Goal: Communication & Community: Answer question/provide support

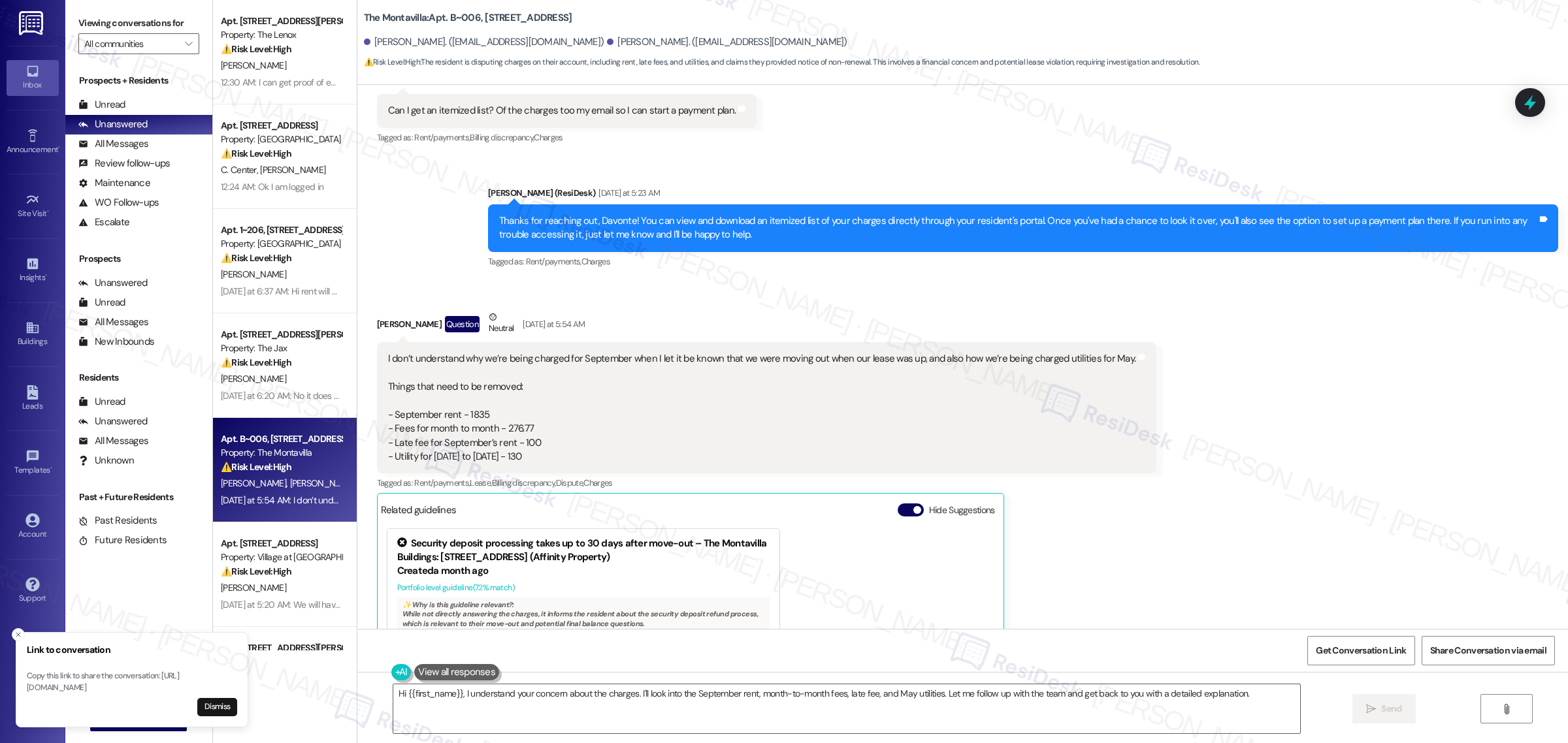
scroll to position [5428, 0]
drag, startPoint x: 378, startPoint y: 358, endPoint x: 534, endPoint y: 469, distance: 191.5
click at [534, 469] on div "I don’t understand why we’re being charged for September when I let it be known…" at bounding box center [767, 408] width 780 height 131
copy div "I don’t understand why we’re being charged for September when I let it be known…"
click at [217, 706] on button "Dismiss" at bounding box center [218, 707] width 40 height 18
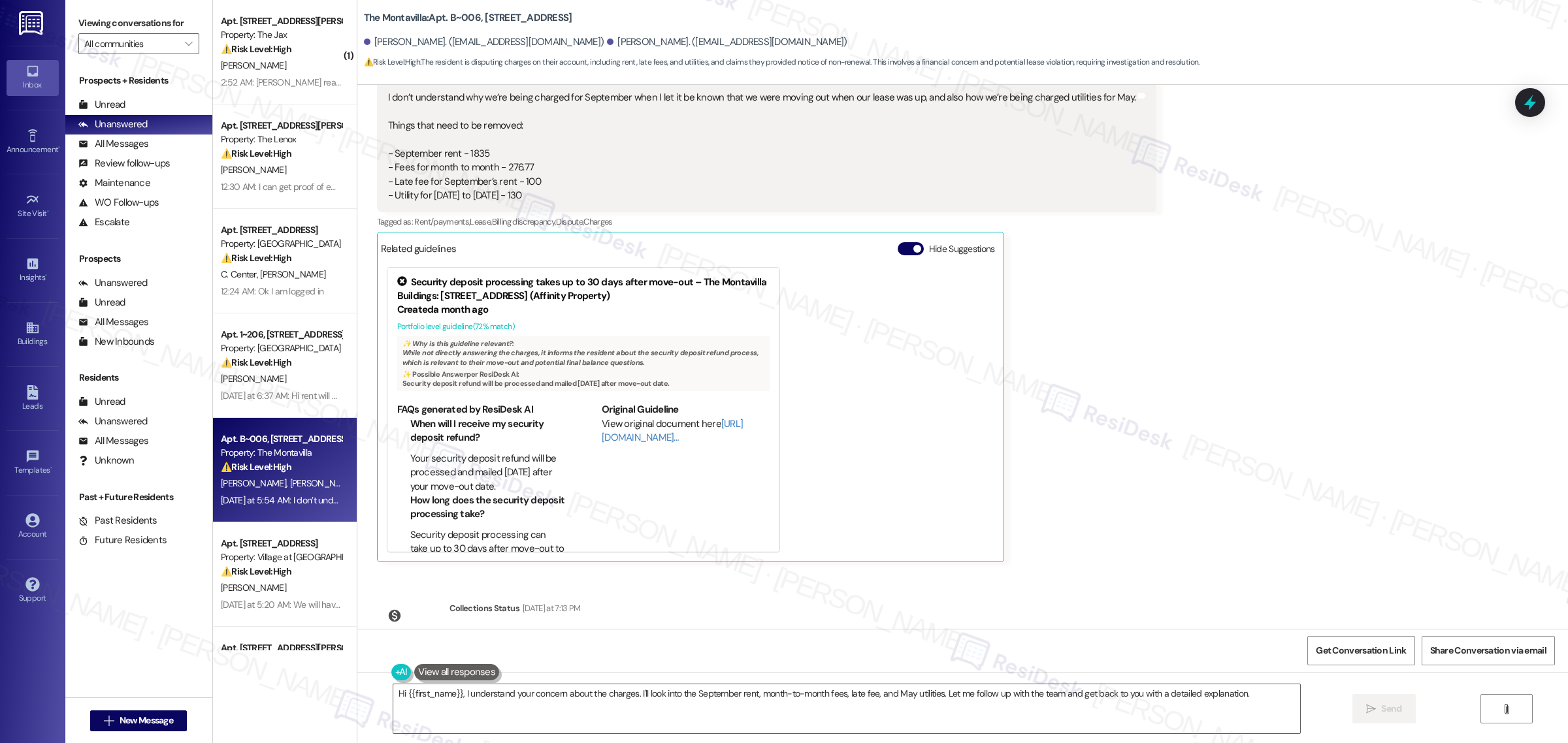
scroll to position [5591, 0]
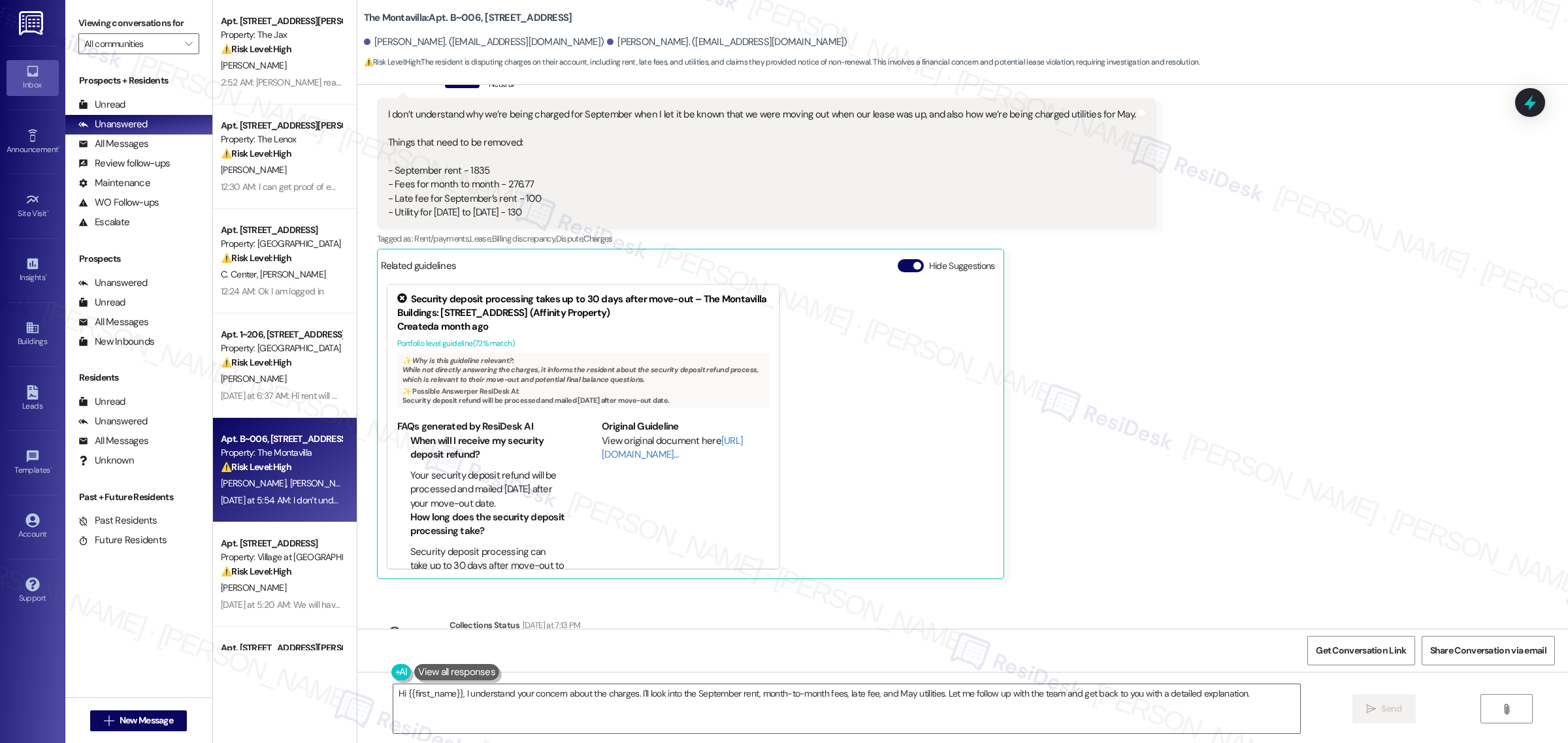
click at [1102, 407] on div "Davonte Pettis Question Neutral Yesterday at 5:54 AM I don’t understand why we’…" at bounding box center [767, 323] width 780 height 513
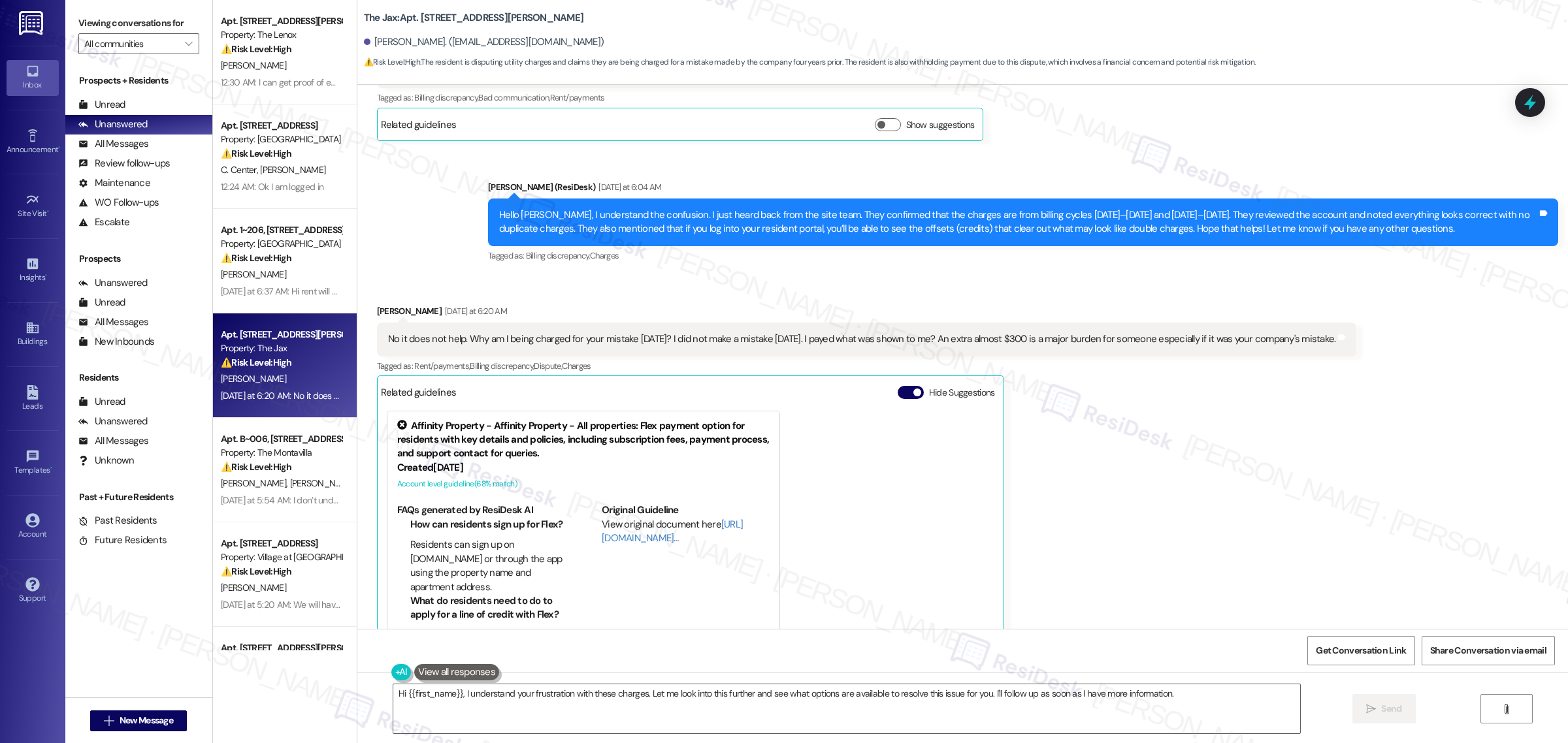
scroll to position [2634, 0]
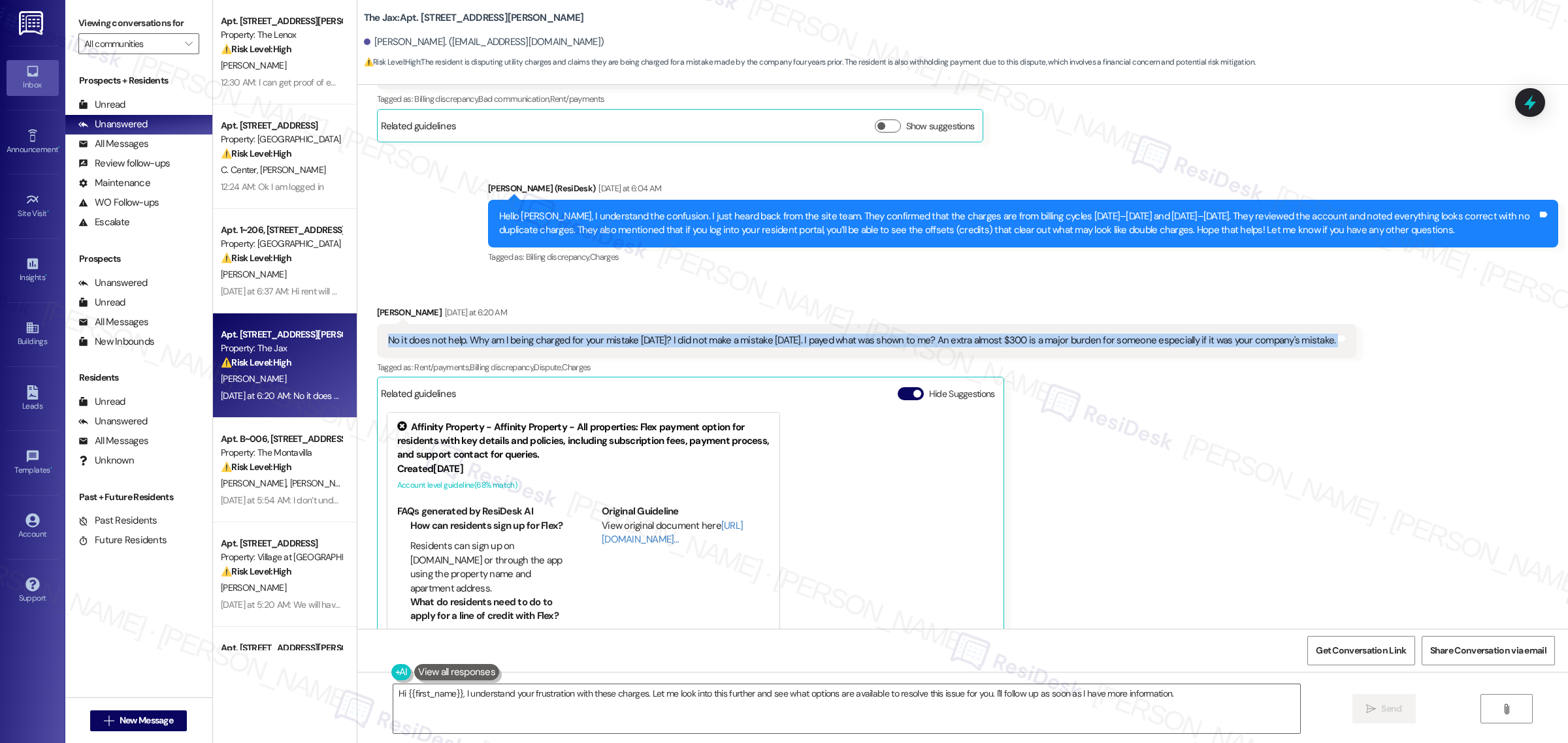
drag, startPoint x: 379, startPoint y: 340, endPoint x: 1482, endPoint y: 333, distance: 1103.0
click at [1482, 333] on div "Received via SMS Spencer Zahn Yesterday at 6:20 AM No it does not help. Why am …" at bounding box center [963, 497] width 1211 height 441
copy div "No it does not help. Why am I being charged for your mistake four years later? …"
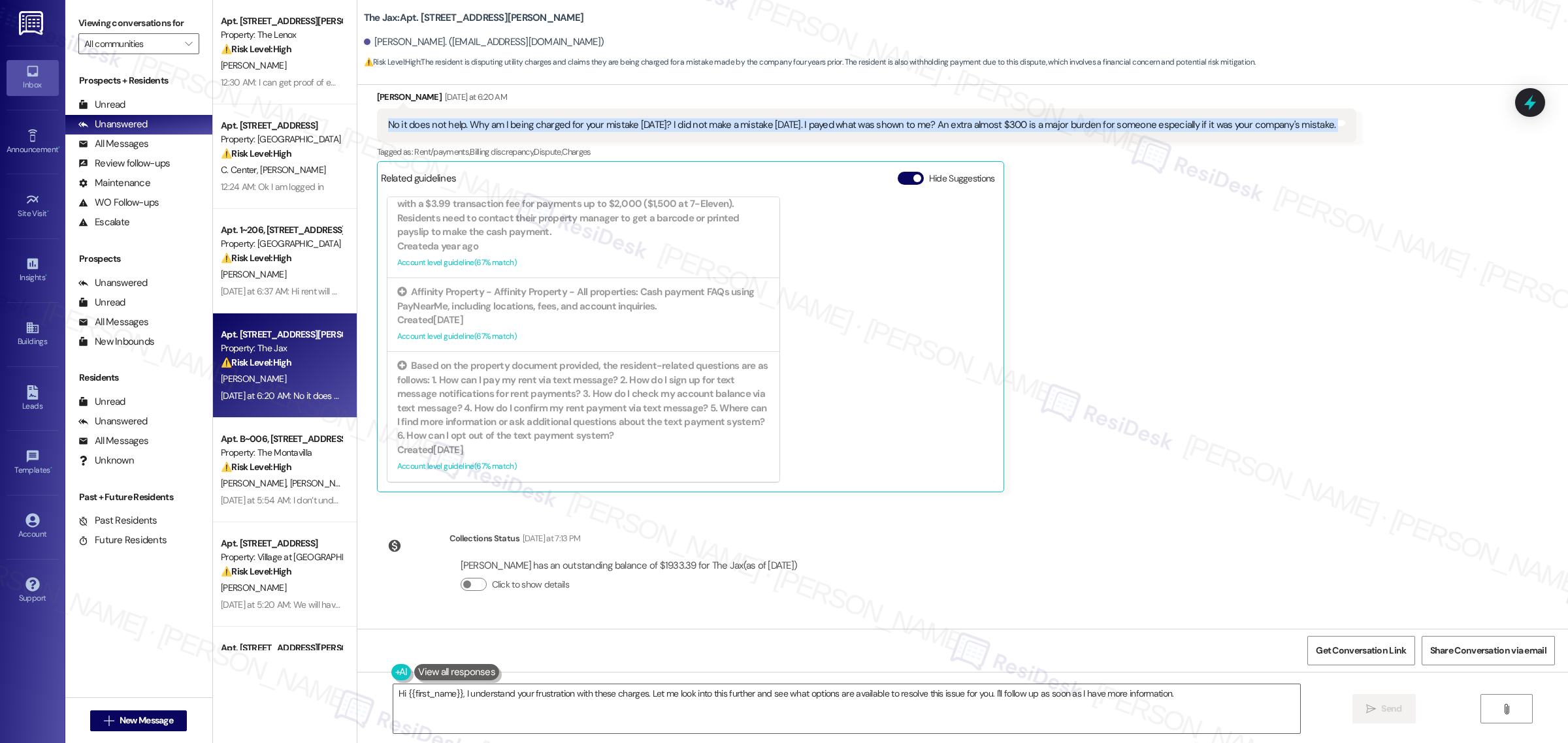
scroll to position [2960, 0]
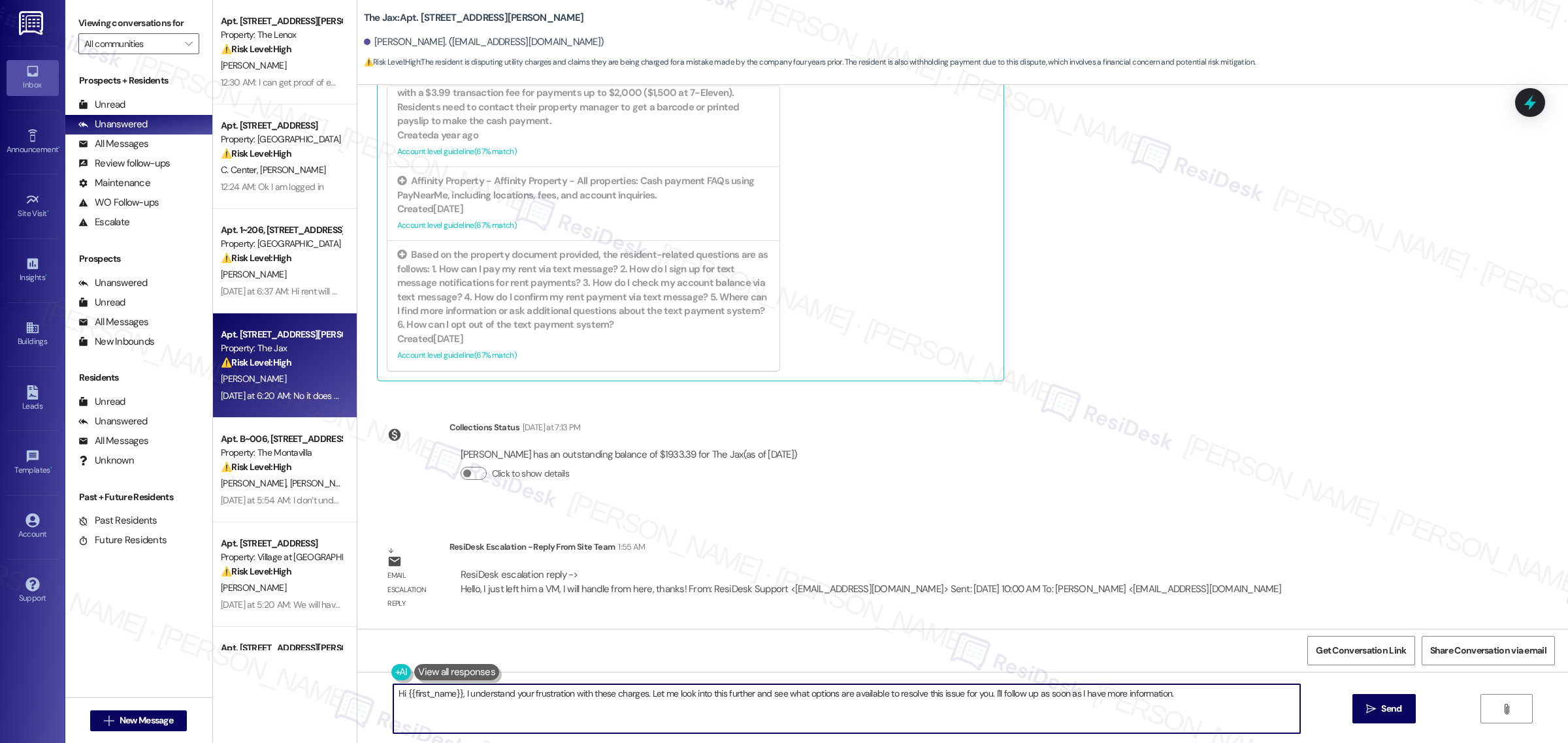
click at [1216, 710] on textarea "Hi {{first_name}}, I understand your frustration with these charges. Let me loo…" at bounding box center [847, 708] width 907 height 49
paste textarea "Thank you for sharing your concerns. I understand how upsetting it must feel to…"
click at [485, 703] on textarea "Thank you for sharing your concerns. I understand how upsetting it must feel to…" at bounding box center [847, 708] width 907 height 49
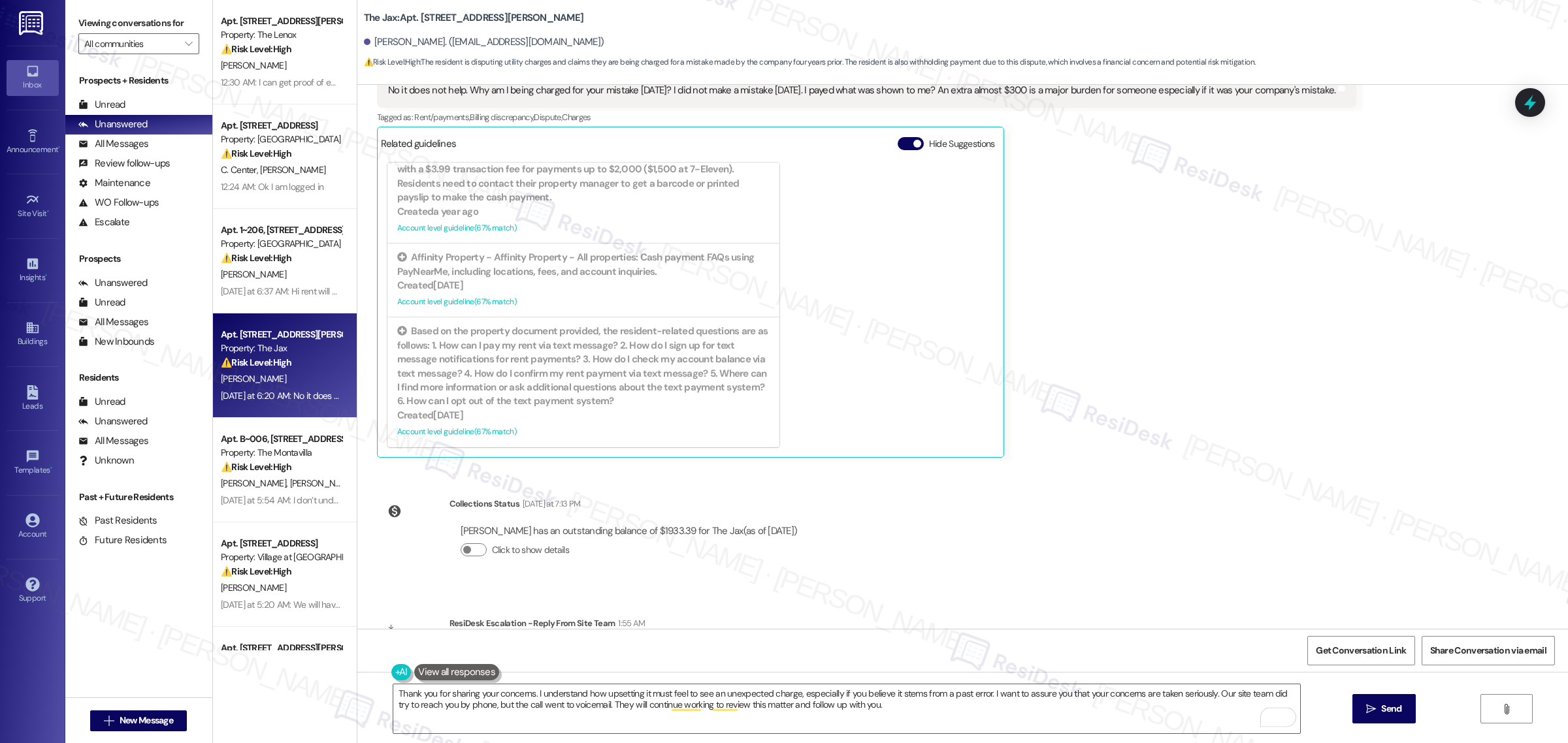
scroll to position [2715, 0]
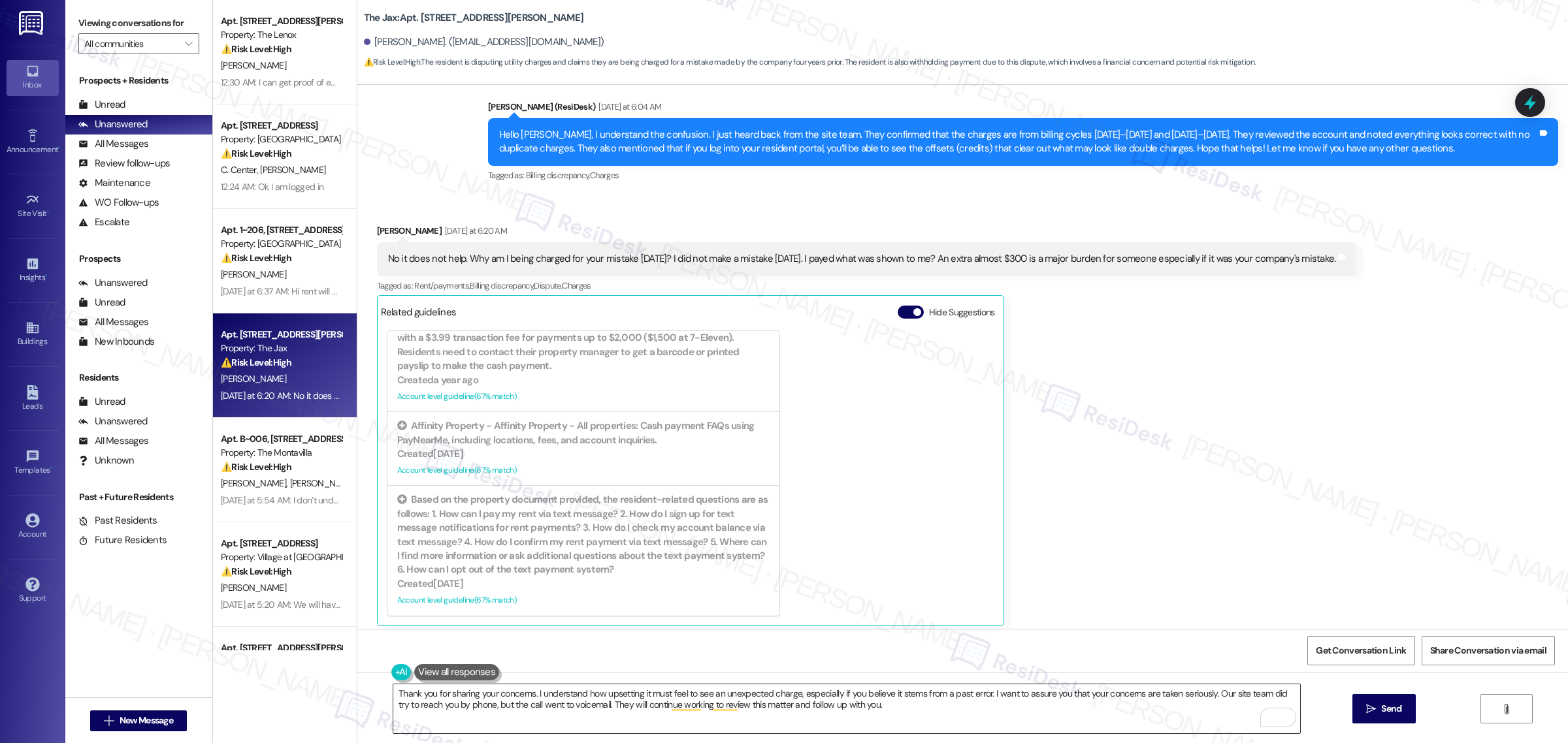
click at [530, 693] on textarea "Thank you for sharing your concerns. I understand how upsetting it must feel to…" at bounding box center [847, 708] width 907 height 49
click at [969, 707] on textarea "Thank you for sharing your concerns, Spencer. I understand how upsetting it mus…" at bounding box center [847, 708] width 907 height 49
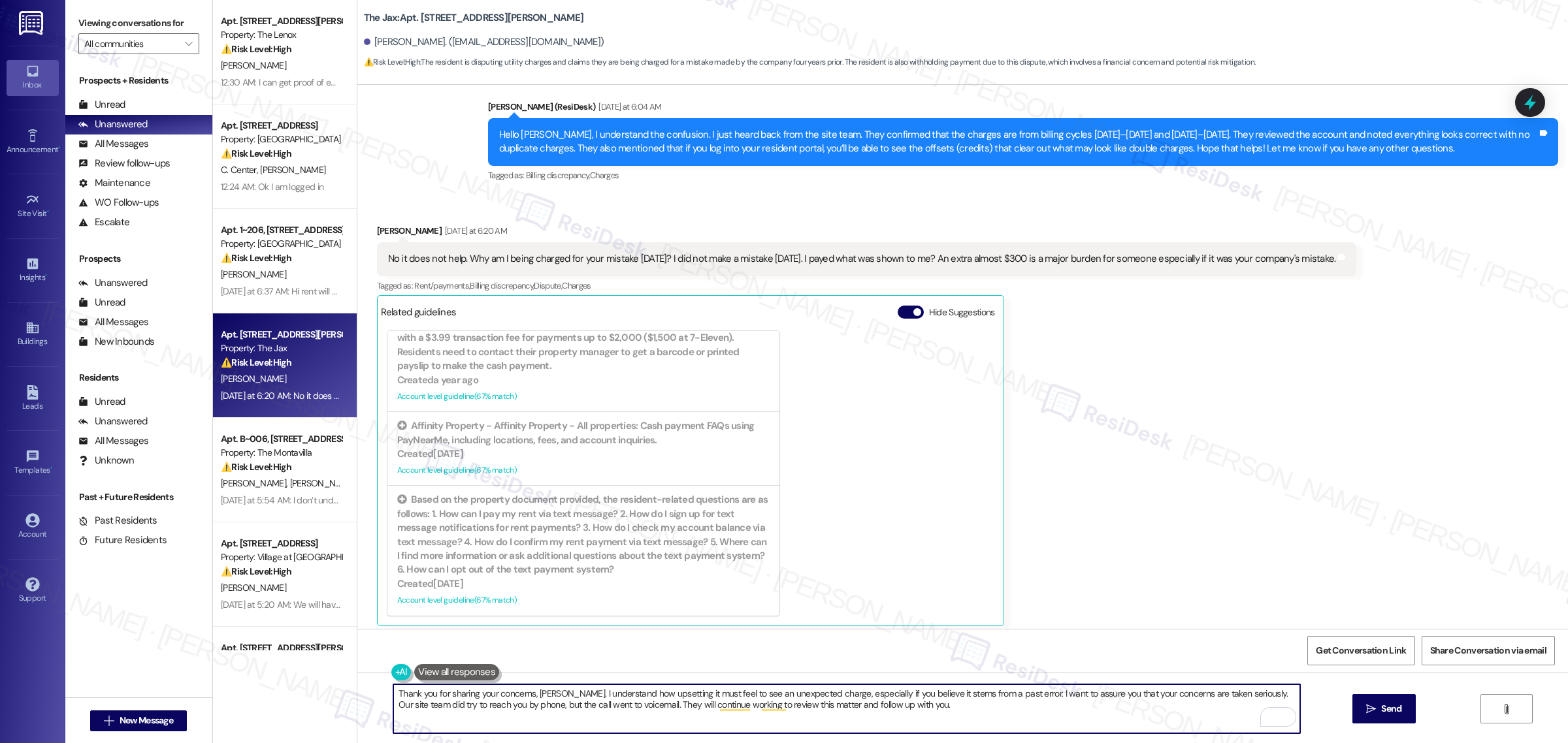
paste textarea "Don’t hesitate to get in touch if there’s anything more you need."
click at [1190, 713] on textarea "Thank you for sharing your concerns, Spencer. I understand how upsetting it mus…" at bounding box center [847, 708] width 907 height 49
type textarea "Thank you for sharing your concerns, Spencer. I understand how upsetting it mus…"
click at [1403, 716] on span "Send" at bounding box center [1391, 709] width 25 height 13
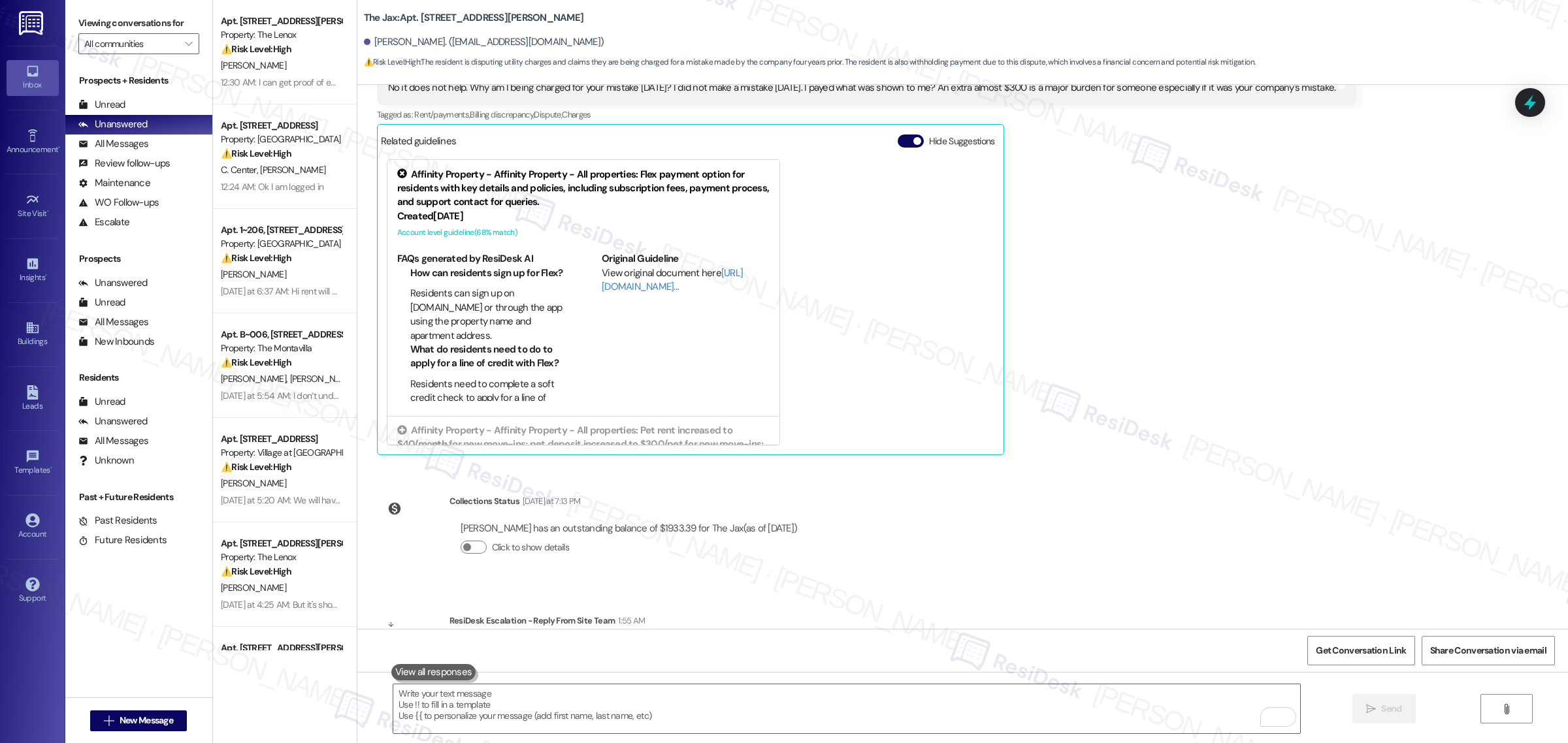
scroll to position [3066, 0]
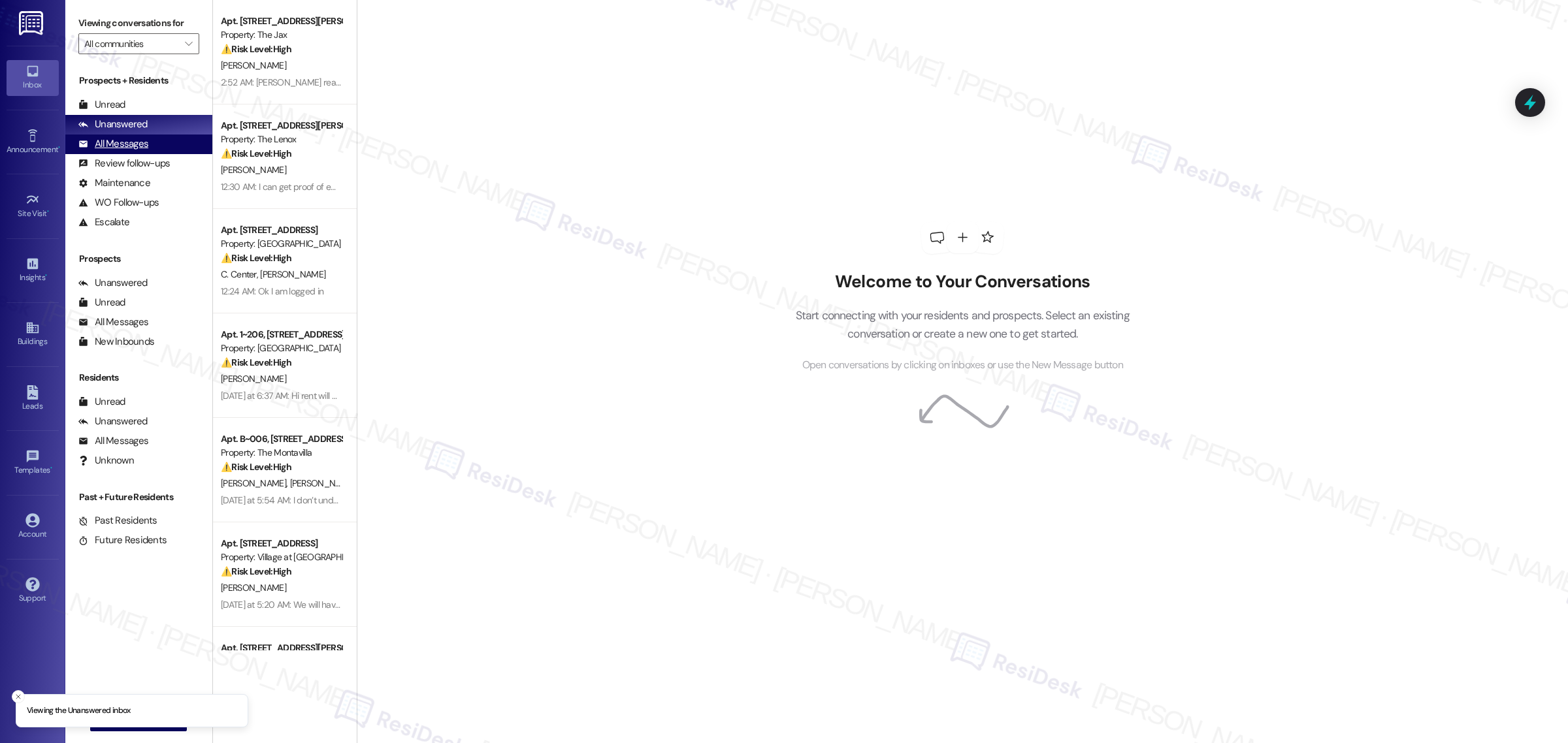
click at [144, 145] on div "All Messages" at bounding box center [113, 144] width 70 height 13
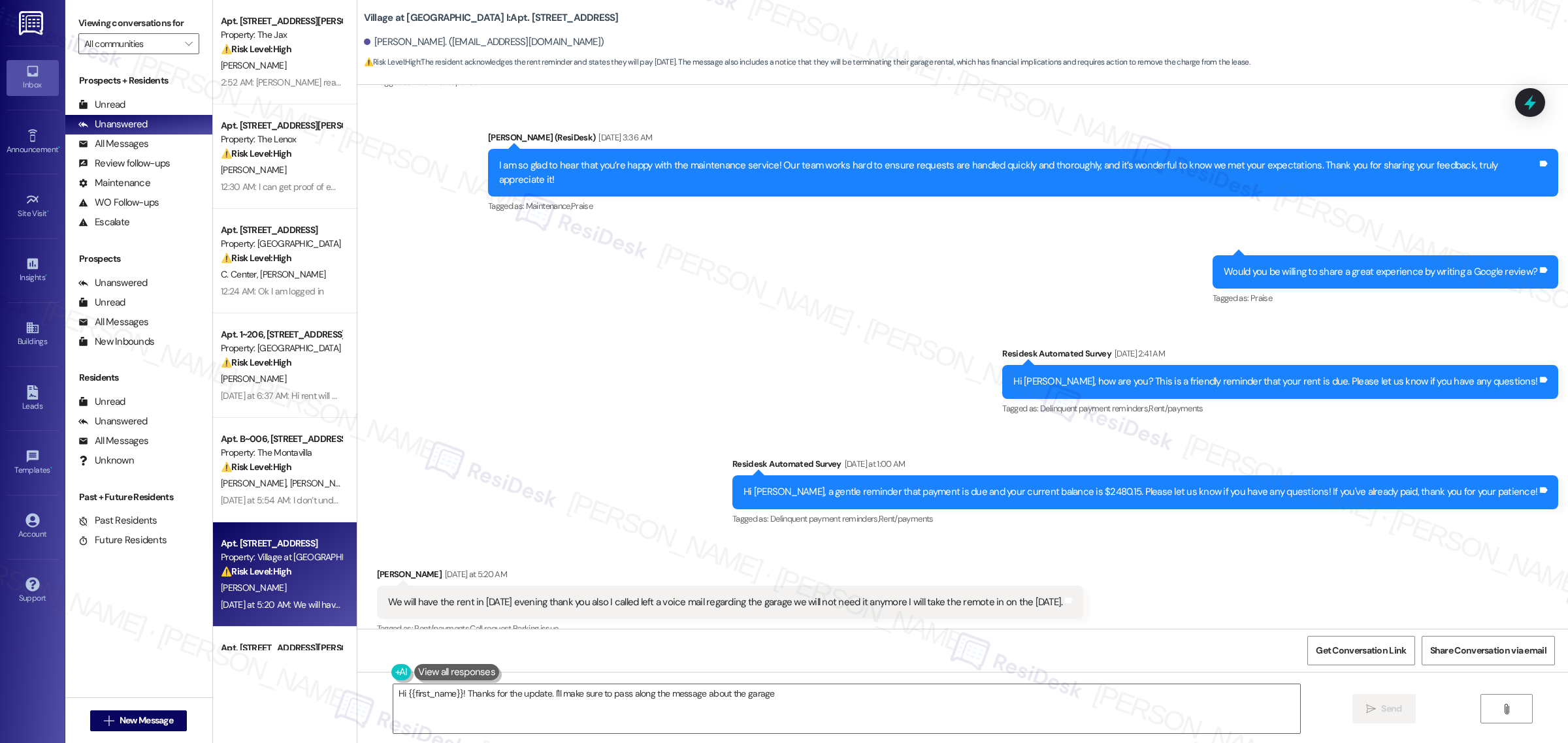
scroll to position [3667, 0]
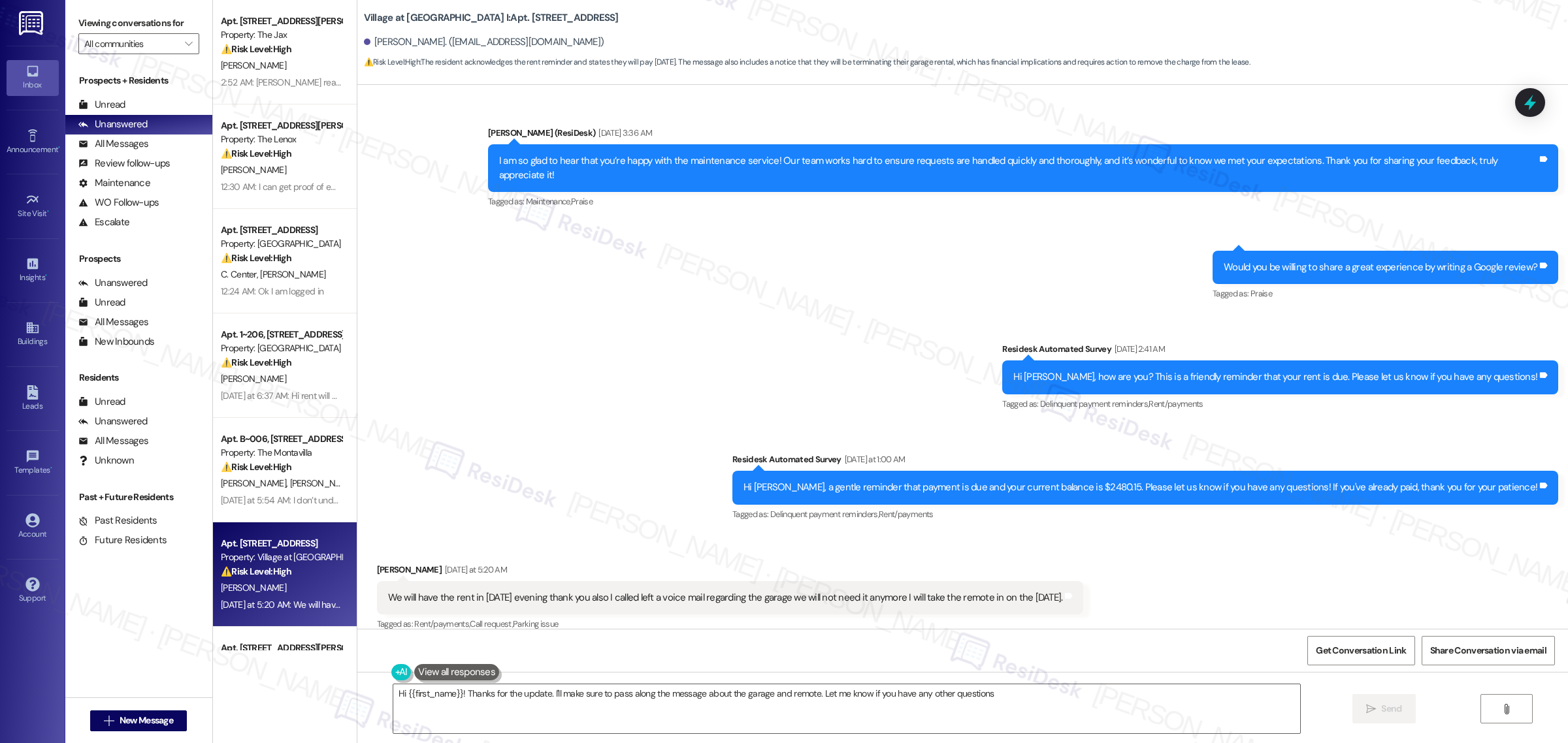
type textarea "Hi {{first_name}}! Thanks for the update. I'll make sure to pass along the mess…"
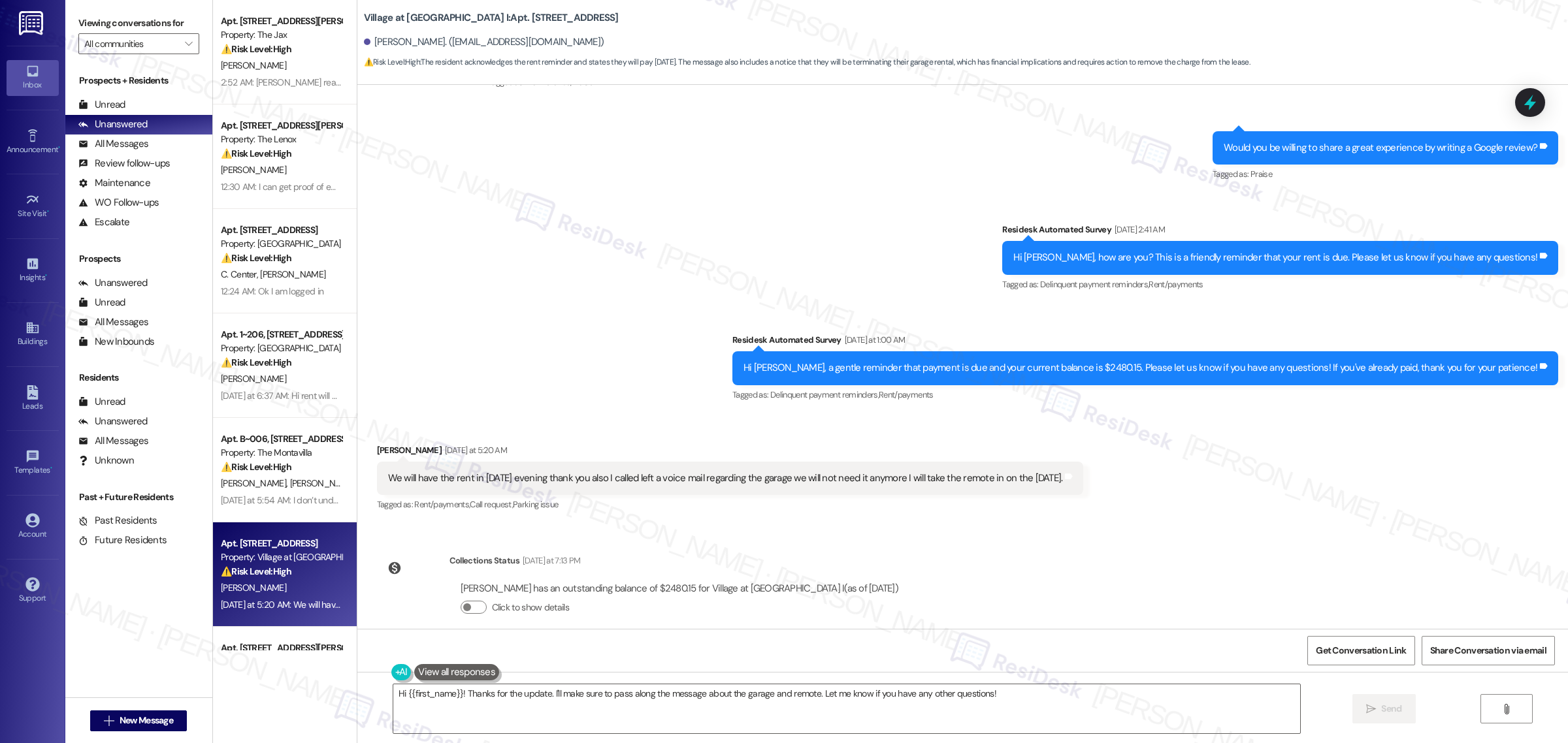
scroll to position [3787, 0]
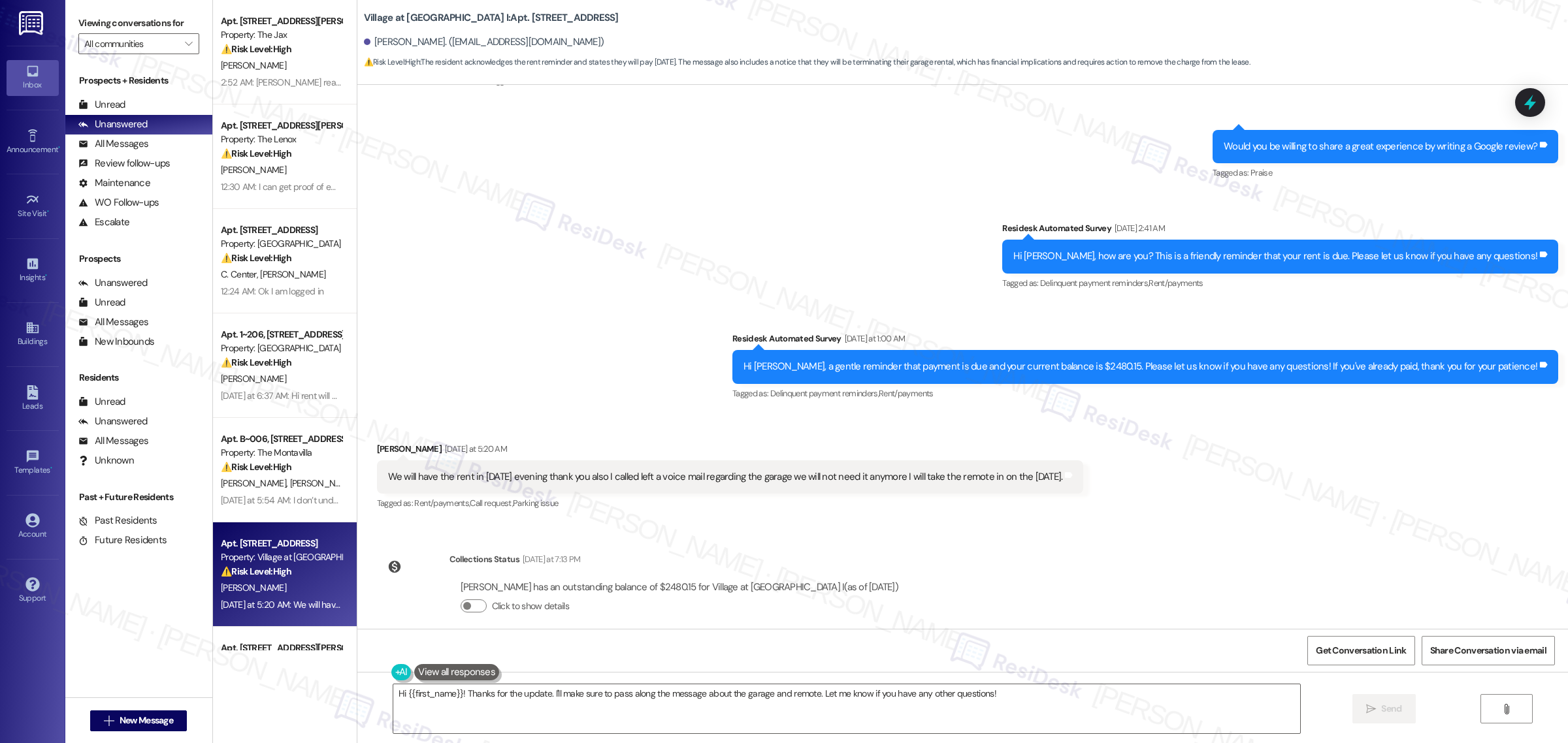
click at [916, 470] on div "We will have the rent in [DATE] evening thank you also I called left a voice ma…" at bounding box center [725, 477] width 675 height 13
copy div "We will have the rent in [DATE] evening thank you also I called left a voice ma…"
drag, startPoint x: 360, startPoint y: 10, endPoint x: 449, endPoint y: 11, distance: 89.0
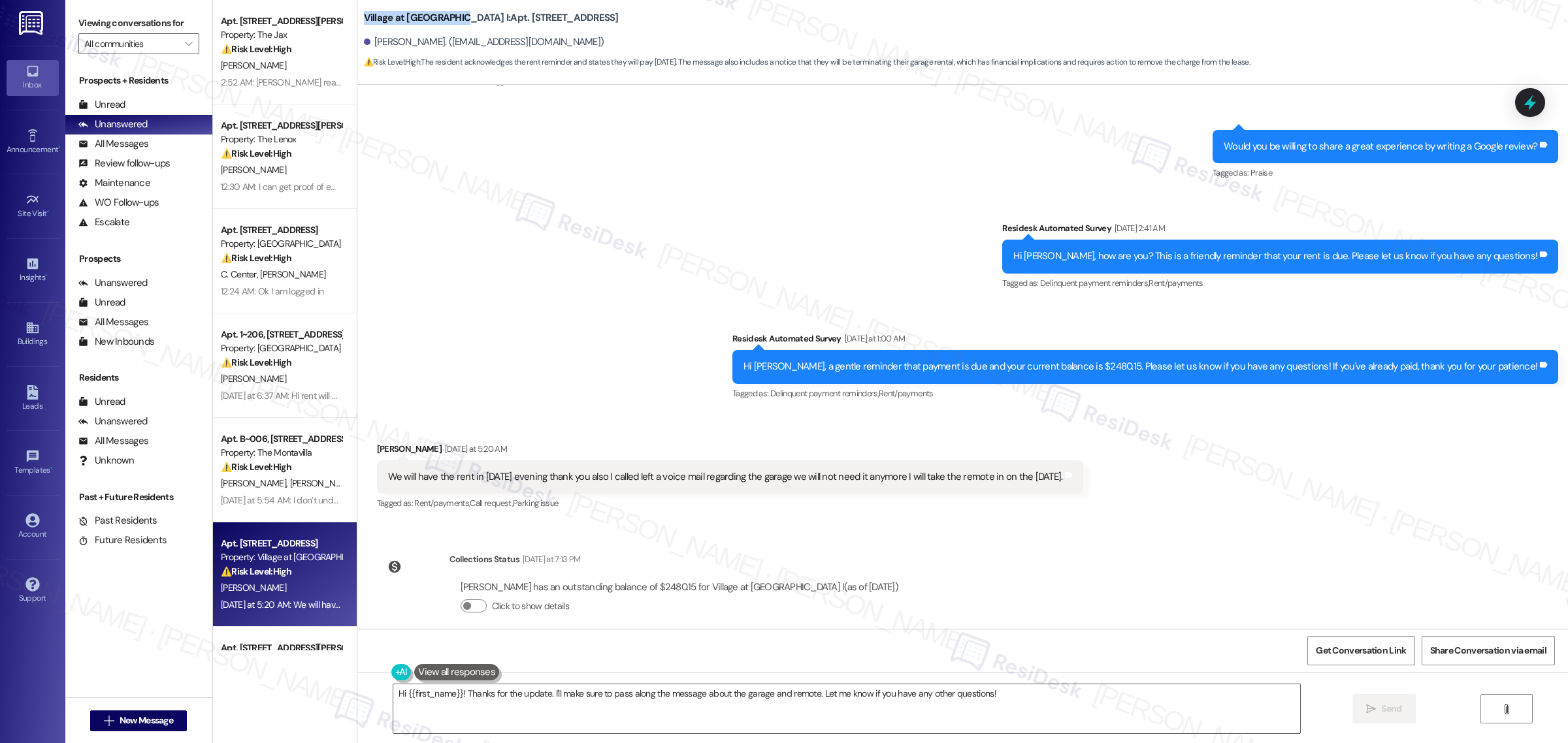
click at [449, 11] on b "Village at [GEOGRAPHIC_DATA] I: Apt. 2608, [STREET_ADDRESS]" at bounding box center [491, 18] width 255 height 13
copy b "Village at [GEOGRAPHIC_DATA]"
drag, startPoint x: 456, startPoint y: 7, endPoint x: 532, endPoint y: 15, distance: 76.4
click at [532, 15] on b "Village at [GEOGRAPHIC_DATA] I: Apt. 2608, [STREET_ADDRESS]" at bounding box center [491, 18] width 255 height 13
copy b "Apt. 2608, 30050"
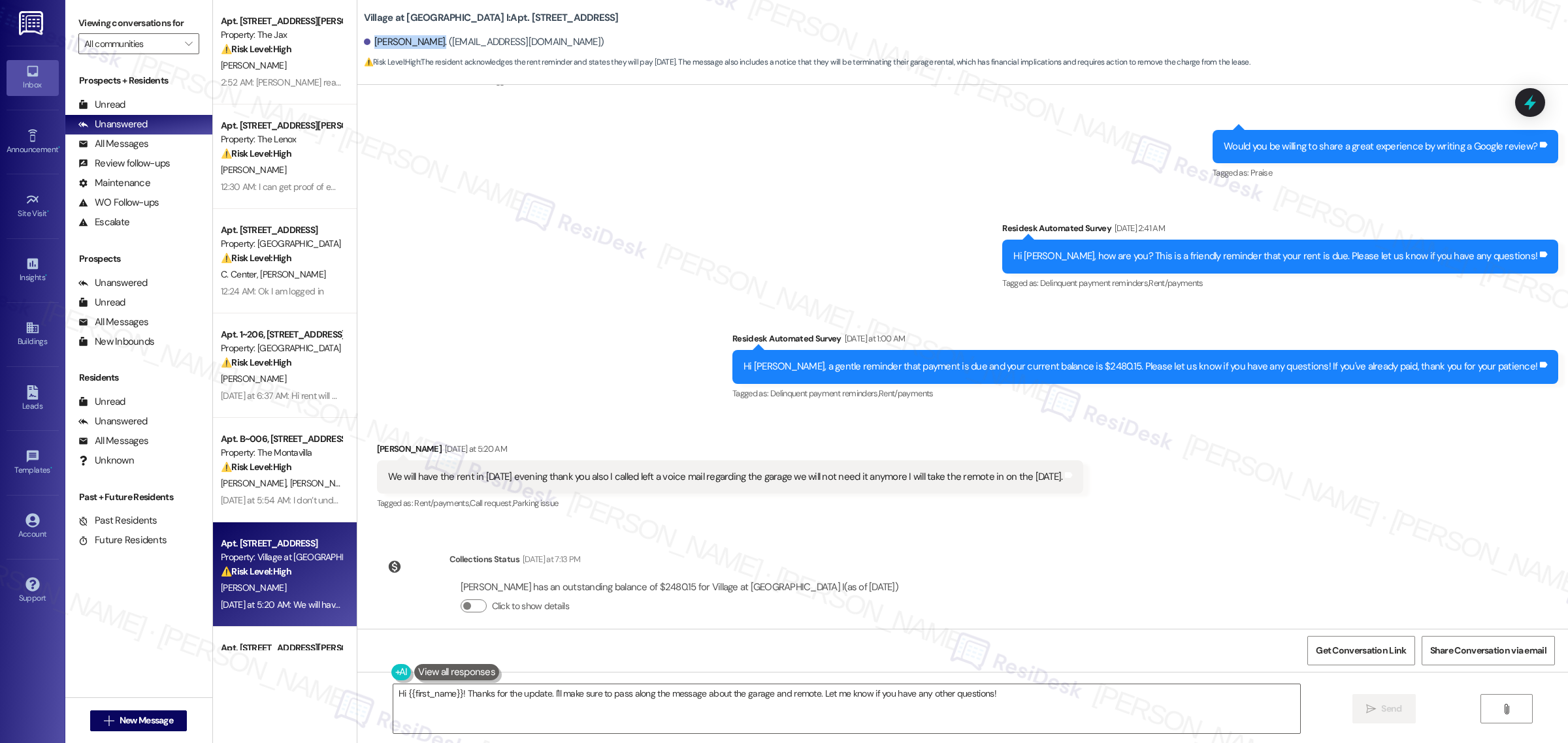
drag, startPoint x: 369, startPoint y: 42, endPoint x: 433, endPoint y: 49, distance: 64.4
click at [433, 49] on div "[PERSON_NAME]. ([EMAIL_ADDRESS][DOMAIN_NAME])" at bounding box center [484, 42] width 240 height 13
copy div "[PERSON_NAME]"
drag, startPoint x: 360, startPoint y: 10, endPoint x: 461, endPoint y: 15, distance: 101.1
click at [461, 15] on b "Village at Main Street I: Apt. 2608, 30050 SW Town Center Lp W Suite 100" at bounding box center [491, 18] width 255 height 13
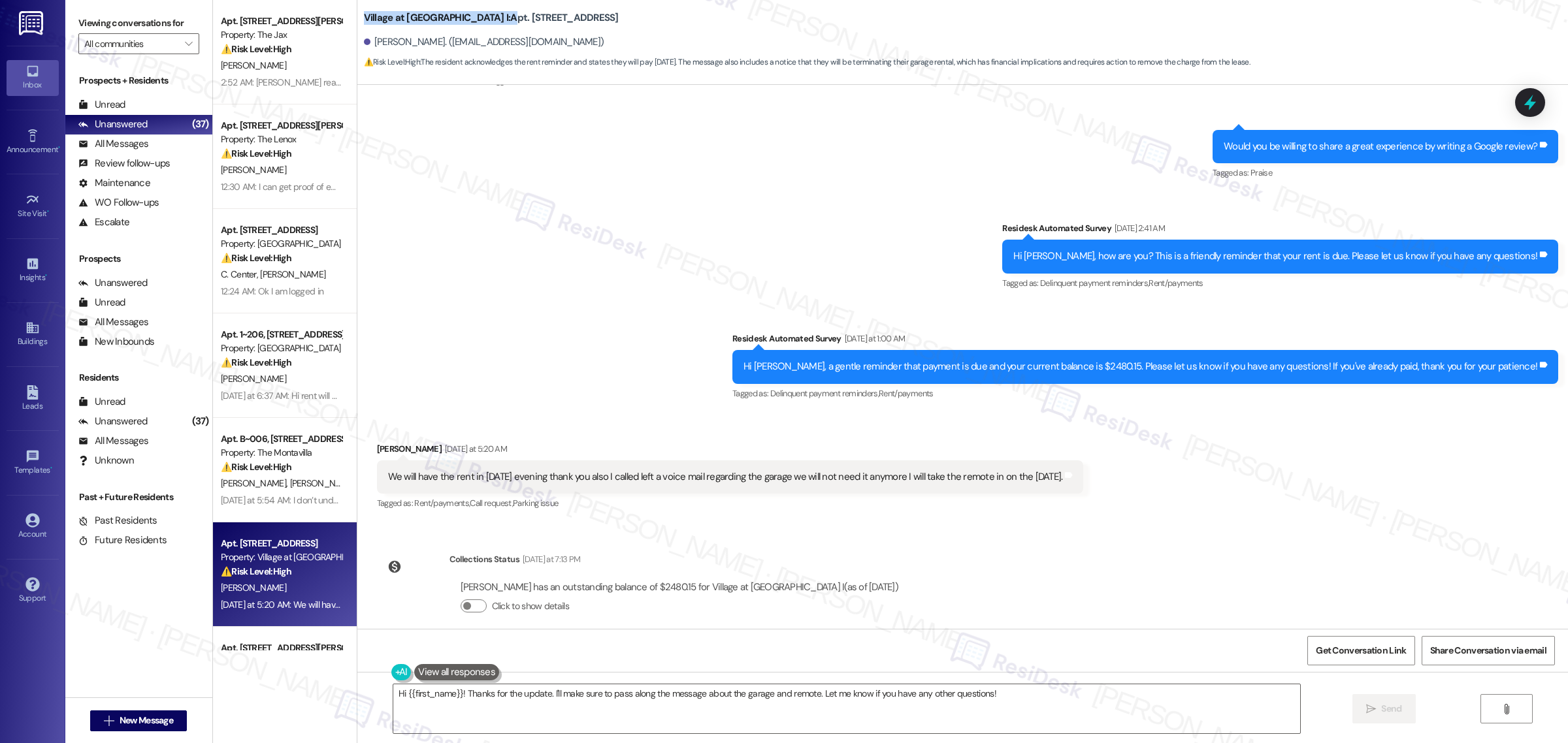
click at [461, 15] on b "Village at Main Street I: Apt. 2608, 30050 SW Town Center Lp W Suite 100" at bounding box center [491, 18] width 255 height 13
click at [491, 11] on b "Village at Main Street I: Apt. 2608, 30050 SW Town Center Lp W Suite 100" at bounding box center [491, 18] width 255 height 13
drag, startPoint x: 358, startPoint y: 8, endPoint x: 449, endPoint y: 13, distance: 91.1
click at [449, 13] on b "Village at Main Street I: Apt. 2608, 30050 SW Town Center Lp W Suite 100" at bounding box center [491, 18] width 255 height 13
click at [618, 15] on b "Village at Main Street I: Apt. 2608, 30050 SW Town Center Lp W Suite 100" at bounding box center [491, 18] width 255 height 13
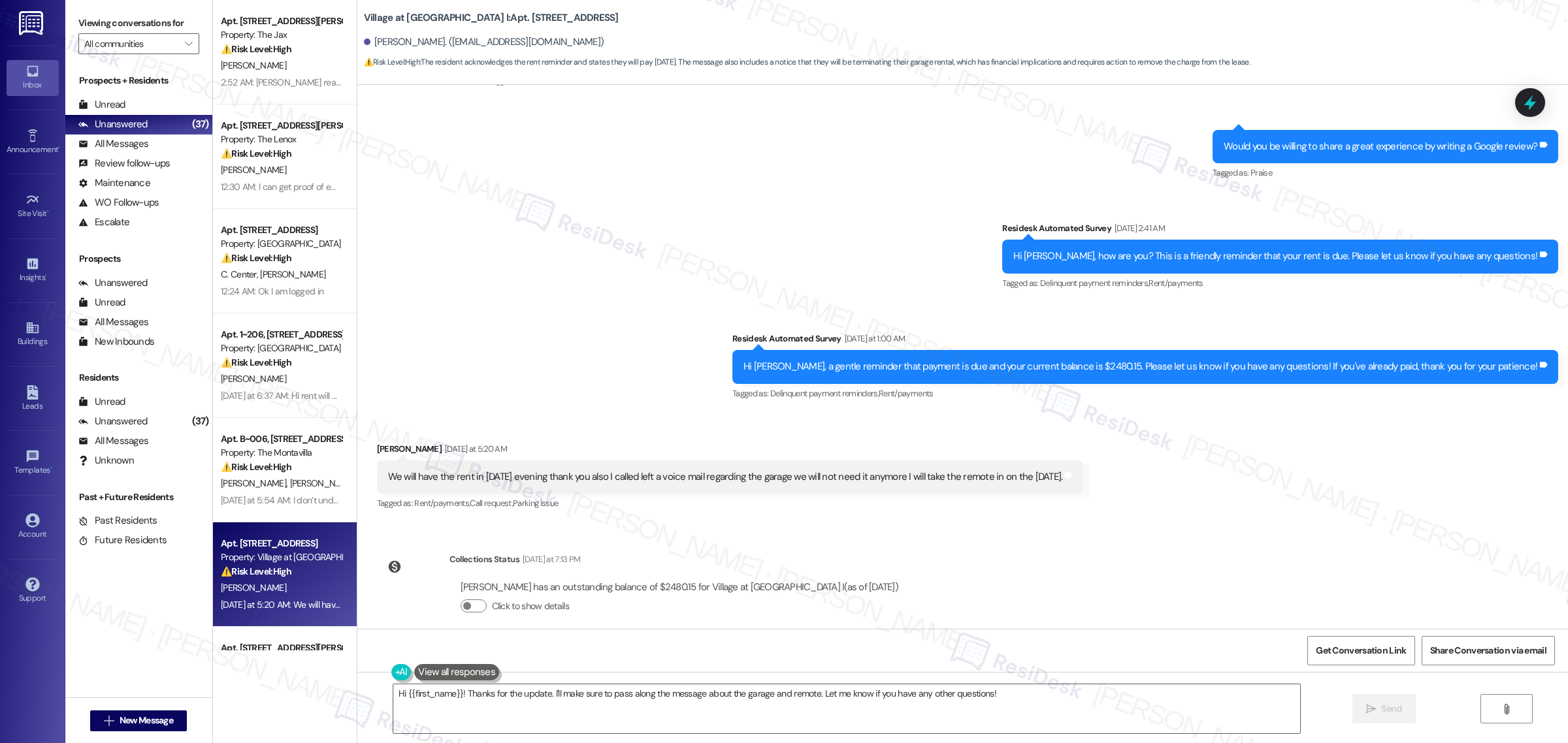
drag, startPoint x: 618, startPoint y: 10, endPoint x: 355, endPoint y: 15, distance: 263.0
click at [358, 15] on div "Village at Main Street I: Apt. 2608, 30050 SW Town Center Lp W Suite 100 Hector…" at bounding box center [963, 36] width 1211 height 66
copy b "Village at Main Street I: Apt. 2608, 30050 SW Town Center"
drag, startPoint x: 1168, startPoint y: 496, endPoint x: 1177, endPoint y: 508, distance: 15.0
click at [1168, 496] on div "Received via SMS Hector Jimenez Yesterday at 5:20 AM We will have the rent in t…" at bounding box center [963, 468] width 1211 height 110
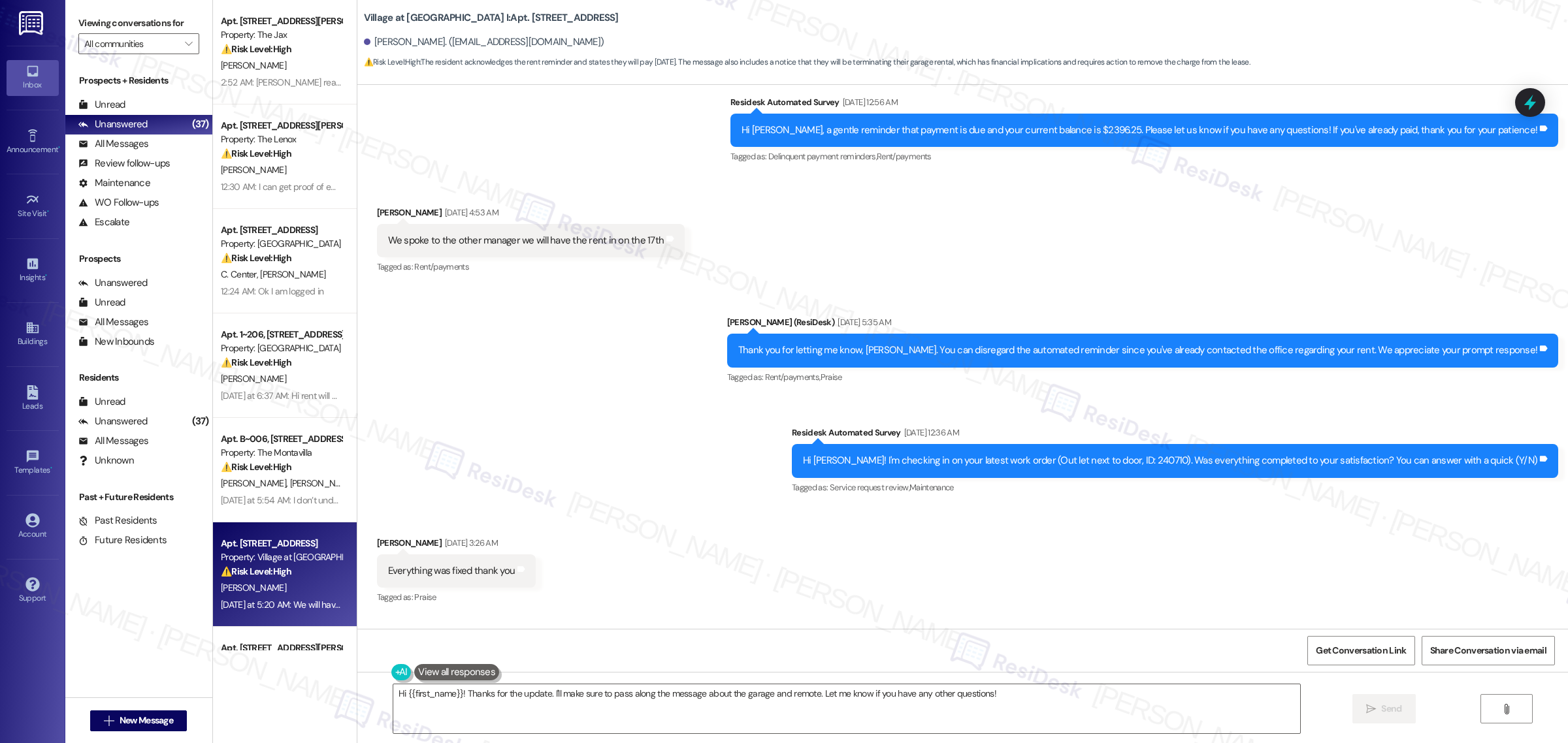
scroll to position [2971, 0]
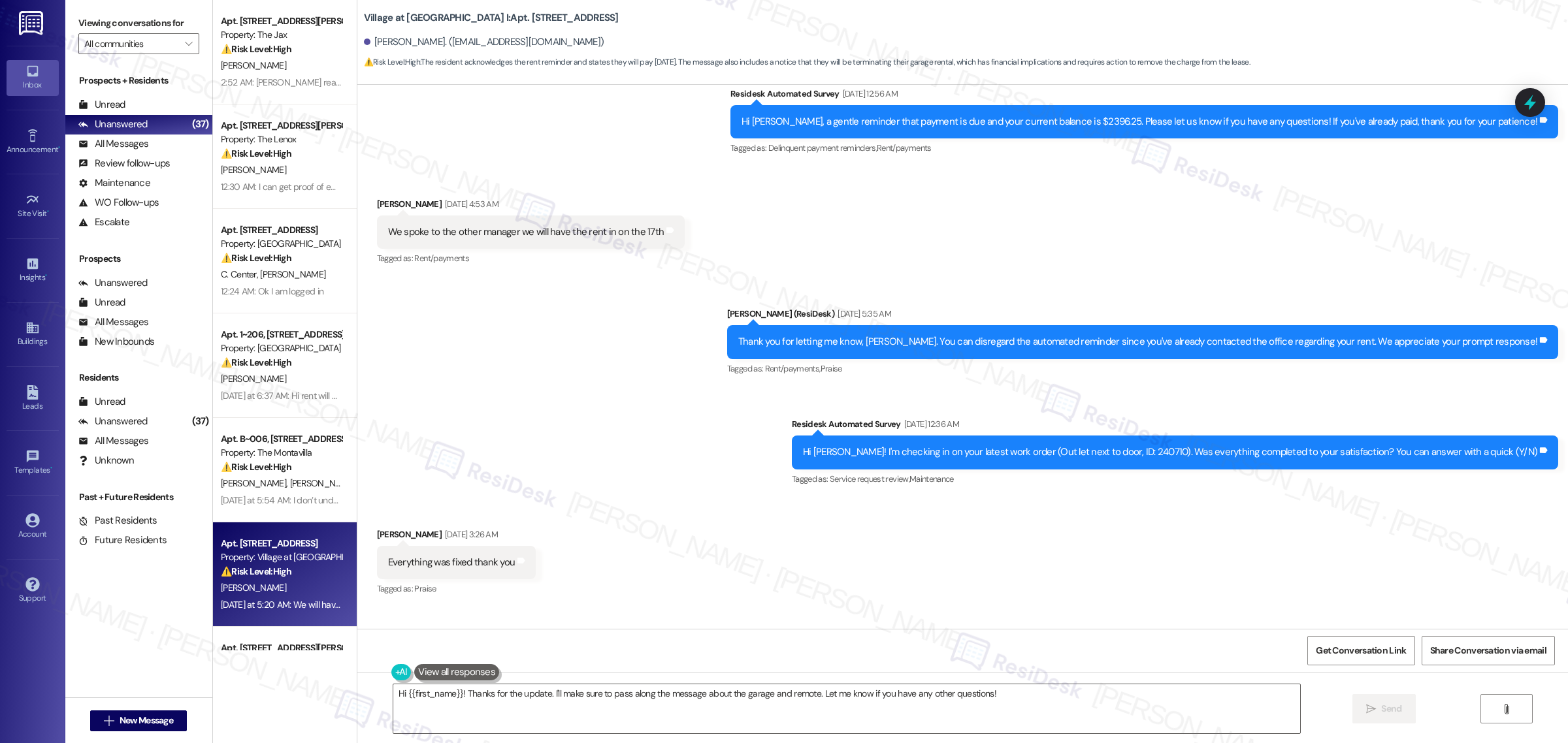
click at [799, 256] on div "Received via SMS Hector Jimenez Jul 11, 2025 at 4:53 AM We spoke to the other m…" at bounding box center [963, 223] width 1211 height 110
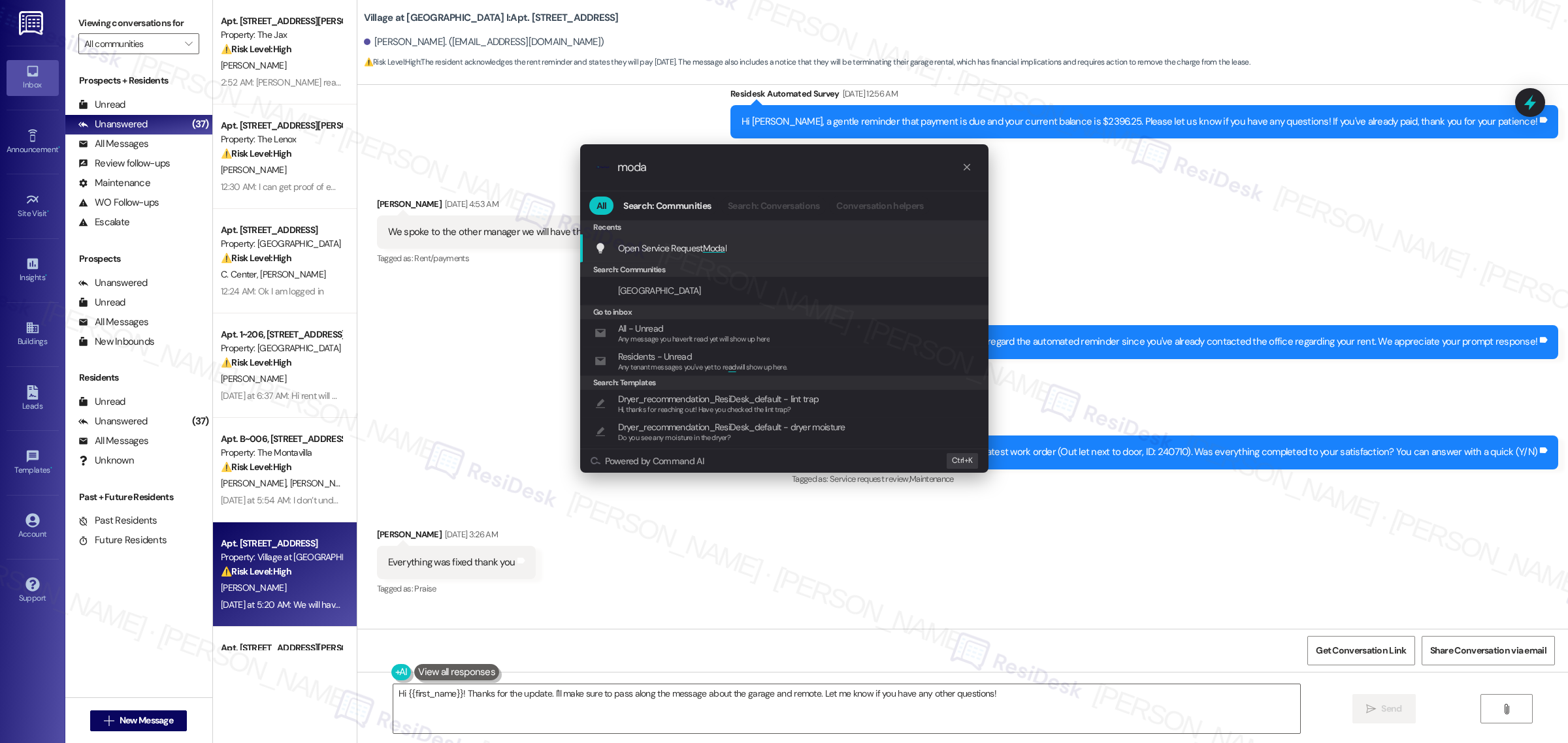
type input "moda"
click at [774, 256] on div "Open Service Request Moda l Add shortcut" at bounding box center [784, 248] width 409 height 28
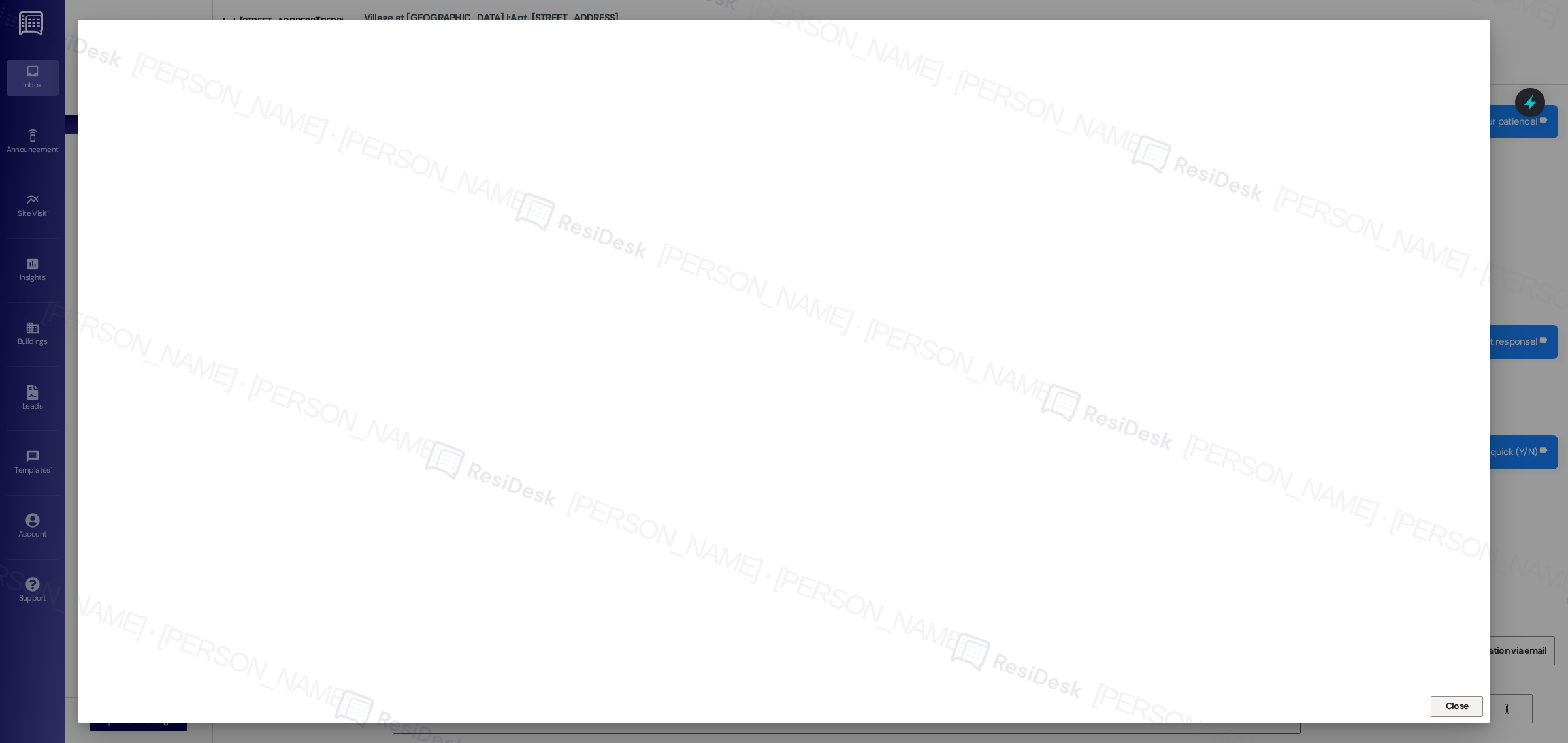
click at [1464, 706] on span "Close" at bounding box center [1457, 706] width 23 height 13
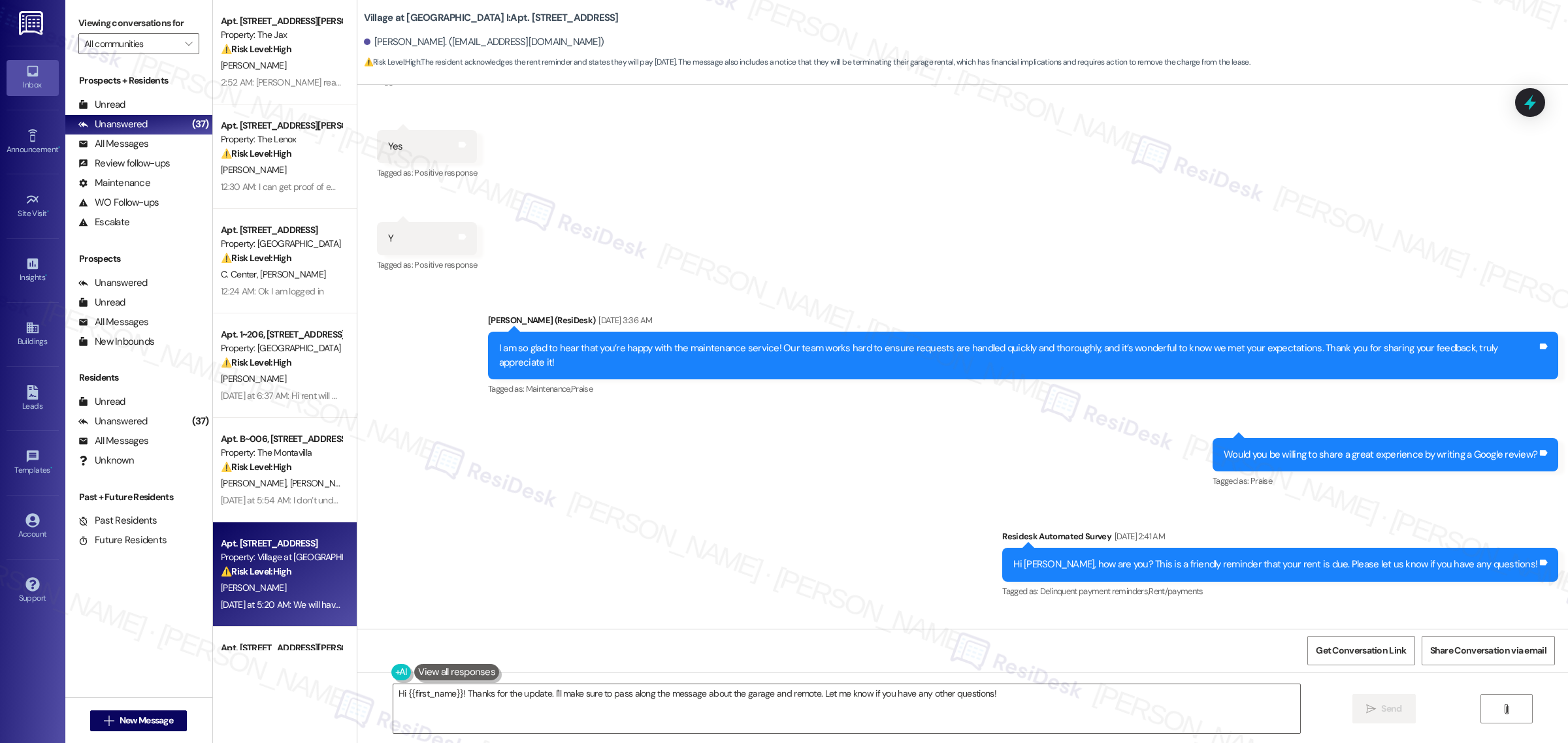
scroll to position [3461, 0]
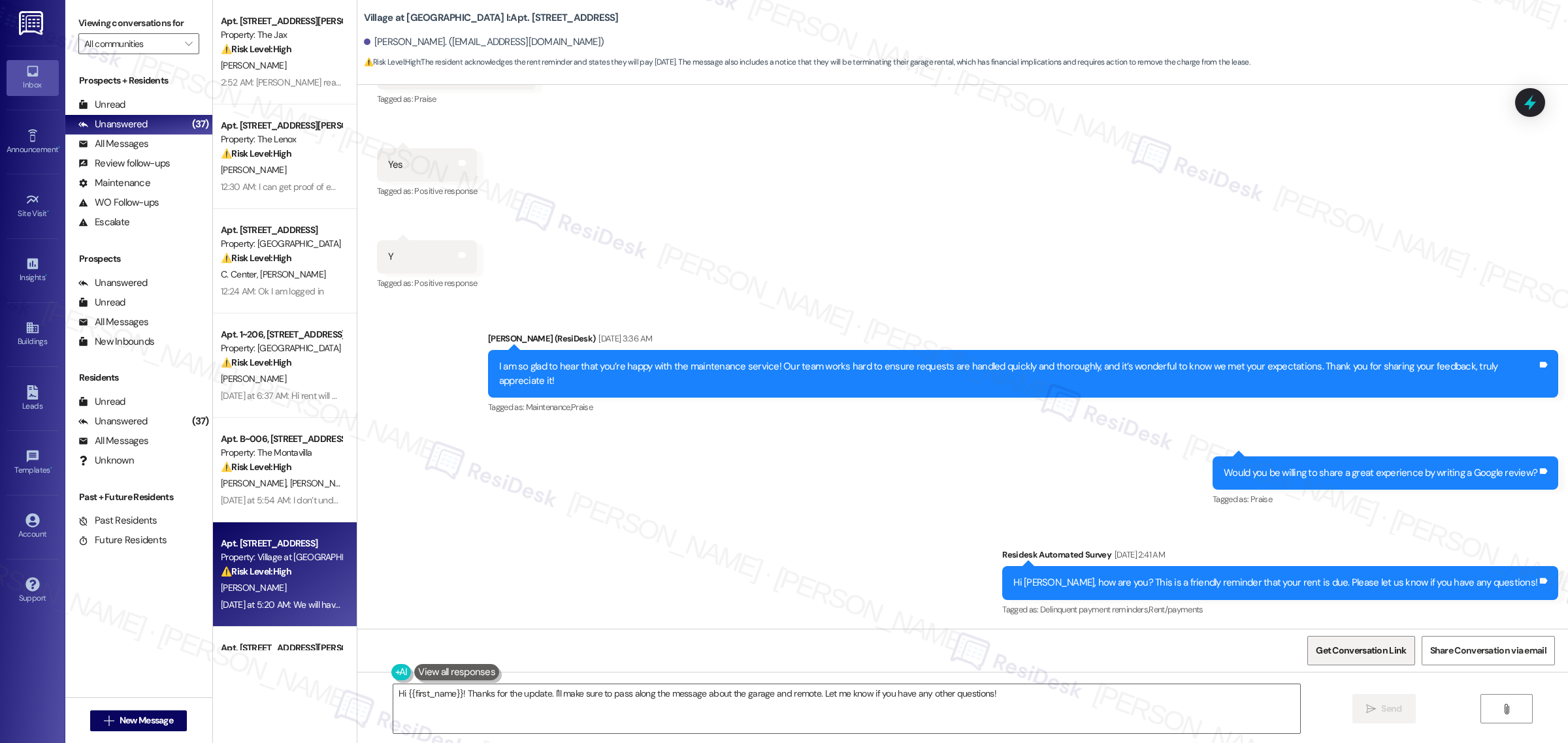
click at [1341, 641] on span "Get Conversation Link" at bounding box center [1361, 651] width 95 height 28
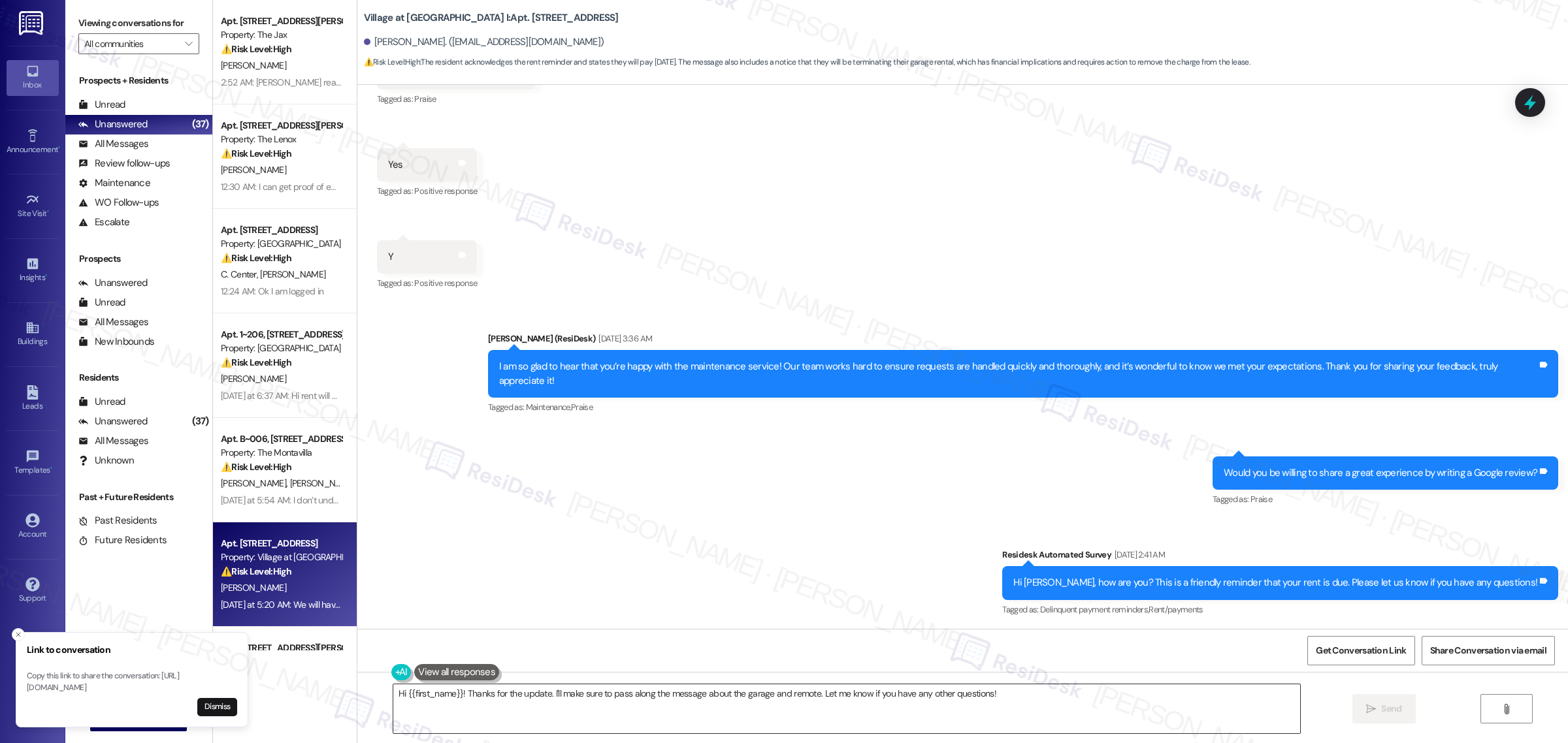
click at [1072, 700] on textarea "Hi {{first_name}}! Thanks for the update. I'll make sure to pass along the mess…" at bounding box center [847, 708] width 907 height 49
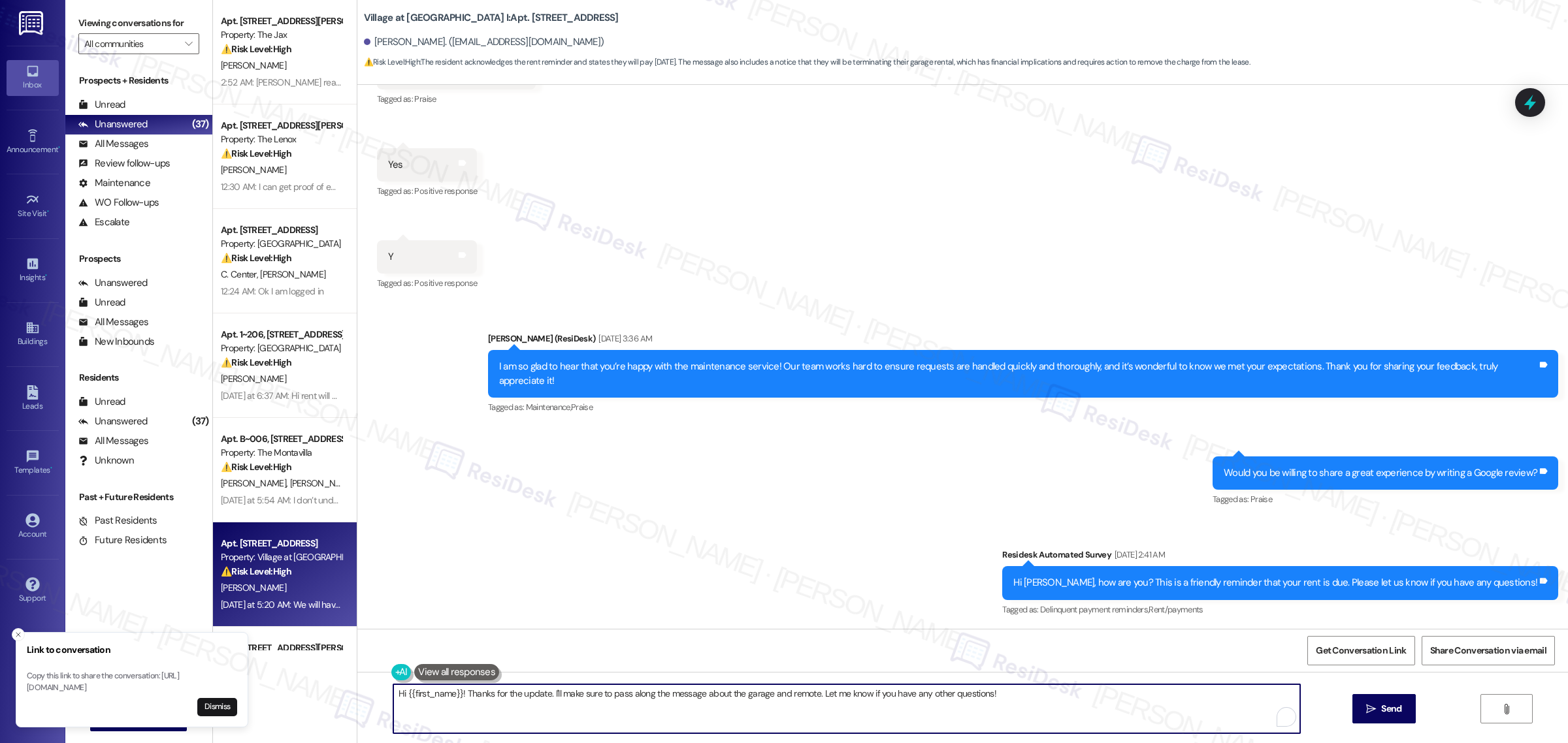
paste textarea "Thanks for letting me know, Hector. Please just keep me updated once the paymen…"
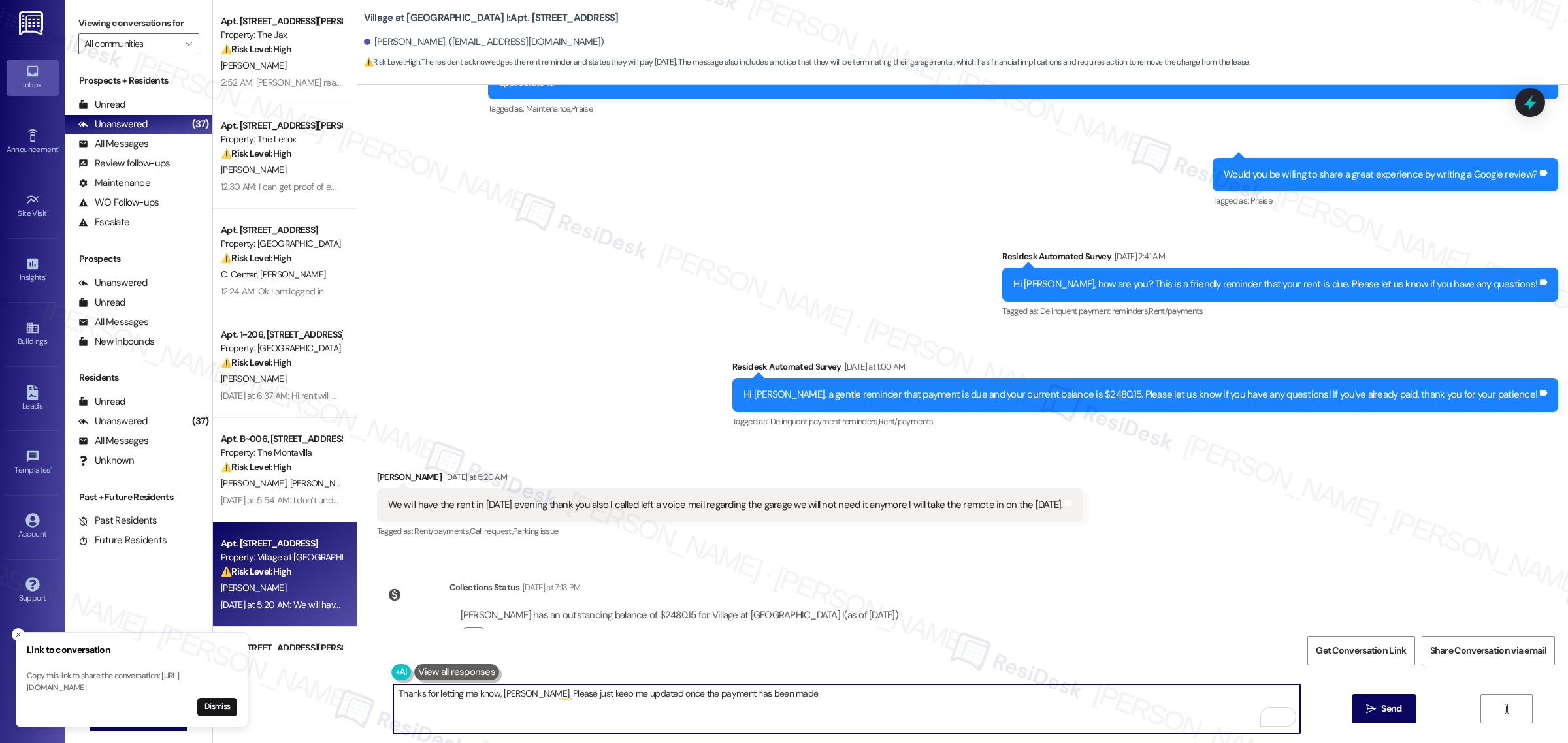
scroll to position [3787, 0]
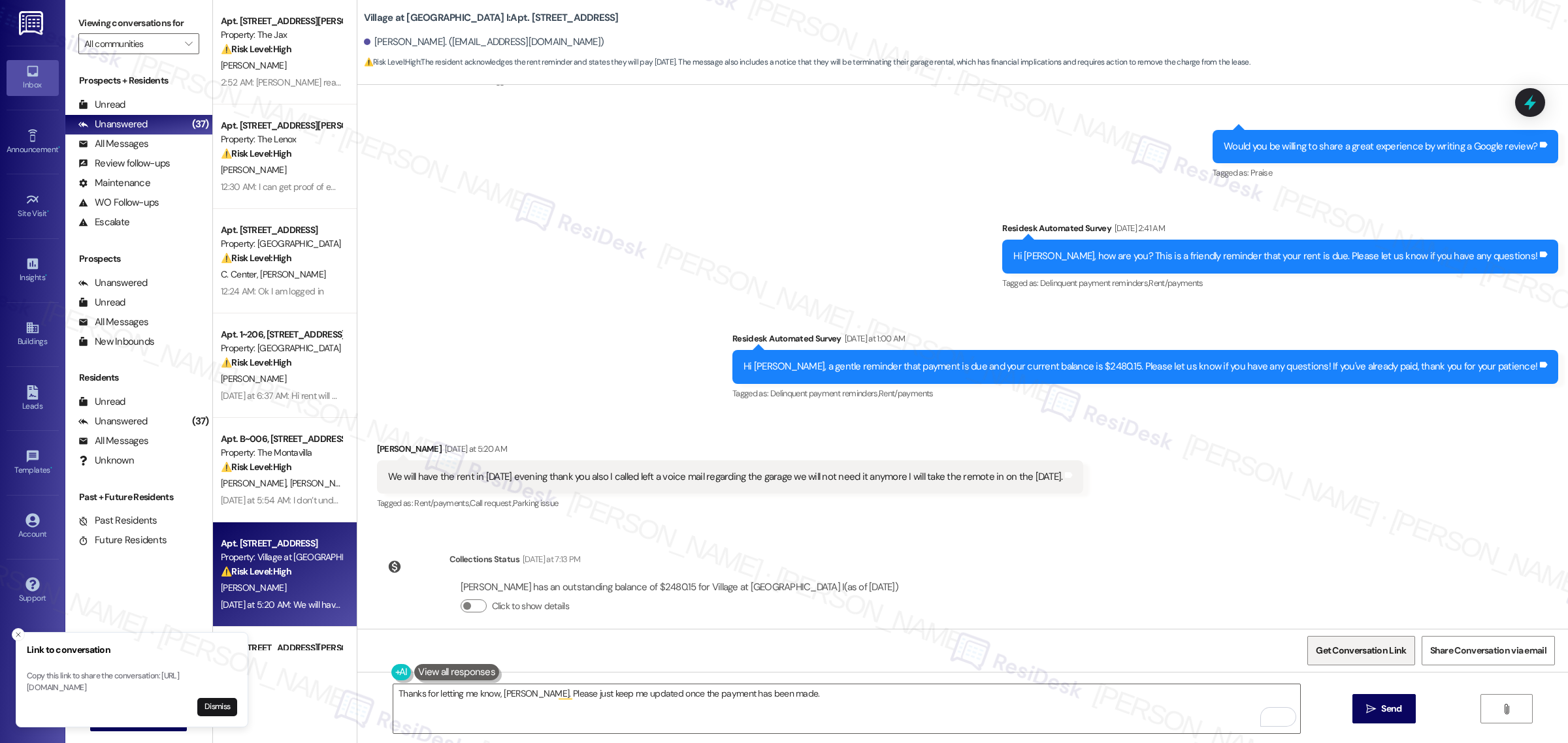
click at [1317, 651] on span "Get Conversation Link" at bounding box center [1361, 651] width 90 height 13
drag, startPoint x: 379, startPoint y: 459, endPoint x: 1091, endPoint y: 459, distance: 712.0
click at [1084, 461] on div "We will have the rent in tomorrow evening thank you also I called left a voice …" at bounding box center [731, 477] width 707 height 33
copy div "We will have the rent in tomorrow evening thank you also I called left a voice …"
click at [797, 684] on textarea "Thanks for letting me know, Hector. Please just keep me updated once the paymen…" at bounding box center [847, 708] width 907 height 49
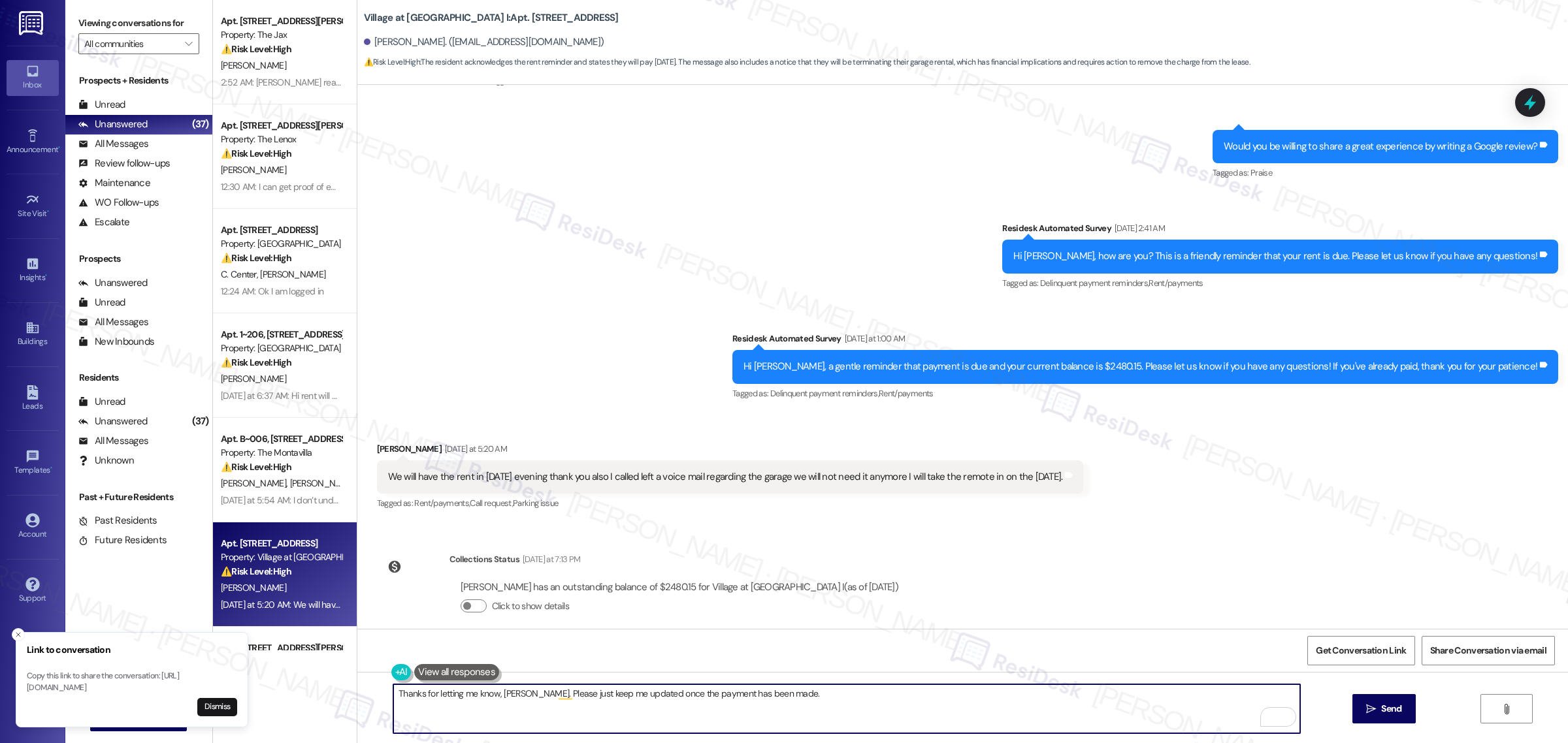
click at [800, 693] on textarea "Thanks for letting me know, Hector. Please just keep me updated once the paymen…" at bounding box center [847, 708] width 907 height 49
paste textarea ", and I've noted your voicemail about the garage. We'll mark the garage as no l…"
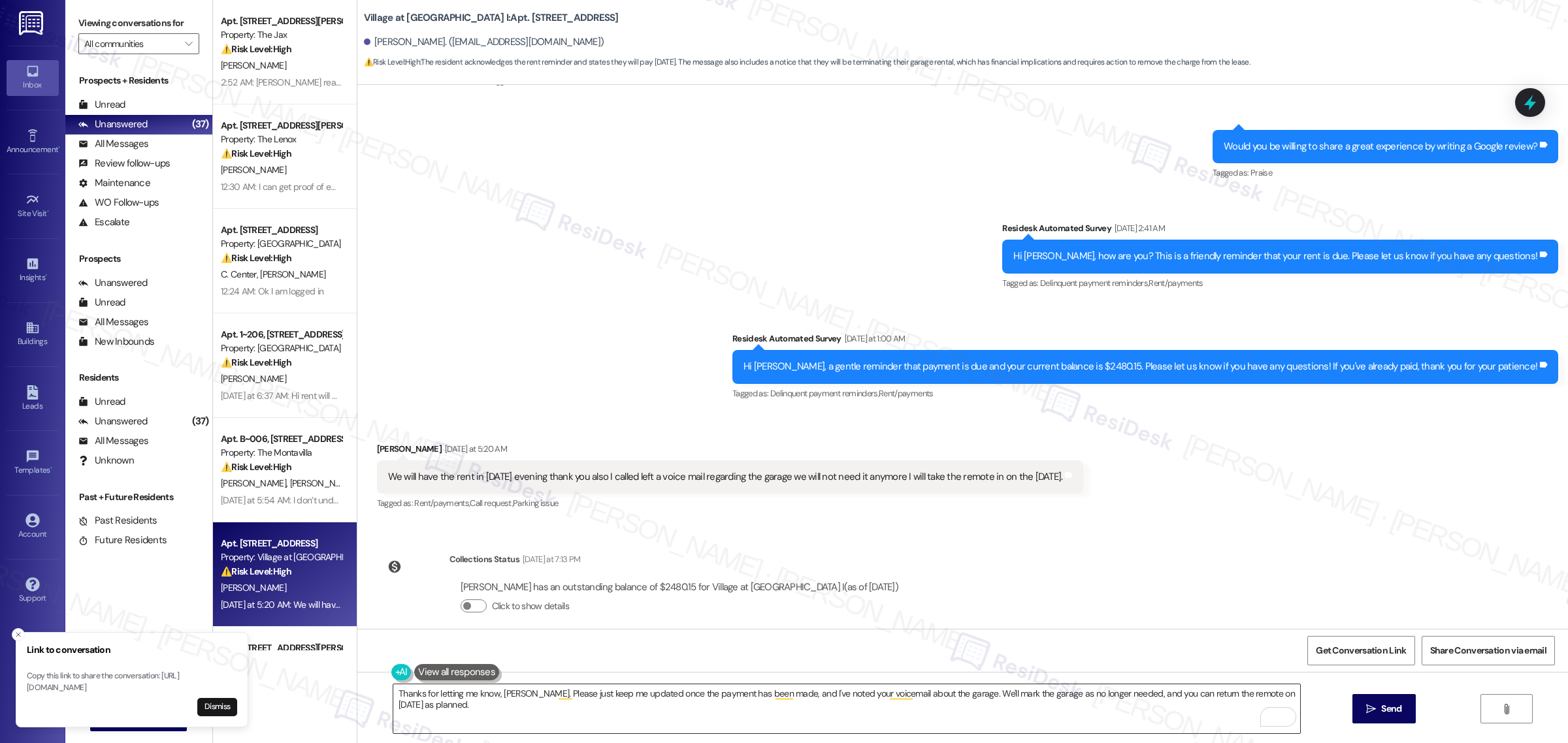
click at [514, 702] on textarea "Thanks for letting me know, Hector. Please just keep me updated once the paymen…" at bounding box center [847, 708] width 907 height 49
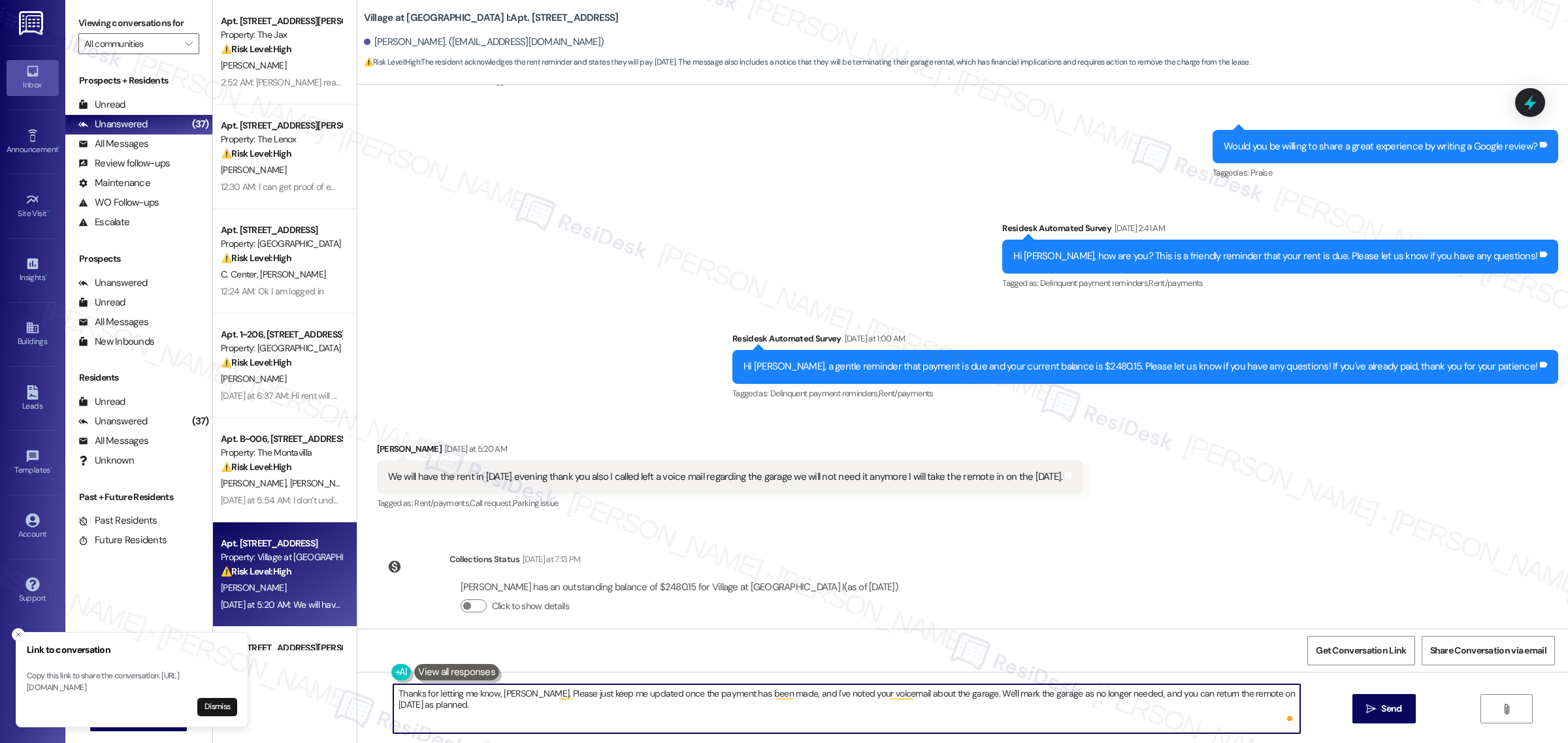
paste textarea "If you have any questions or need clarification, please feel free to reach out—…"
click at [1384, 706] on span "Send" at bounding box center [1391, 709] width 20 height 13
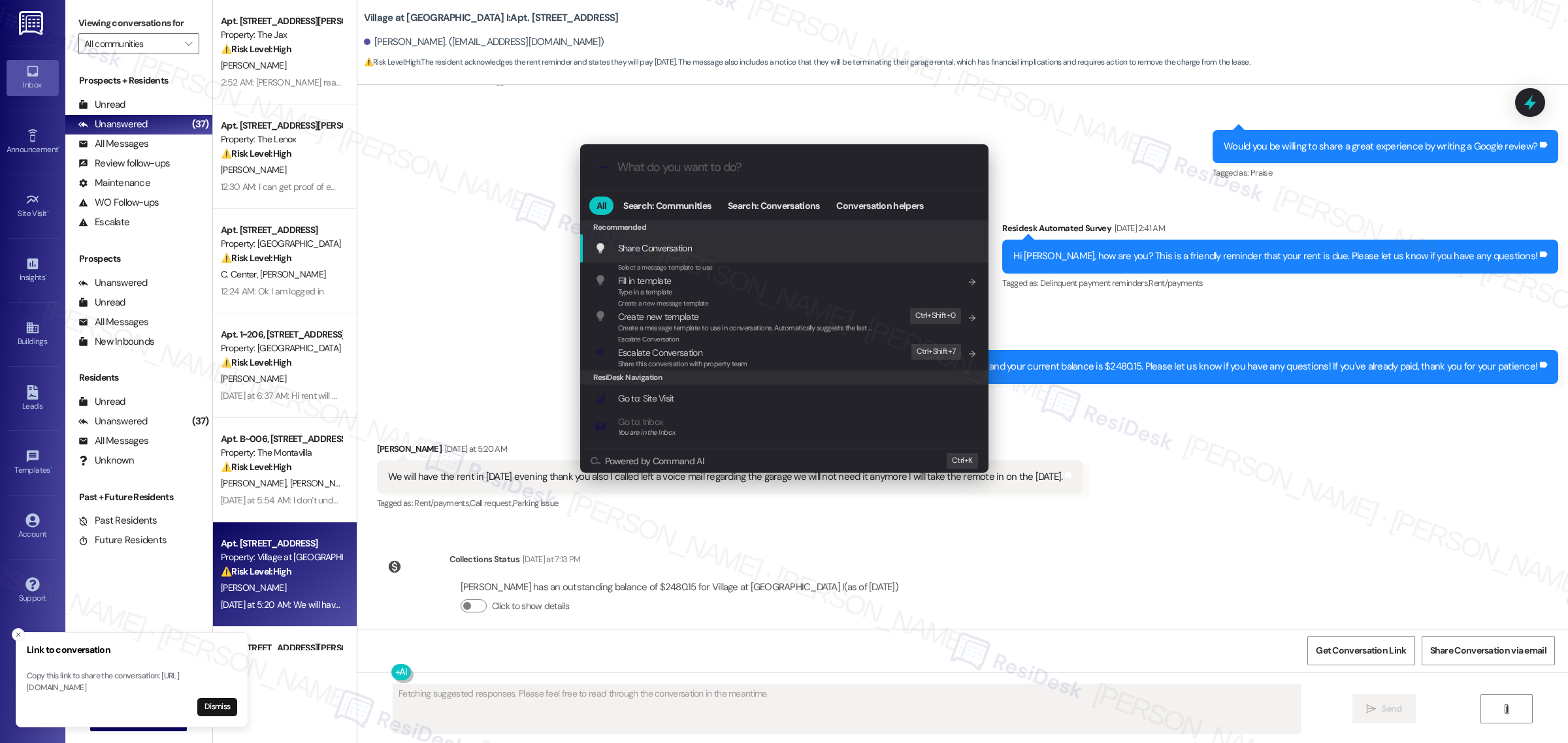
scroll to position [3667, 0]
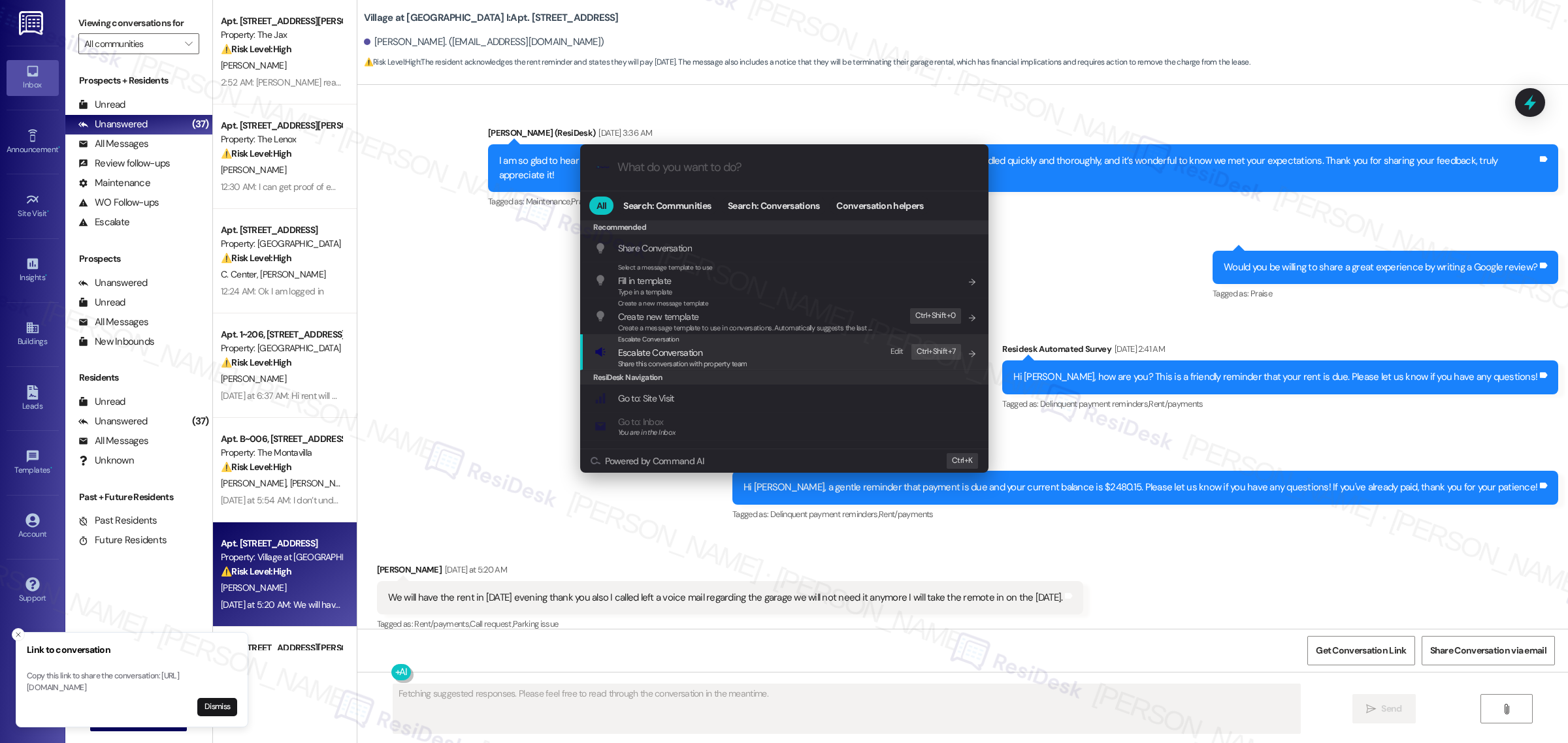
click at [775, 361] on div "Escalate Conversation Escalate Conversation Share this conversation with proper…" at bounding box center [786, 352] width 382 height 35
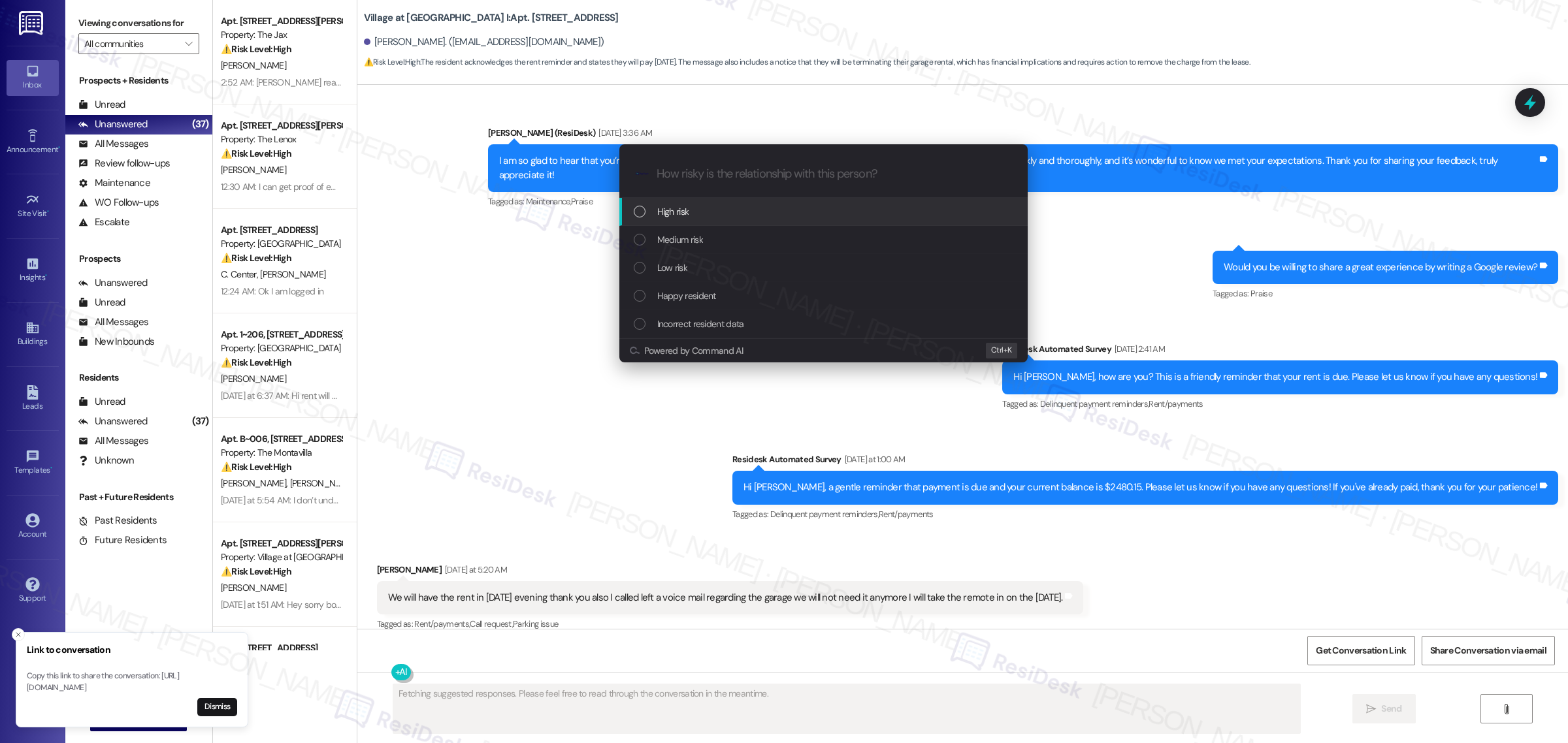
click at [742, 268] on div "Low risk" at bounding box center [825, 267] width 382 height 14
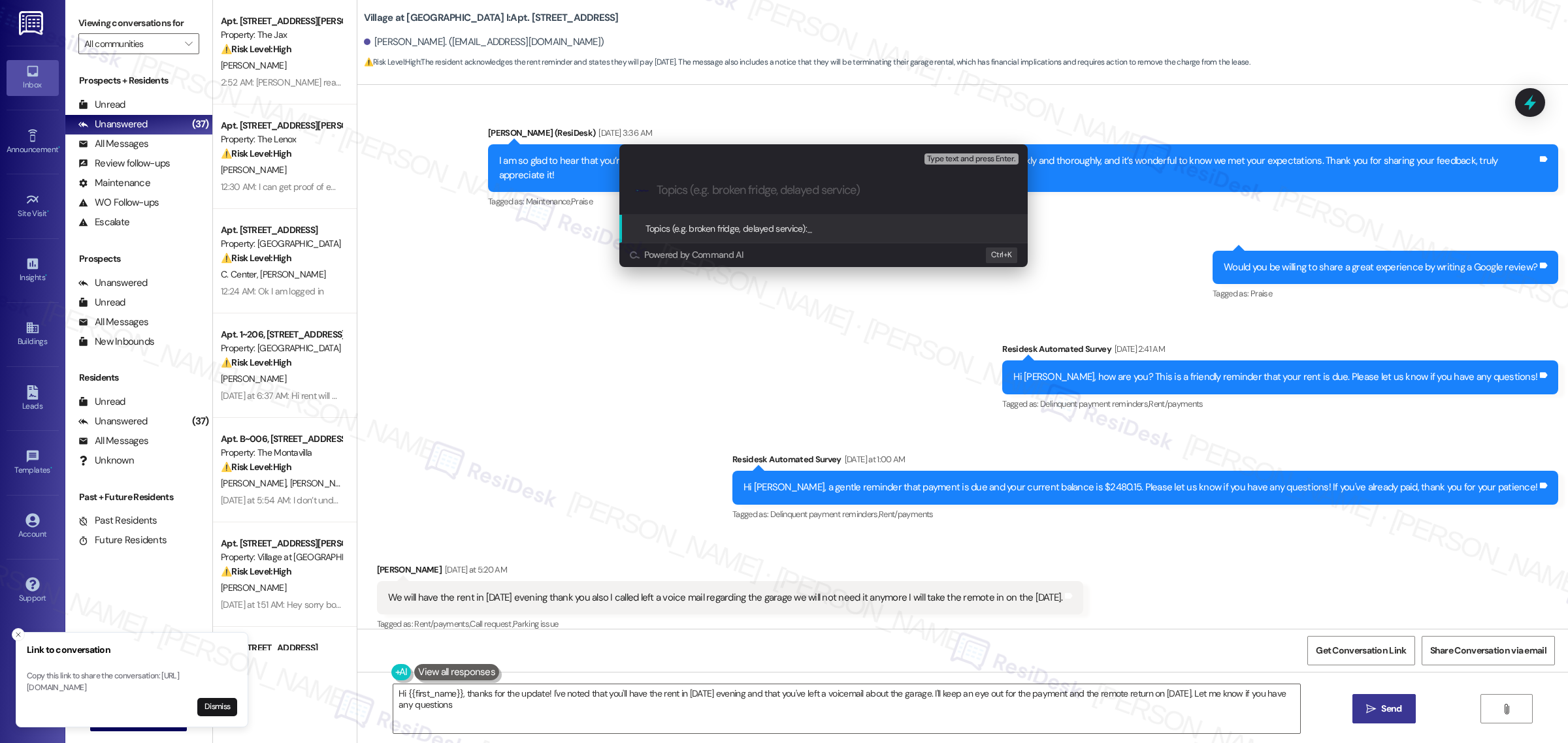
type textarea "Hi {{first_name}}, thanks for the update! I've noted that you'll have the rent …"
click at [708, 191] on input "Topics (e.g. broken fridge, delayed service)" at bounding box center [834, 190] width 355 height 13
type input "N"
click at [781, 193] on input "No longer needed" at bounding box center [829, 190] width 344 height 13
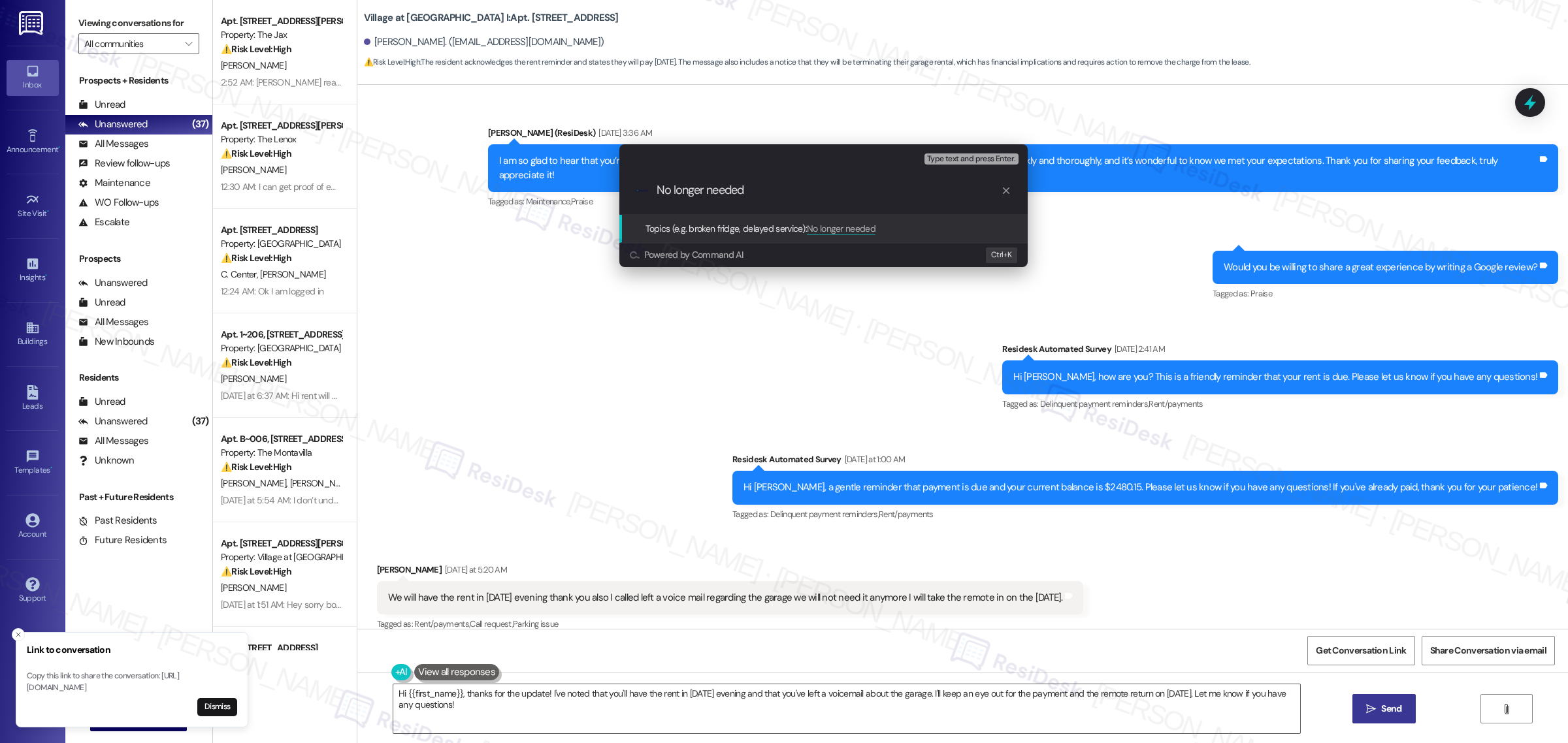
click at [781, 193] on input "No longer needed" at bounding box center [829, 190] width 344 height 13
paste input "The garage is n"
type input "The garage is no longer needed"
click at [950, 161] on span "Type text and press Enter." at bounding box center [971, 159] width 88 height 9
click at [882, 197] on input "The garage is no longer needed" at bounding box center [829, 190] width 344 height 13
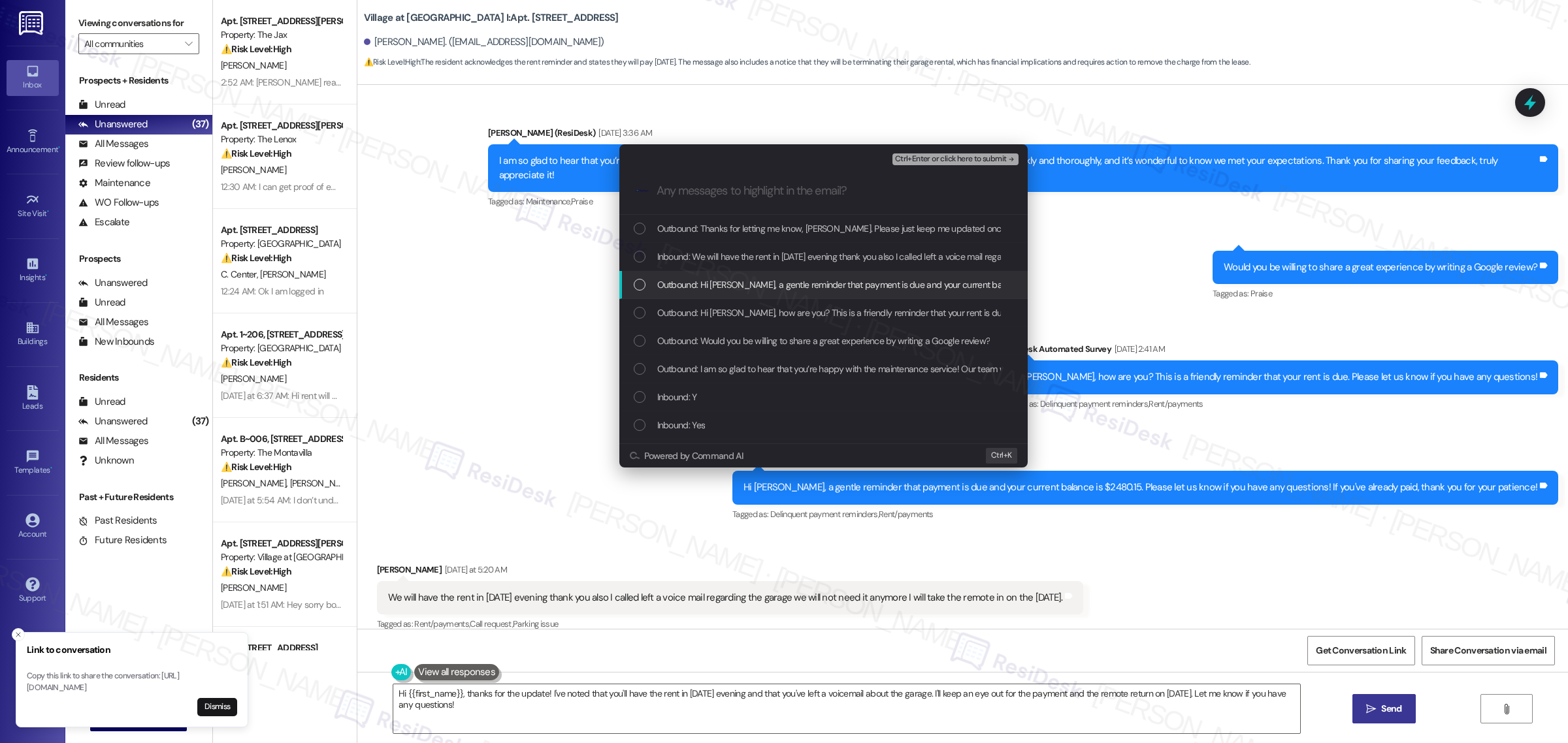
click at [801, 280] on span "Outbound: Hi Hector, a gentle reminder that payment is due and your current bal…" at bounding box center [1046, 284] width 777 height 14
click at [794, 254] on span "Inbound: We will have the rent in tomorrow evening thank you also I called left…" at bounding box center [985, 256] width 655 height 14
click at [788, 229] on span "Outbound: Thanks for letting me know, Hector. Please just keep me updated once …" at bounding box center [1346, 228] width 1378 height 14
click at [926, 165] on button "Ctrl+Enter or click here to submit" at bounding box center [956, 159] width 126 height 12
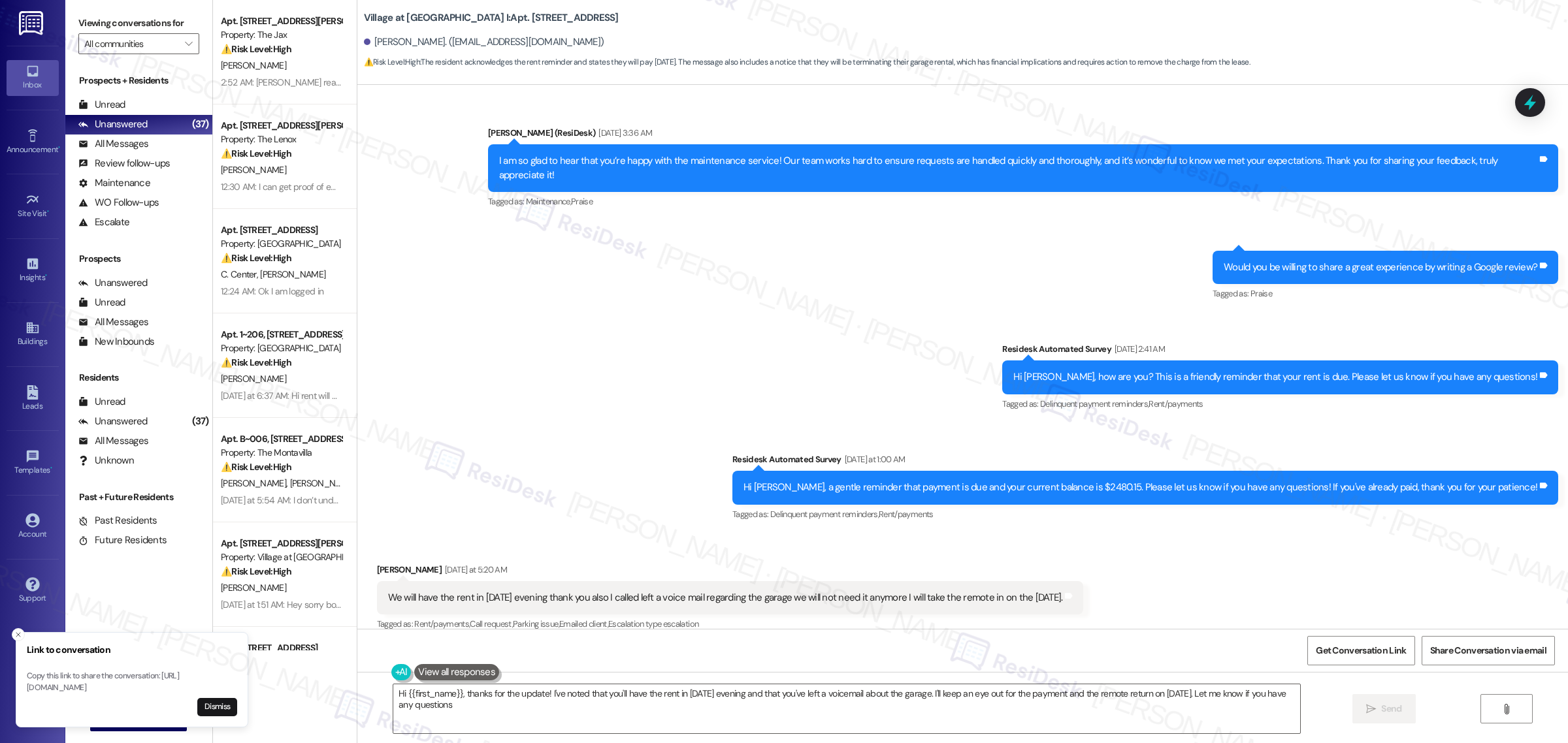
type textarea "Hi {{first_name}}, thanks for the update! I've noted that you'll have the rent …"
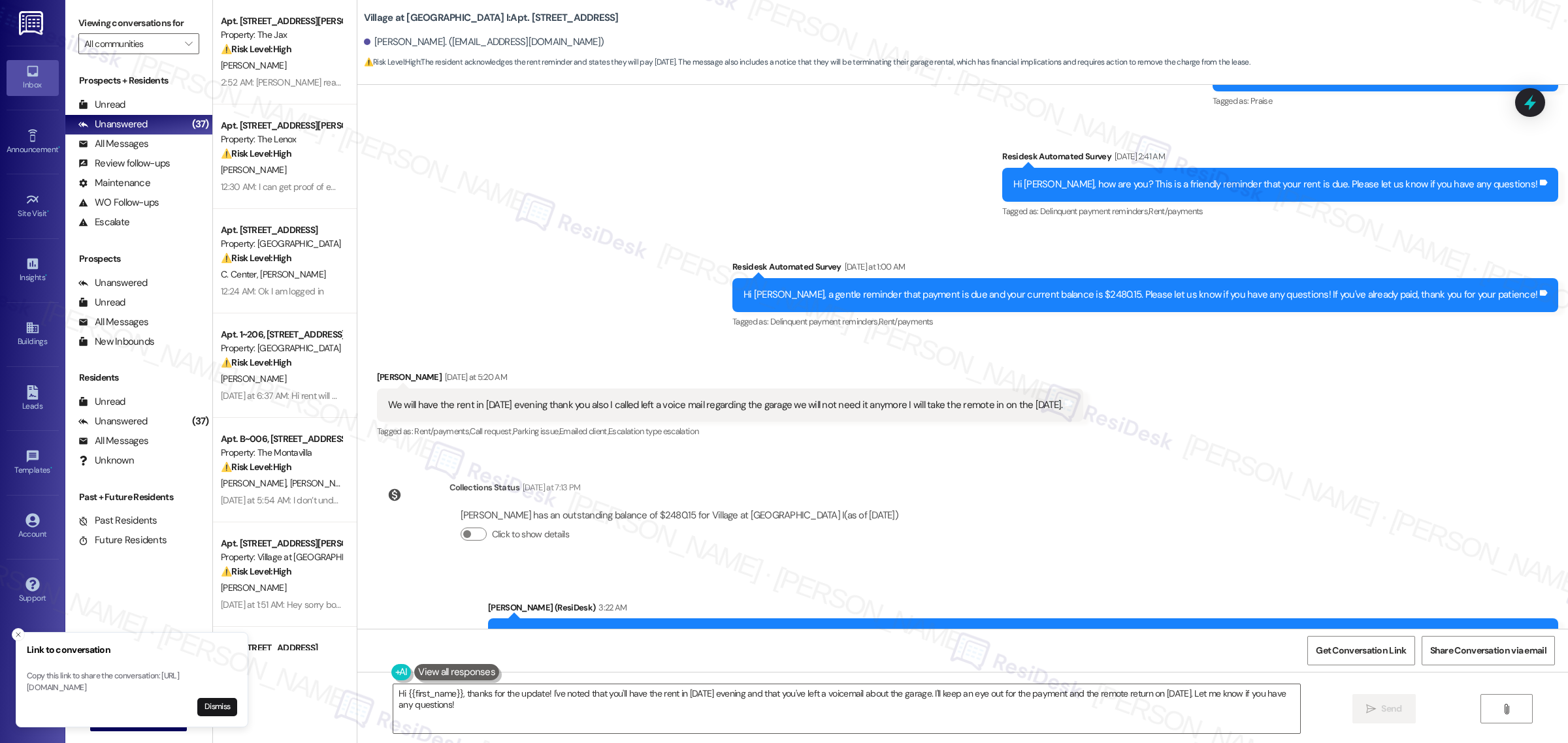
scroll to position [3912, 0]
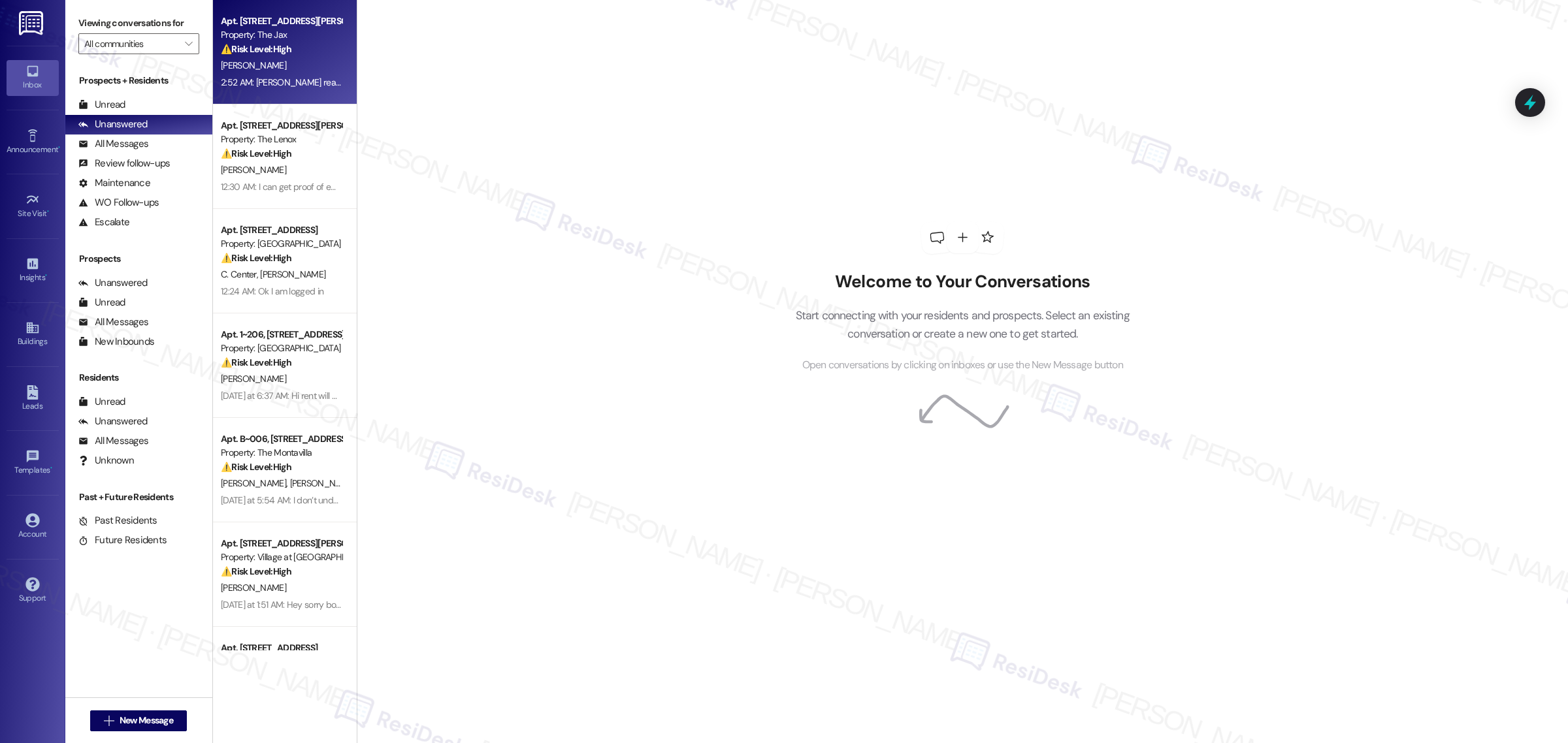
click at [285, 58] on div "[PERSON_NAME]" at bounding box center [281, 66] width 123 height 16
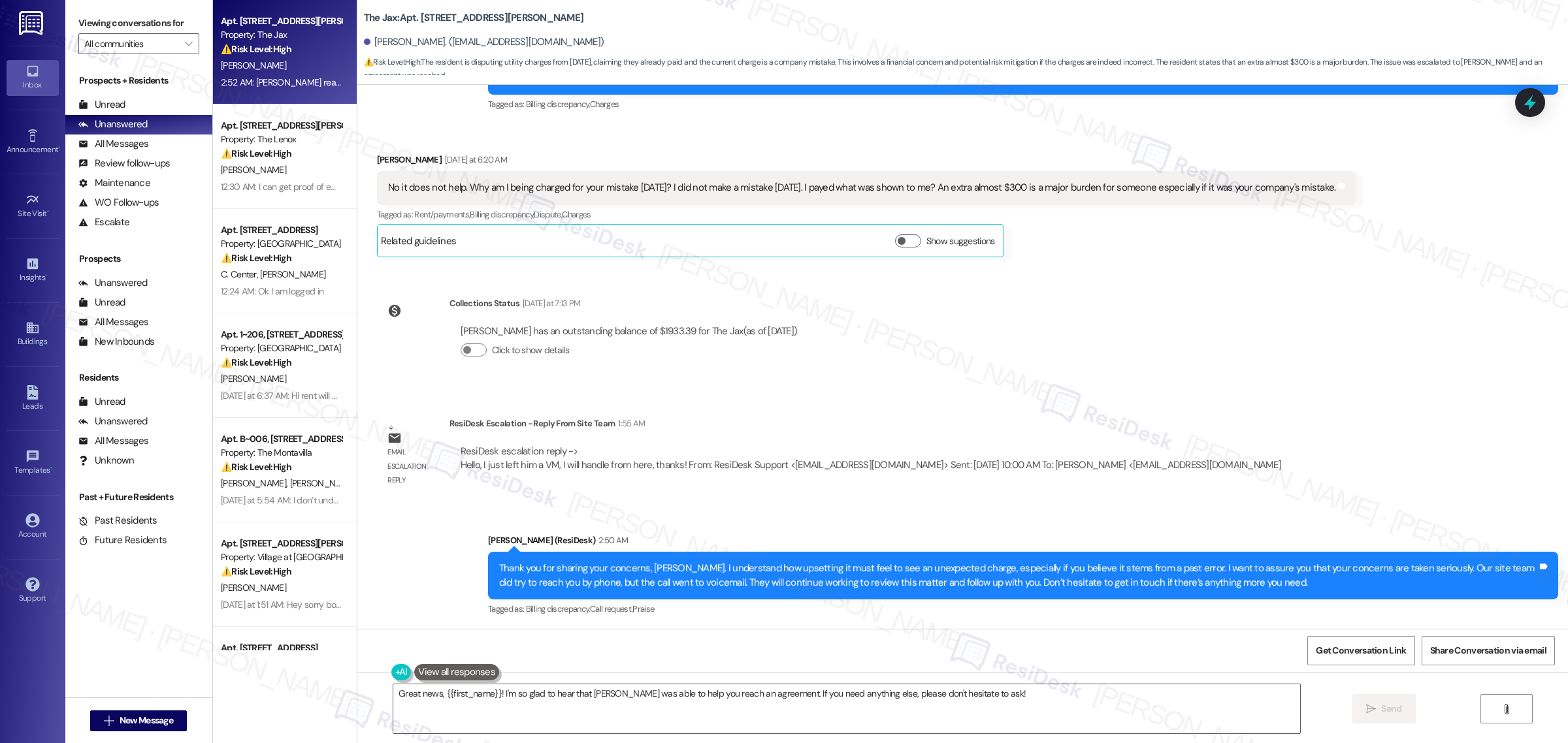
scroll to position [2898, 0]
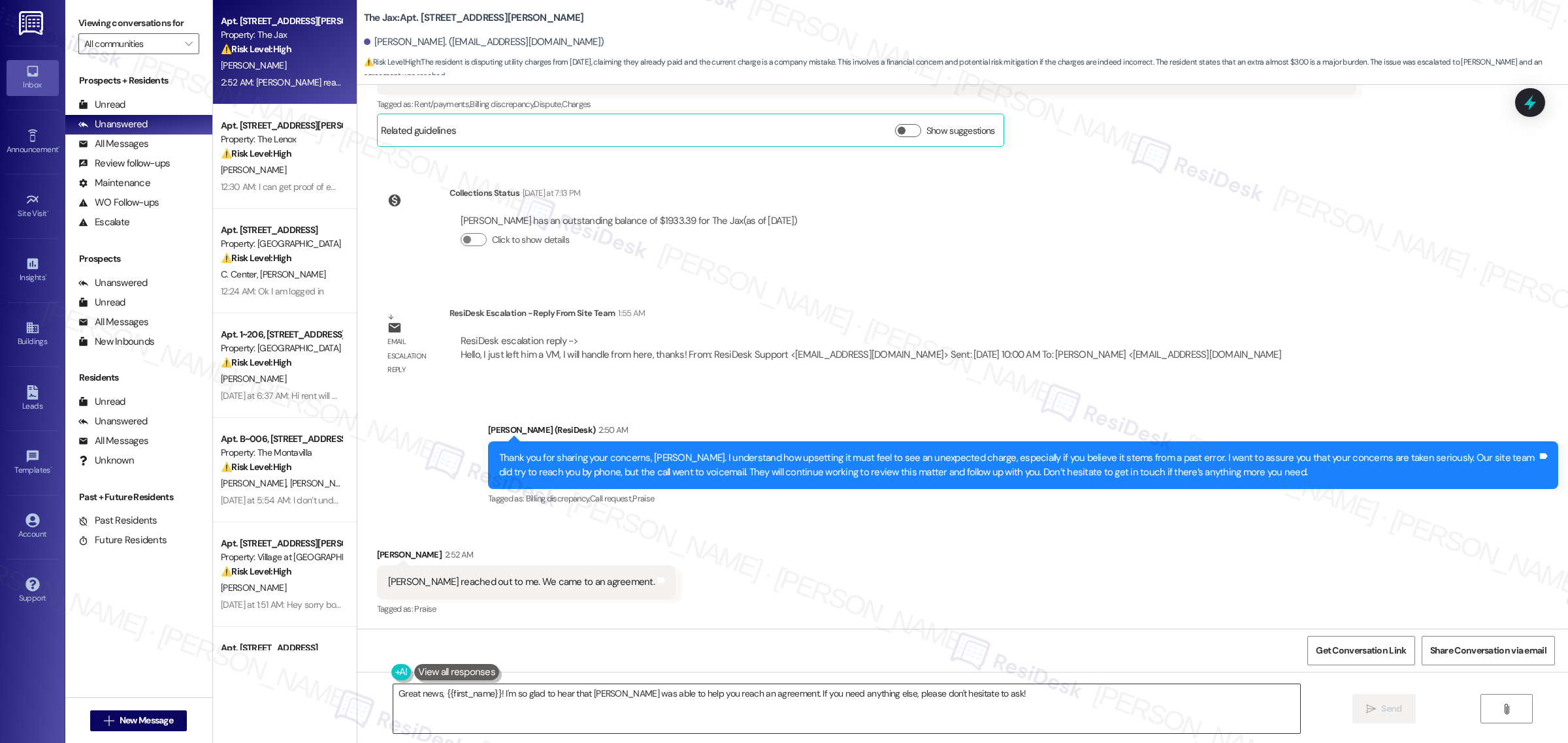
click at [1056, 699] on textarea "Great news, {{first_name}}! I'm so glad to hear that [PERSON_NAME] was able to …" at bounding box center [847, 708] width 907 height 49
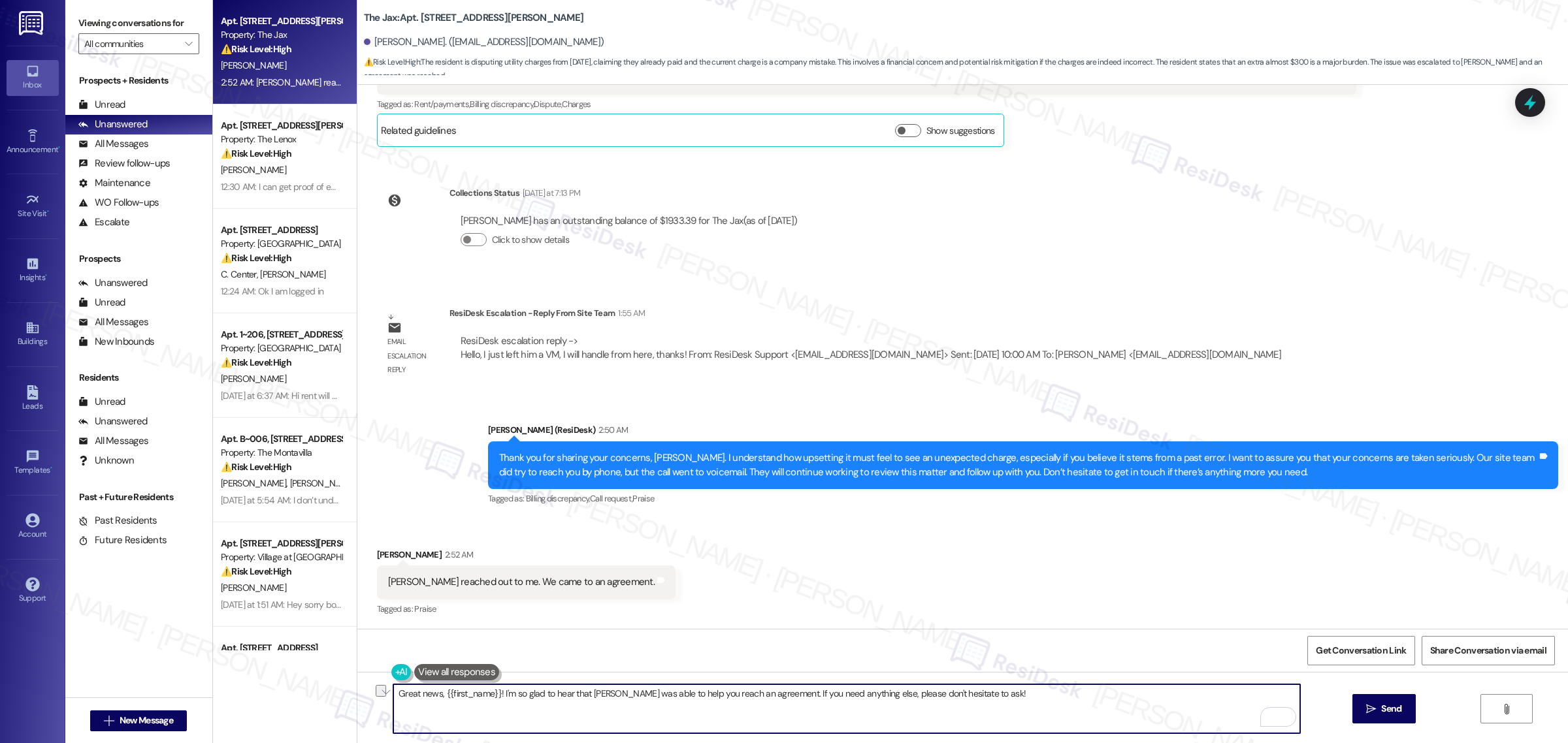
drag, startPoint x: 919, startPoint y: 695, endPoint x: 993, endPoint y: 693, distance: 74.0
click at [993, 693] on textarea "Great news, {{first_name}}! I'm so glad to hear that [PERSON_NAME] was able to …" at bounding box center [847, 708] width 907 height 49
click at [1115, 695] on textarea "Great news, {{first_name}}! I'm so glad to hear that [PERSON_NAME] was able to …" at bounding box center [847, 708] width 907 height 49
type textarea "Great news, {{first_name}}! I'm so glad to hear that [PERSON_NAME] was able to …"
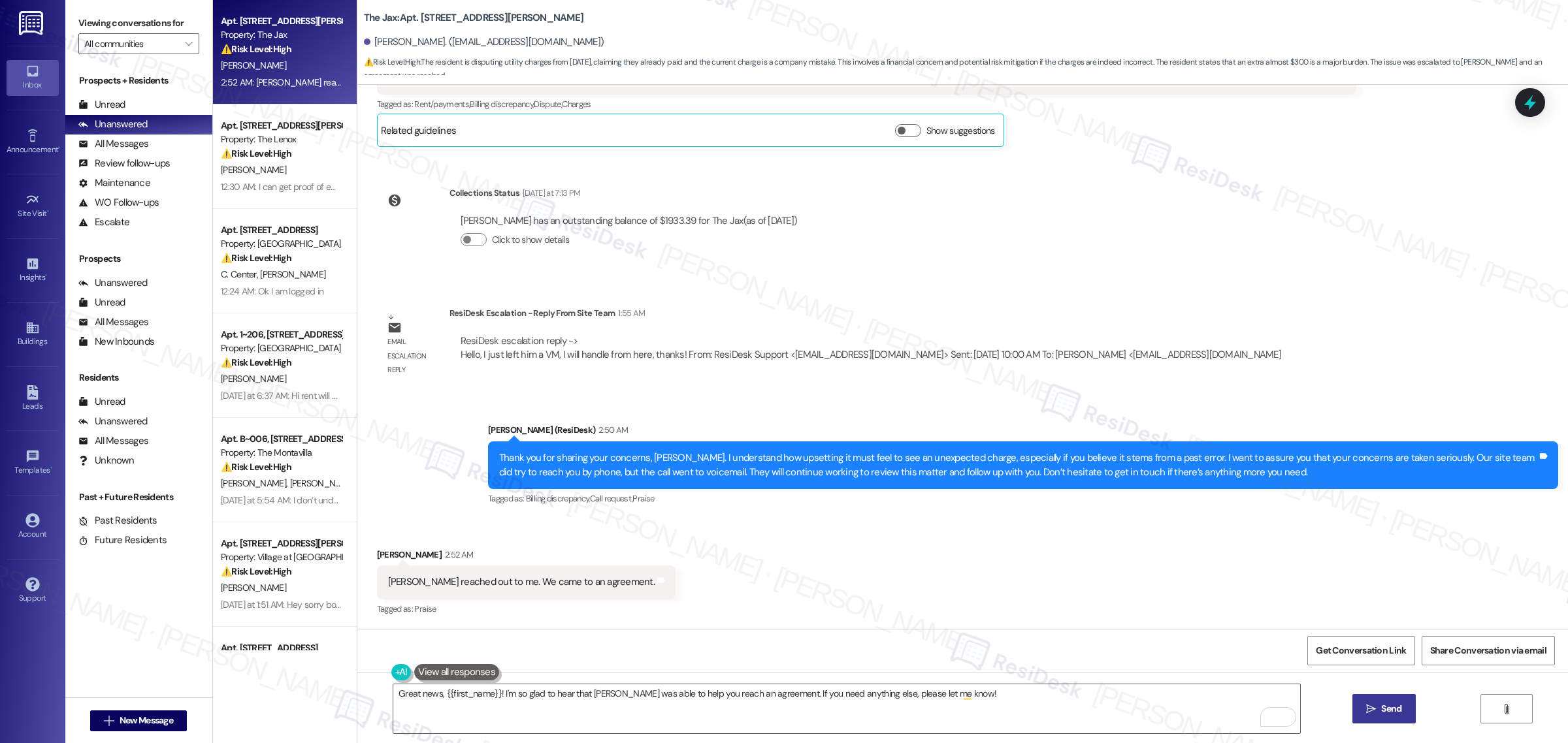
click at [1371, 710] on icon "" at bounding box center [1371, 710] width 10 height 11
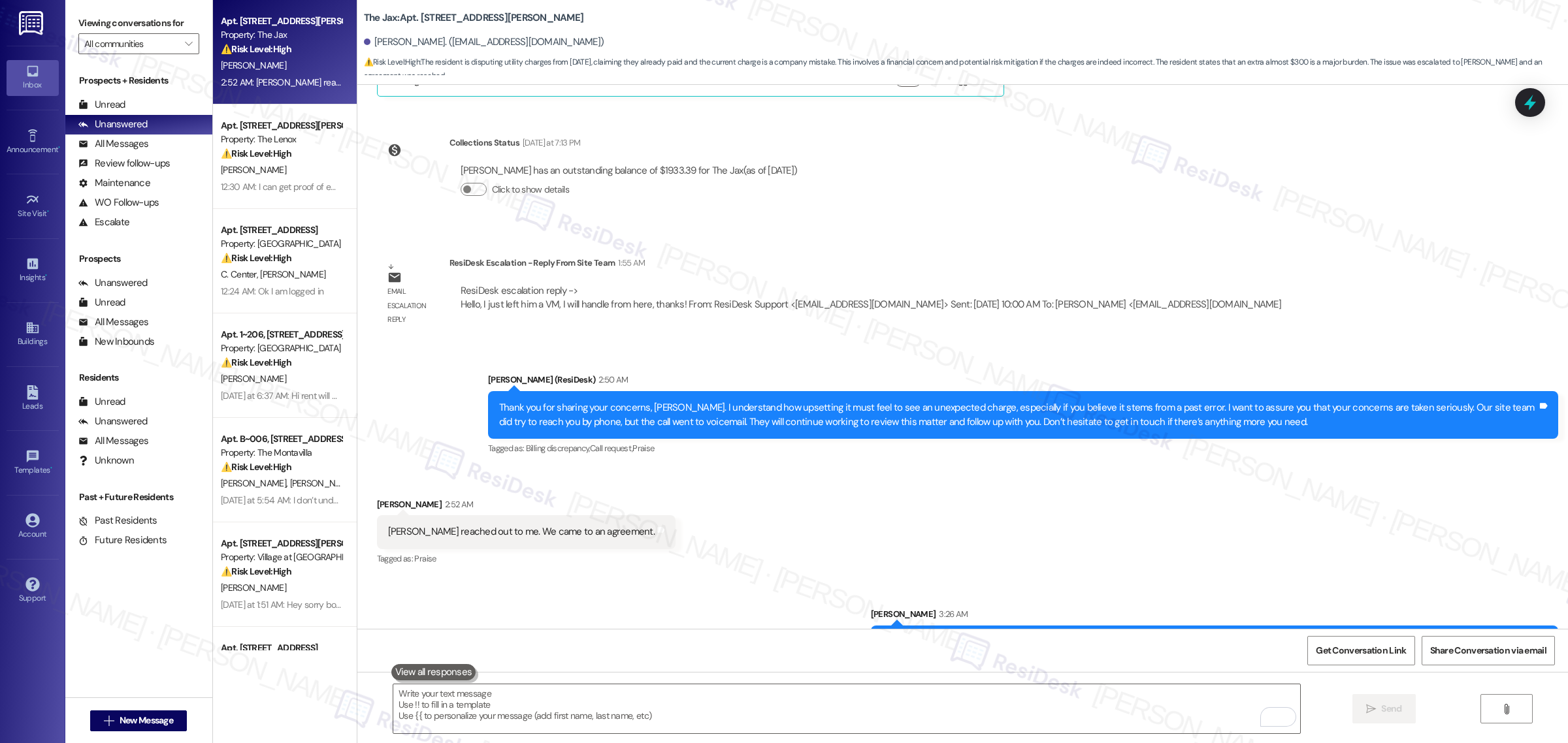
scroll to position [2988, 0]
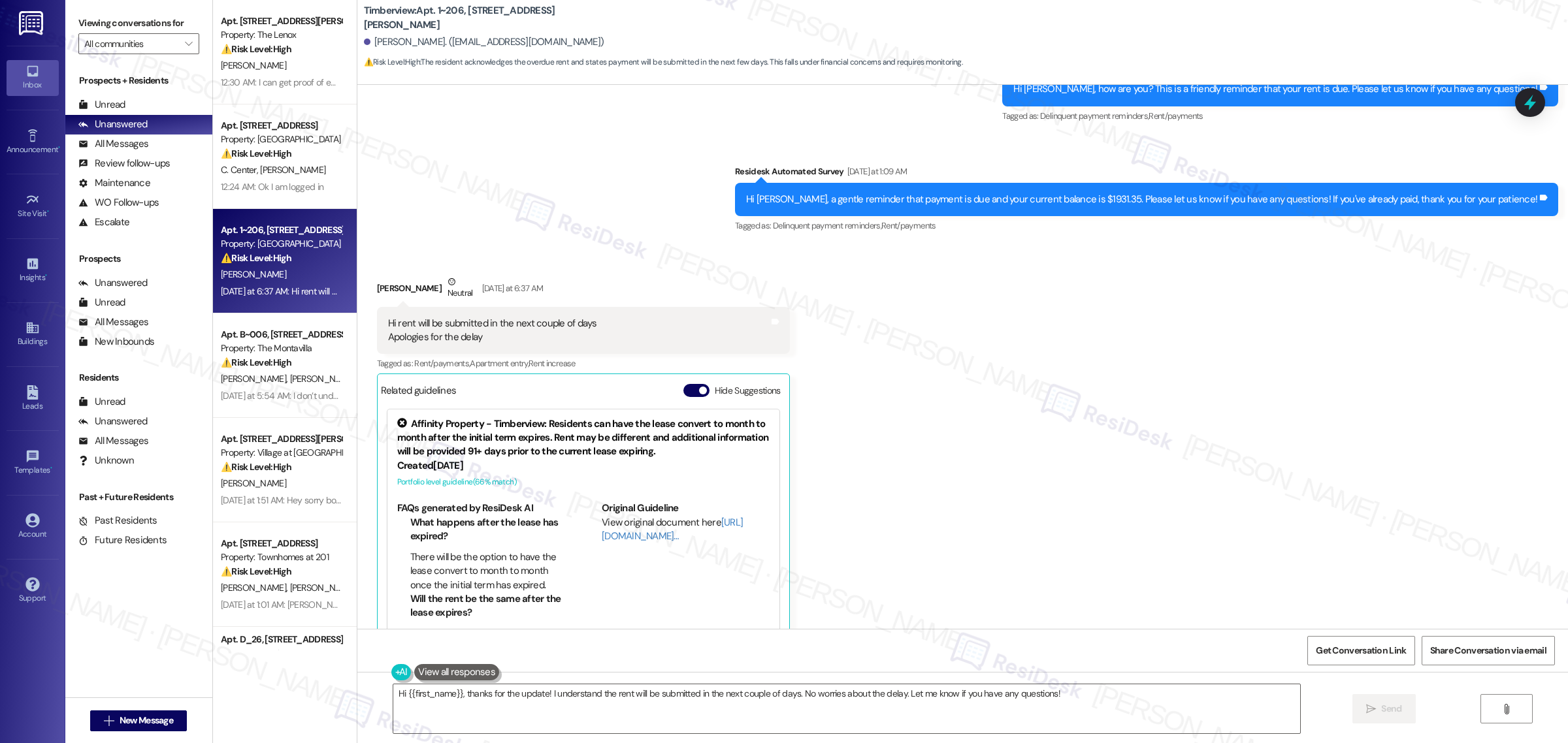
scroll to position [5174, 0]
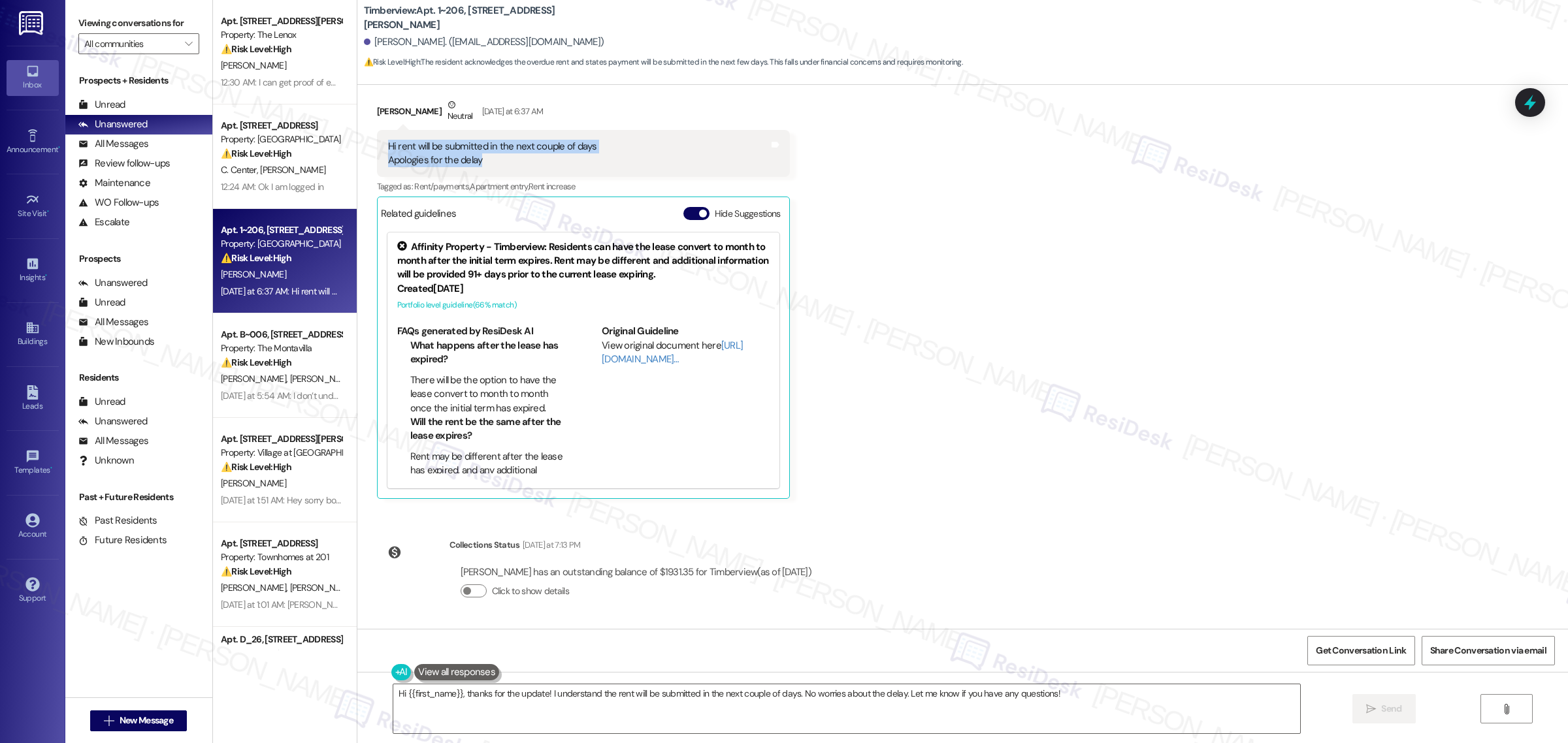
drag, startPoint x: 488, startPoint y: 157, endPoint x: 380, endPoint y: 143, distance: 108.9
click at [387, 143] on div "Hi rent will be submitted in the next couple of days Apologies for the delay" at bounding box center [493, 154] width 212 height 28
copy div "Hi rent will be submitted in the next couple of days Apologies for the delay"
click at [515, 155] on div "Hi rent will be submitted in the next couple of days Apologies for the delay" at bounding box center [492, 154] width 209 height 28
drag, startPoint x: 504, startPoint y: 159, endPoint x: 384, endPoint y: 145, distance: 120.8
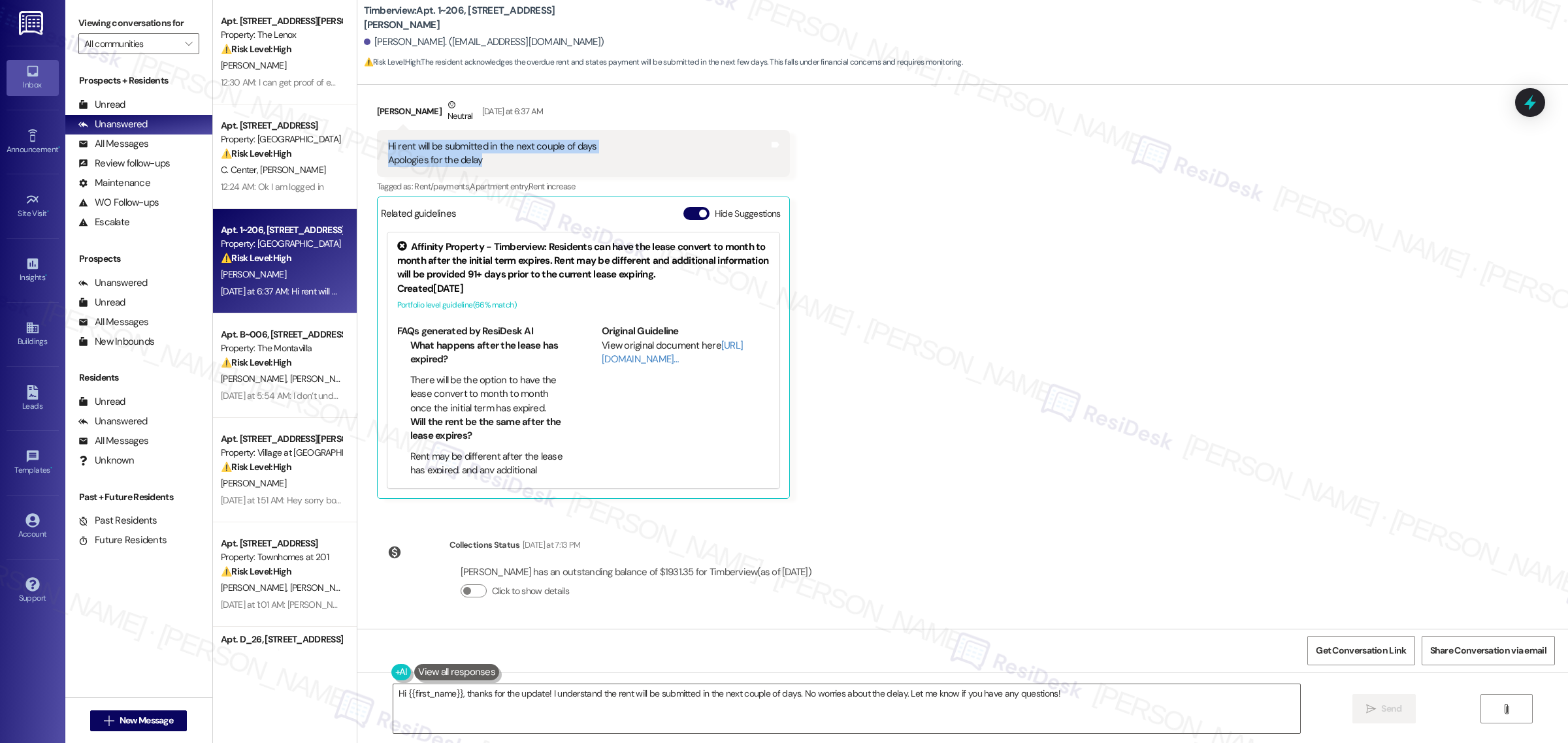
click at [388, 145] on div "Hi rent will be submitted in the next couple of days Apologies for the delay" at bounding box center [492, 154] width 209 height 28
copy div "Hi rent will be submitted in the next couple of days Apologies for the delay"
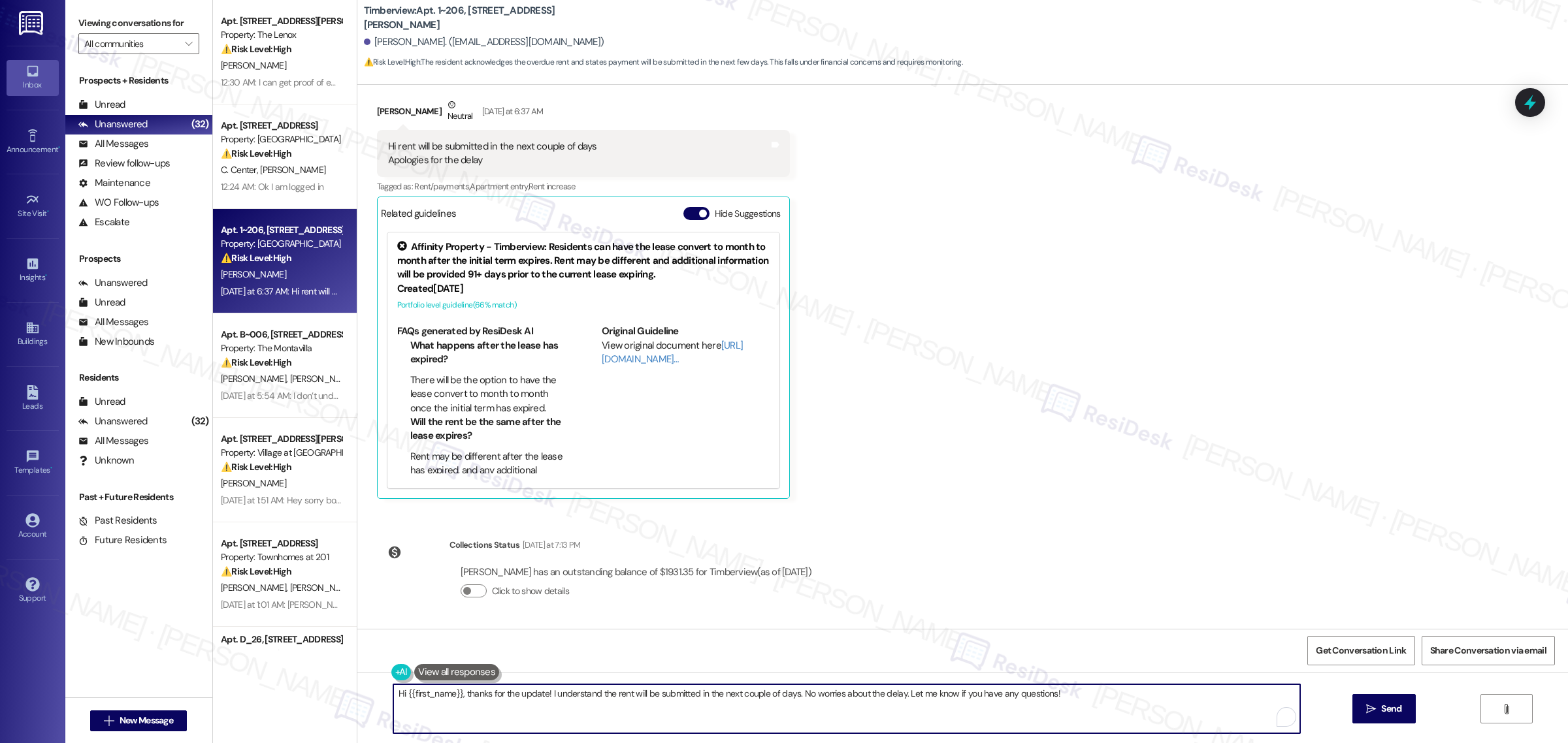
drag, startPoint x: 1072, startPoint y: 699, endPoint x: 372, endPoint y: 710, distance: 700.1
click at [372, 710] on div "Hi {{first_name}}, thanks for the update! I understand the rent will be submitt…" at bounding box center [963, 721] width 1211 height 98
paste textarea "I completely understand, and I appreciate you updating me. Just to mention, the…"
click at [411, 697] on textarea "I completely understand, and I appreciate you updating me. Just to mention, the…" at bounding box center [847, 708] width 907 height 49
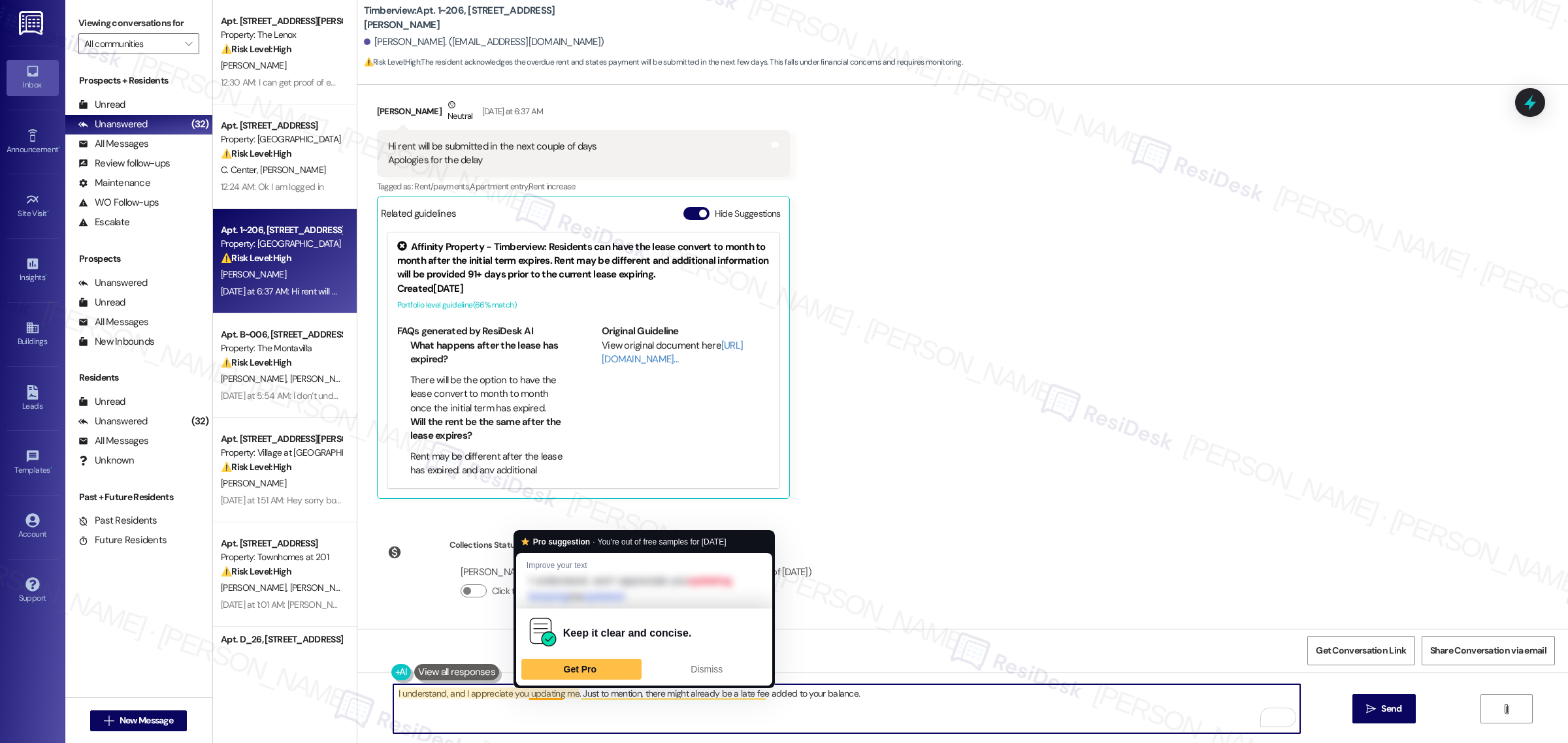
click at [571, 694] on textarea "I understand, and I appreciate you updating me. Just to mention, there might al…" at bounding box center [847, 708] width 907 height 49
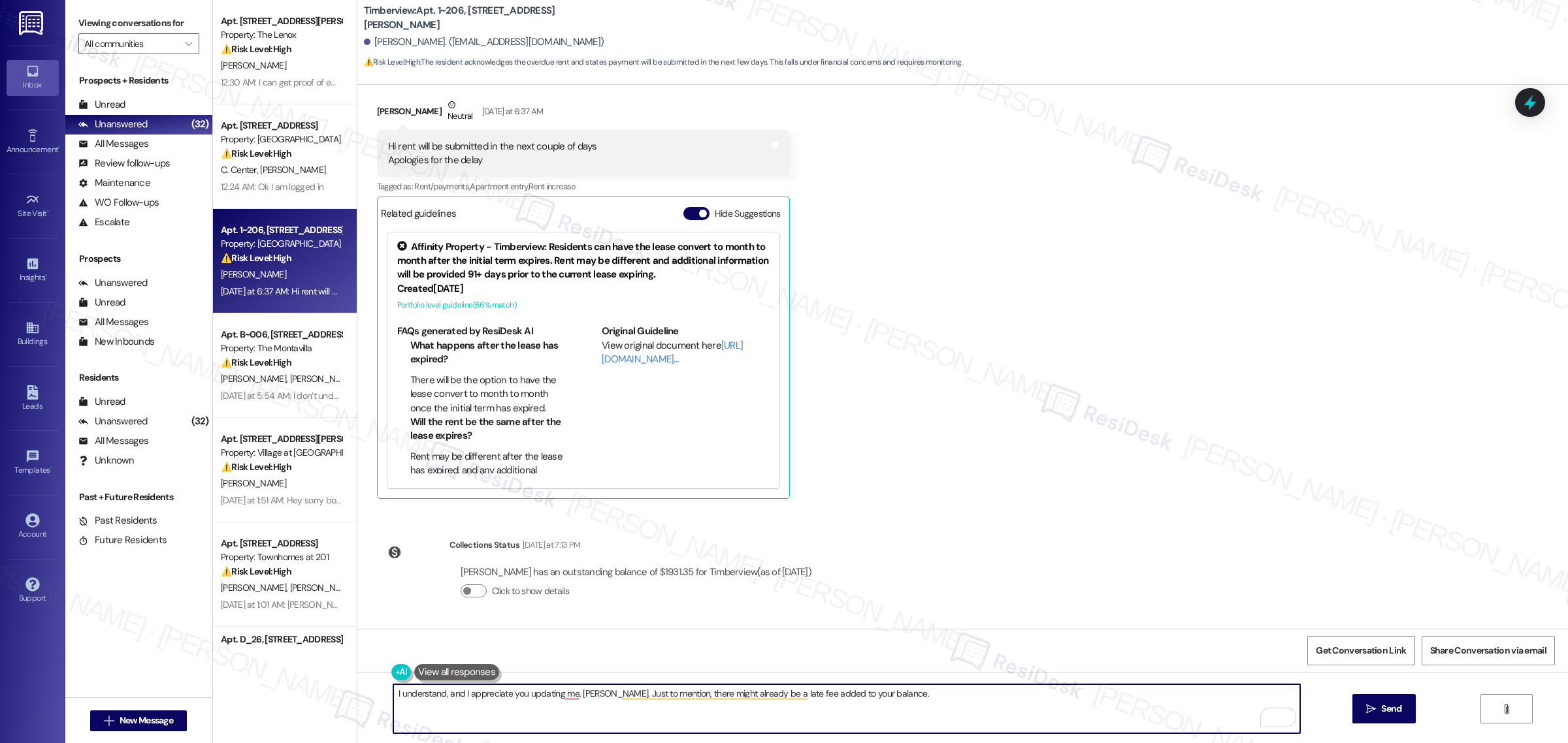
click at [925, 701] on textarea "I understand, and I appreciate you updating me, Stephanie. Just to mention, the…" at bounding box center [847, 708] width 907 height 49
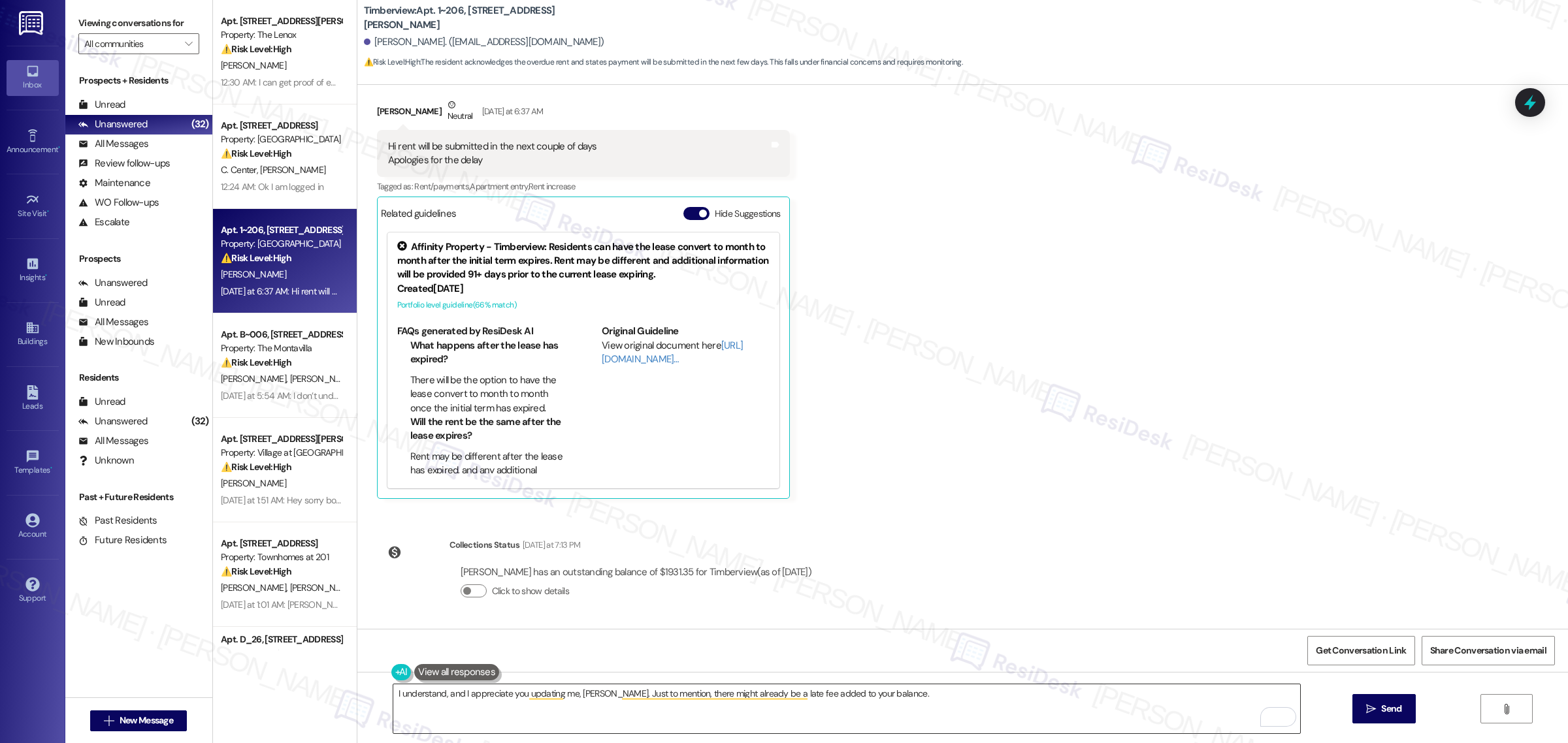
click at [951, 689] on textarea "I understand, and I appreciate you updating me, Stephanie. Just to mention, the…" at bounding box center [847, 708] width 907 height 49
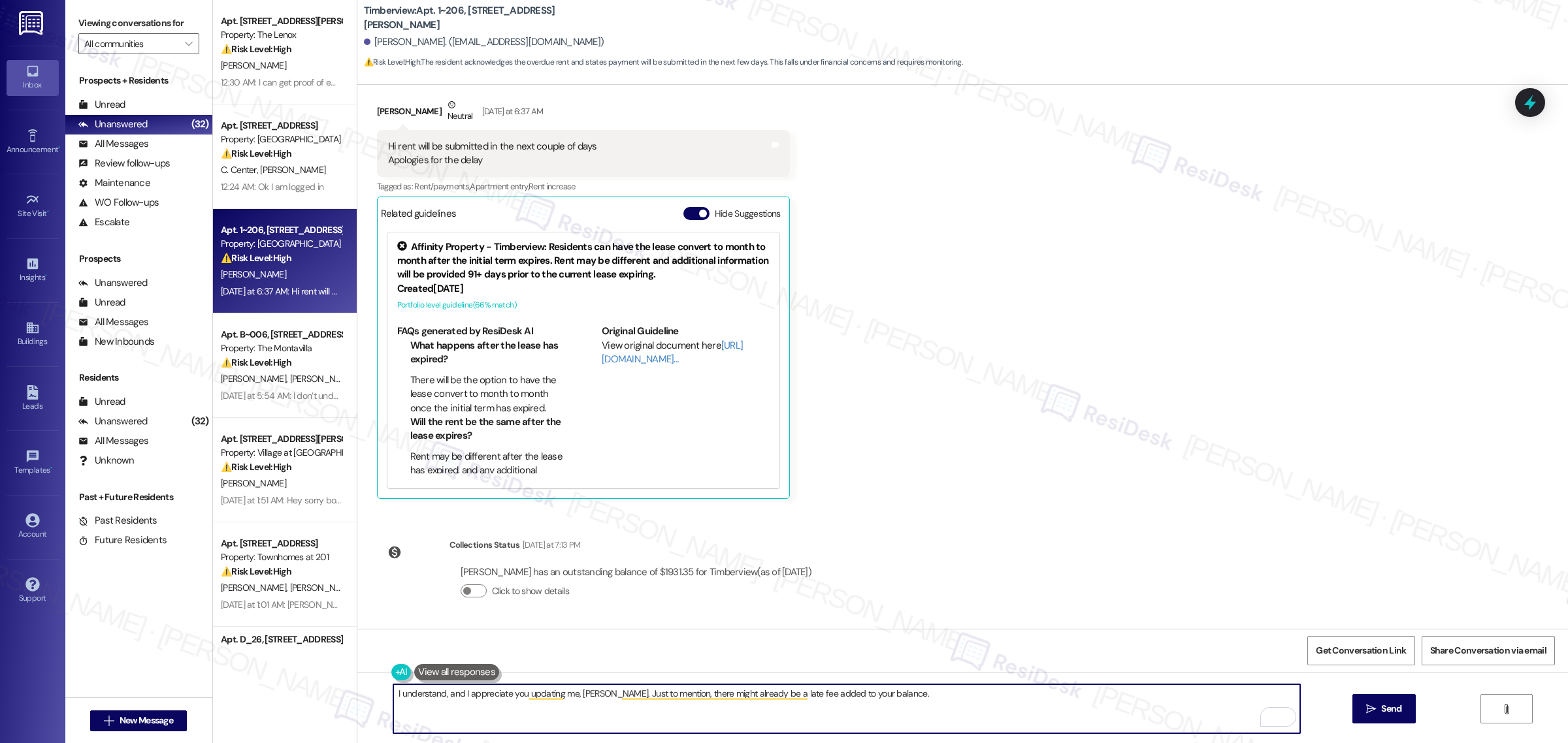
paste textarea "Please keep me updated once the payment has been made."
click at [896, 697] on textarea "I understand, and I appreciate you updating me, Stephanie. Just to mention, the…" at bounding box center [847, 708] width 907 height 49
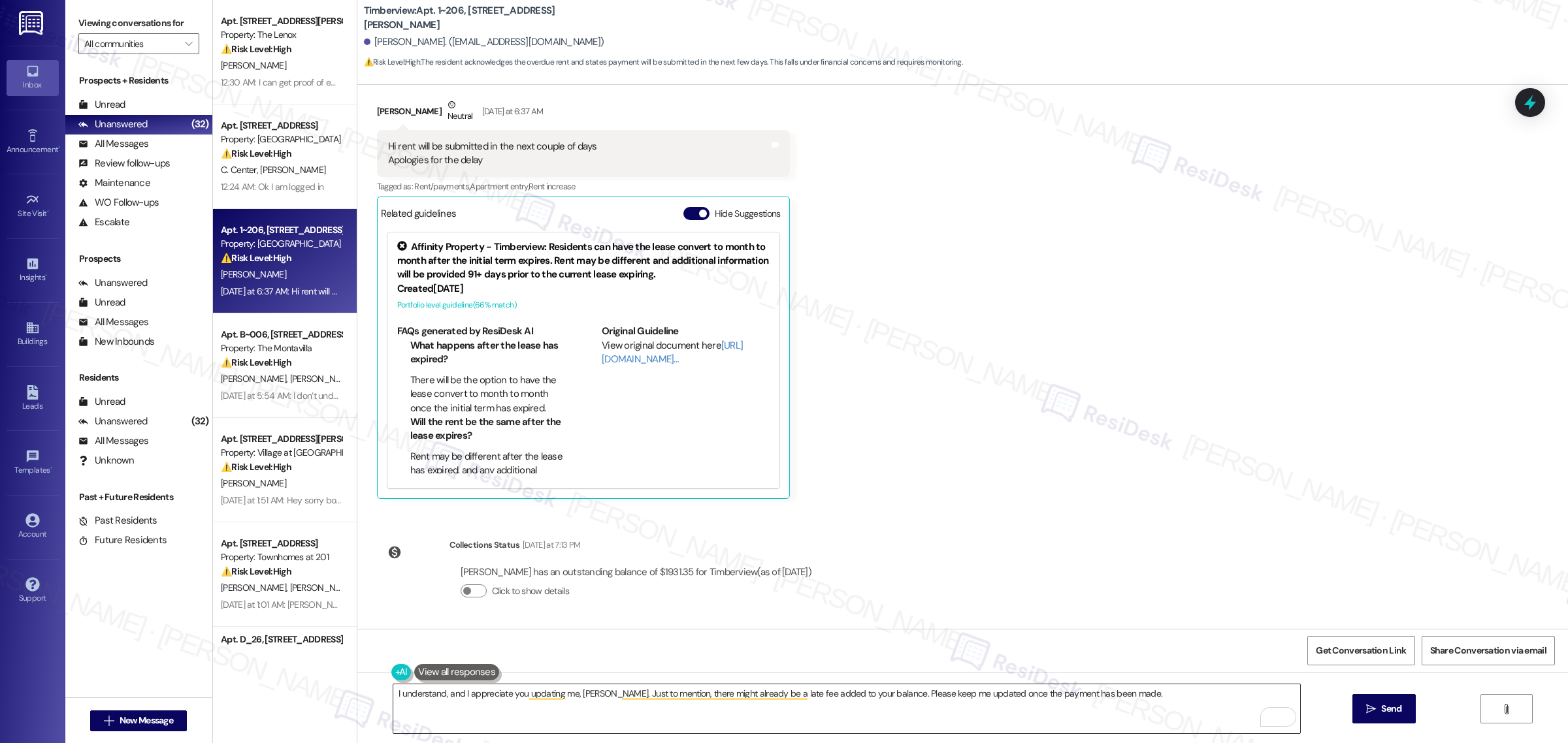
click at [1144, 693] on textarea "I understand, and I appreciate you updating me, Stephanie. Just to mention, the…" at bounding box center [847, 708] width 907 height 49
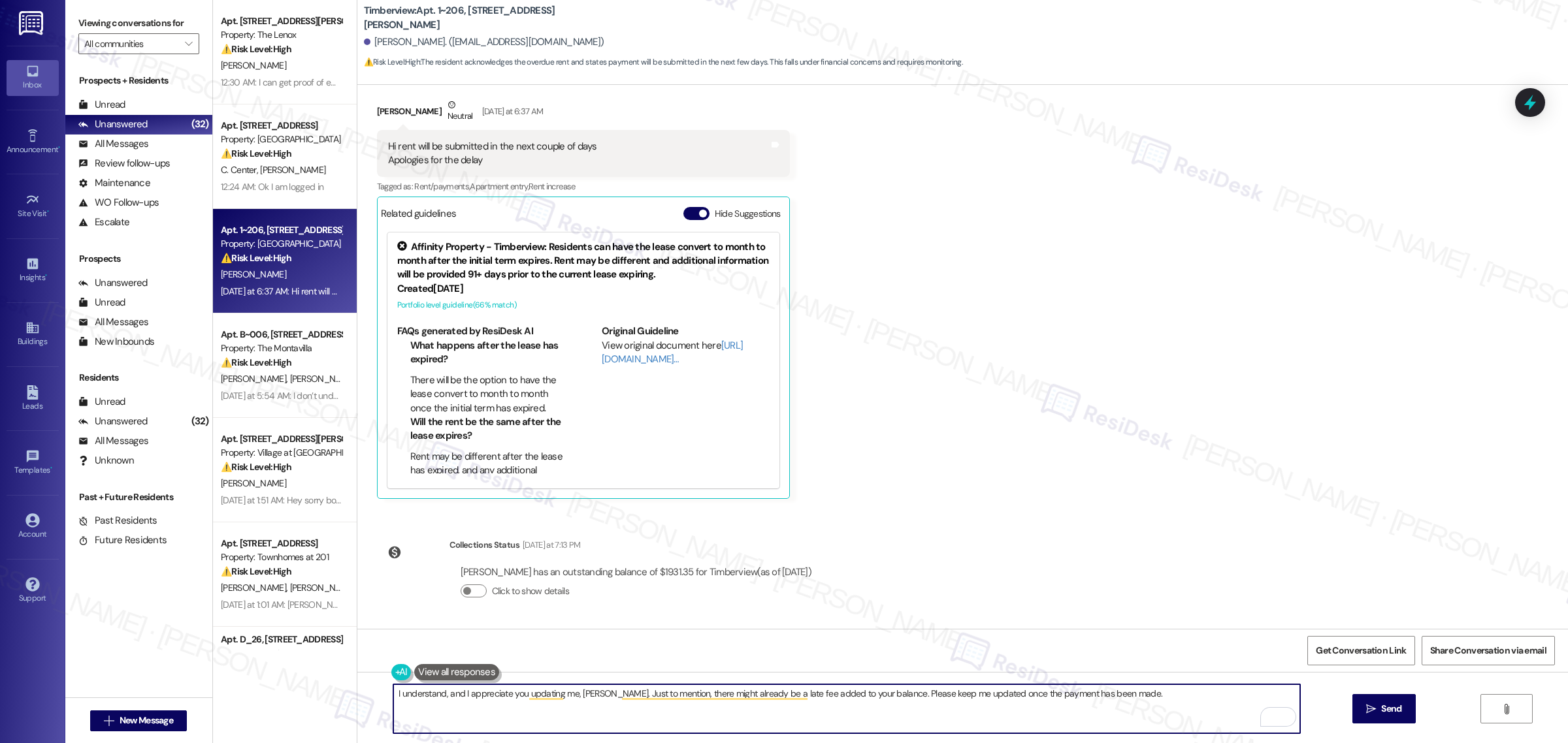
click at [1168, 693] on textarea "I understand, and I appreciate you updating me, Stephanie. Just to mention, the…" at bounding box center [847, 708] width 907 height 49
paste textarea "If you have any questions or need clarification, please feel free to reach out—…"
type textarea "I understand, and I appreciate you updating me, Stephanie. Just to mention, the…"
click at [1123, 694] on textarea "I understand, and I appreciate you updating me, Stephanie. Just to mention, the…" at bounding box center [847, 708] width 907 height 49
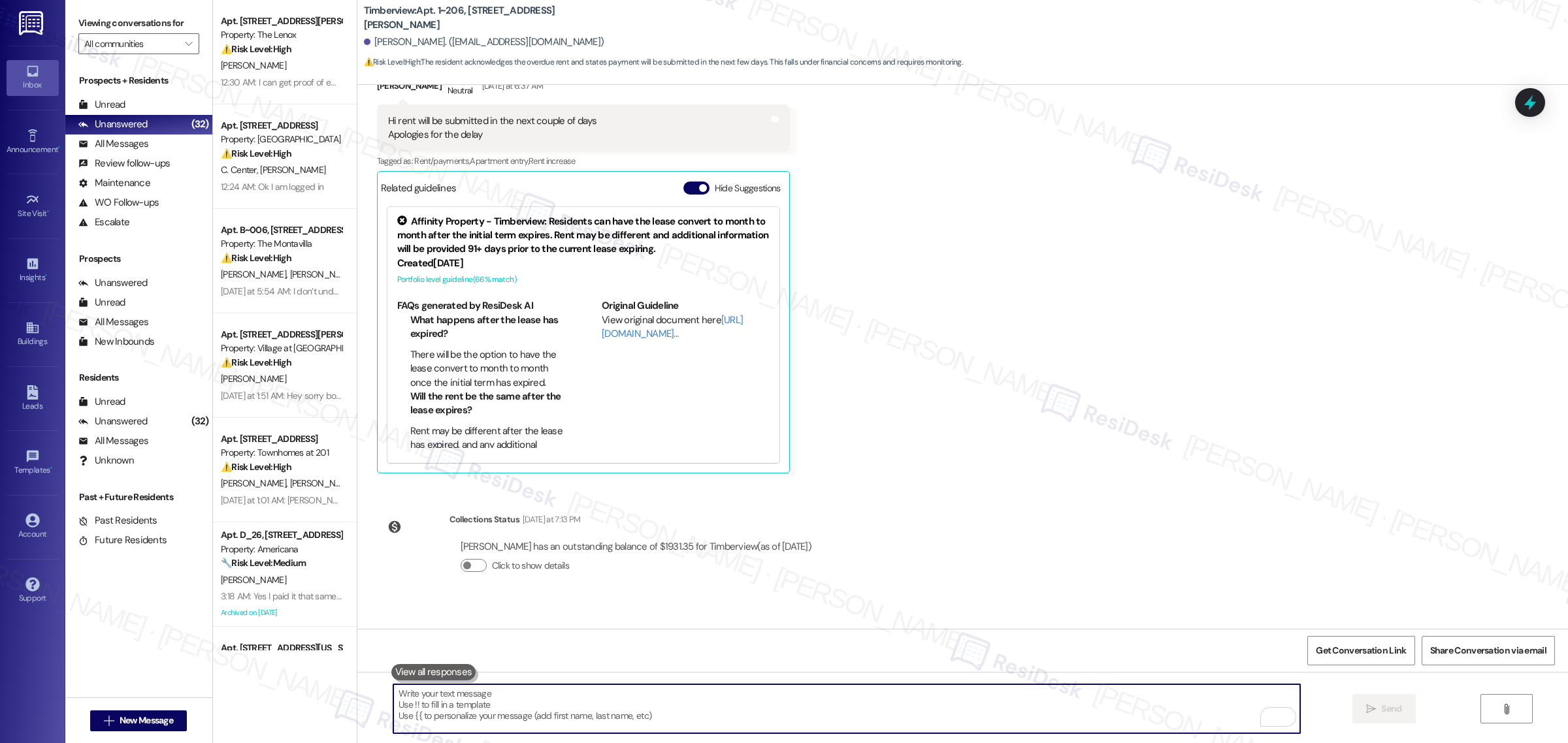
scroll to position [5279, 0]
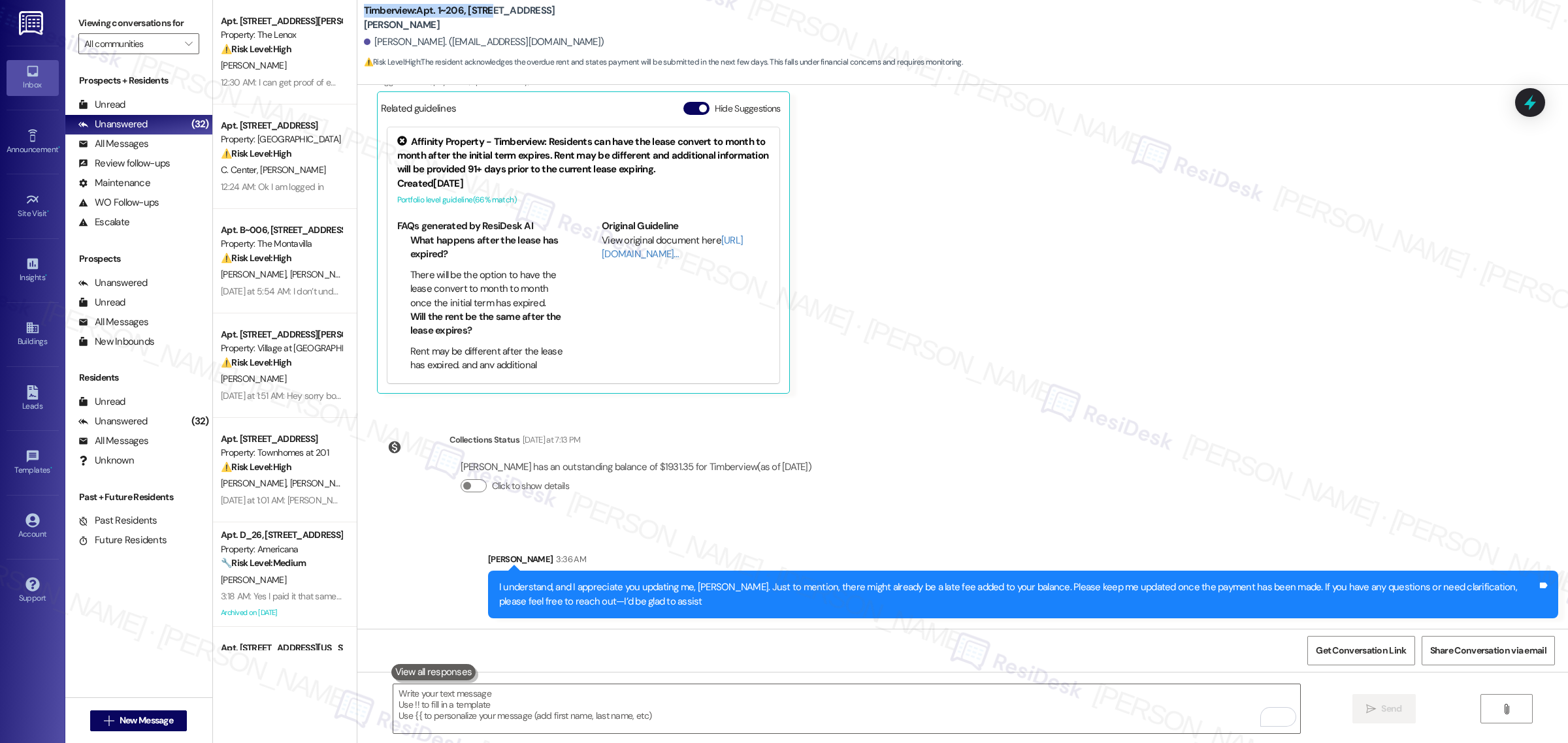
drag, startPoint x: 358, startPoint y: 13, endPoint x: 487, endPoint y: 23, distance: 129.4
click at [487, 23] on b "Timberview: Apt. 1~206, 15150 Gifford Ln" at bounding box center [494, 18] width 261 height 28
copy b "Timberview: Apt. 1~206, 15150"
drag, startPoint x: 368, startPoint y: 38, endPoint x: 444, endPoint y: 40, distance: 76.0
click at [444, 40] on div "Stephanie Villarreal. (svillarreal23@mail.com)" at bounding box center [484, 42] width 240 height 13
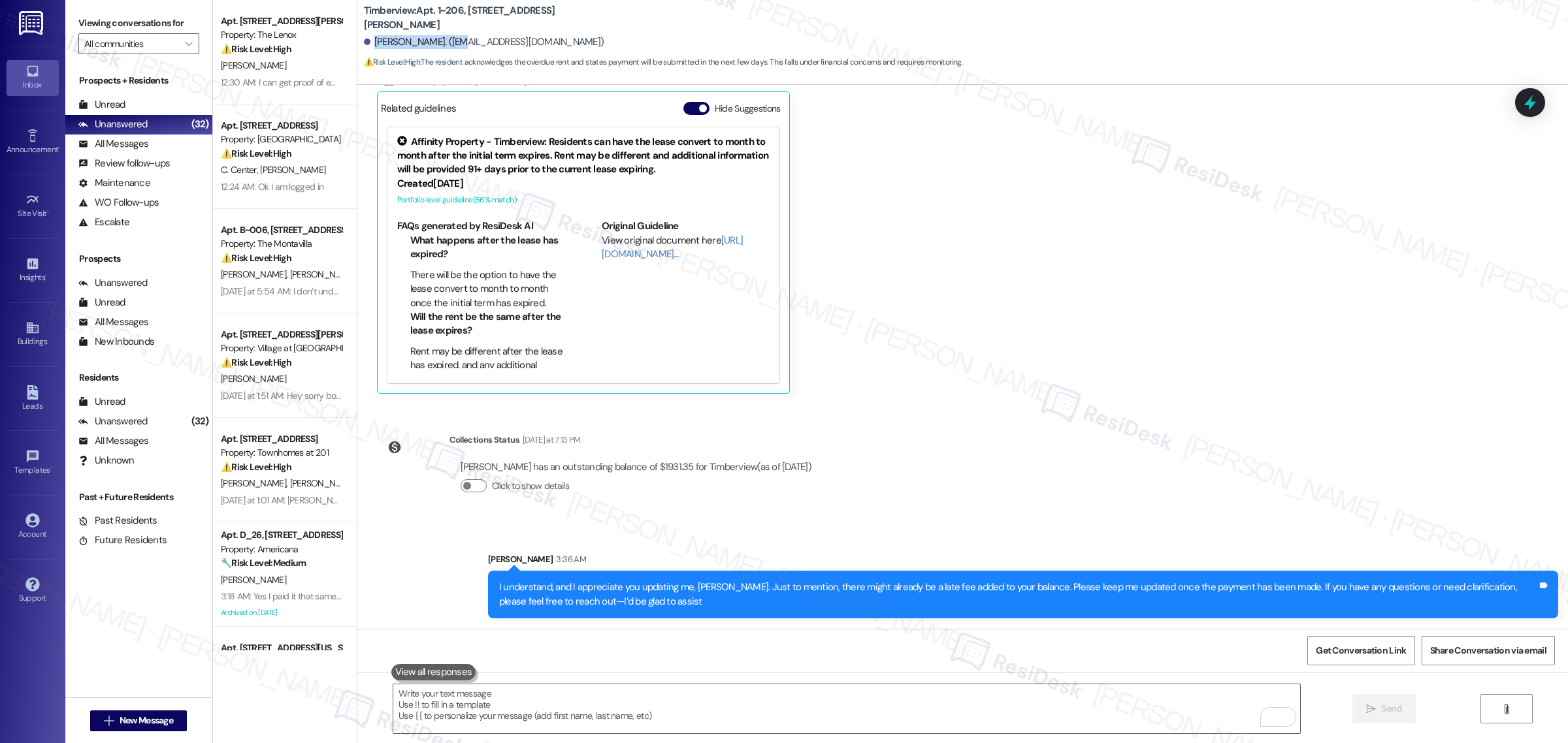
copy div "Stephanie Villarrea"
click at [1374, 645] on span "Get Conversation Link" at bounding box center [1361, 651] width 90 height 13
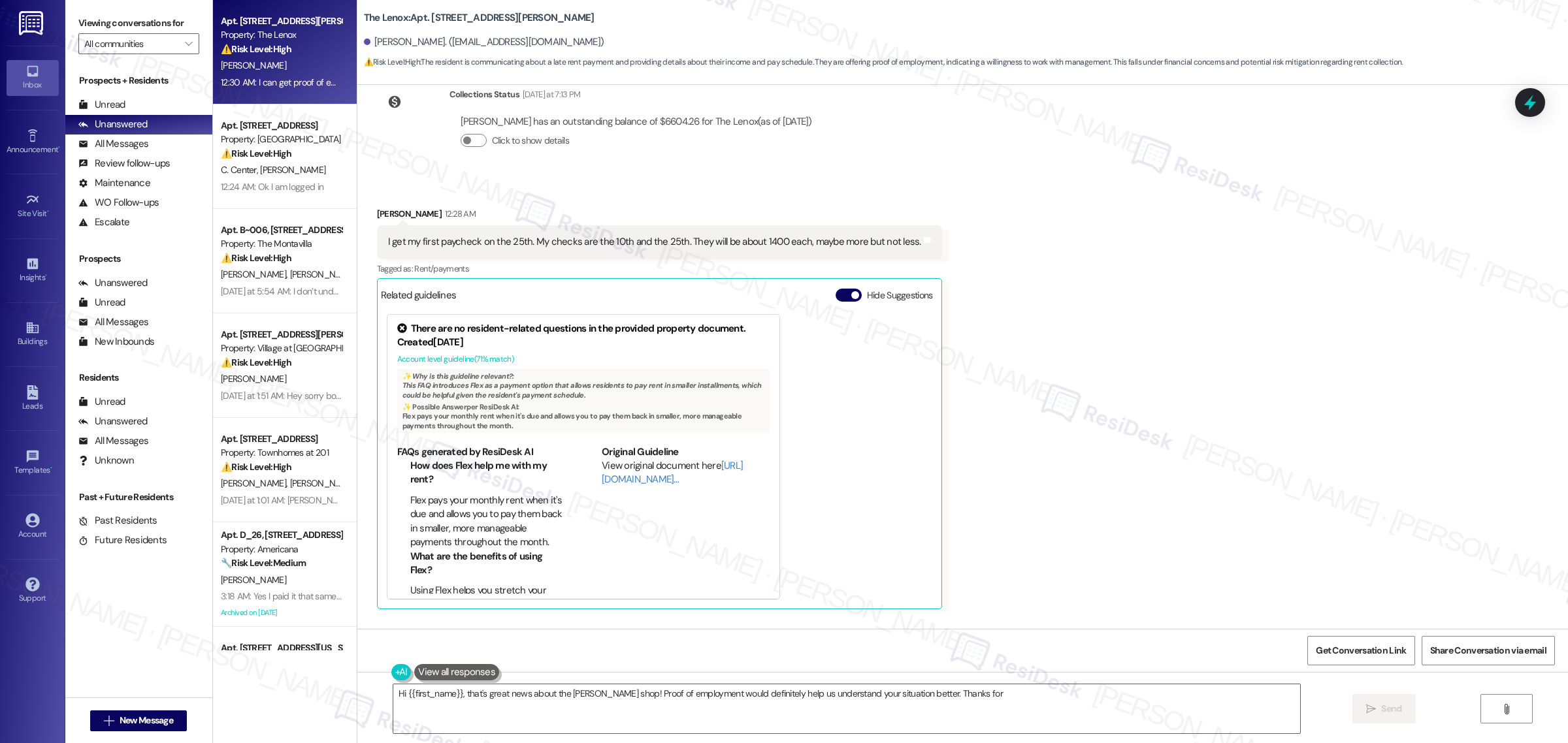
scroll to position [5346, 0]
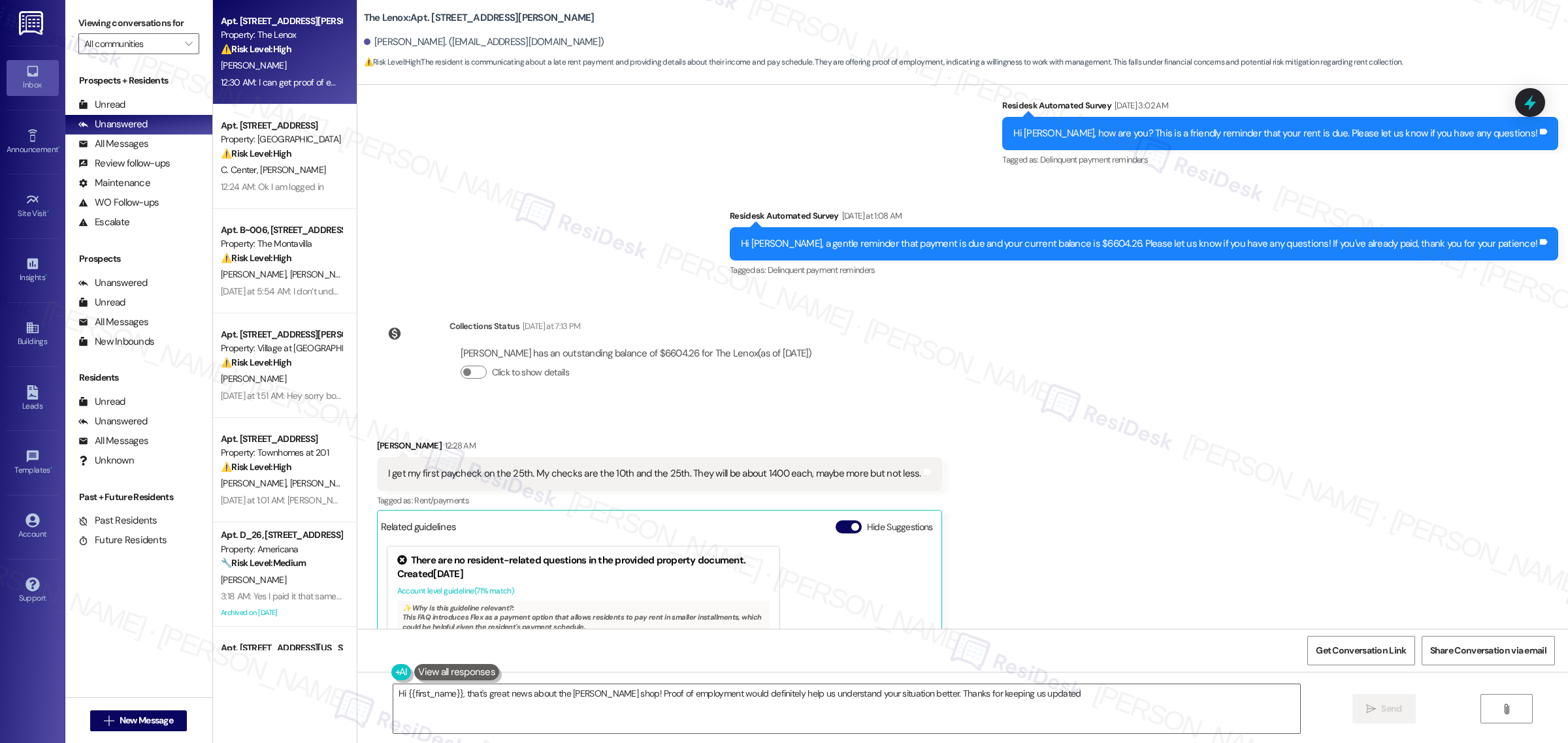
type textarea "Hi {{first_name}}, that's great news about the [PERSON_NAME] shop! Proof of emp…"
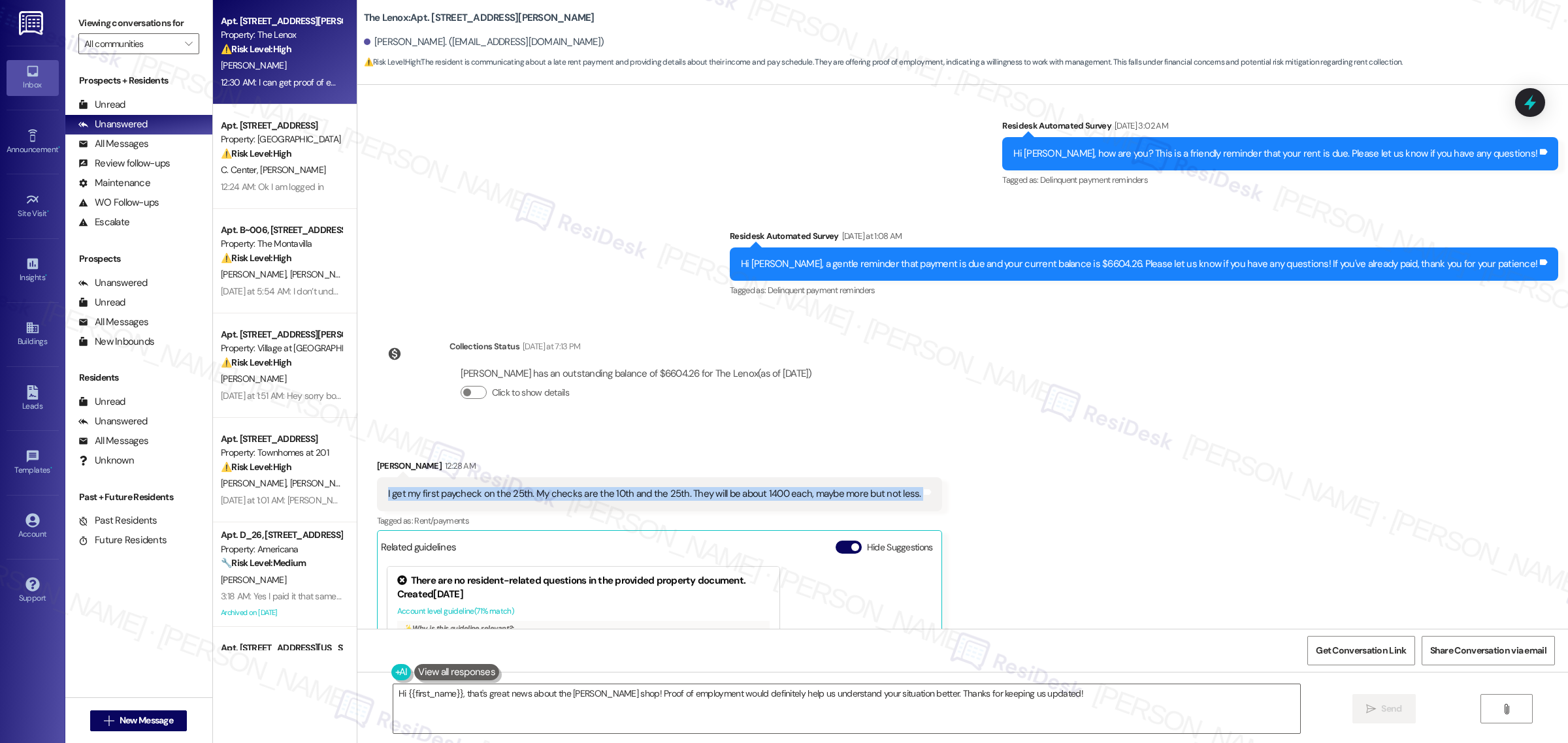
drag, startPoint x: 379, startPoint y: 494, endPoint x: 1002, endPoint y: 506, distance: 623.1
click at [1002, 506] on div "Received via SMS [PERSON_NAME] 12:28 AM I get my first paycheck on the 25th. My…" at bounding box center [963, 732] width 1211 height 606
copy div "I get my first paycheck on the 25th. My checks are the 10th and the 25th. They …"
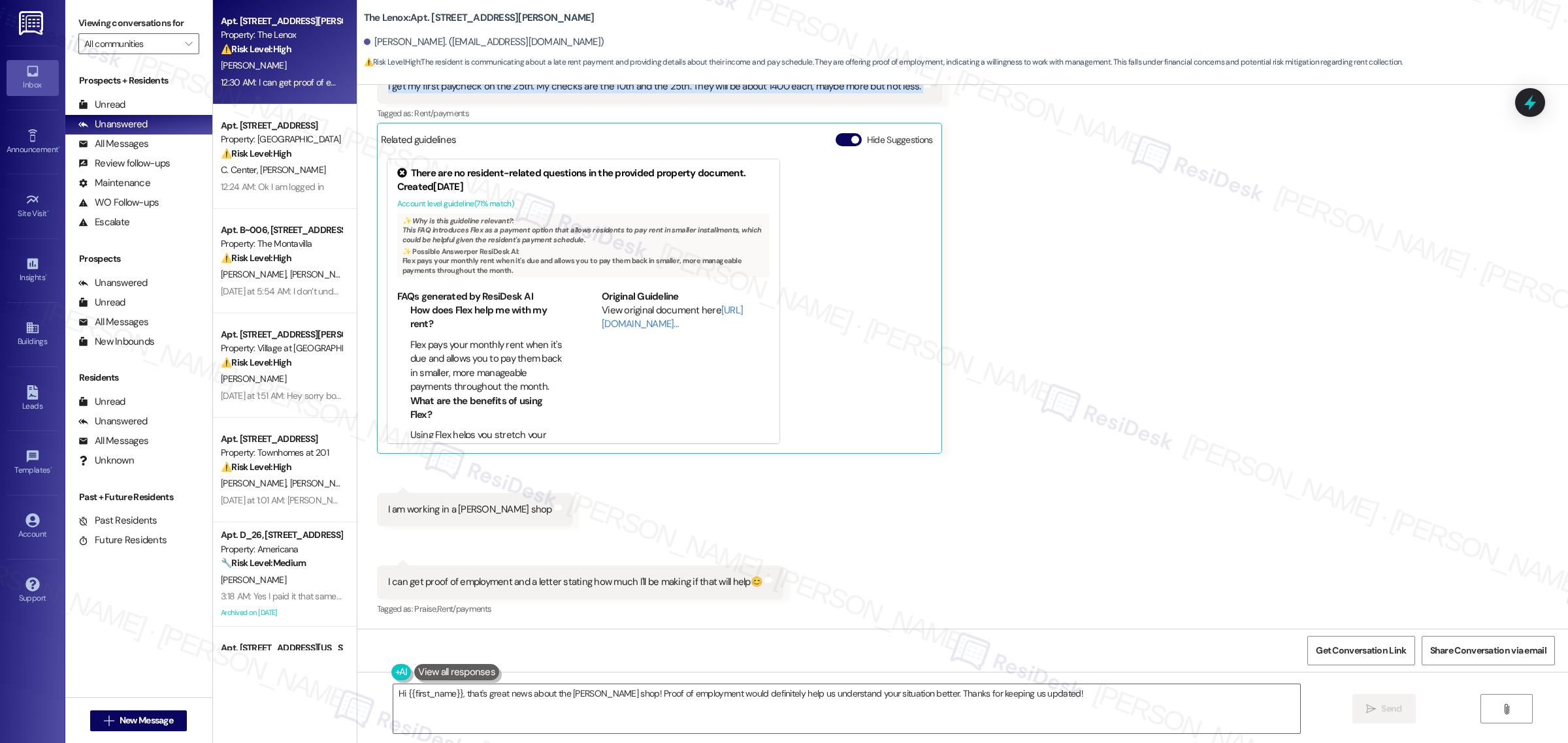
scroll to position [5755, 0]
drag, startPoint x: 377, startPoint y: 508, endPoint x: 533, endPoint y: 508, distance: 156.0
click at [533, 508] on div "Received via SMS [PERSON_NAME] 12:28 AM I get my first paycheck on the 25th. My…" at bounding box center [963, 325] width 1211 height 606
copy div "I am working in a [PERSON_NAME] shop Tags and notes Received via SMS 12:30 AM […"
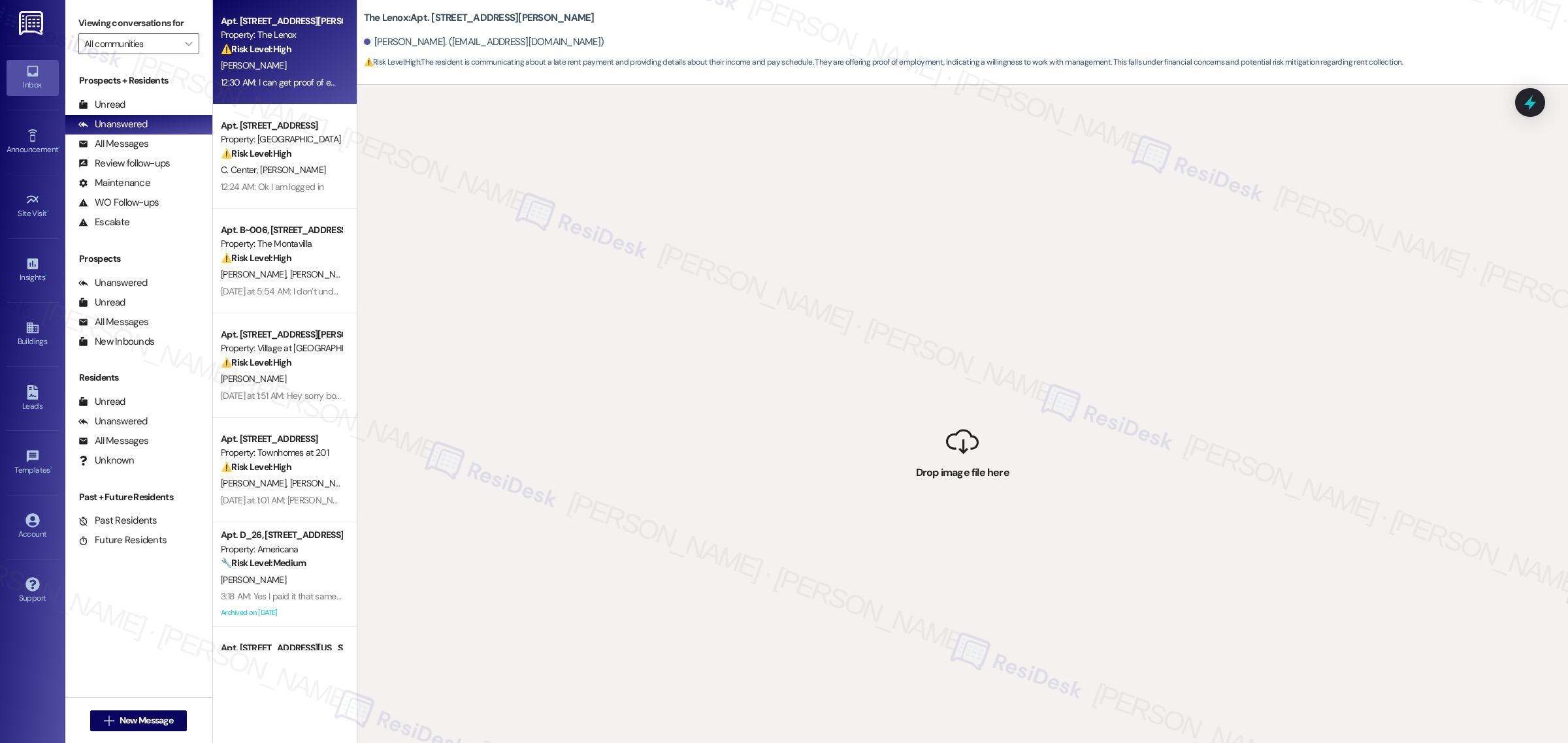
click at [792, 542] on div " Drop image file here" at bounding box center [963, 457] width 1211 height 743
click at [632, 36] on div "[PERSON_NAME]. ([EMAIL_ADDRESS][DOMAIN_NAME])" at bounding box center [966, 42] width 1204 height 26
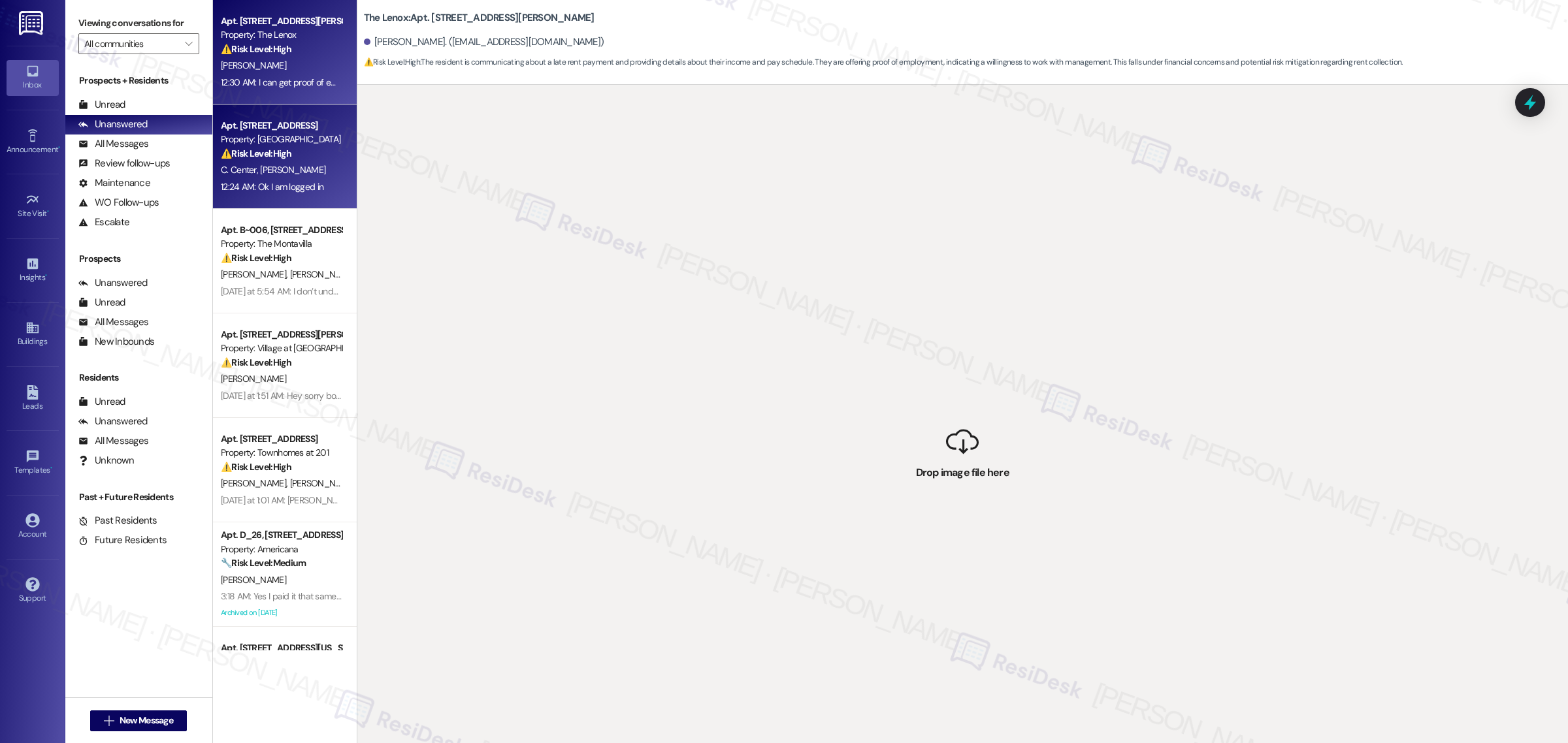
click at [265, 173] on span "[PERSON_NAME]" at bounding box center [293, 170] width 66 height 12
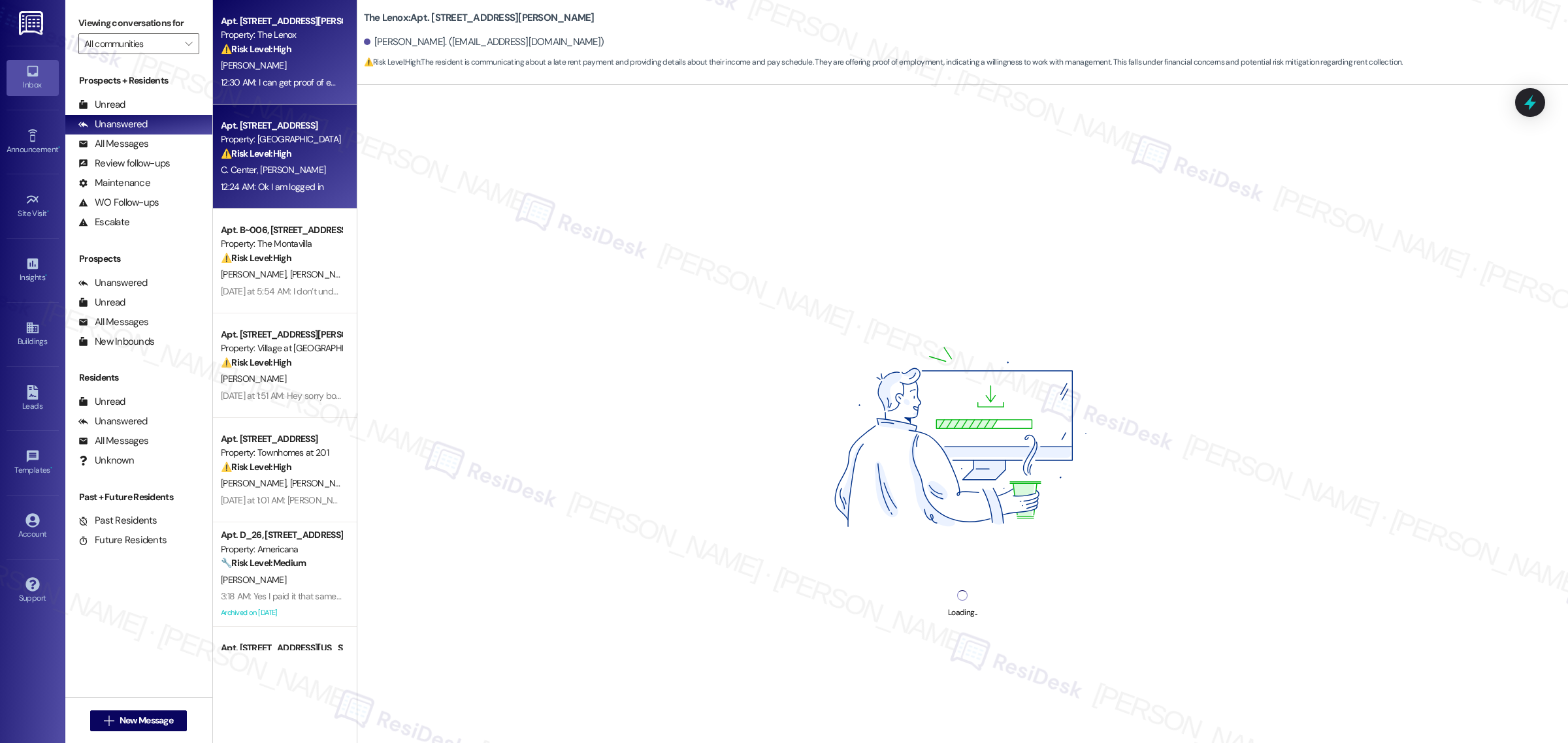
click at [271, 96] on div "Apt. 103, [STREET_ADDRESS][PERSON_NAME] Property: The Lenox ⚠️ Risk Level: High…" at bounding box center [285, 52] width 144 height 104
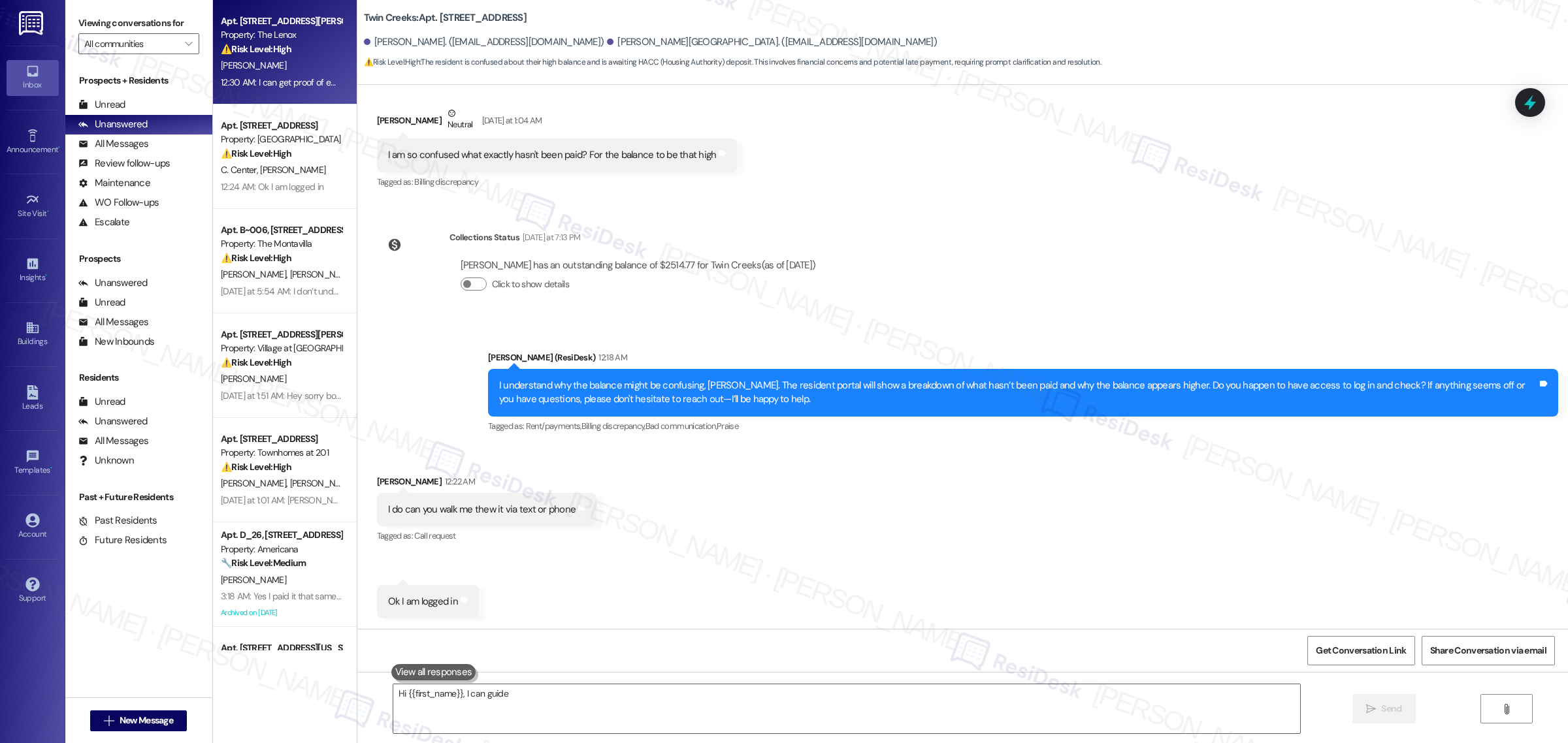
scroll to position [807, 0]
type textarea "Hi {{first_name}}, I can guide you! While I can't call, I can text you steps to…"
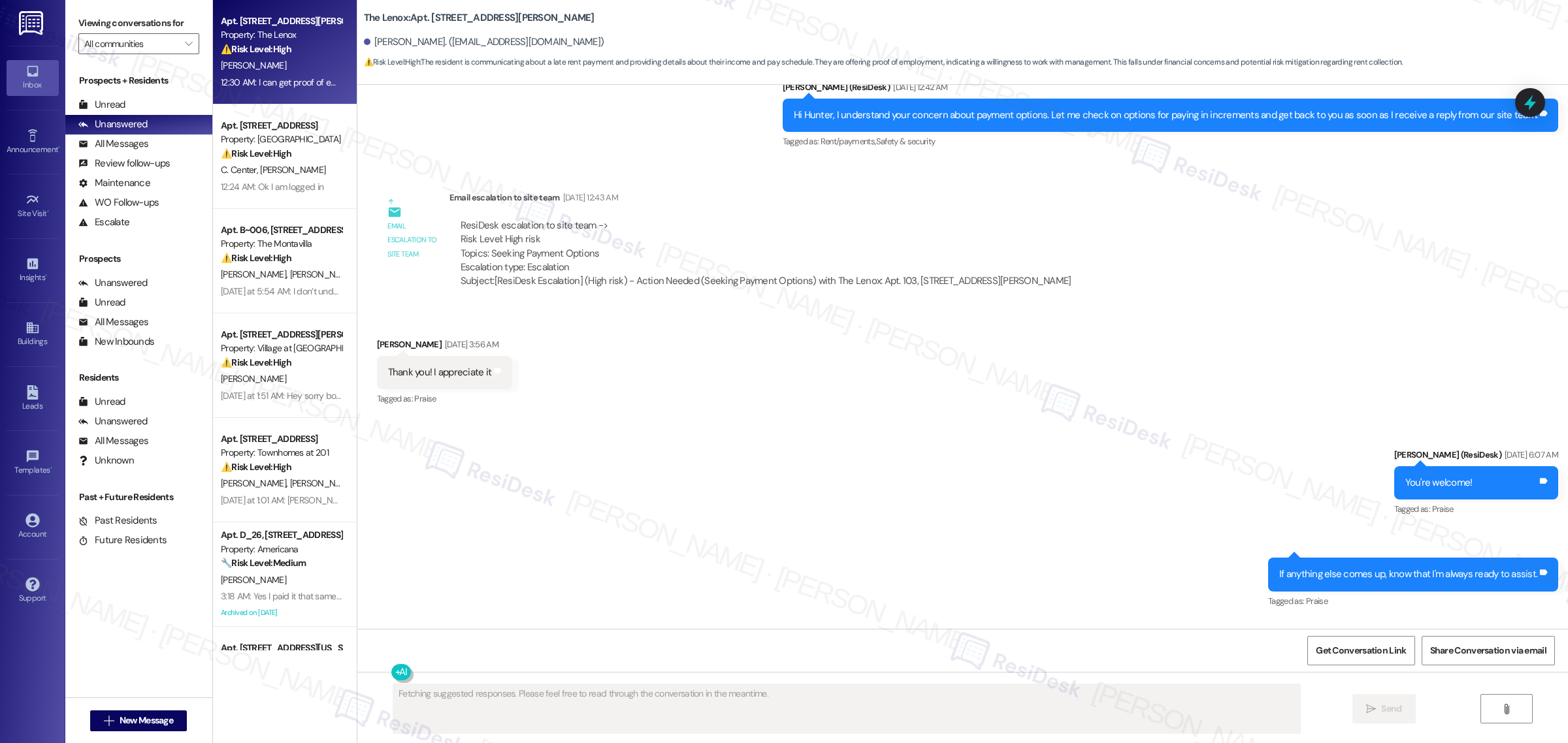
scroll to position [5755, 0]
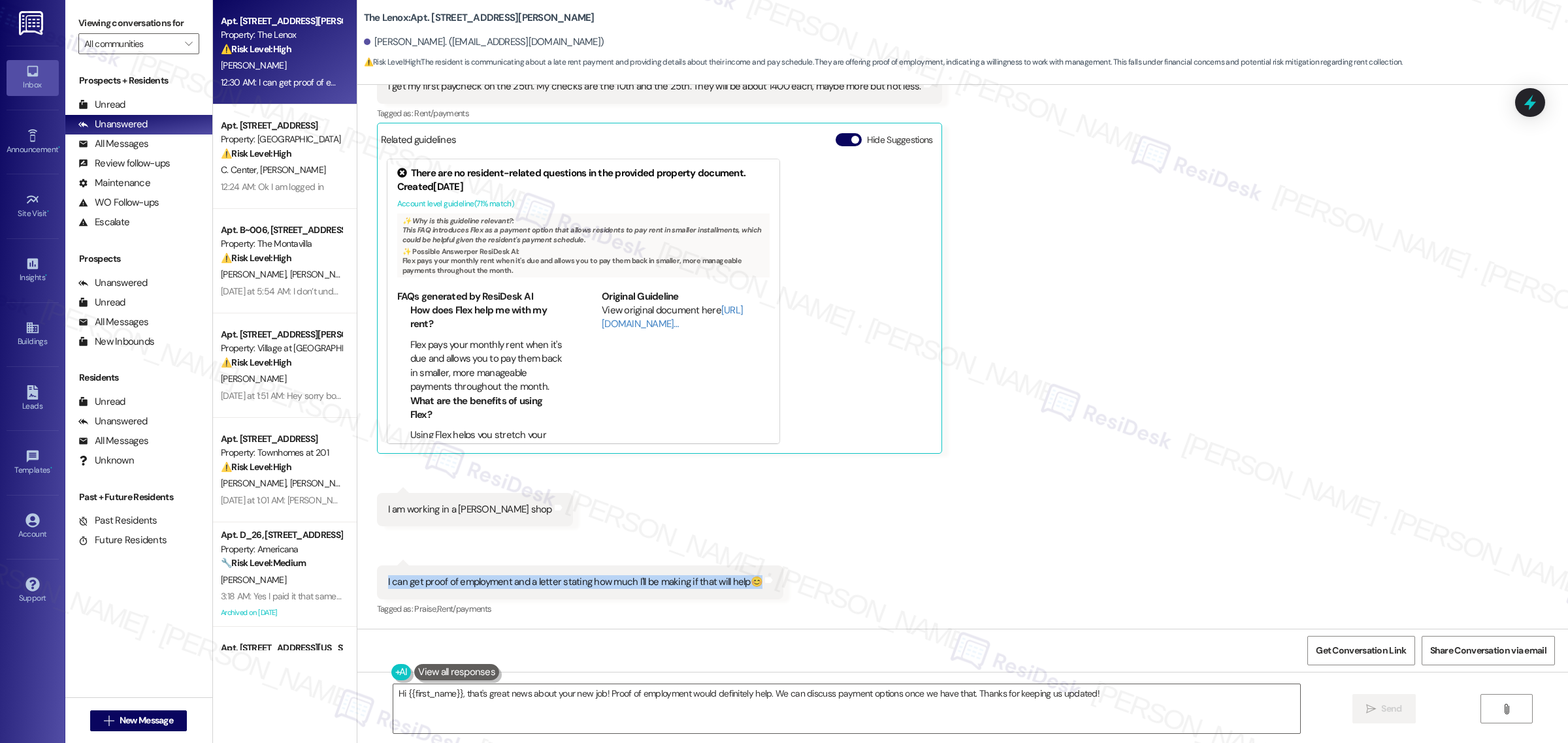
drag, startPoint x: 380, startPoint y: 586, endPoint x: 752, endPoint y: 585, distance: 372.0
click at [752, 585] on div "I can get proof of employment and a letter stating how much I'll be making if t…" at bounding box center [575, 582] width 377 height 13
copy div "I can get proof of employment and a letter stating how much I'll be making if t…"
click at [1373, 656] on span "Get Conversation Link" at bounding box center [1361, 651] width 90 height 13
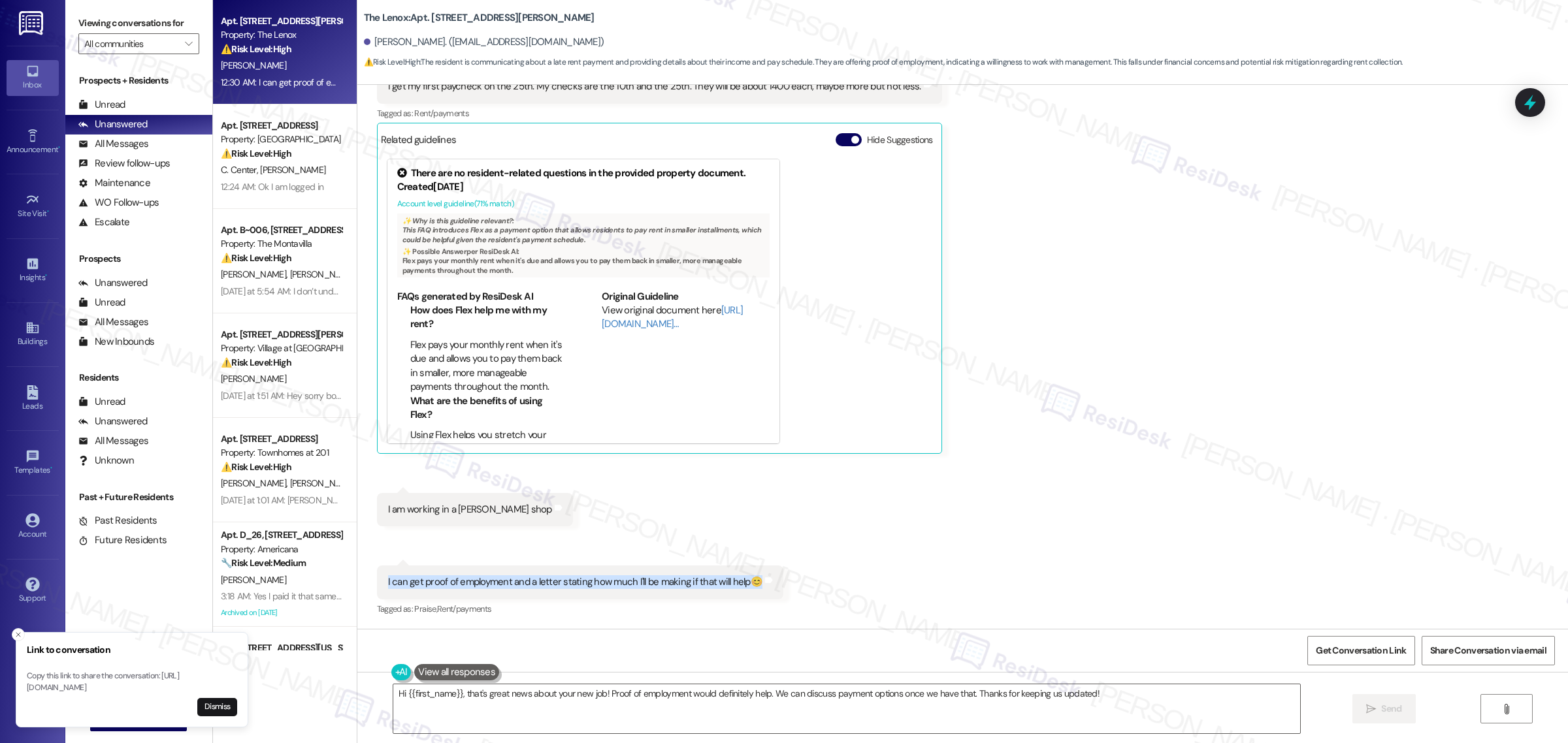
scroll to position [5591, 0]
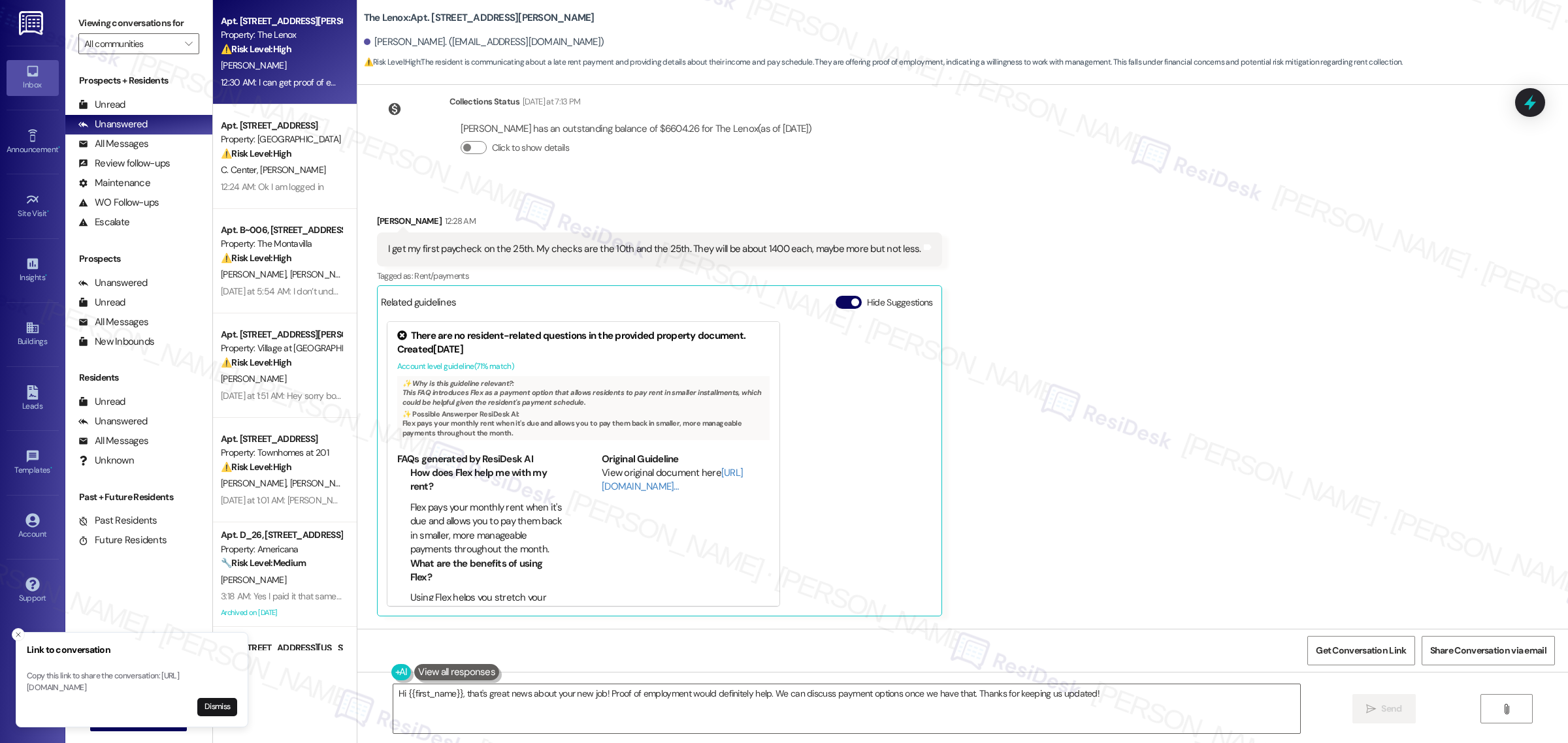
click at [368, 41] on div "Hunter Sterkel. (sterkelhunter@gmail.com)" at bounding box center [484, 42] width 240 height 13
drag, startPoint x: 360, startPoint y: 15, endPoint x: 462, endPoint y: 15, distance: 102.0
click at [462, 15] on div "The Lenox: Apt. 103, 5151 SE Holgate Boulevard Hunter Sterkel. (sterkelhunter@g…" at bounding box center [963, 36] width 1211 height 66
copy b "The Lenox: Apt. 103, 5151"
click at [364, 41] on div "Hunter Sterkel. (sterkelhunter@gmail.com)" at bounding box center [484, 42] width 240 height 13
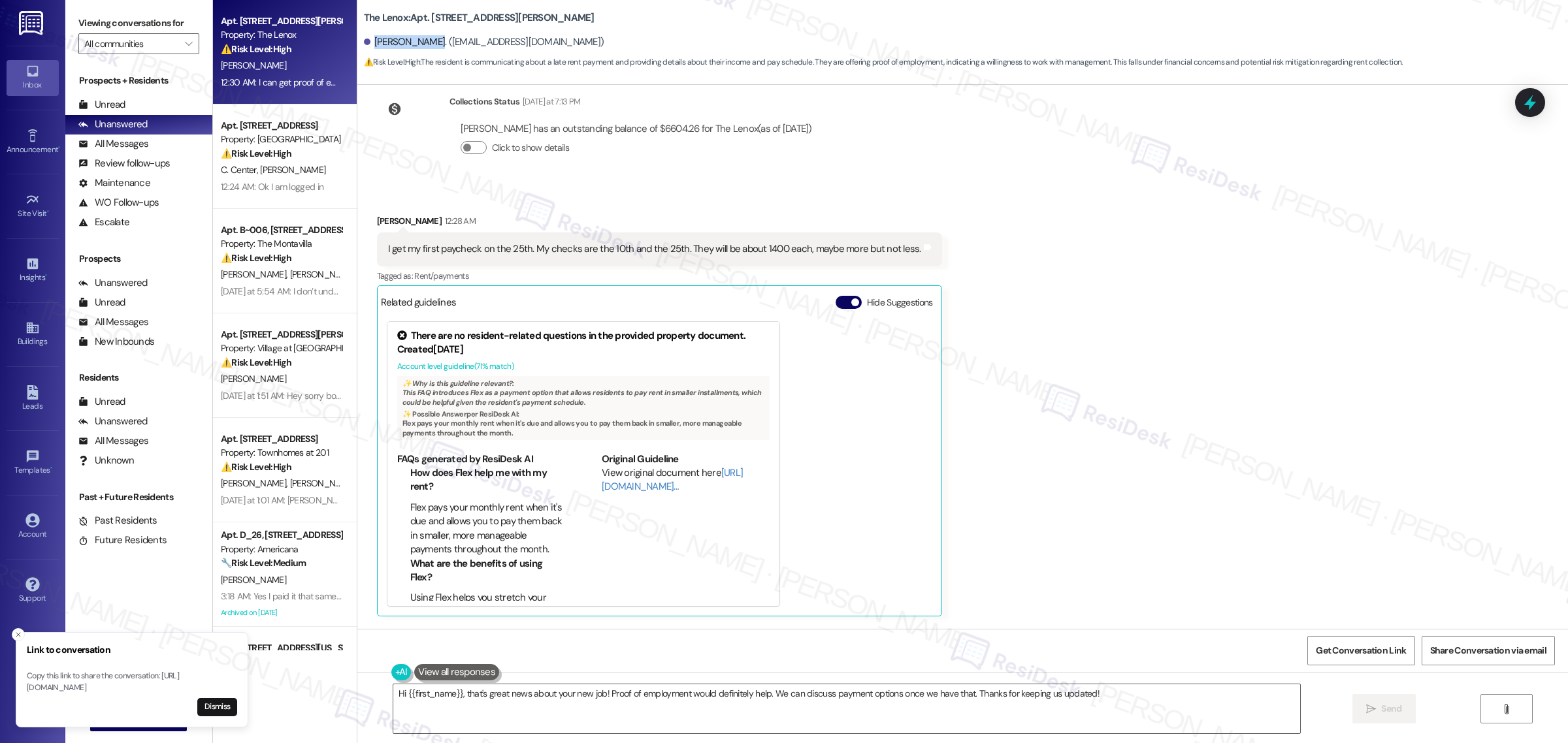
drag, startPoint x: 368, startPoint y: 42, endPoint x: 425, endPoint y: 42, distance: 57.0
click at [425, 42] on div "Hunter Sterkel. (sterkelhunter@gmail.com)" at bounding box center [484, 42] width 240 height 13
click at [428, 44] on div "Hunter Sterkel. (sterkelhunter@gmail.com)" at bounding box center [484, 42] width 240 height 13
drag, startPoint x: 426, startPoint y: 41, endPoint x: 366, endPoint y: 46, distance: 60.2
click at [366, 46] on div "Hunter Sterkel. (sterkelhunter@gmail.com)" at bounding box center [484, 42] width 240 height 13
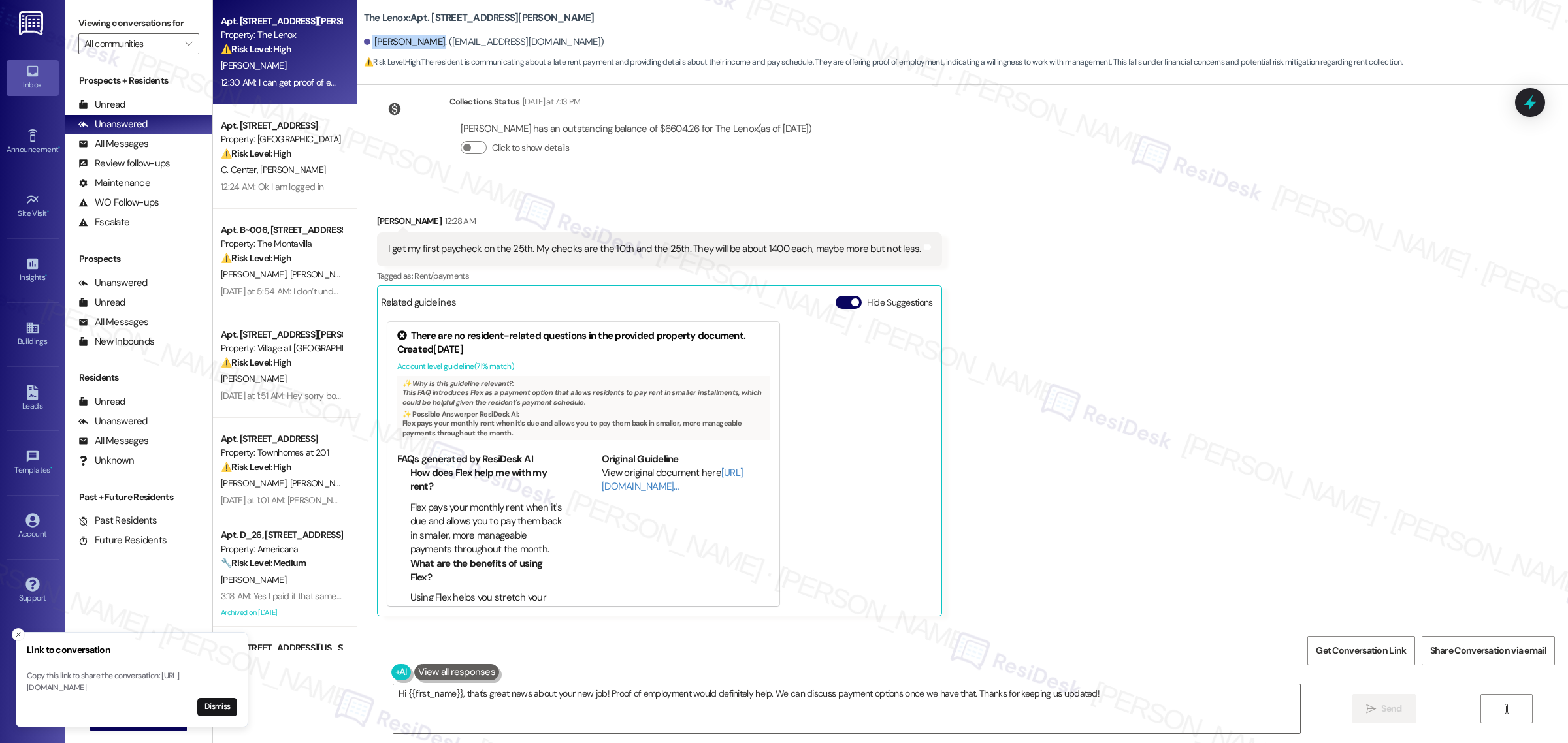
copy div "Hunter Sterkel"
click at [1321, 650] on span "Get Conversation Link" at bounding box center [1361, 651] width 90 height 13
click at [228, 708] on button "Dismiss" at bounding box center [218, 707] width 40 height 18
click at [219, 706] on button "Dismiss" at bounding box center [218, 707] width 40 height 18
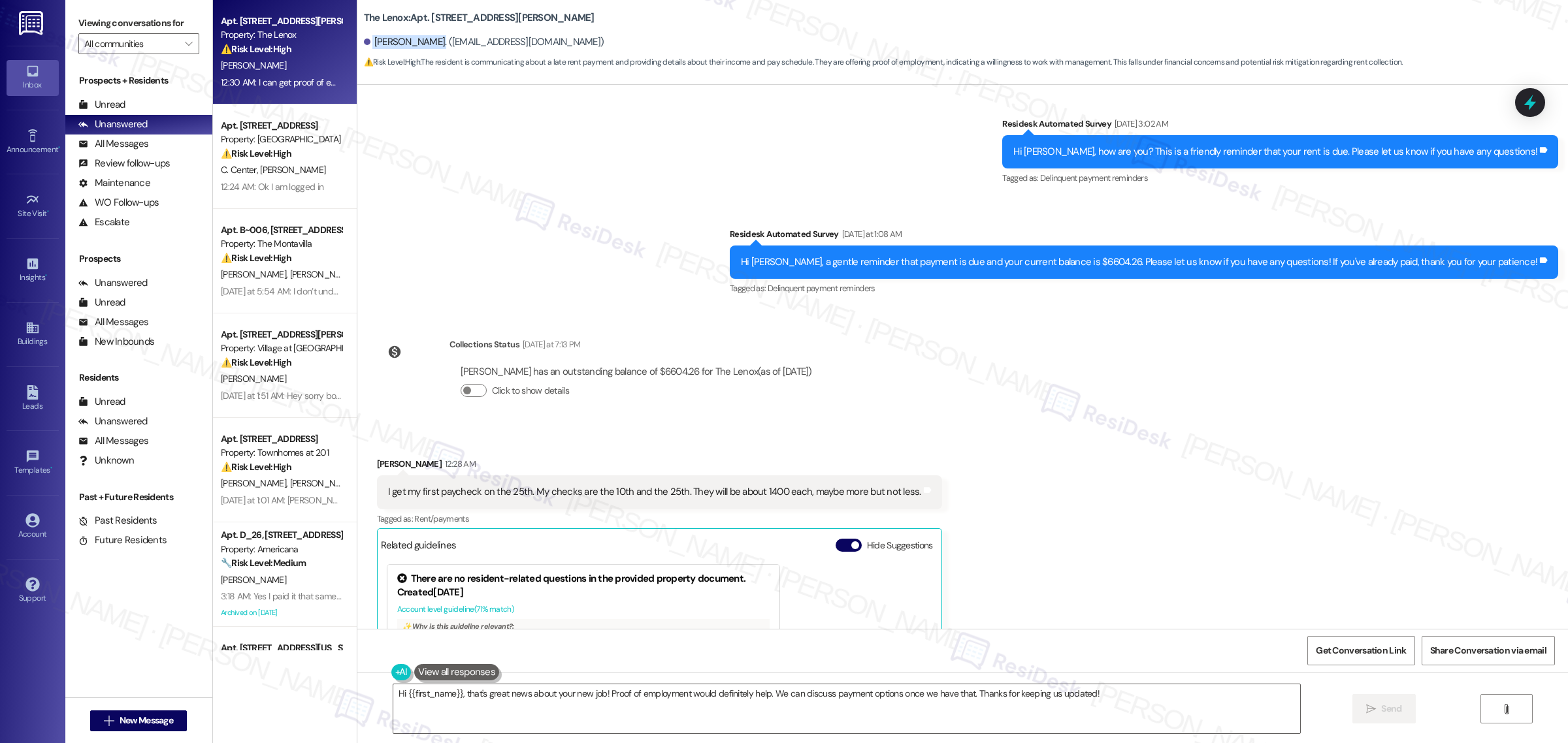
scroll to position [5346, 0]
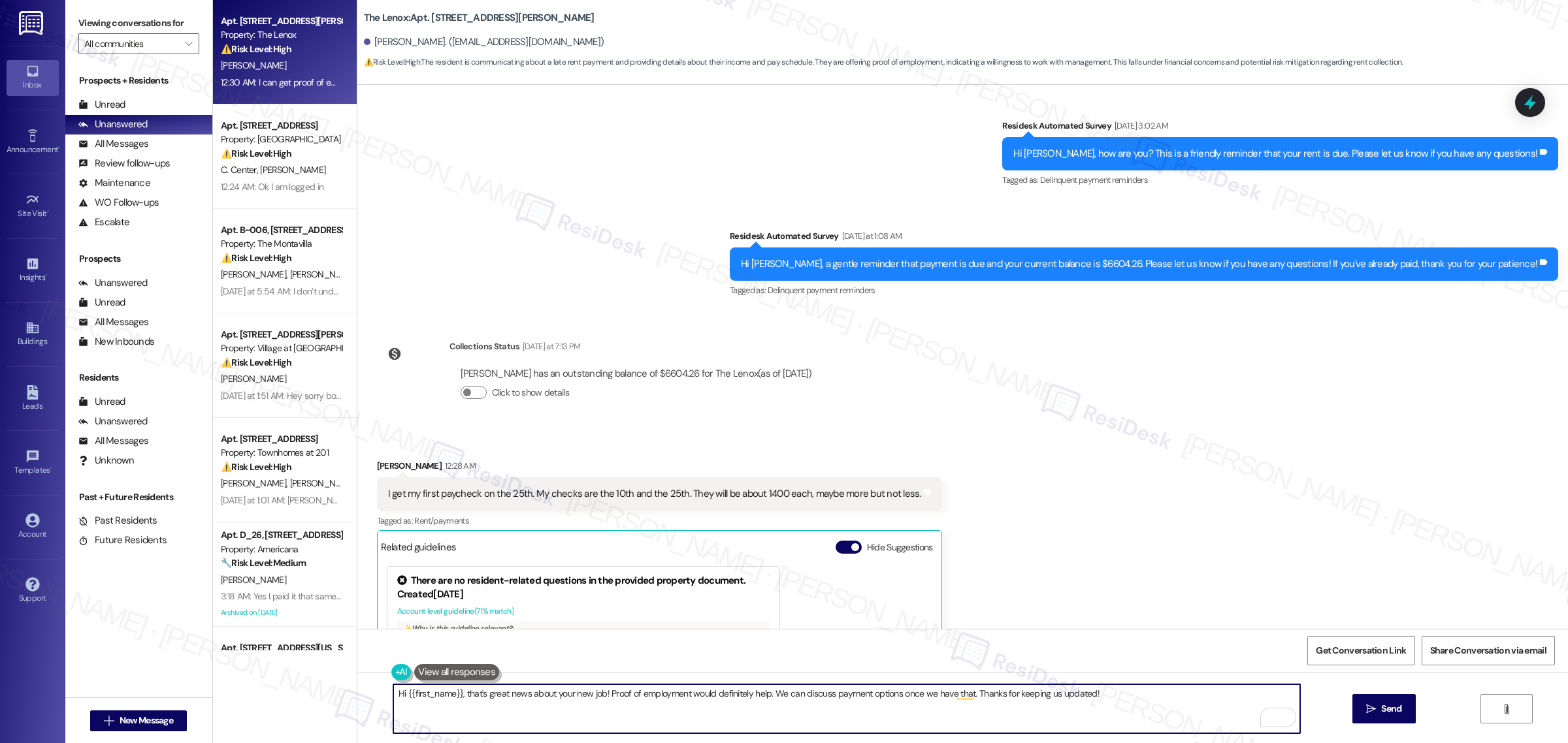
drag, startPoint x: 1118, startPoint y: 697, endPoint x: 387, endPoint y: 713, distance: 731.2
click at [393, 713] on div "Hi {{first_name}}, that's great news about your new job! Proof of employment wo…" at bounding box center [847, 708] width 908 height 50
paste textarea "I appreciate you sharing your pay schedule and employment details. Thank you as…"
click at [649, 693] on textarea "I appreciate you sharing your pay schedule and employment details. Thank you as…" at bounding box center [847, 708] width 907 height 49
click at [942, 699] on textarea "I appreciate you sharing your pay schedule and employment details, Hunter. Than…" at bounding box center [847, 708] width 907 height 49
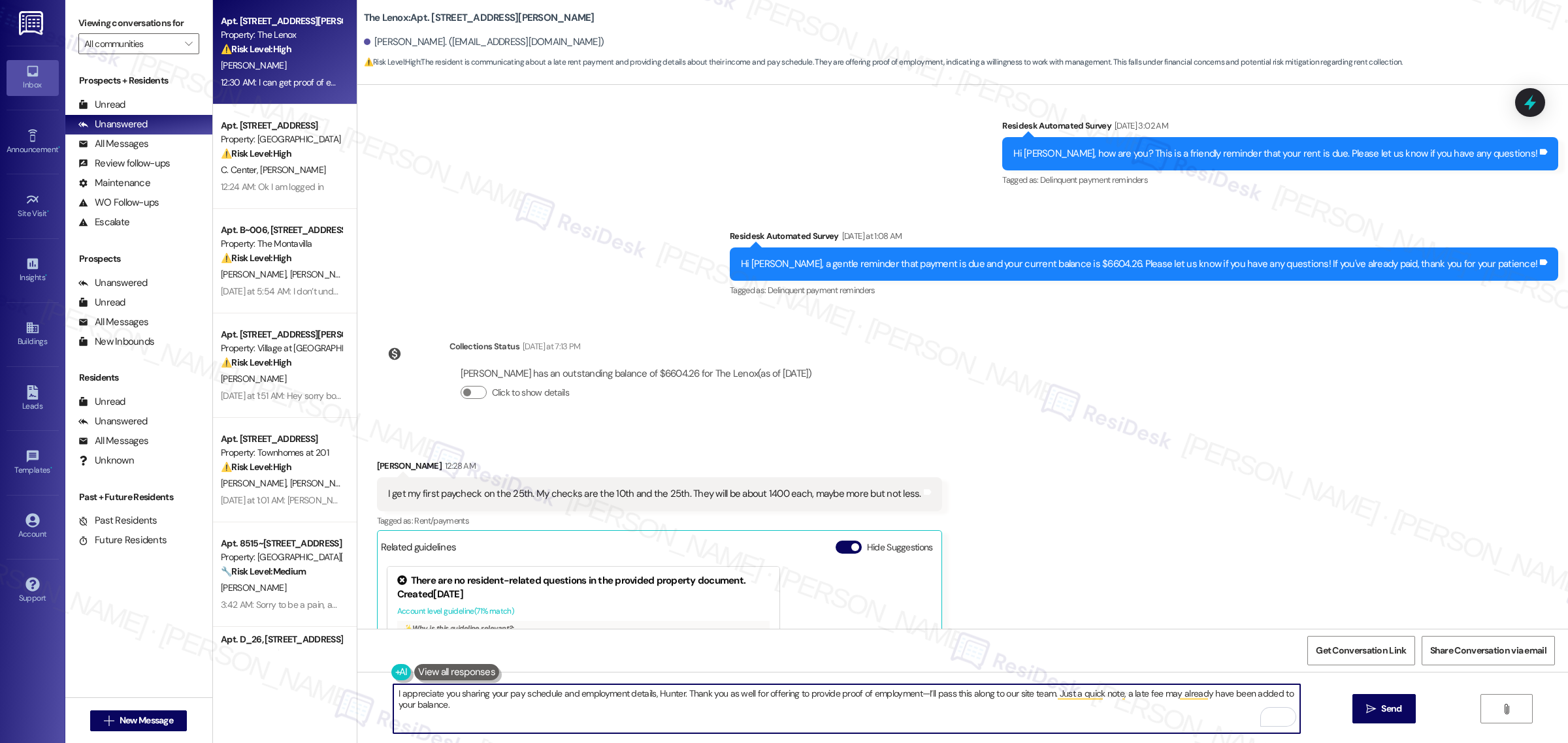
click at [942, 699] on textarea "I appreciate you sharing your pay schedule and employment details, Hunter. Than…" at bounding box center [847, 708] width 907 height 49
click at [935, 692] on textarea "I appreciate you sharing your pay schedule and employment details, Hunter. Than…" at bounding box center [847, 708] width 907 height 49
drag, startPoint x: 932, startPoint y: 692, endPoint x: 995, endPoint y: 692, distance: 63.0
click at [995, 692] on textarea "I appreciate you sharing your pay schedule and employment details, Hunter. Than…" at bounding box center [847, 708] width 907 height 49
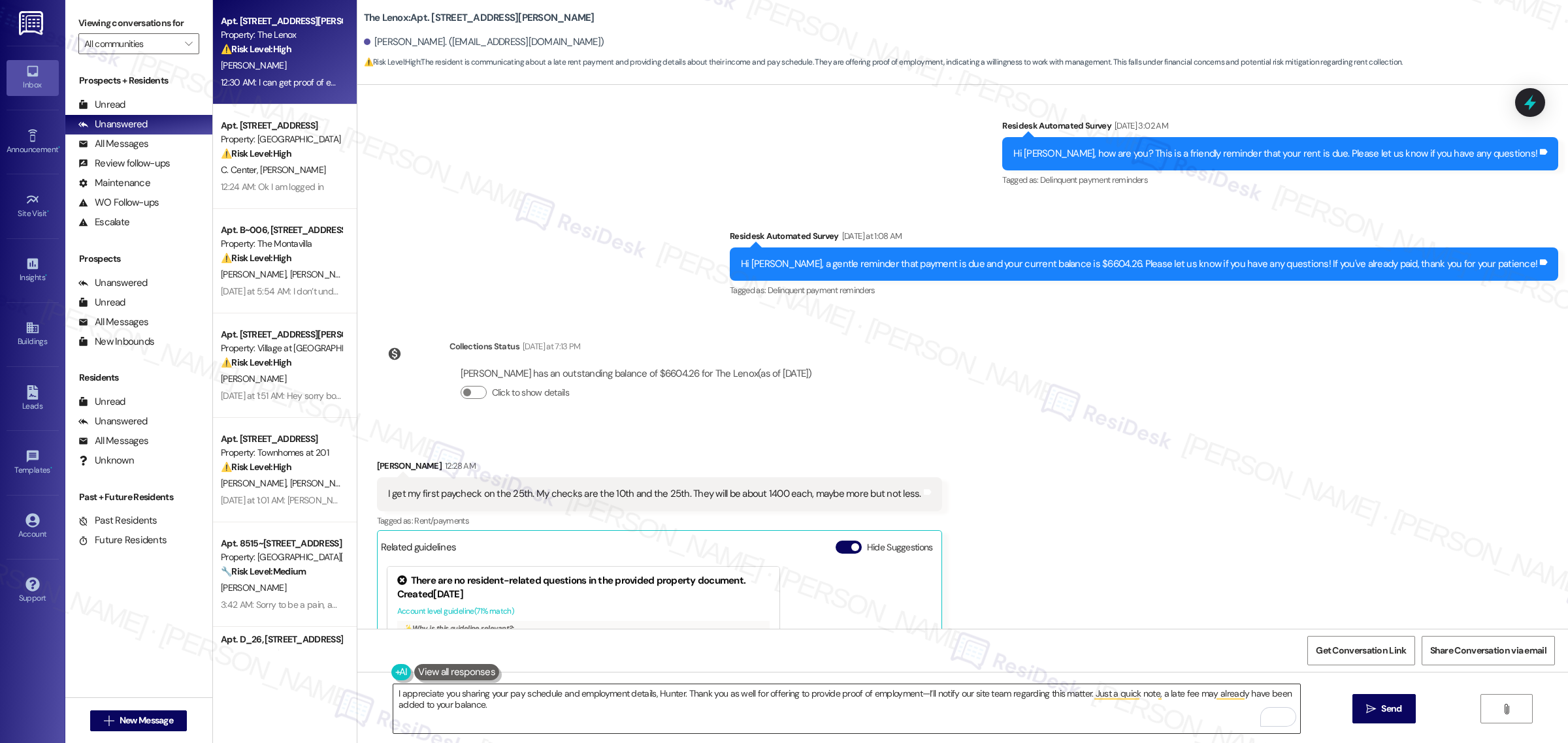
click at [700, 716] on textarea "I appreciate you sharing your pay schedule and employment details, Hunter. Than…" at bounding box center [847, 708] width 907 height 49
click at [516, 712] on textarea "I appreciate you sharing your pay schedule and employment details, Hunter. Than…" at bounding box center [847, 708] width 907 height 49
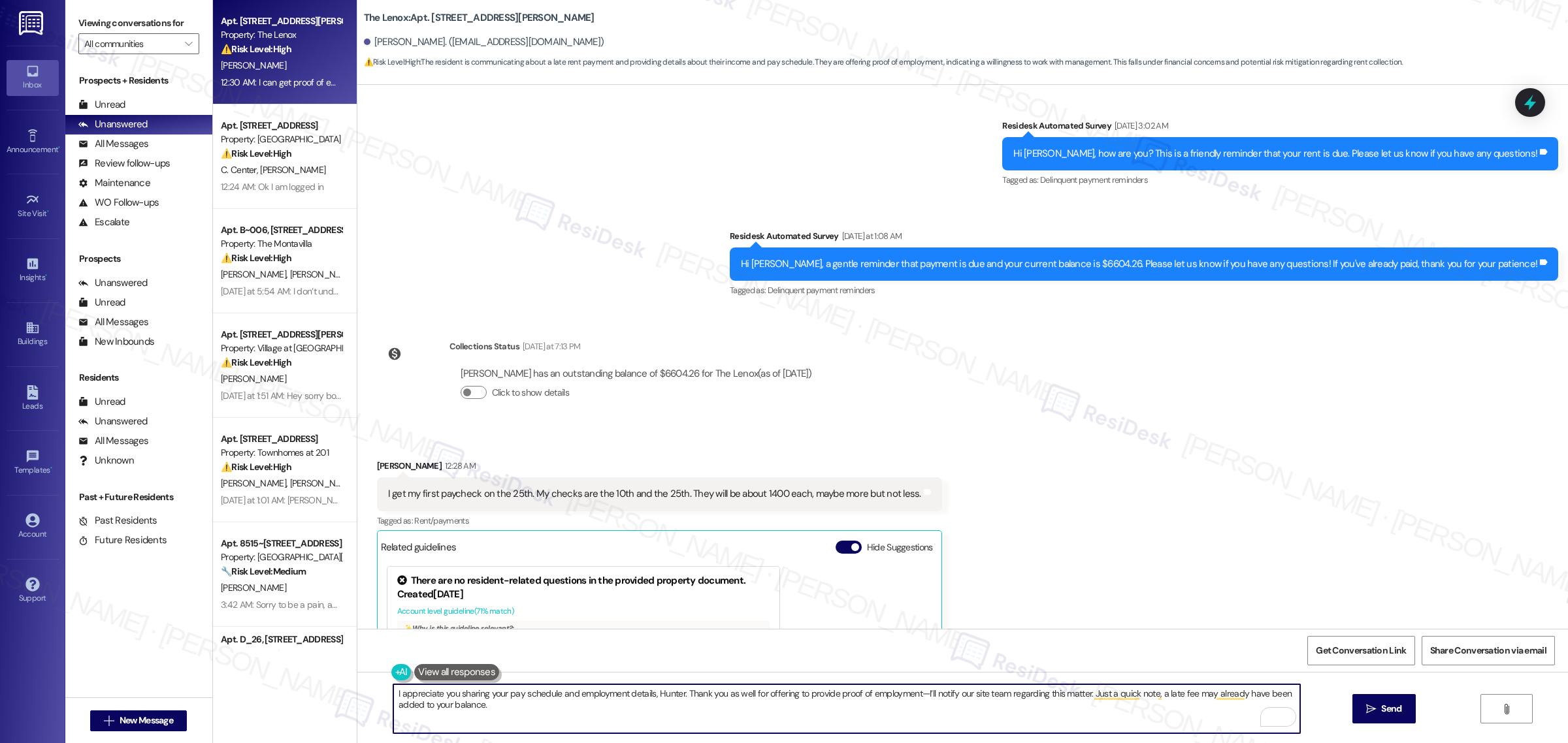
paste textarea "If you have any questions or need clarification, please feel free to reach out—…"
click at [1113, 716] on textarea "I appreciate you sharing your pay schedule and employment details, Hunter. Than…" at bounding box center [847, 708] width 907 height 49
type textarea "I appreciate you sharing your pay schedule and employment details, Hunter. Than…"
click at [1382, 710] on span "Send" at bounding box center [1391, 709] width 20 height 13
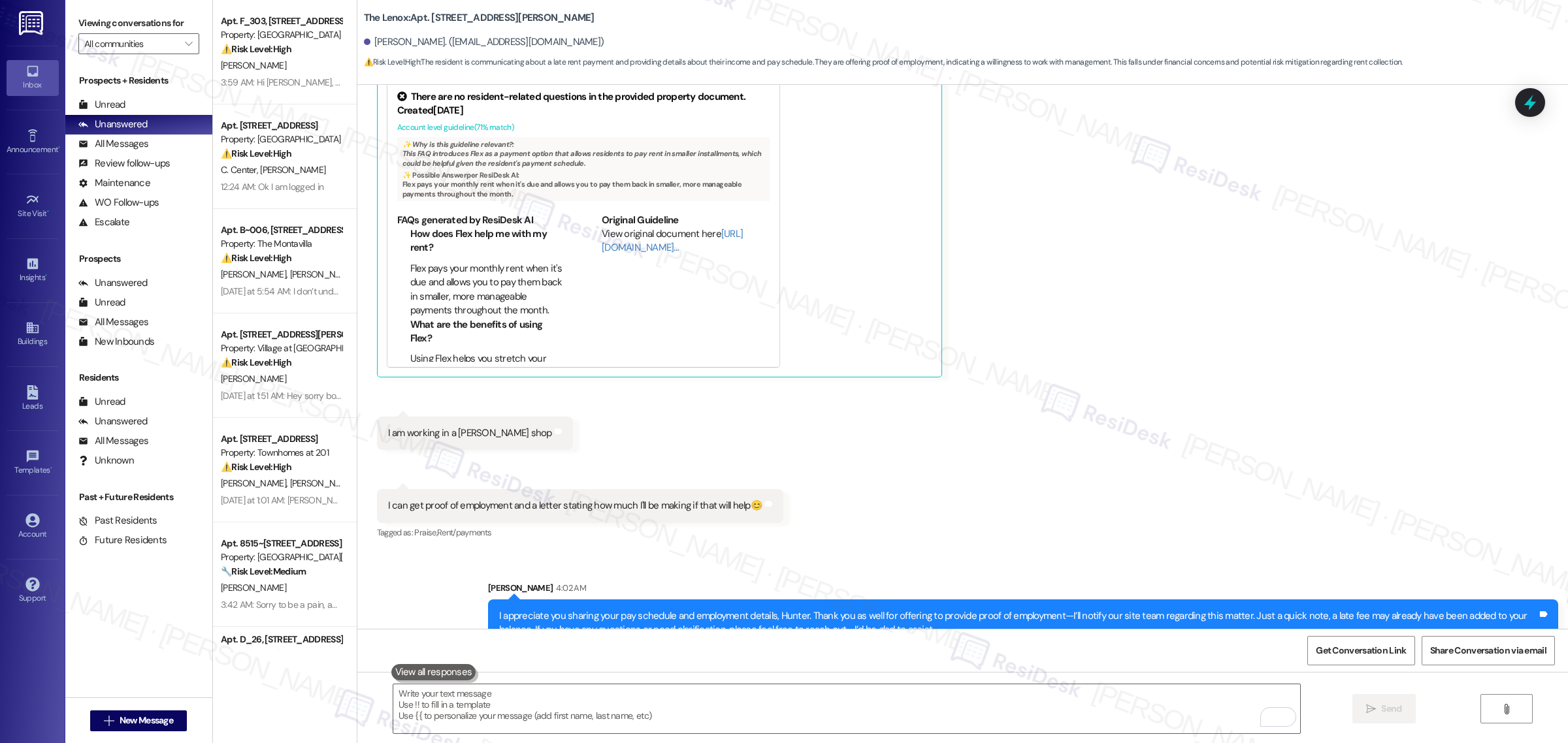
scroll to position [5860, 0]
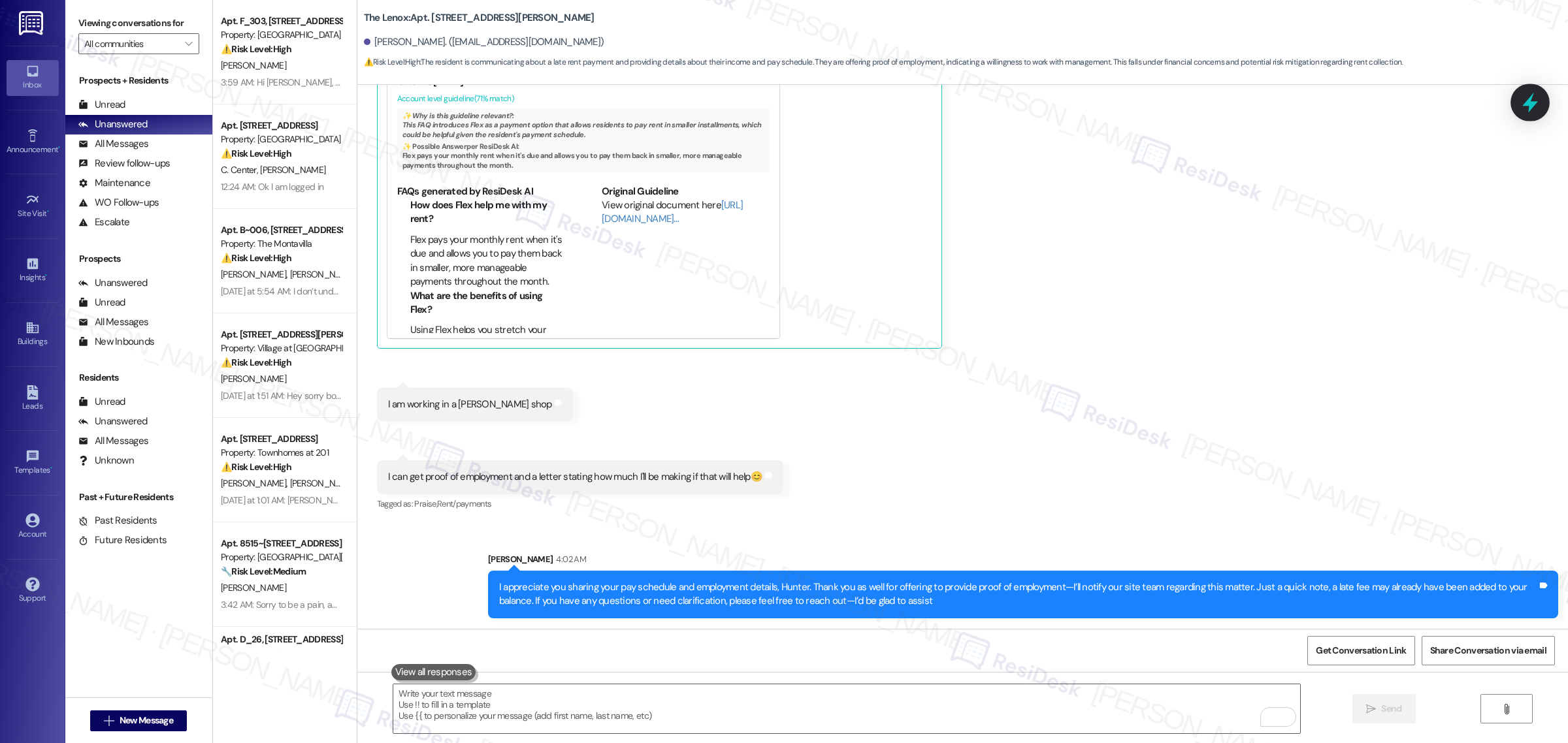
click at [1533, 115] on div at bounding box center [1530, 102] width 40 height 37
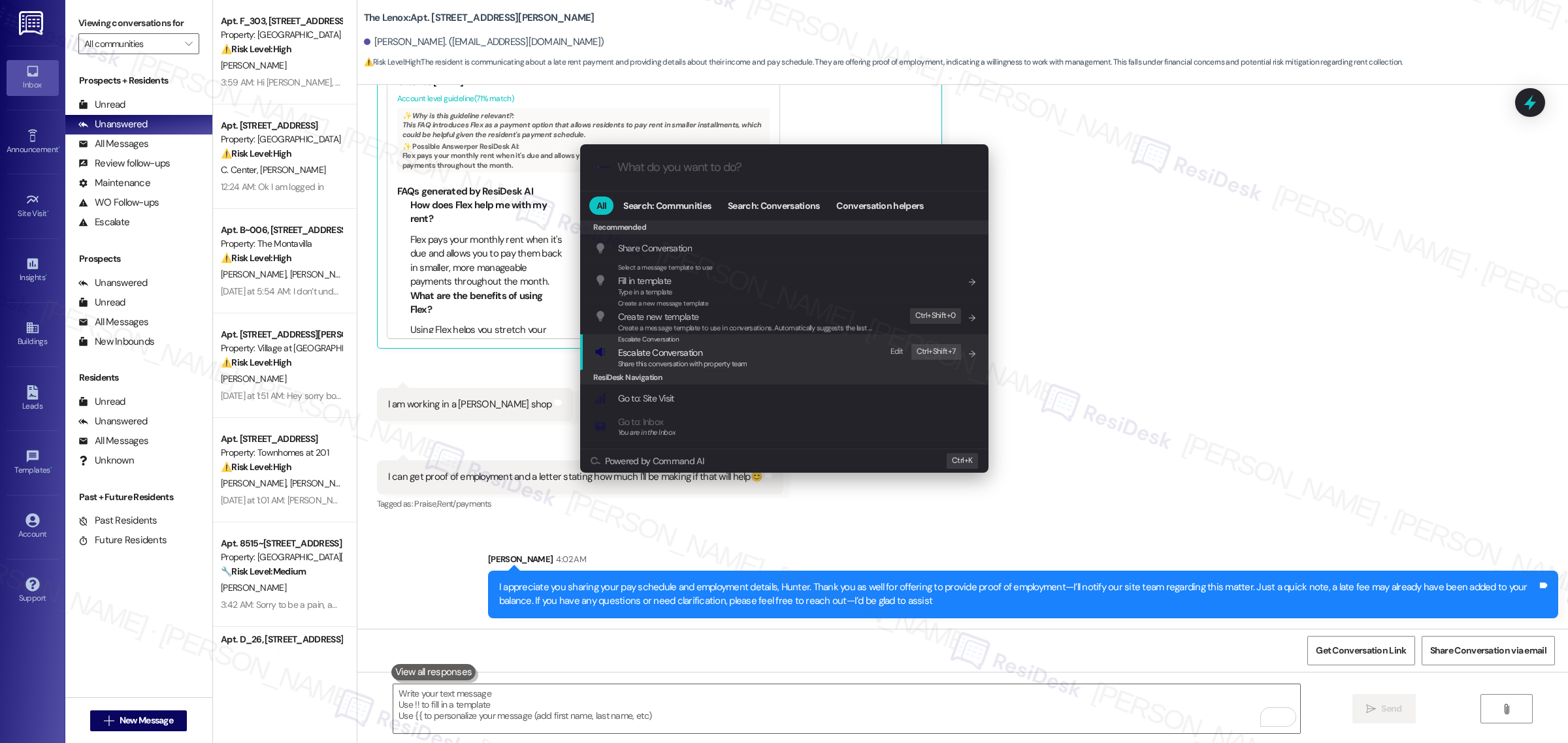
click at [691, 359] on div "Share this conversation with property team" at bounding box center [683, 365] width 129 height 12
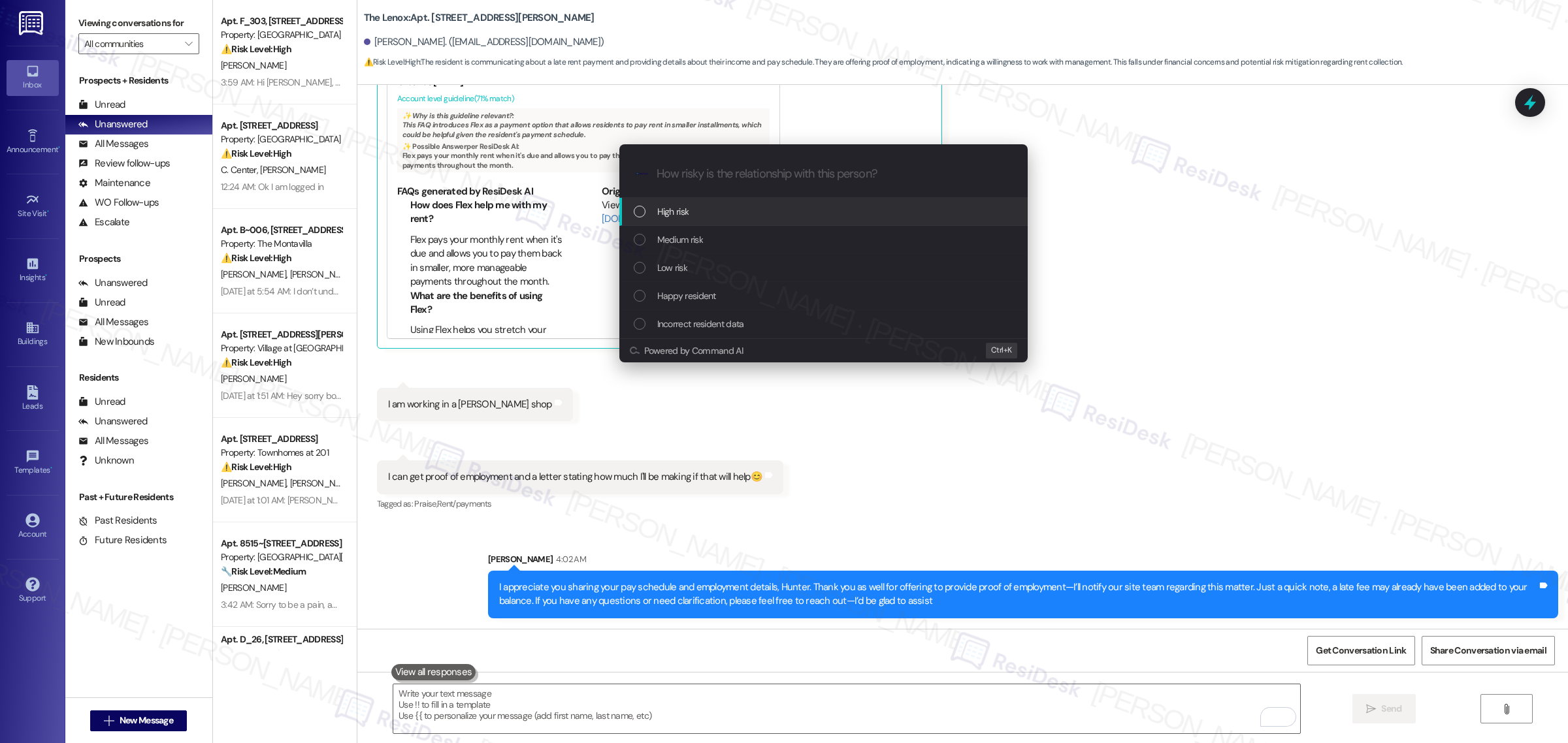
click at [681, 214] on span "High risk" at bounding box center [673, 211] width 32 height 14
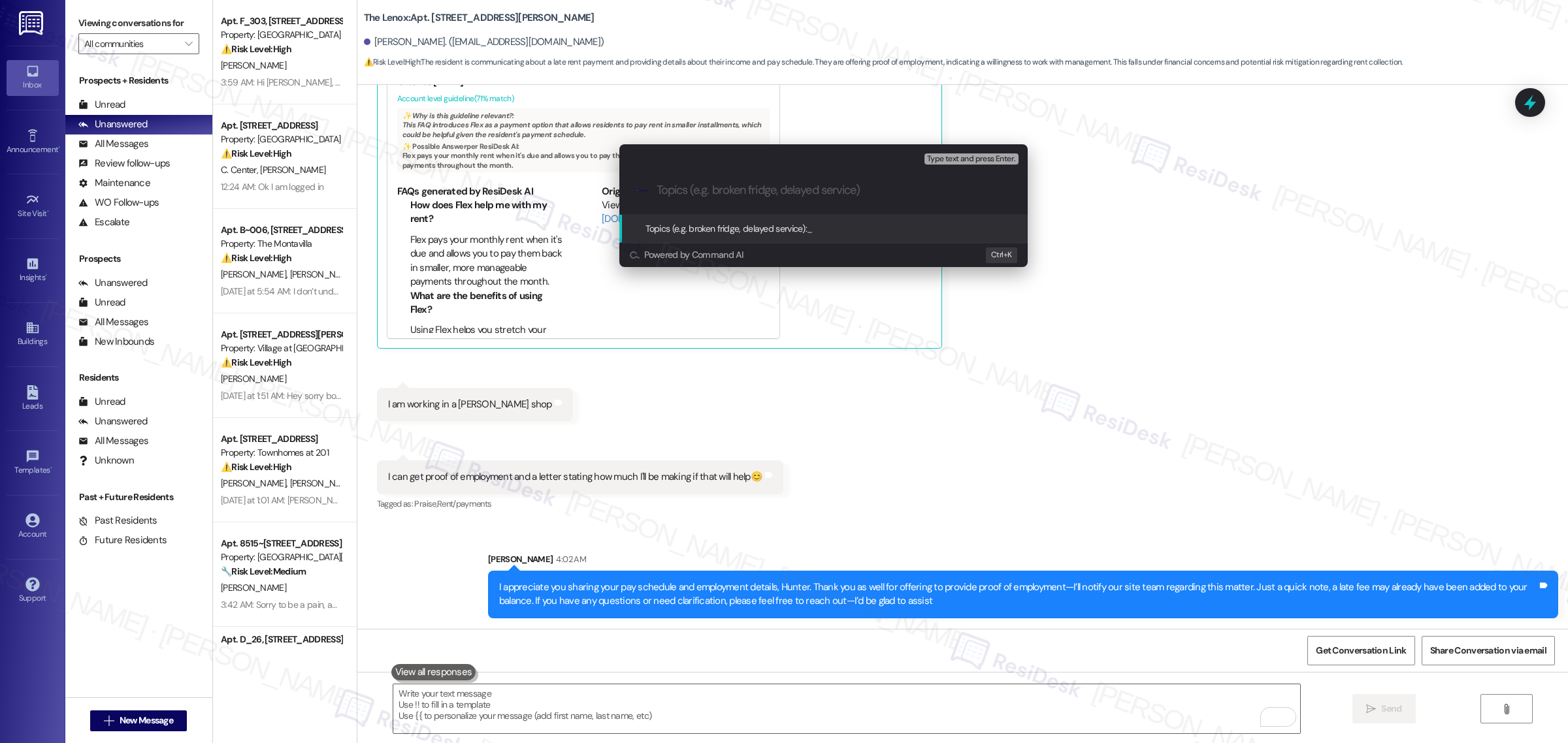
click at [738, 230] on span "Topics (e.g. broken fridge, delayed service):" at bounding box center [727, 229] width 162 height 12
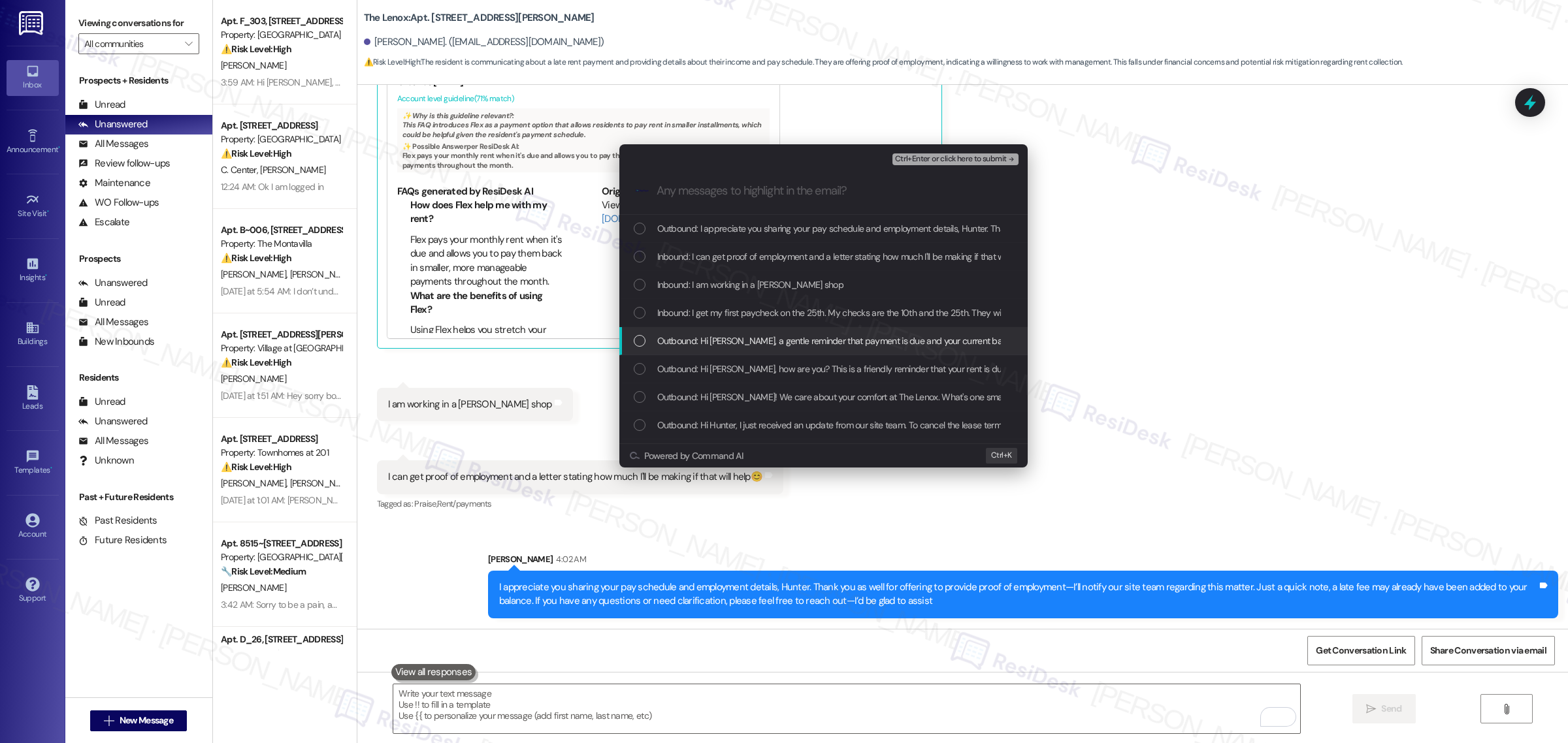
click at [639, 341] on div "List of options" at bounding box center [640, 341] width 12 height 12
click at [636, 315] on div "List of options" at bounding box center [640, 313] width 12 height 12
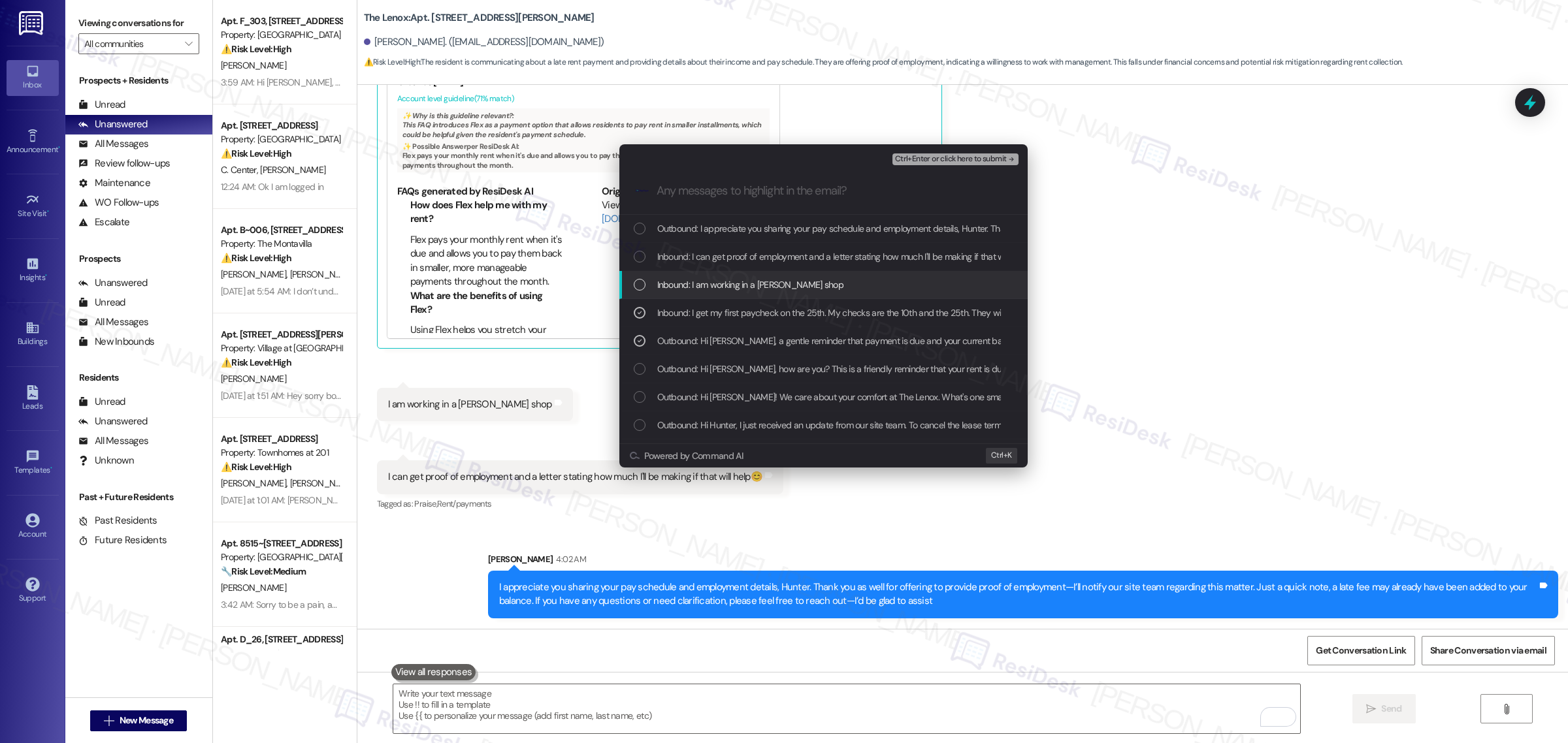
click at [639, 281] on div "List of options" at bounding box center [640, 285] width 12 height 12
click at [639, 250] on div "Inbound: I can get proof of employment and a letter stating how much I'll be ma…" at bounding box center [825, 256] width 382 height 14
click at [637, 230] on div "List of options" at bounding box center [640, 229] width 12 height 12
click at [981, 157] on span "Ctrl+Enter or click here to submit" at bounding box center [951, 159] width 112 height 9
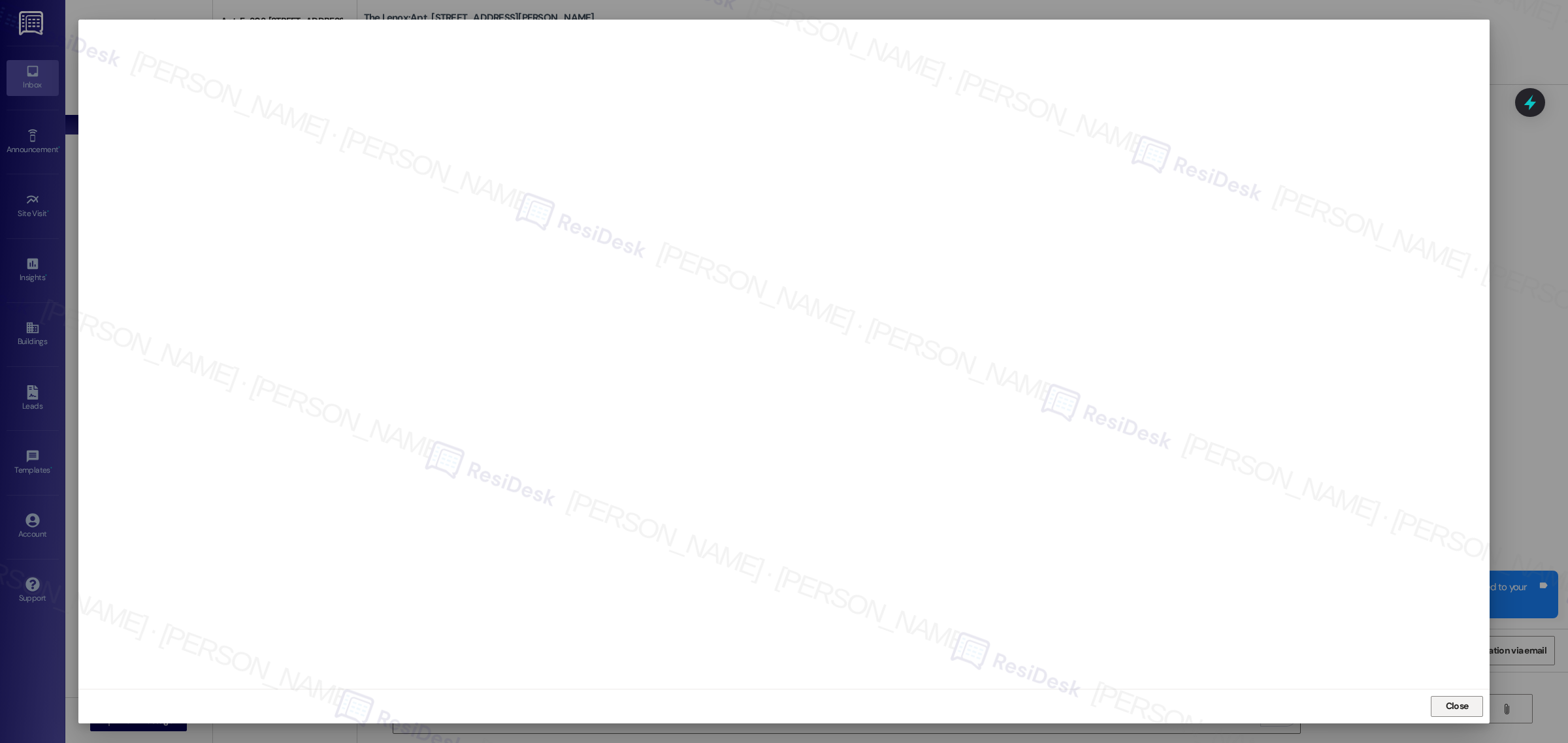
click at [1451, 709] on span "Close" at bounding box center [1457, 706] width 23 height 13
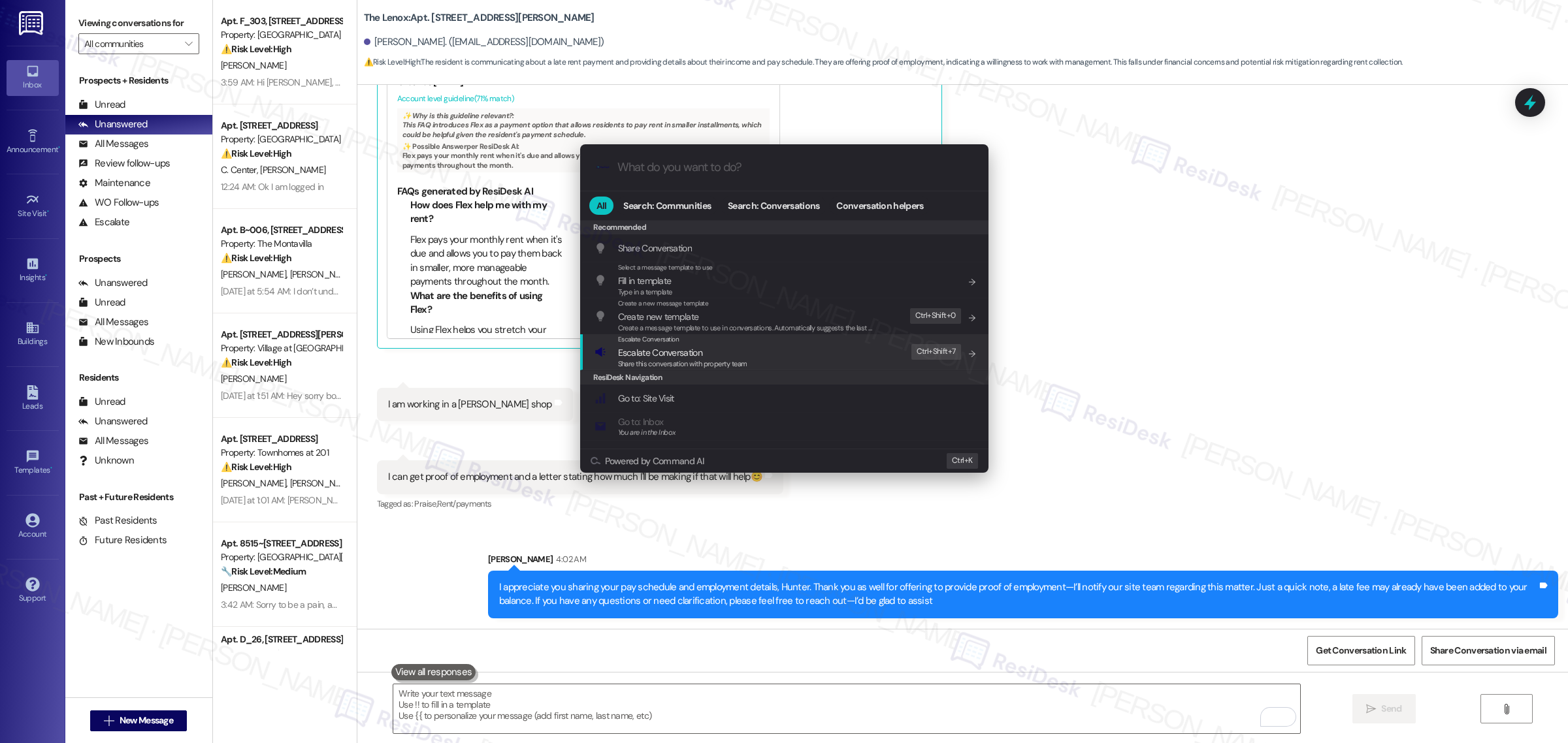
click at [779, 362] on div "Escalate Conversation Escalate Conversation Share this conversation with proper…" at bounding box center [786, 352] width 382 height 35
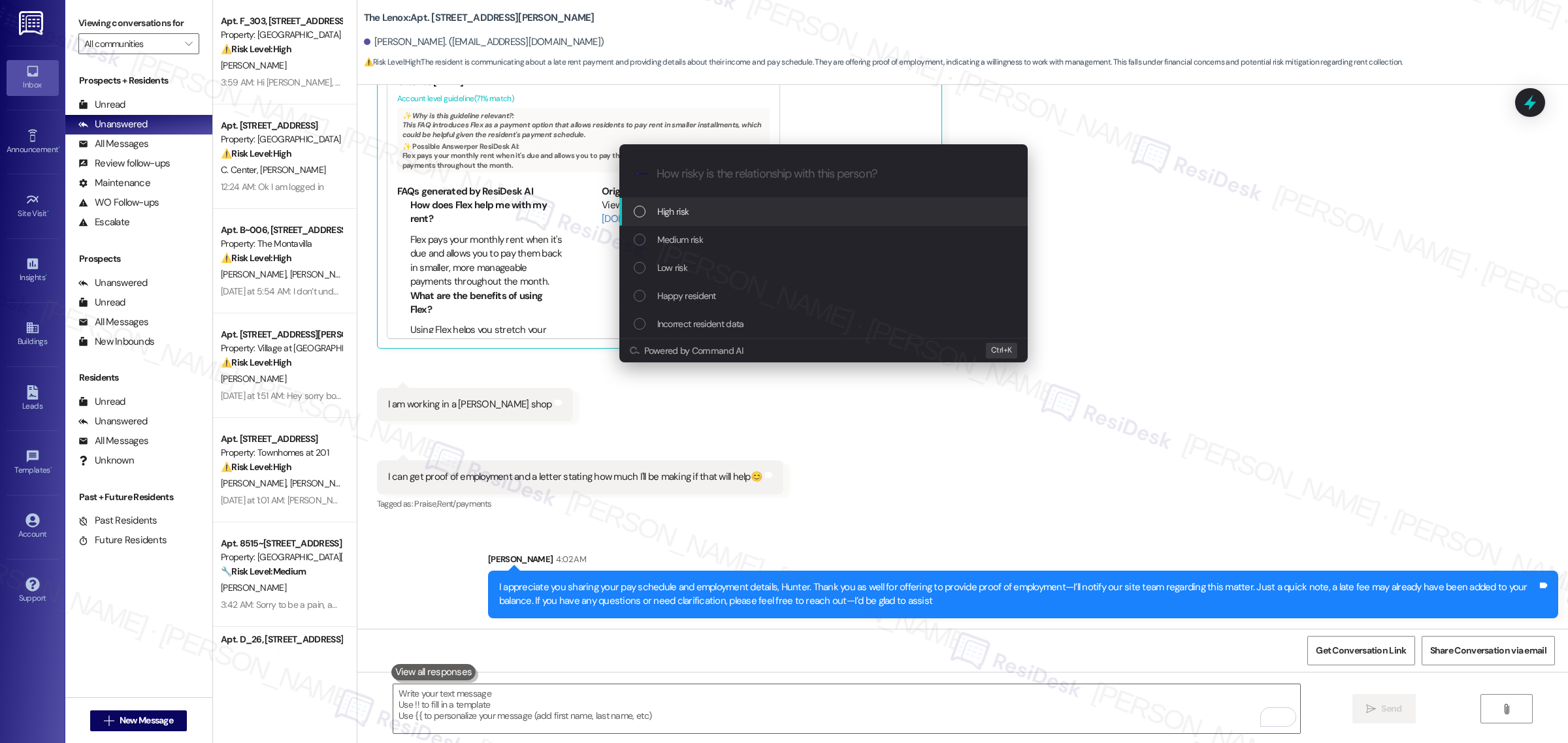
click at [750, 202] on div "High risk" at bounding box center [824, 212] width 409 height 28
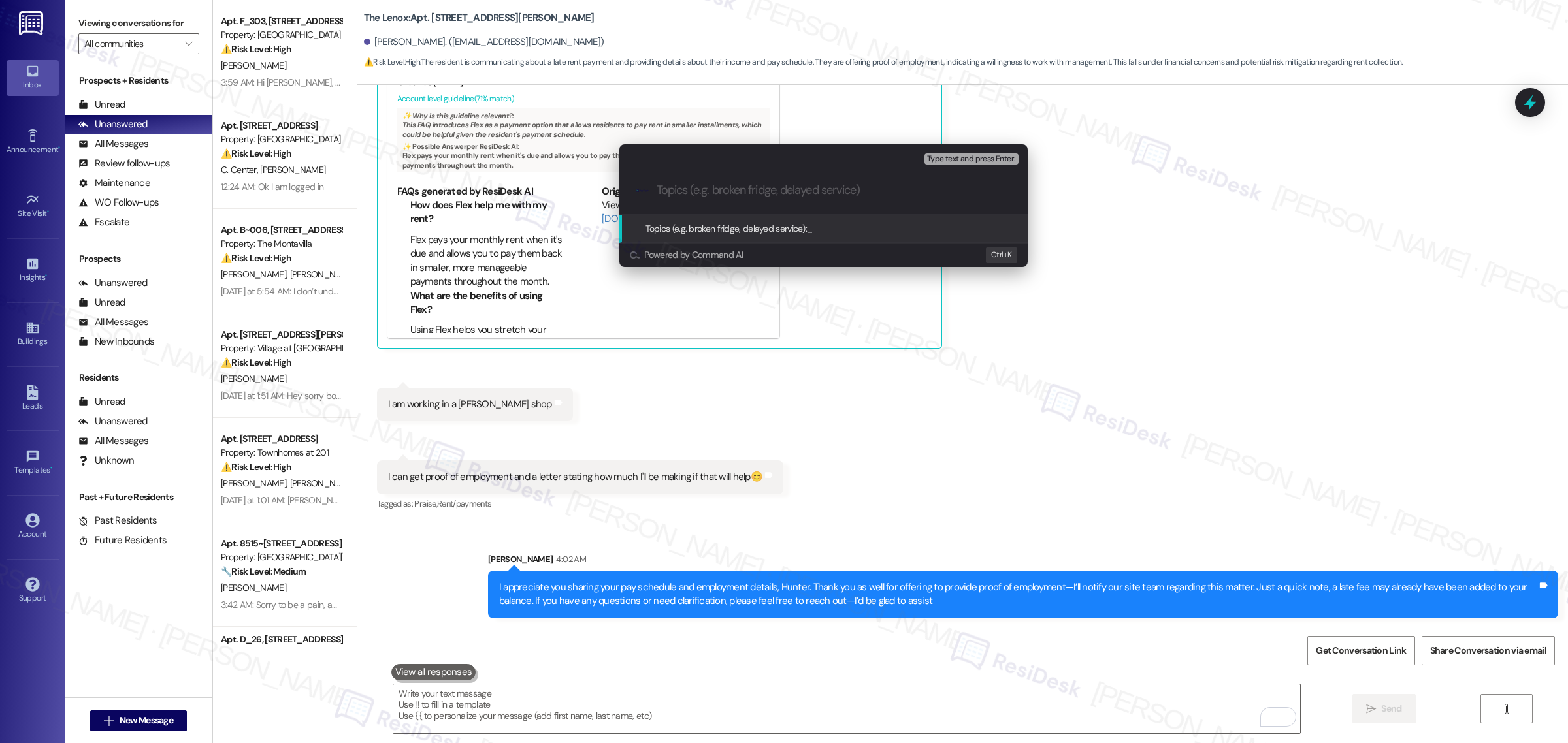
click at [750, 194] on input "Topics (e.g. broken fridge, delayed service)" at bounding box center [834, 190] width 355 height 13
click at [804, 203] on div ".cls-1{fill:#0a055f;}.cls-2{fill:#0cc4c4;} resideskLogoBlueOrange Promised to p…" at bounding box center [824, 190] width 409 height 46
click at [804, 201] on div ".cls-1{fill:#0a055f;}.cls-2{fill:#0cc4c4;} resideskLogoBlueOrange Promised to p…" at bounding box center [824, 190] width 409 height 46
click at [801, 190] on input "Promised to pay" at bounding box center [829, 190] width 344 height 13
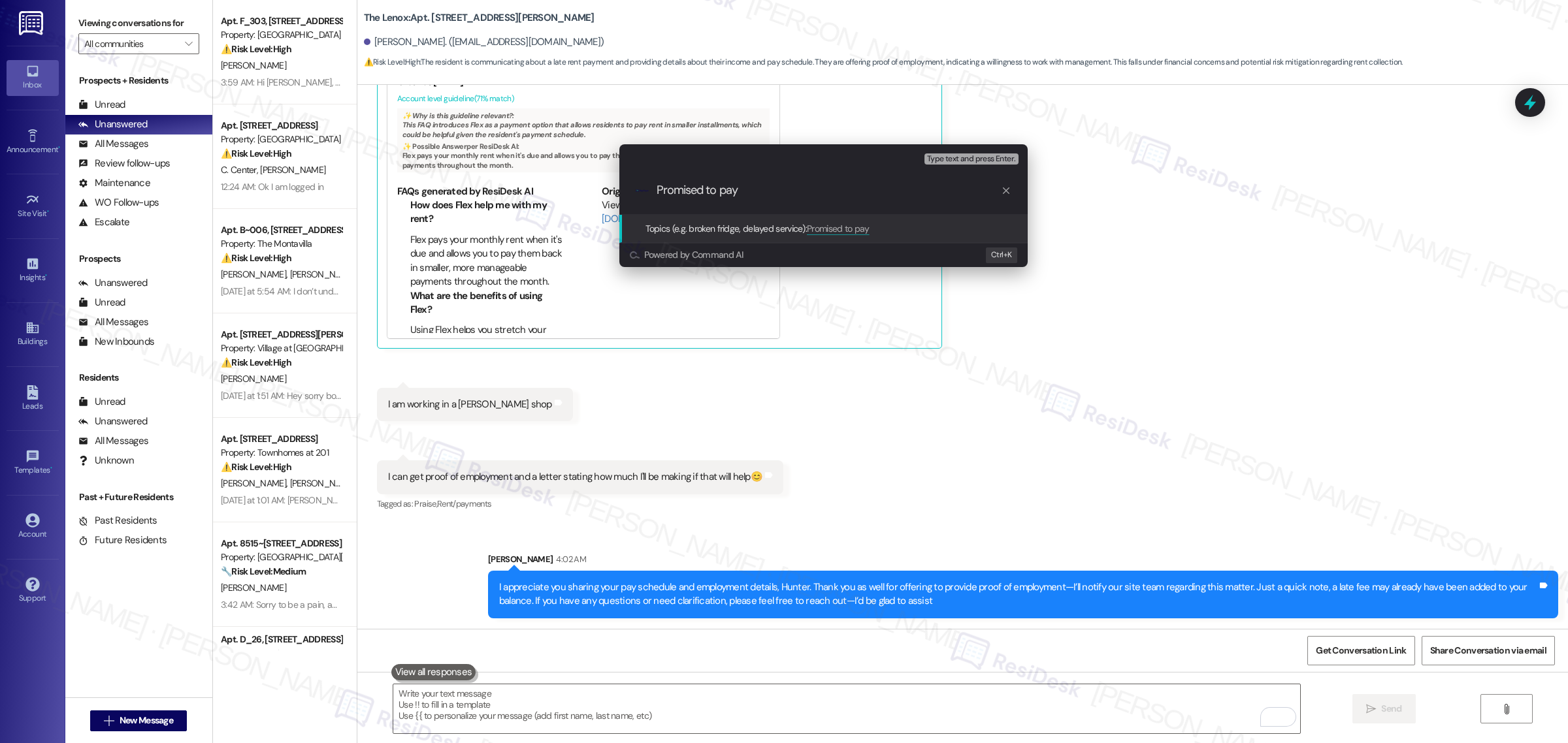
click at [801, 190] on input "Promised to pay" at bounding box center [829, 190] width 344 height 13
click at [722, 189] on input "Agreement" at bounding box center [829, 190] width 344 height 13
click at [687, 197] on input "Agreement" at bounding box center [829, 190] width 344 height 13
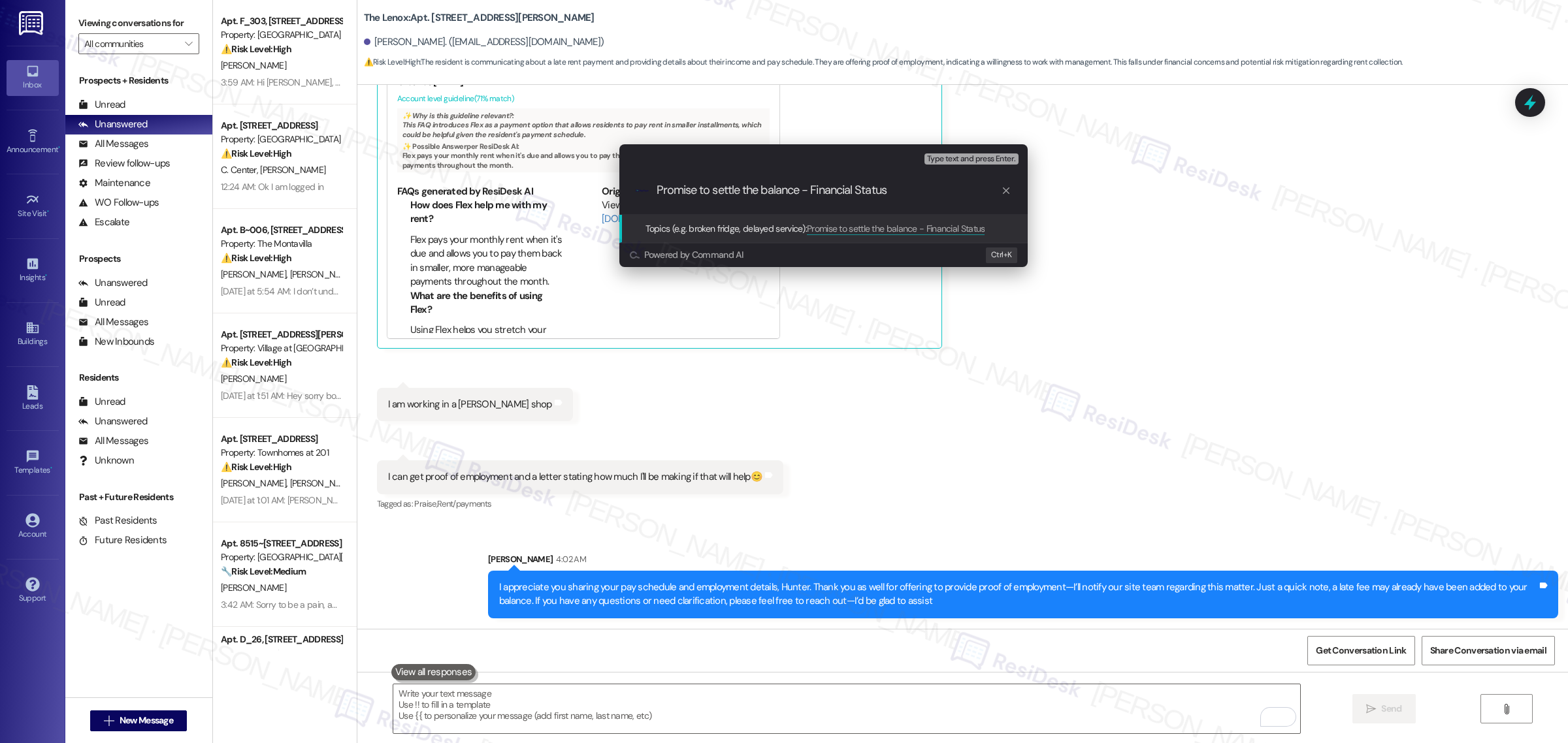
type input "Promise to settle the balance - Financial Status"
click at [958, 160] on span "Type text and press Enter." at bounding box center [971, 159] width 88 height 9
click at [928, 188] on input "Promise to settle the balance - Financial Status" at bounding box center [829, 190] width 344 height 13
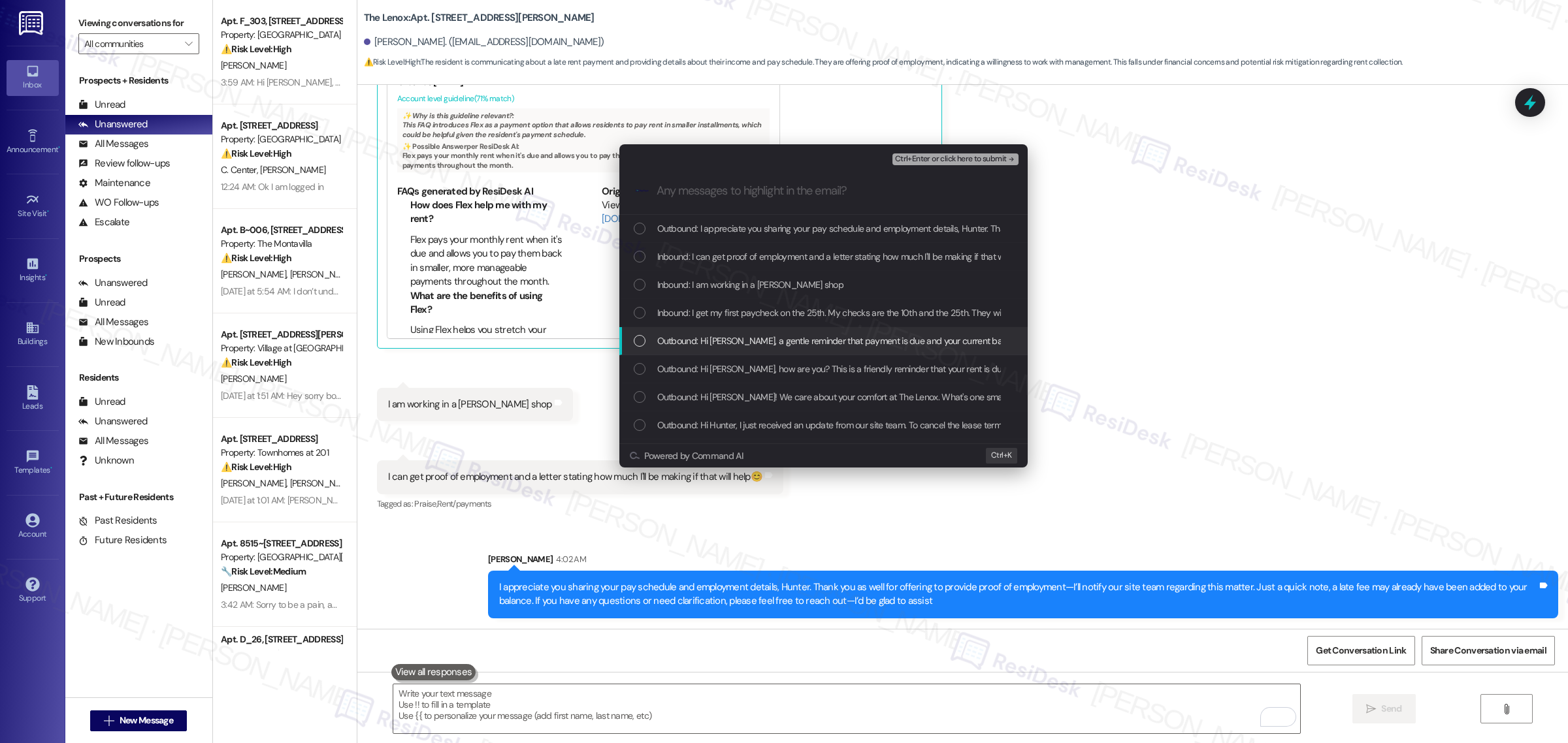
click at [632, 340] on div "Outbound: Hi Hunter, a gentle reminder that payment is due and your current bal…" at bounding box center [824, 341] width 409 height 28
click at [637, 311] on div "List of options" at bounding box center [640, 313] width 12 height 12
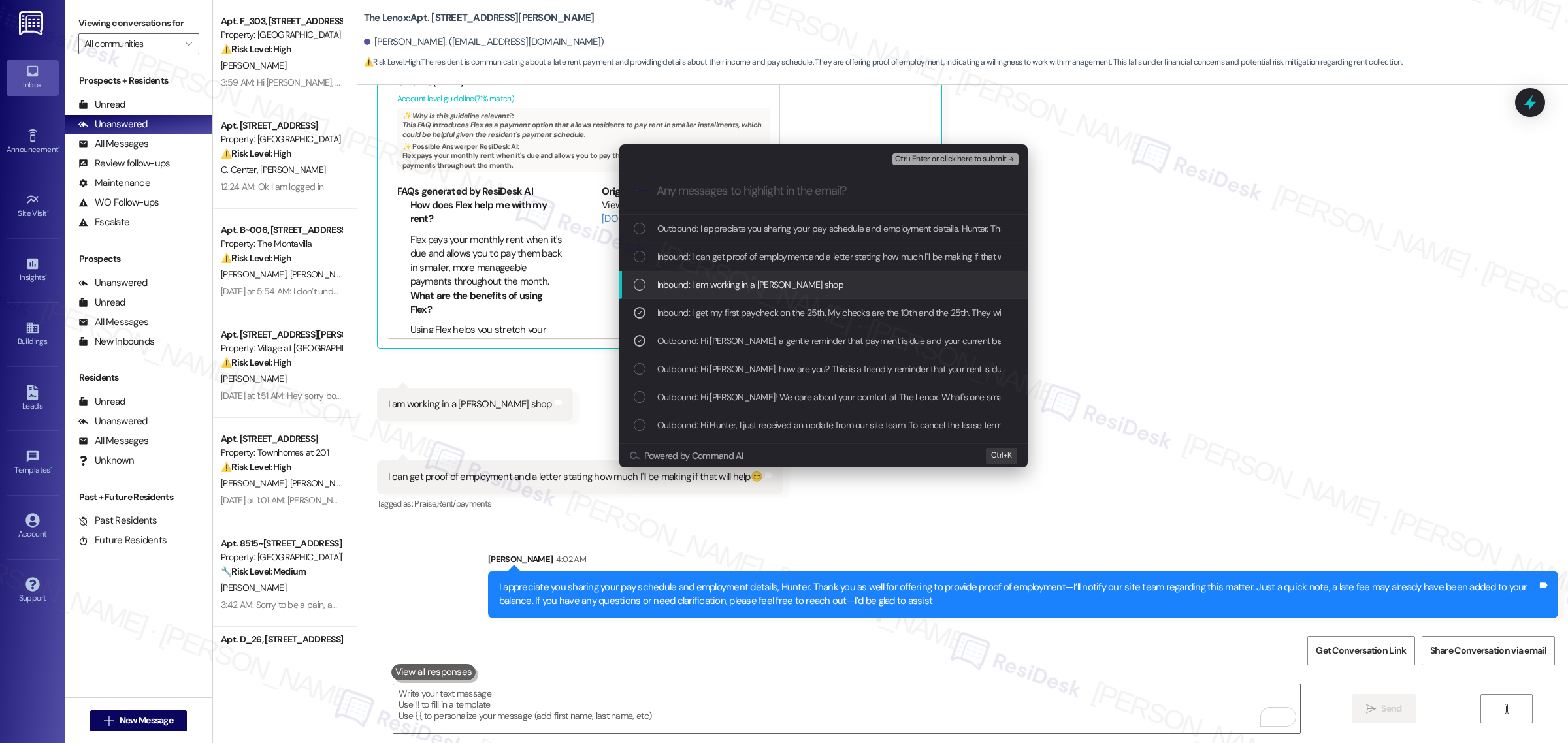
click at [638, 281] on div "List of options" at bounding box center [640, 285] width 12 height 12
click at [637, 254] on div "List of options" at bounding box center [640, 257] width 12 height 12
click at [642, 228] on div "List of options" at bounding box center [640, 229] width 12 height 12
click at [972, 161] on span "Ctrl+Enter or click here to submit" at bounding box center [951, 159] width 112 height 9
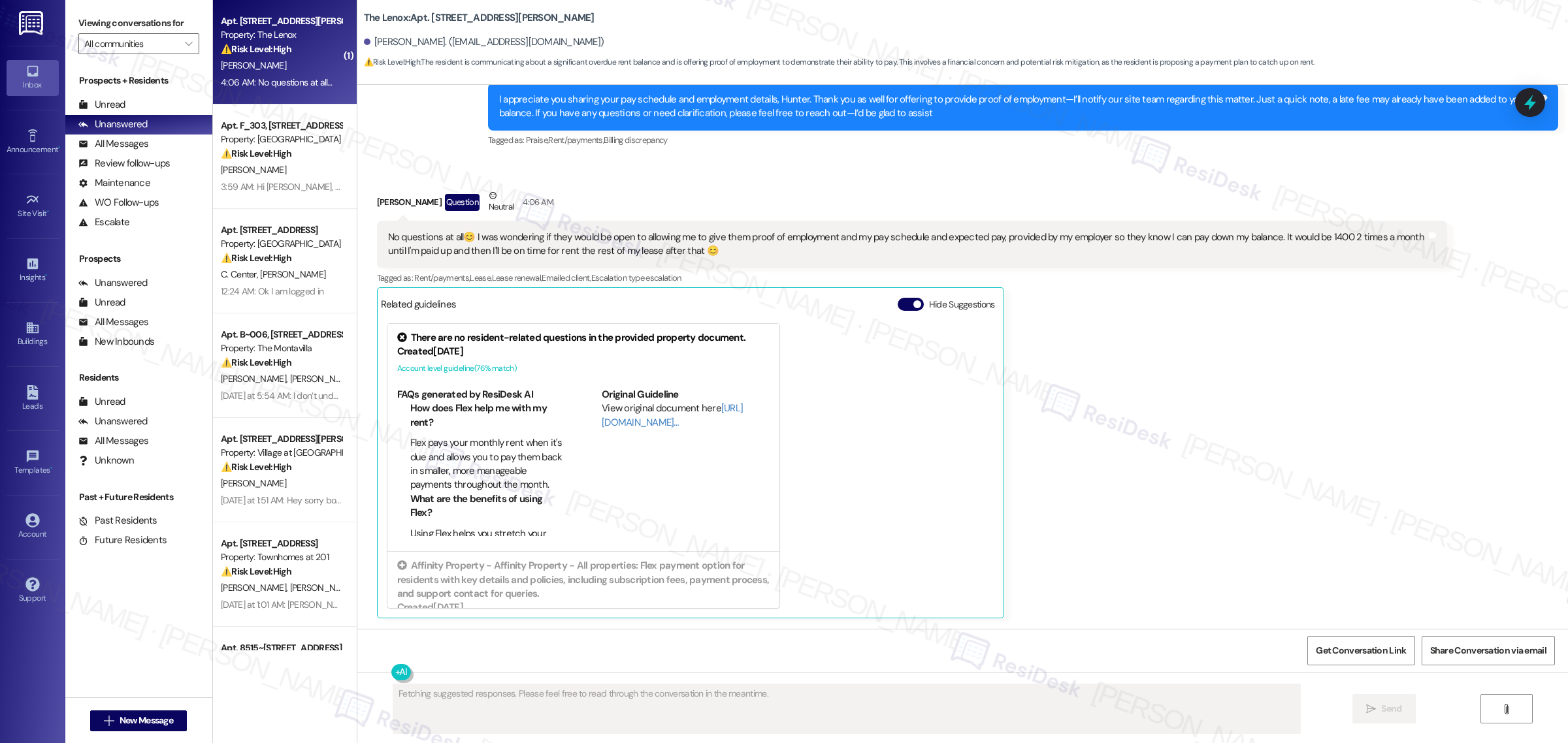
scroll to position [6051, 0]
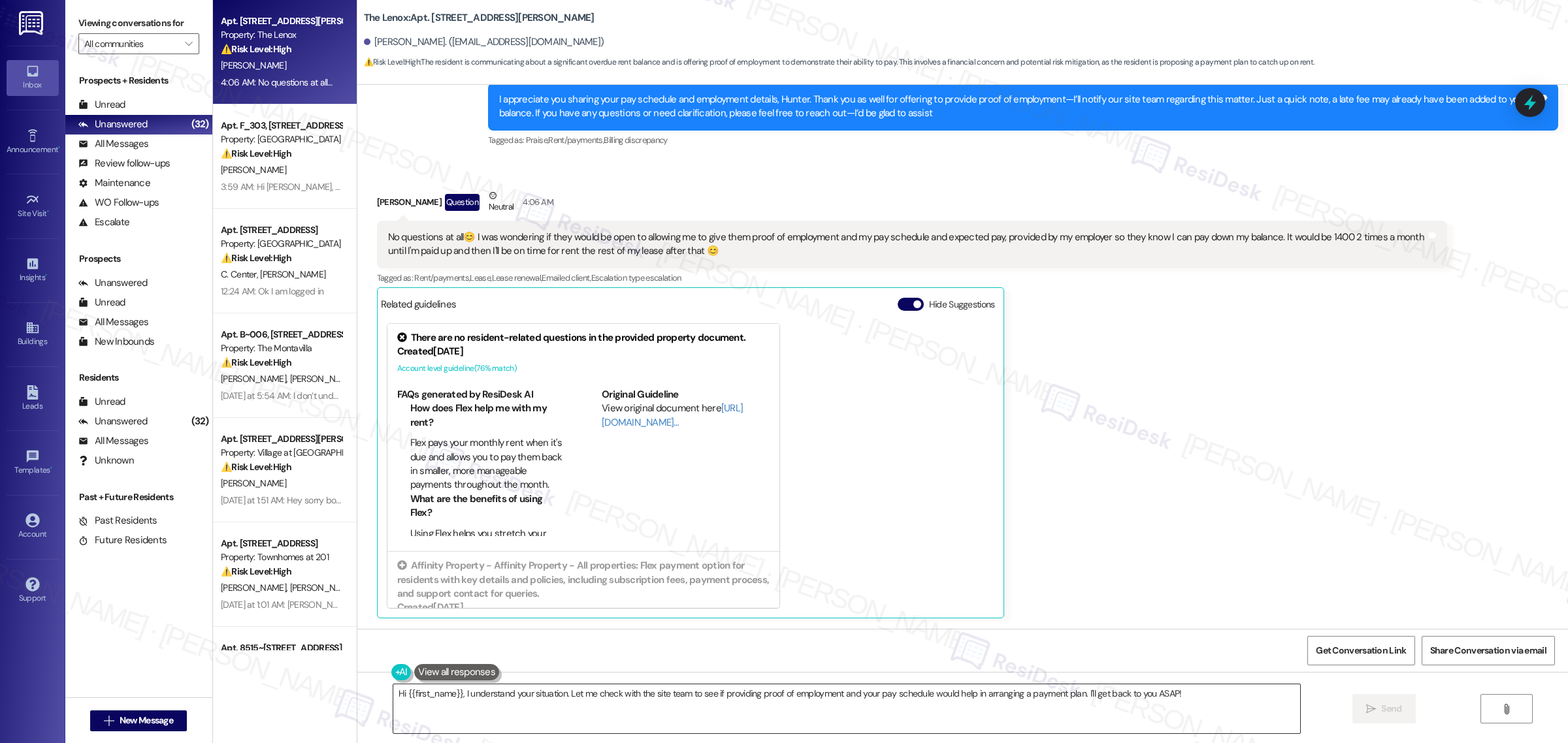
click at [555, 699] on textarea "Hi {{first_name}}, I understand your situation. Let me check with the site team…" at bounding box center [847, 708] width 907 height 49
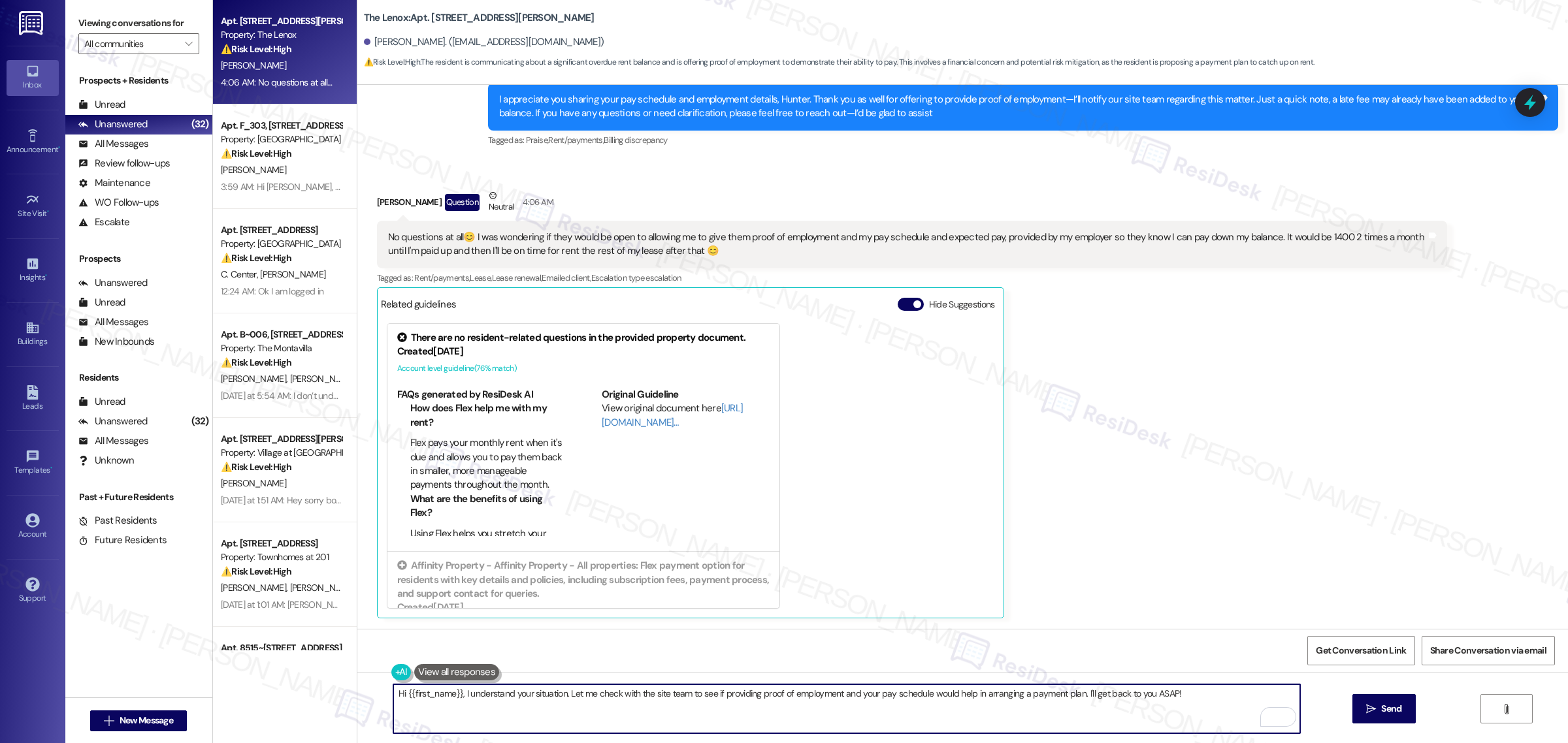
paste textarea "I hear you and completely understand. I’ve already passed this along to our sit…"
click at [472, 694] on textarea "I hear you and completely understand. I’ve already passed this along to our sit…" at bounding box center [847, 708] width 907 height 49
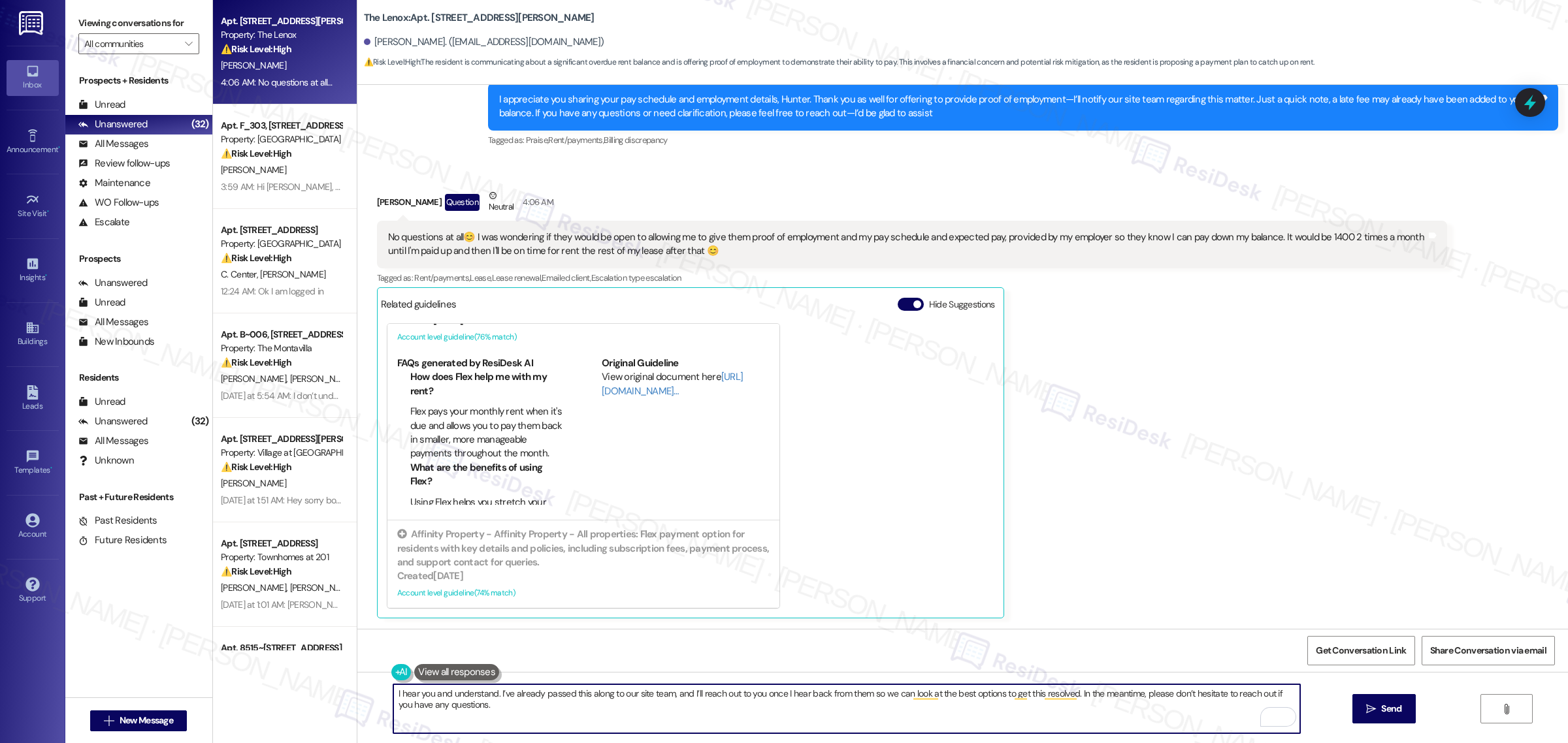
click at [491, 696] on textarea "I hear you and understand. I’ve already passed this along to our site team, and…" at bounding box center [847, 708] width 907 height 49
click at [431, 694] on textarea "I hear you and understand. I’ve already passed this along to our site team, and…" at bounding box center [847, 708] width 907 height 49
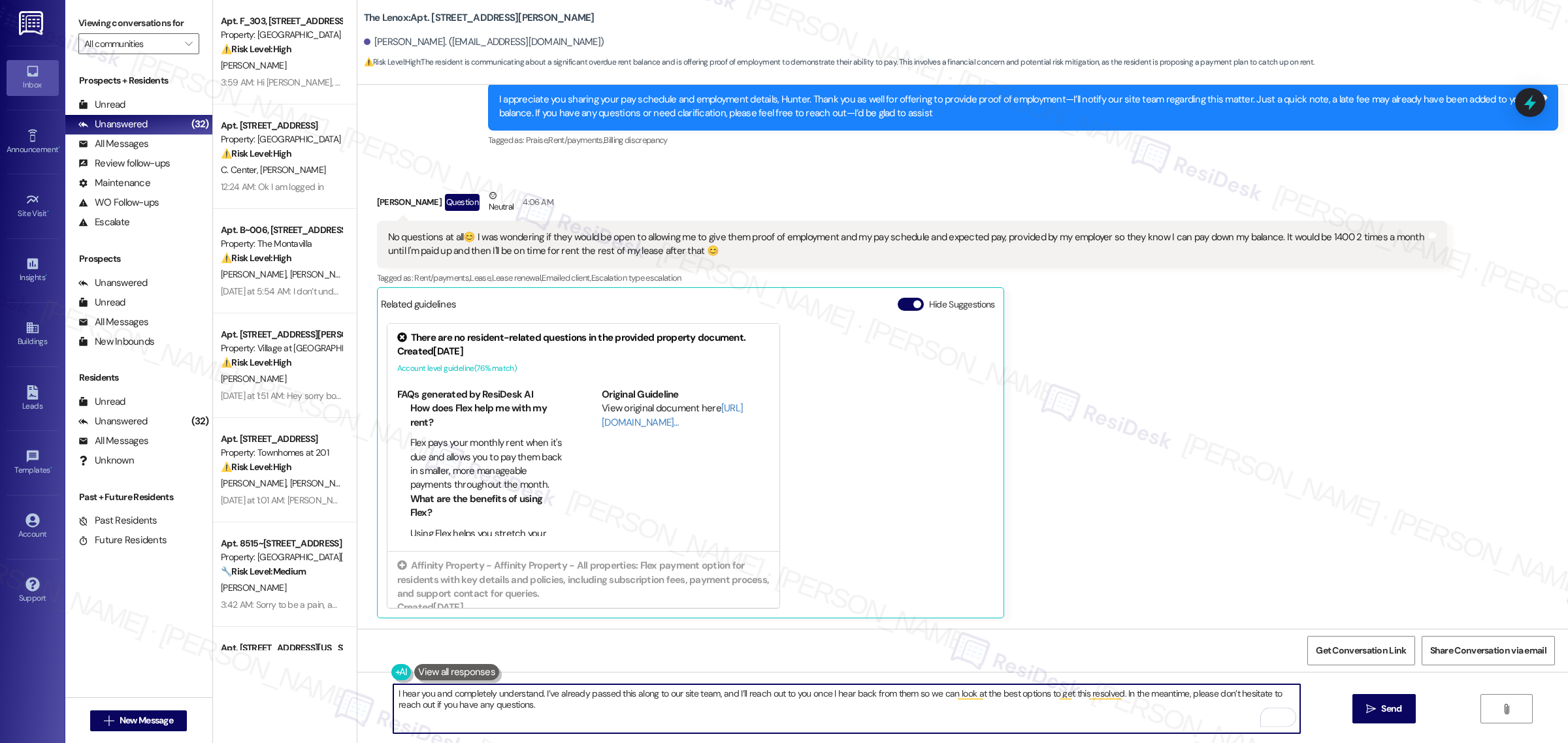
click at [541, 707] on textarea "I hear you and completely understand. I’ve already passed this along to our sit…" at bounding box center [847, 708] width 907 height 49
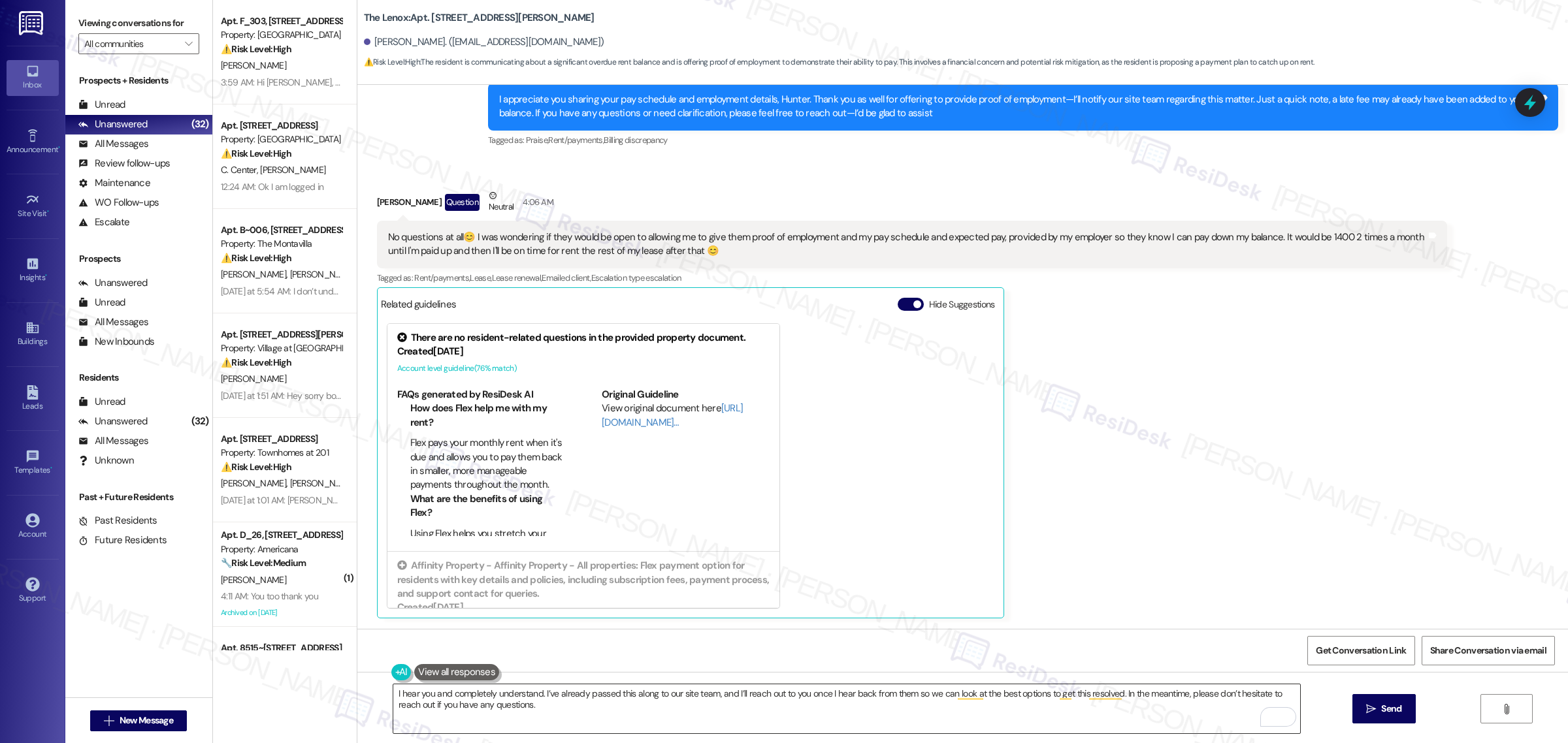
click at [634, 709] on textarea "I hear you and completely understand. I’ve already passed this along to our sit…" at bounding box center [847, 708] width 907 height 49
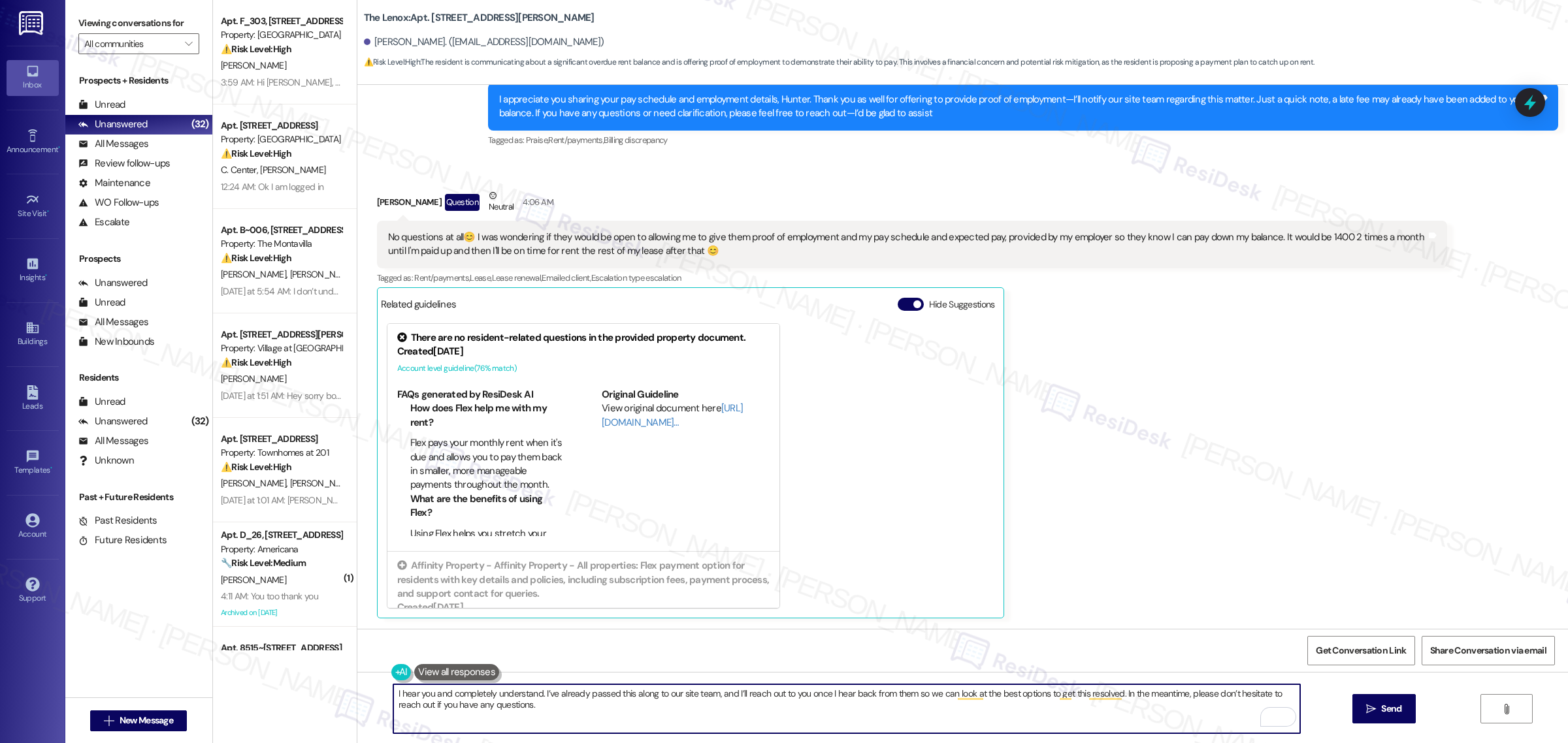
paste textarea "—appreciate your understanding!"
click at [526, 707] on textarea "I hear you and completely understand. I’ve already passed this along to our sit…" at bounding box center [847, 708] width 907 height 49
click at [545, 708] on textarea "I hear you and completely understand. I’ve already passed this along to our sit…" at bounding box center [847, 708] width 907 height 49
click at [543, 706] on textarea "I hear you and completely understand. I’ve already passed this along to our sit…" at bounding box center [847, 708] width 907 height 49
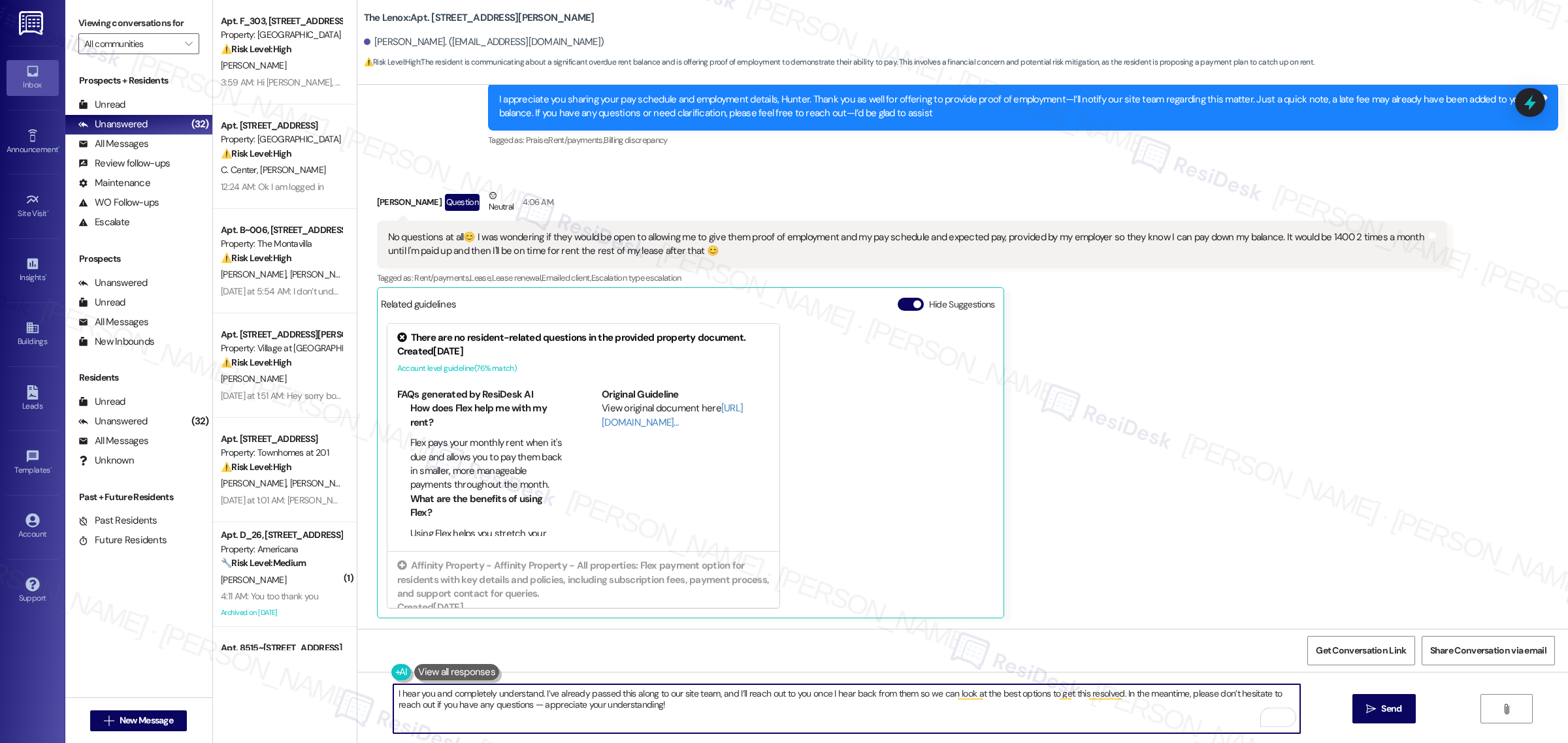
click at [599, 706] on textarea "I hear you and completely understand. I’ve already passed this along to our sit…" at bounding box center [847, 708] width 907 height 49
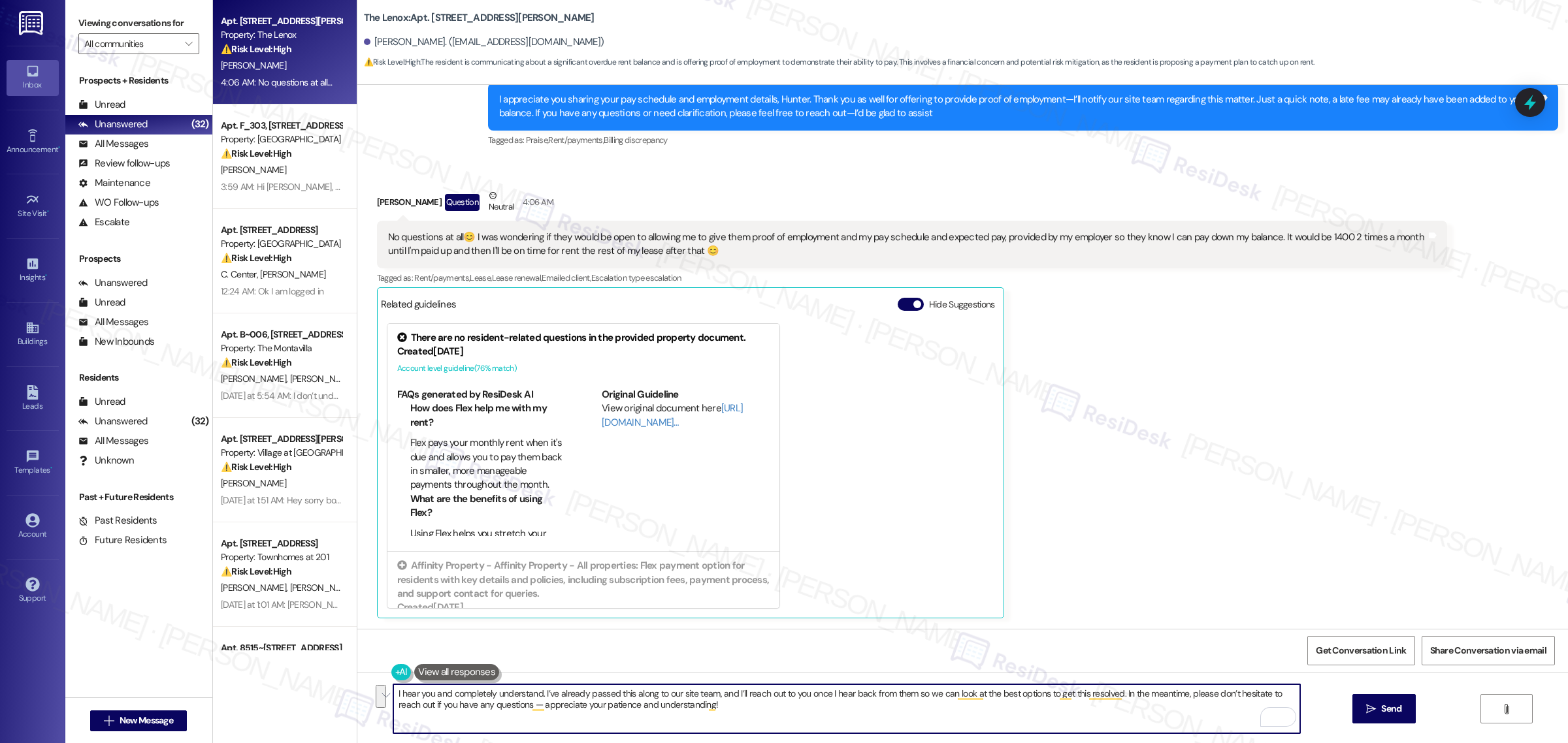
click at [807, 708] on textarea "I hear you and completely understand. I’ve already passed this along to our sit…" at bounding box center [847, 708] width 907 height 49
paste textarea "once I hear back from them so we can look at the best options to get this resol…"
click at [498, 706] on textarea "I hear you and completely understand. I’ve already passed this along to our sit…" at bounding box center [847, 708] width 907 height 49
click at [500, 706] on textarea "I hear you and completely understand. I’ve already passed this along to our sit…" at bounding box center [847, 708] width 907 height 49
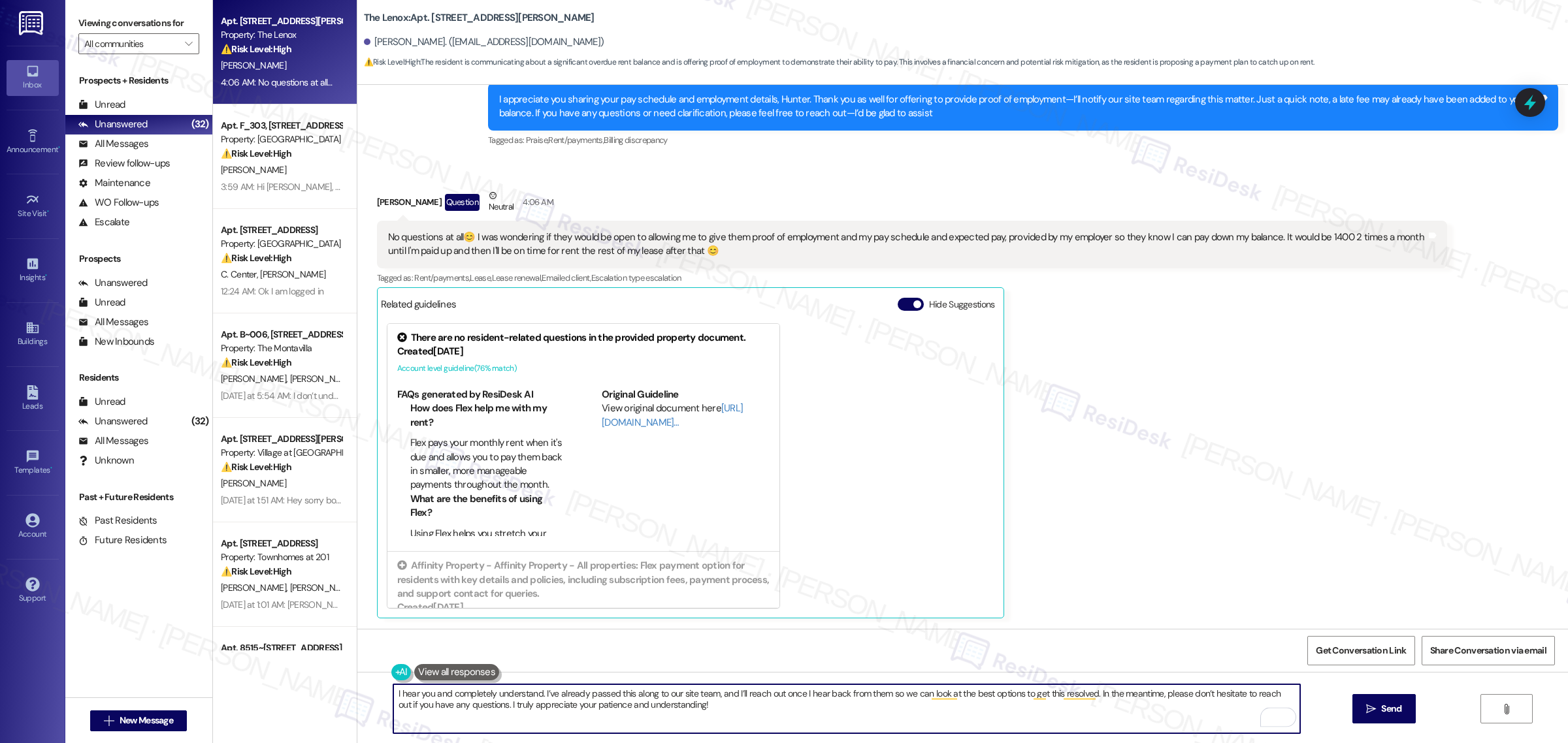
click at [500, 706] on textarea "I hear you and completely understand. I’ve already passed this along to our sit…" at bounding box center [847, 708] width 907 height 49
click at [735, 715] on textarea "I hear you and completely understand. I’ve already passed this along to our sit…" at bounding box center [847, 708] width 907 height 49
click at [714, 697] on textarea "I hear you and completely understand. I’ve already passed this along to our sit…" at bounding box center [847, 708] width 907 height 49
click at [754, 695] on textarea "I hear you and completely understand. I’ve already passed this along to our sit…" at bounding box center [847, 708] width 907 height 49
click at [1019, 695] on textarea "I hear you and completely understand. I’ve already passed this along to our sit…" at bounding box center [847, 708] width 907 height 49
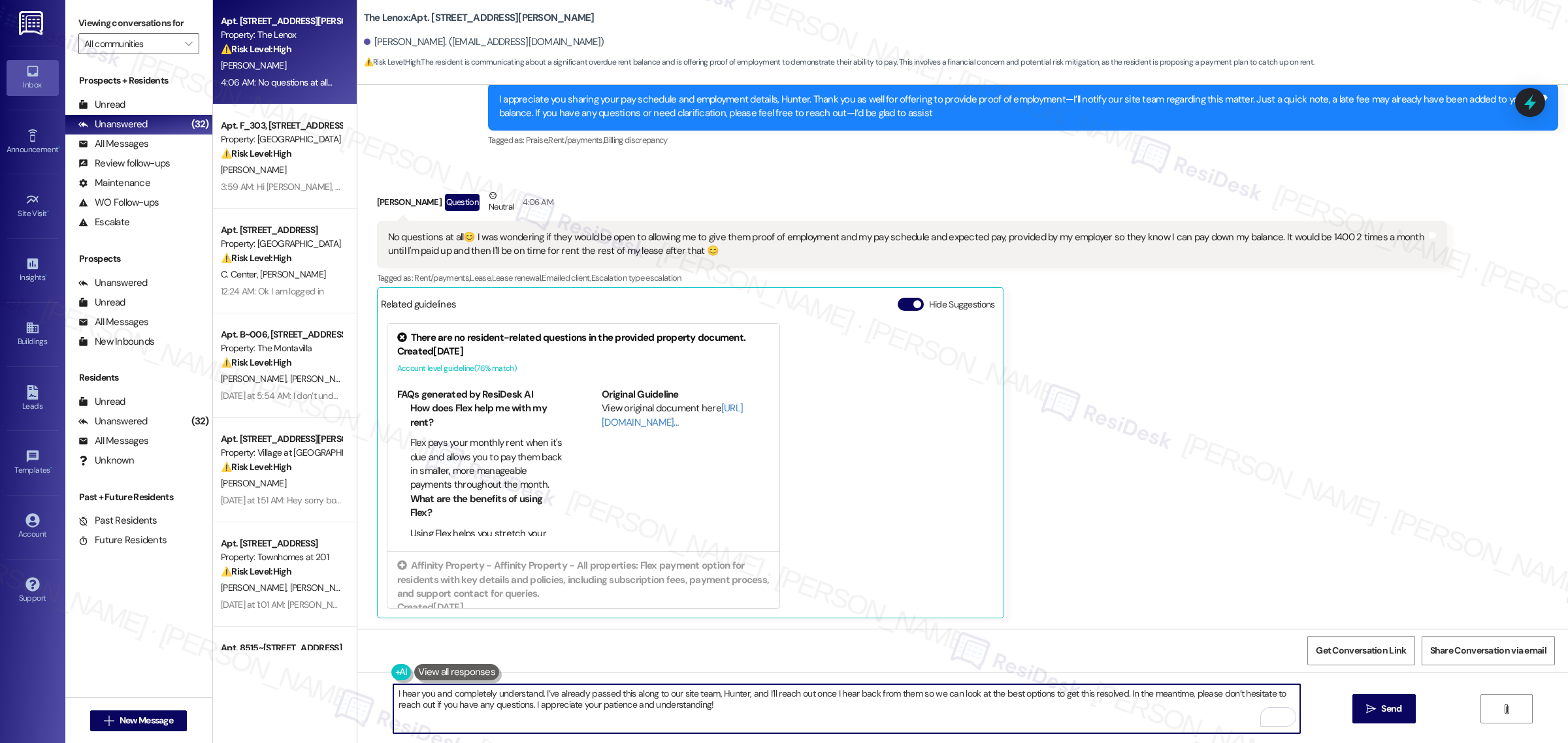
type textarea "I hear you and completely understand. I’ve already passed this along to our sit…"
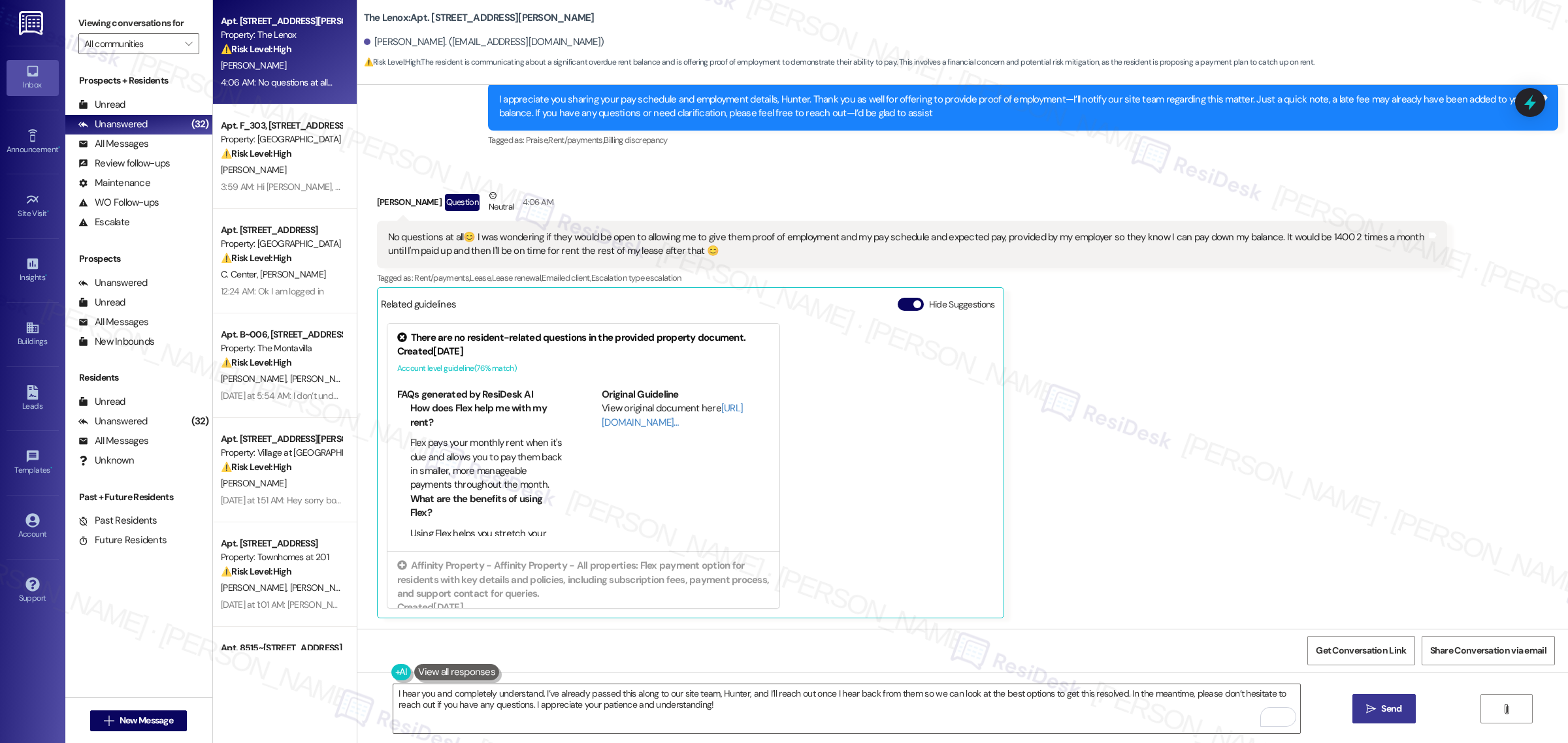
click at [1386, 714] on span "Send" at bounding box center [1391, 709] width 20 height 13
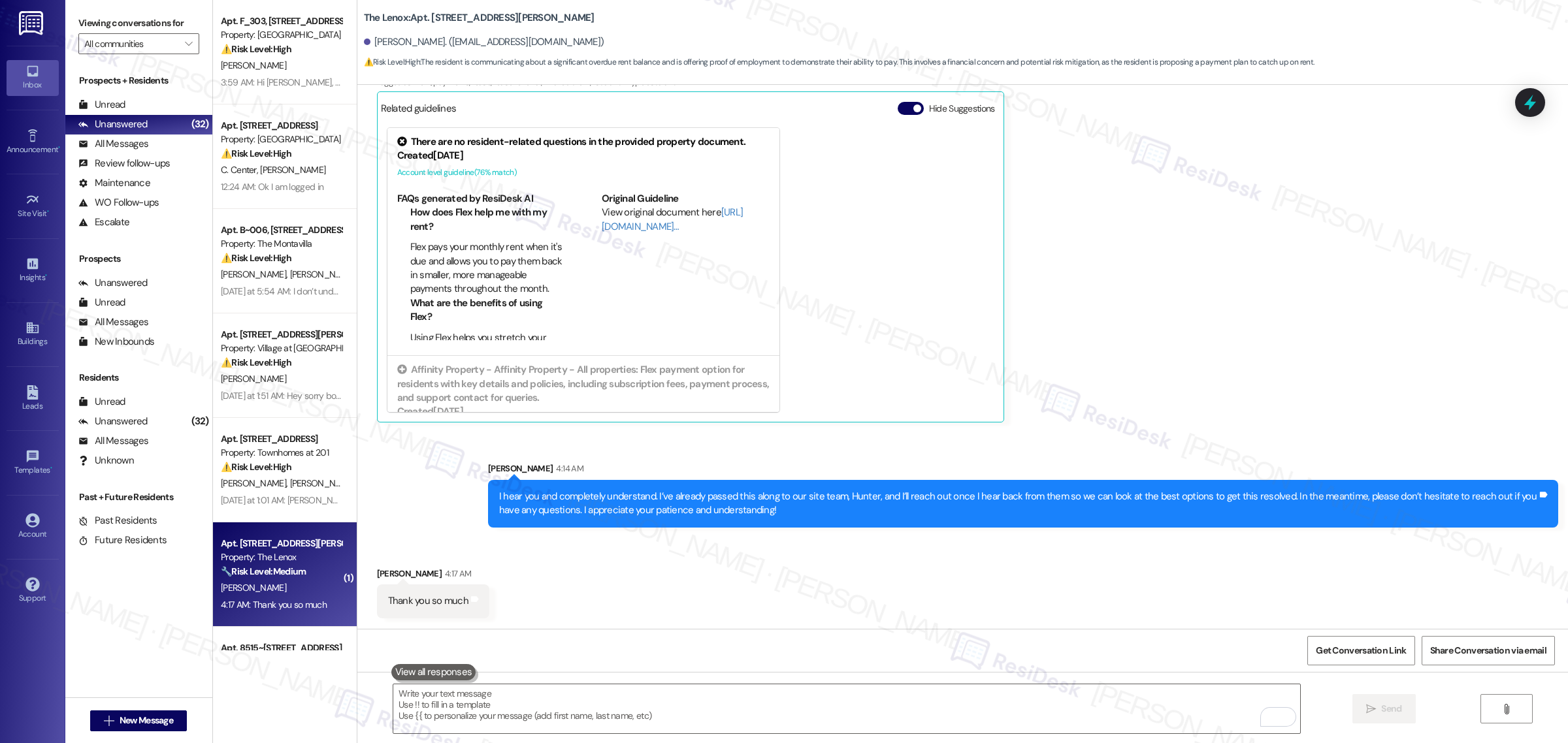
scroll to position [6247, 0]
click at [441, 704] on textarea "To enrich screen reader interactions, please activate Accessibility in Grammarl…" at bounding box center [847, 708] width 907 height 49
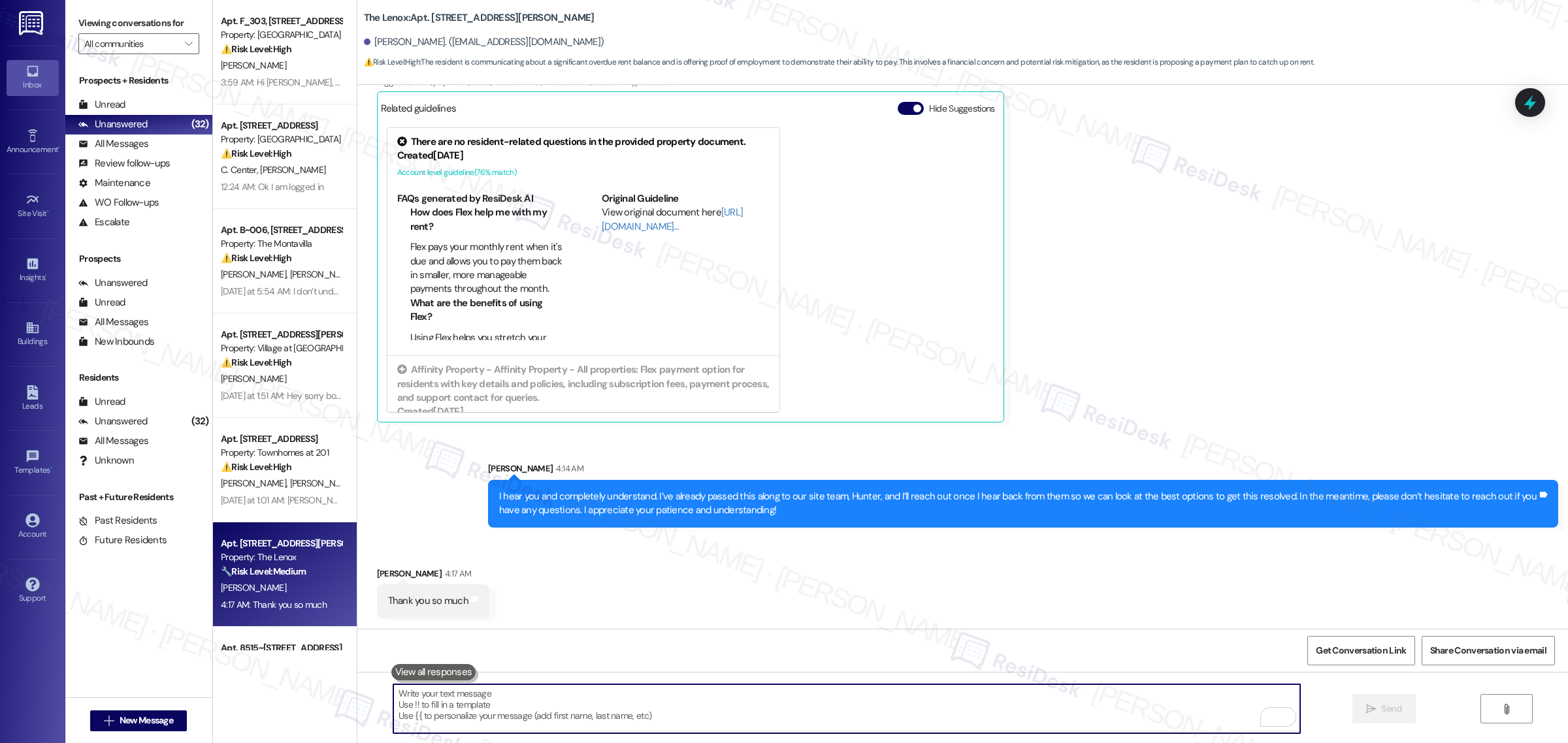
paste textarea "Always happy to help."
type textarea "Always happy to help."
click at [1399, 710] on span "Send" at bounding box center [1391, 709] width 20 height 13
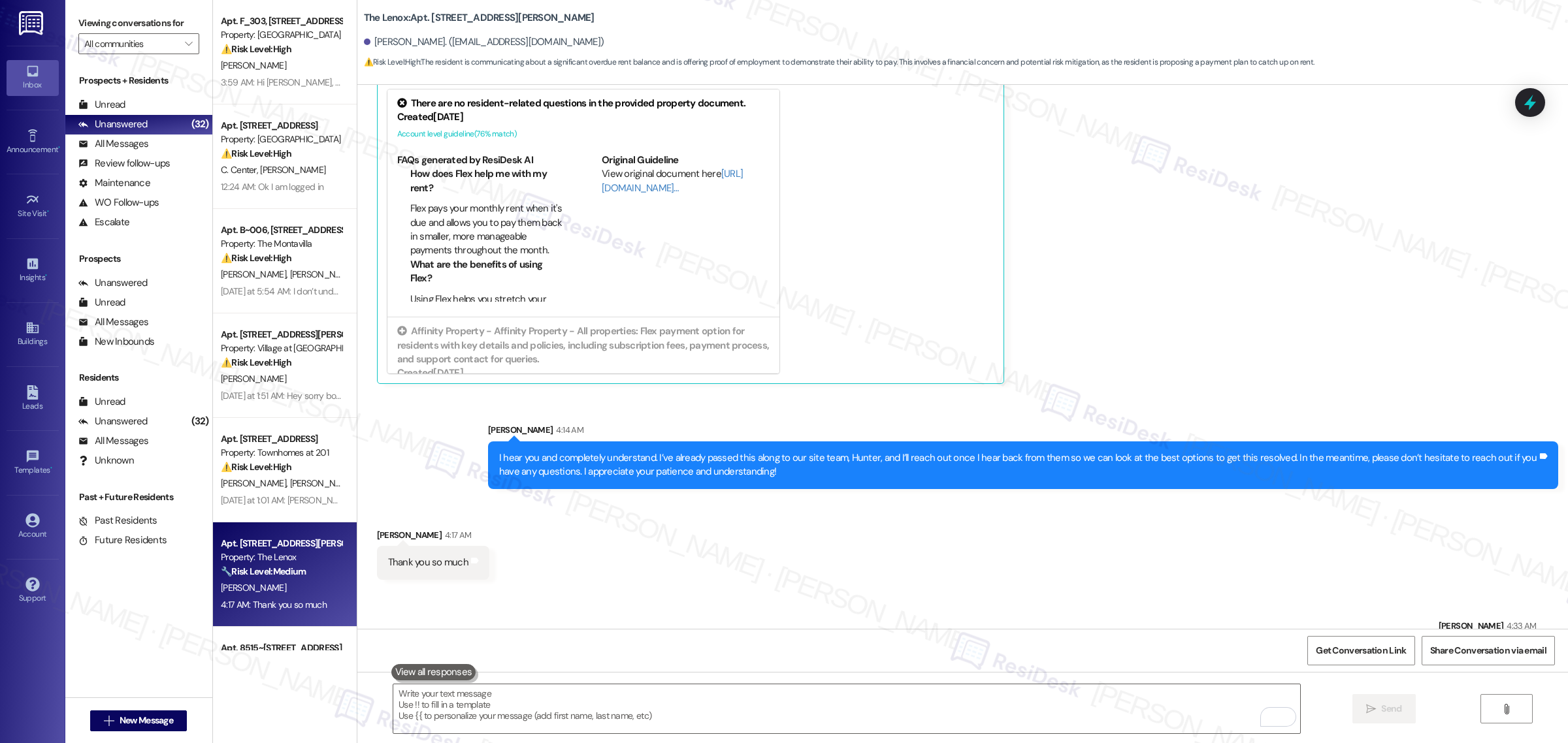
scroll to position [6338, 0]
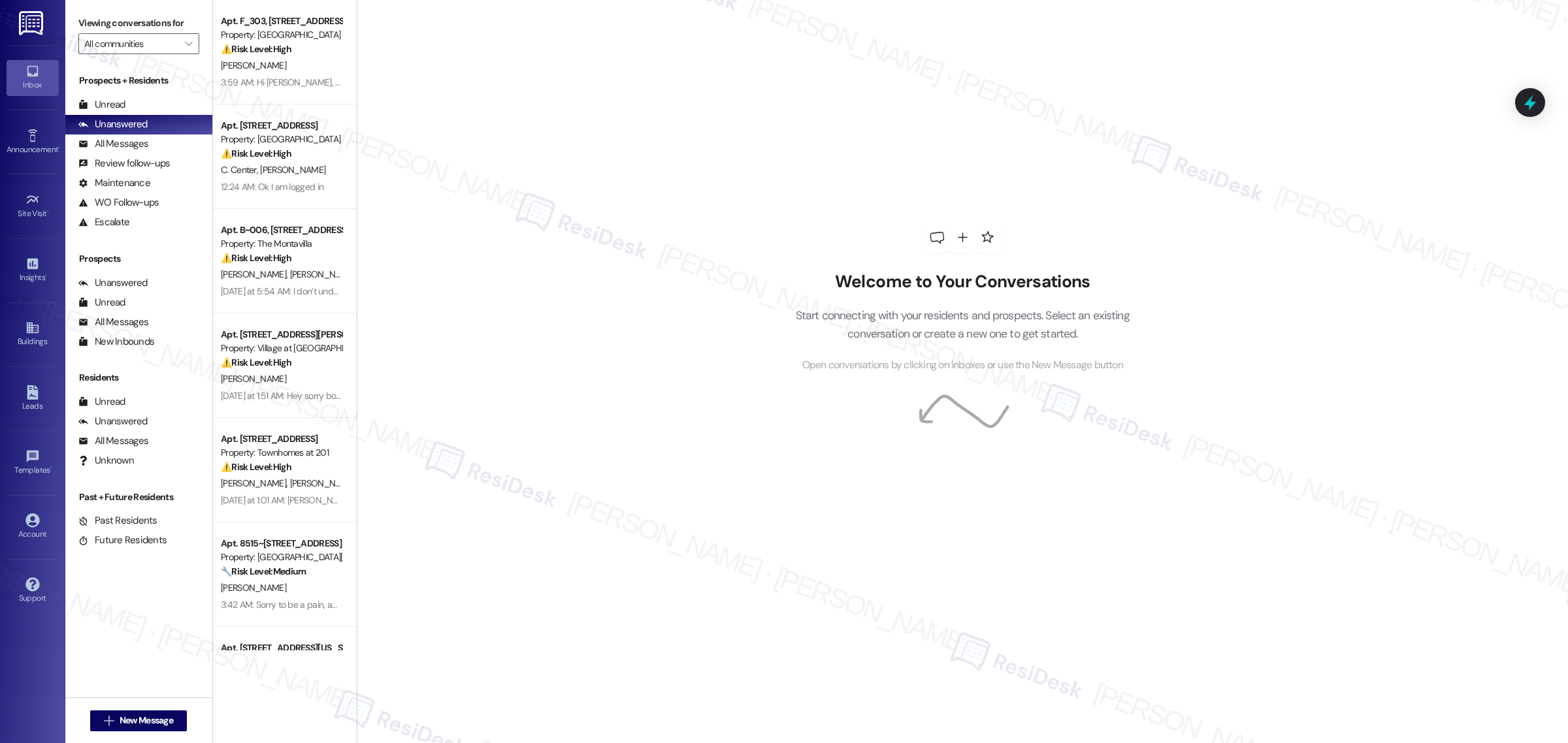
click at [1281, 232] on div "Welcome to Your Conversations Start connecting with your residents and prospect…" at bounding box center [963, 372] width 1212 height 743
click at [1533, 90] on div at bounding box center [1530, 102] width 40 height 37
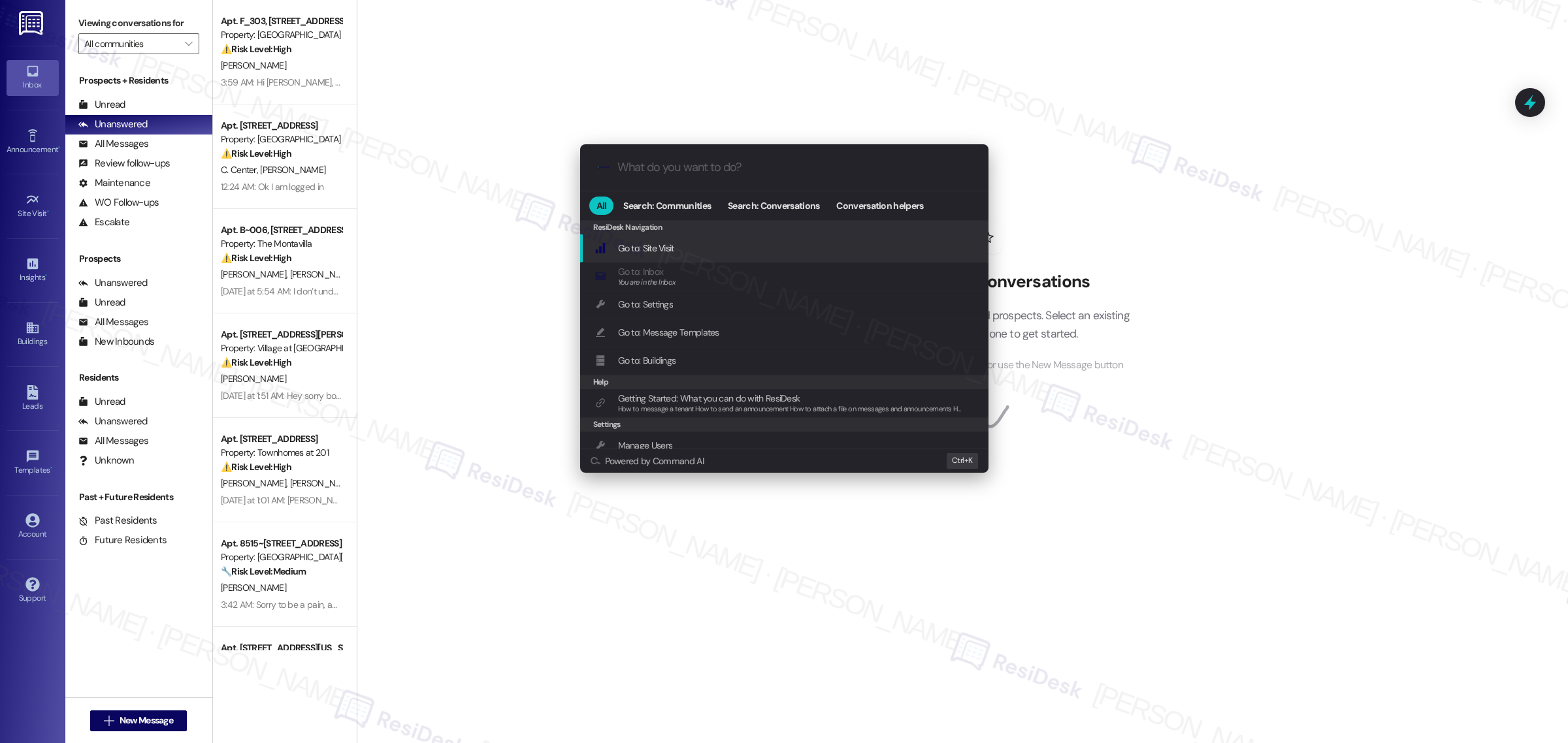
click at [697, 170] on input "What do you want to do?" at bounding box center [795, 167] width 355 height 13
type input "sla"
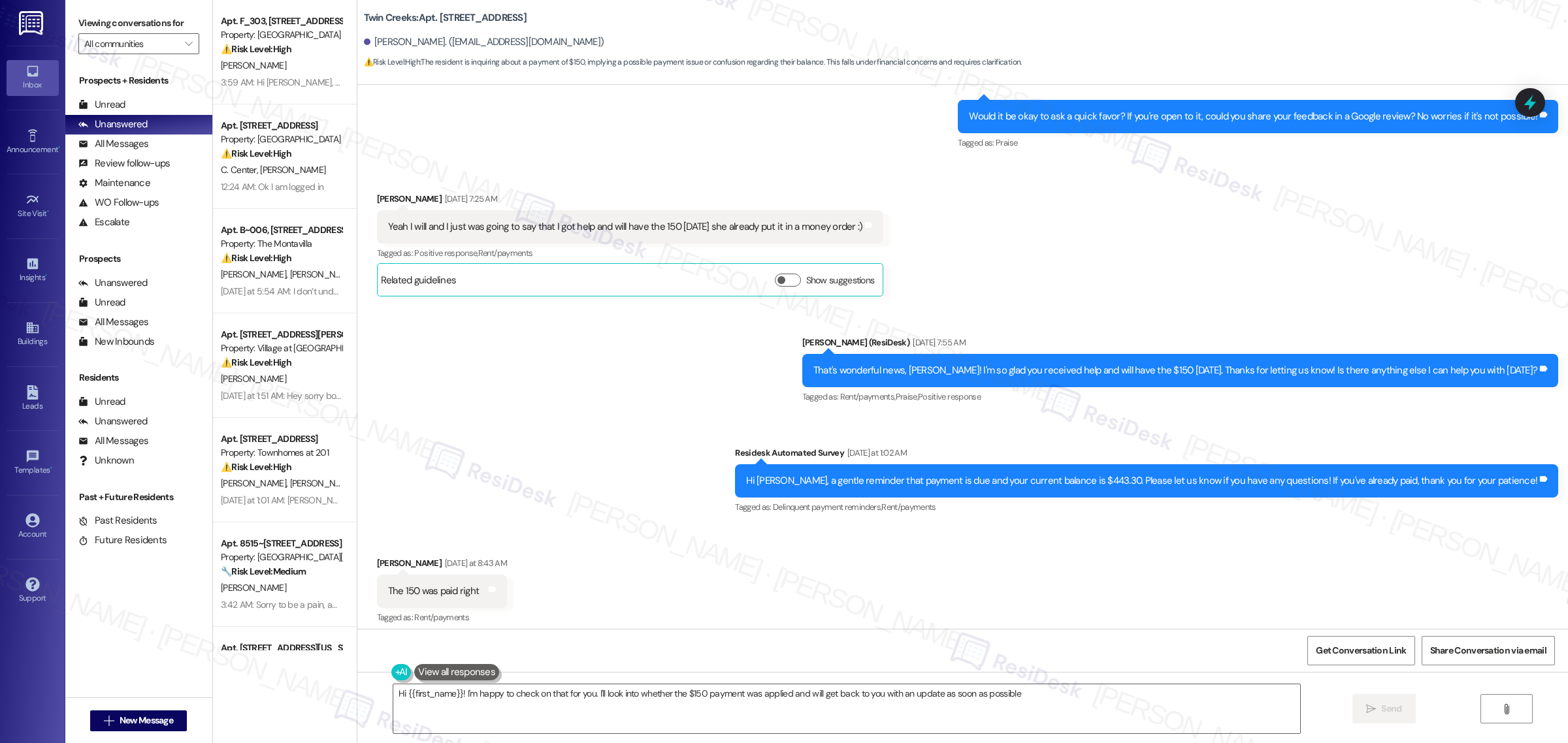
type textarea "Hi {{first_name}}! I'm happy to check on that for you. I'll look into whether t…"
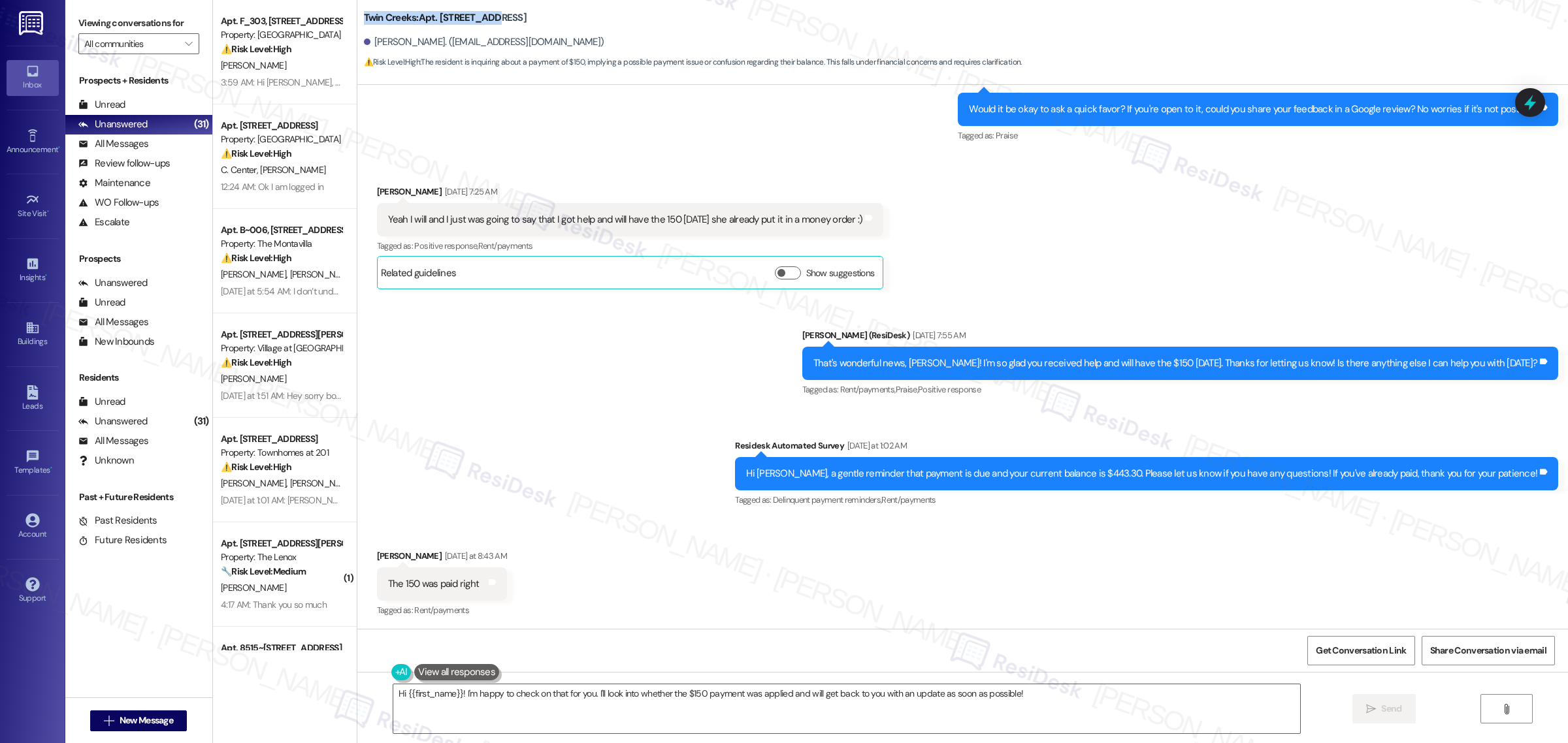
drag, startPoint x: 358, startPoint y: 16, endPoint x: 485, endPoint y: 17, distance: 127.0
click at [485, 17] on b "Twin Creeks: Apt. [STREET_ADDRESS]" at bounding box center [445, 18] width 163 height 13
copy b "Twin Creeks: Apt. N_22, 11480"
drag, startPoint x: 367, startPoint y: 39, endPoint x: 445, endPoint y: 44, distance: 78.2
click at [445, 44] on div "[PERSON_NAME]. ([EMAIL_ADDRESS][DOMAIN_NAME])" at bounding box center [484, 42] width 240 height 13
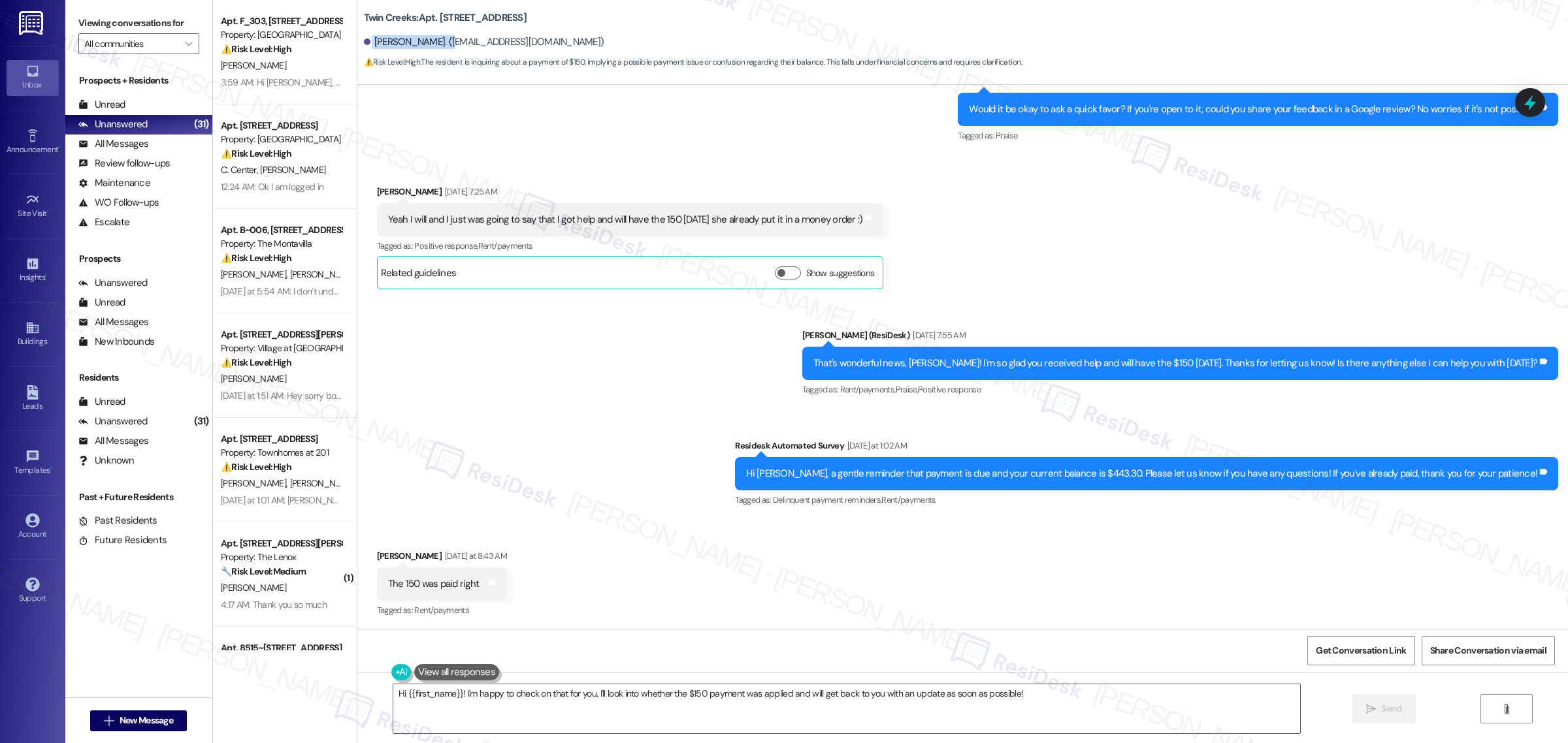
copy div "[PERSON_NAME]"
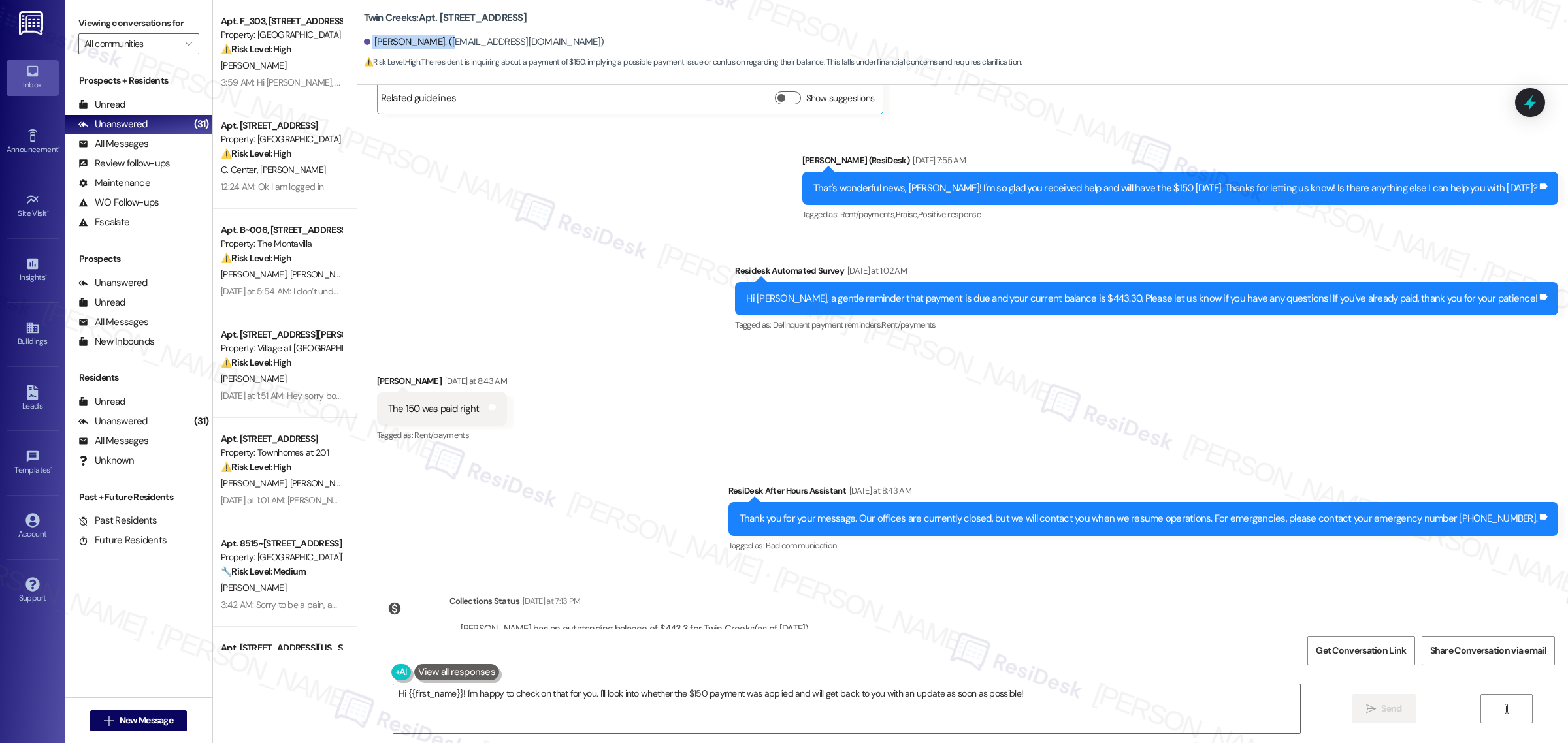
scroll to position [1930, 0]
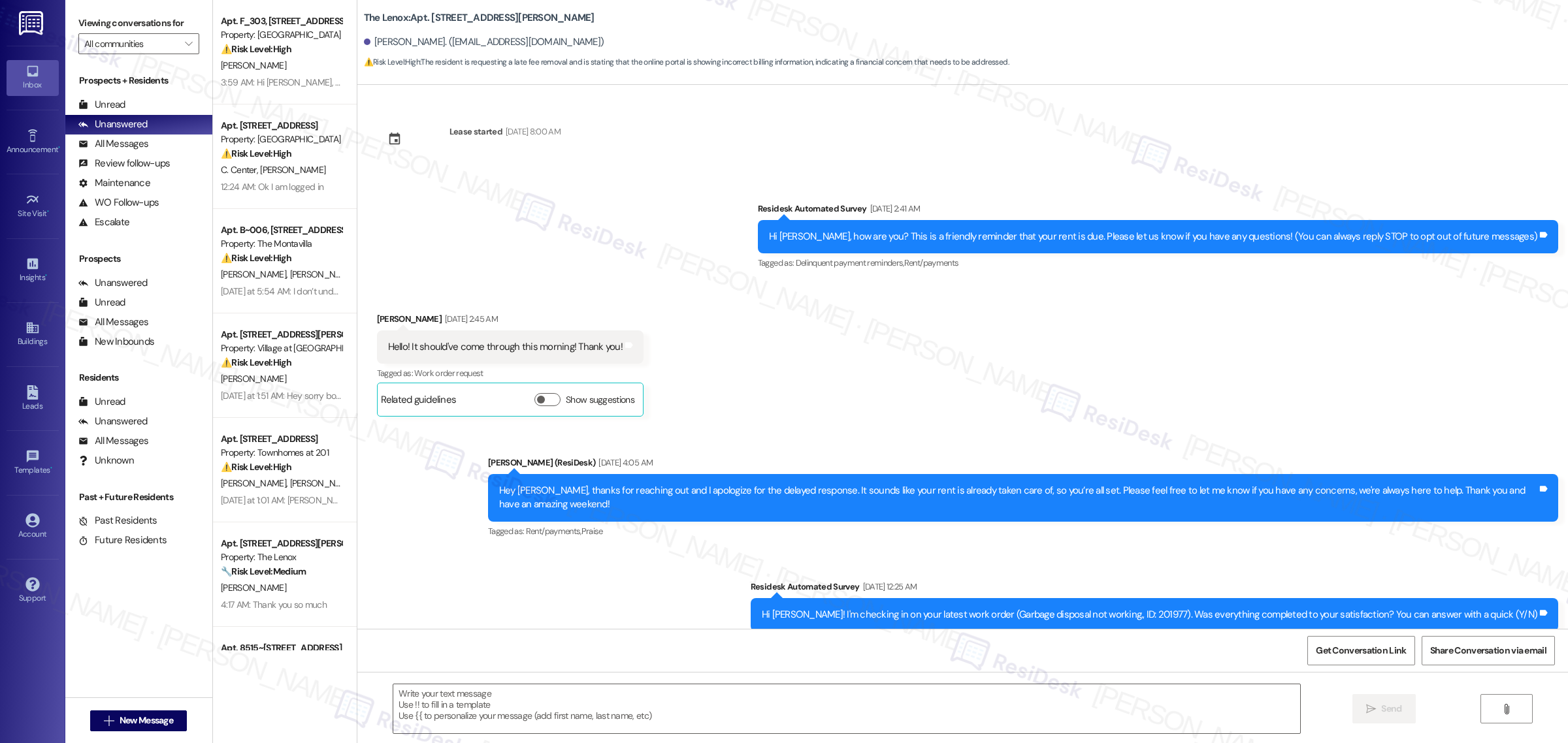
scroll to position [7980, 0]
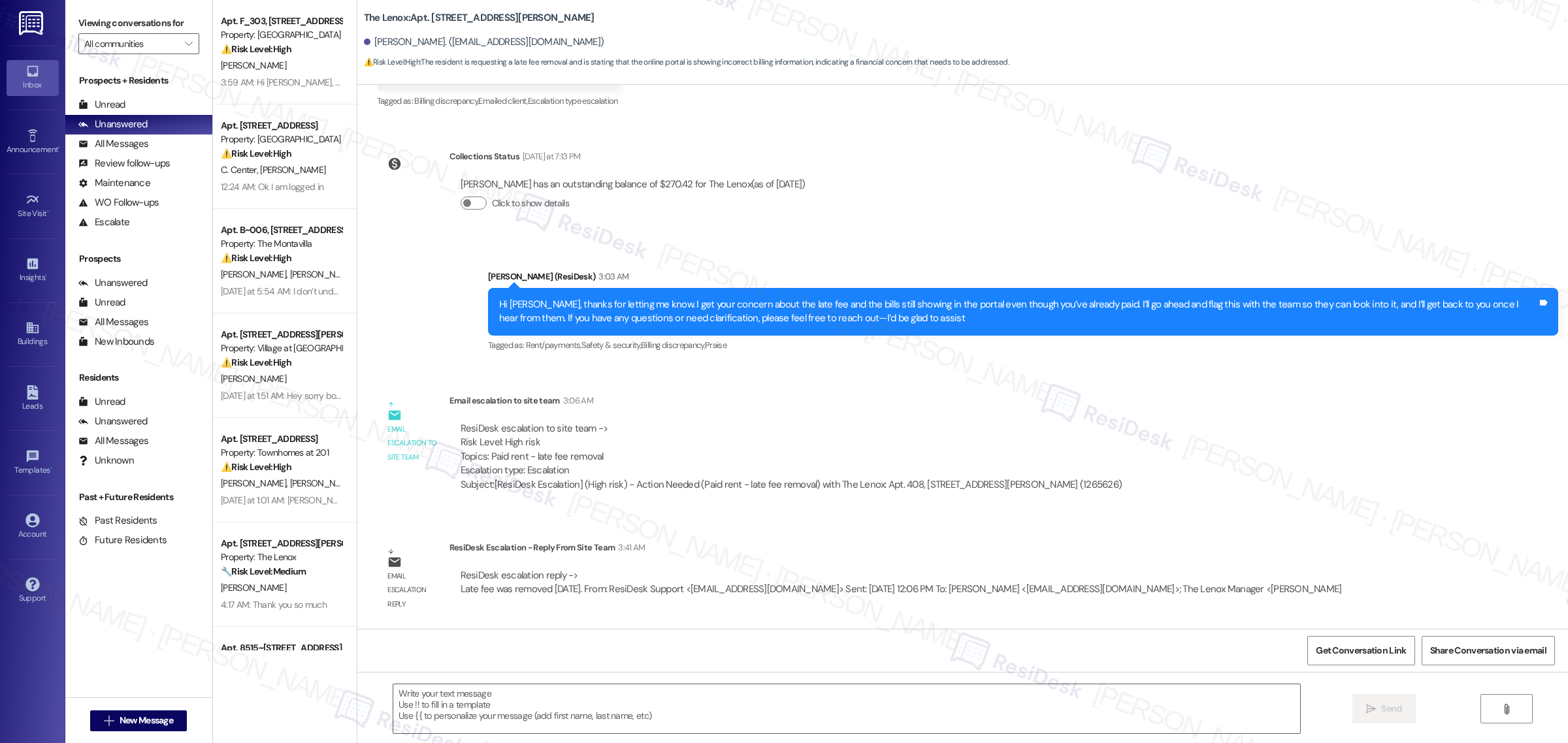
type textarea "Fetching suggested responses. Please feel free to read through the conversation…"
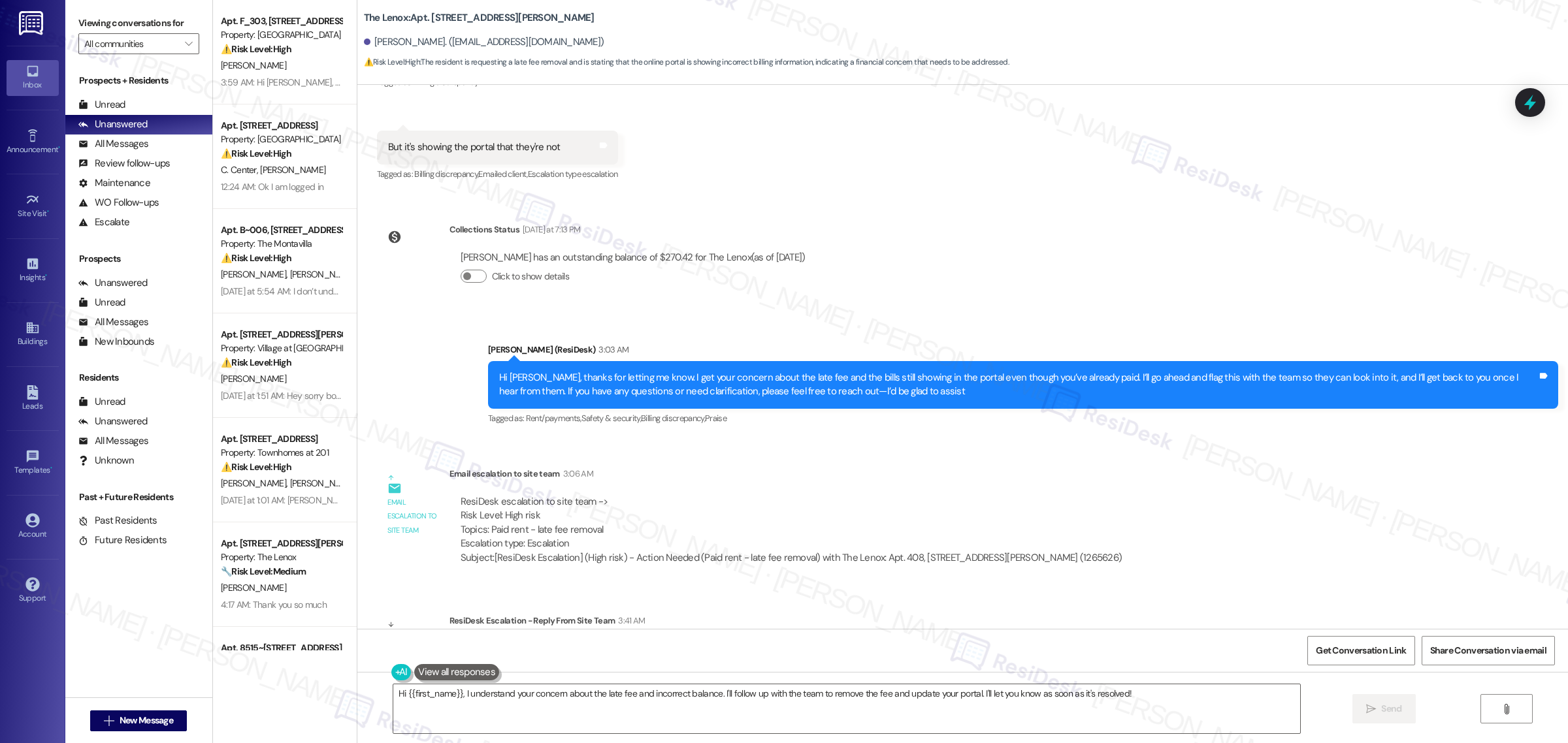
scroll to position [7980, 0]
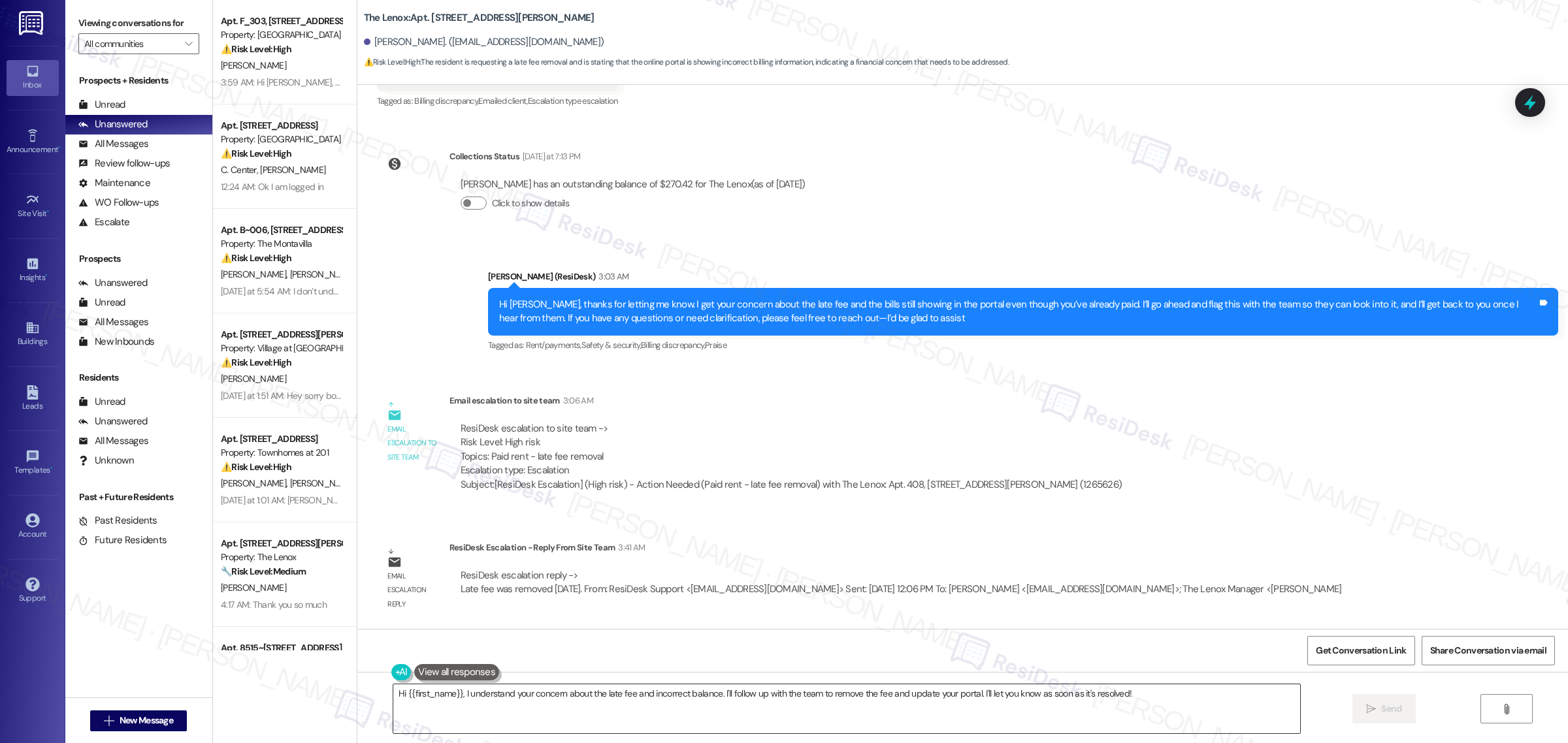
click at [1065, 702] on textarea "Hi {{first_name}}, I understand your concern about the late fee and incorrect b…" at bounding box center [847, 708] width 907 height 49
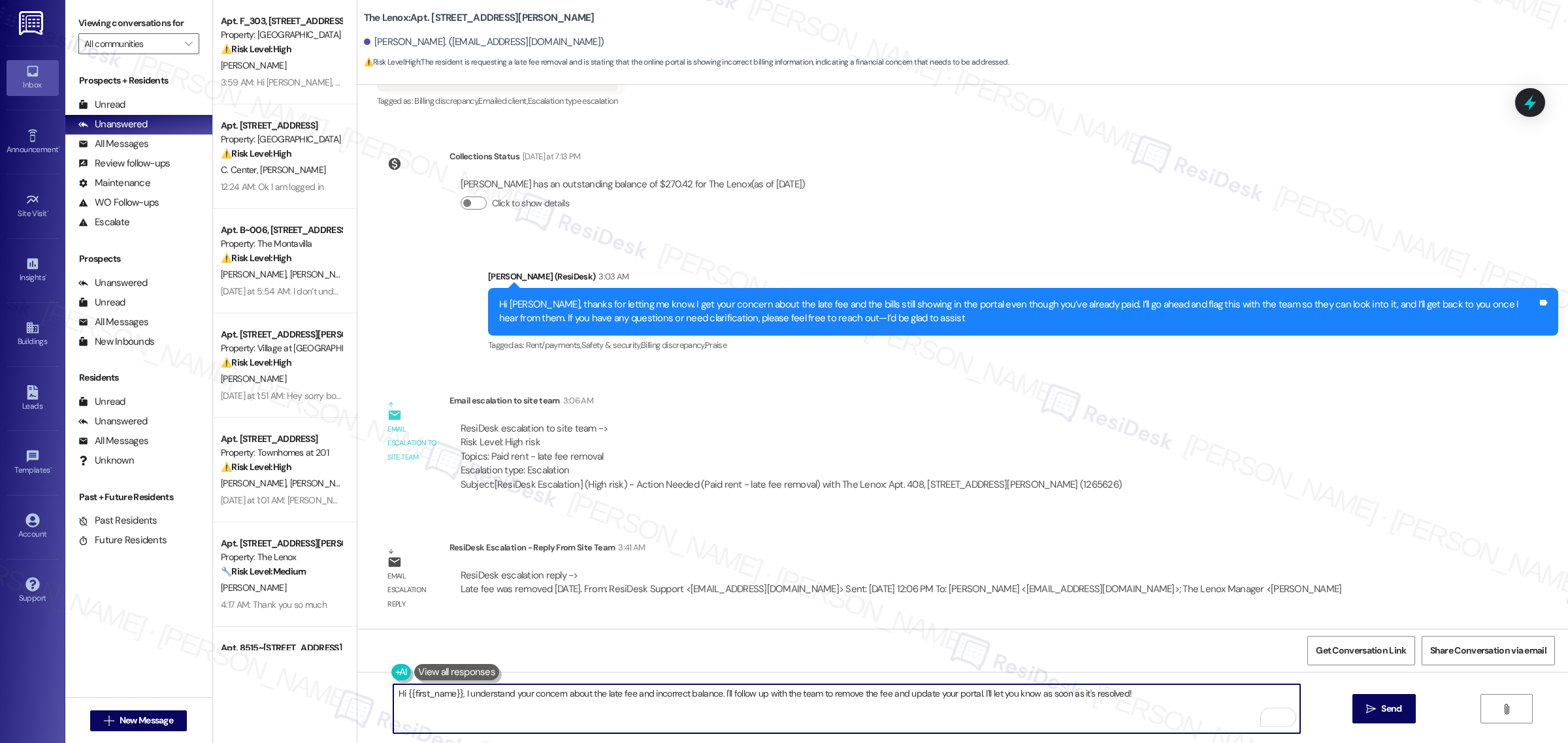
paste textarea "[PERSON_NAME], just wanted to share an update—I heard back from the site team, …"
click at [403, 692] on textarea "Hi [PERSON_NAME], just wanted to share an update—I heard back from the site tea…" at bounding box center [847, 708] width 907 height 49
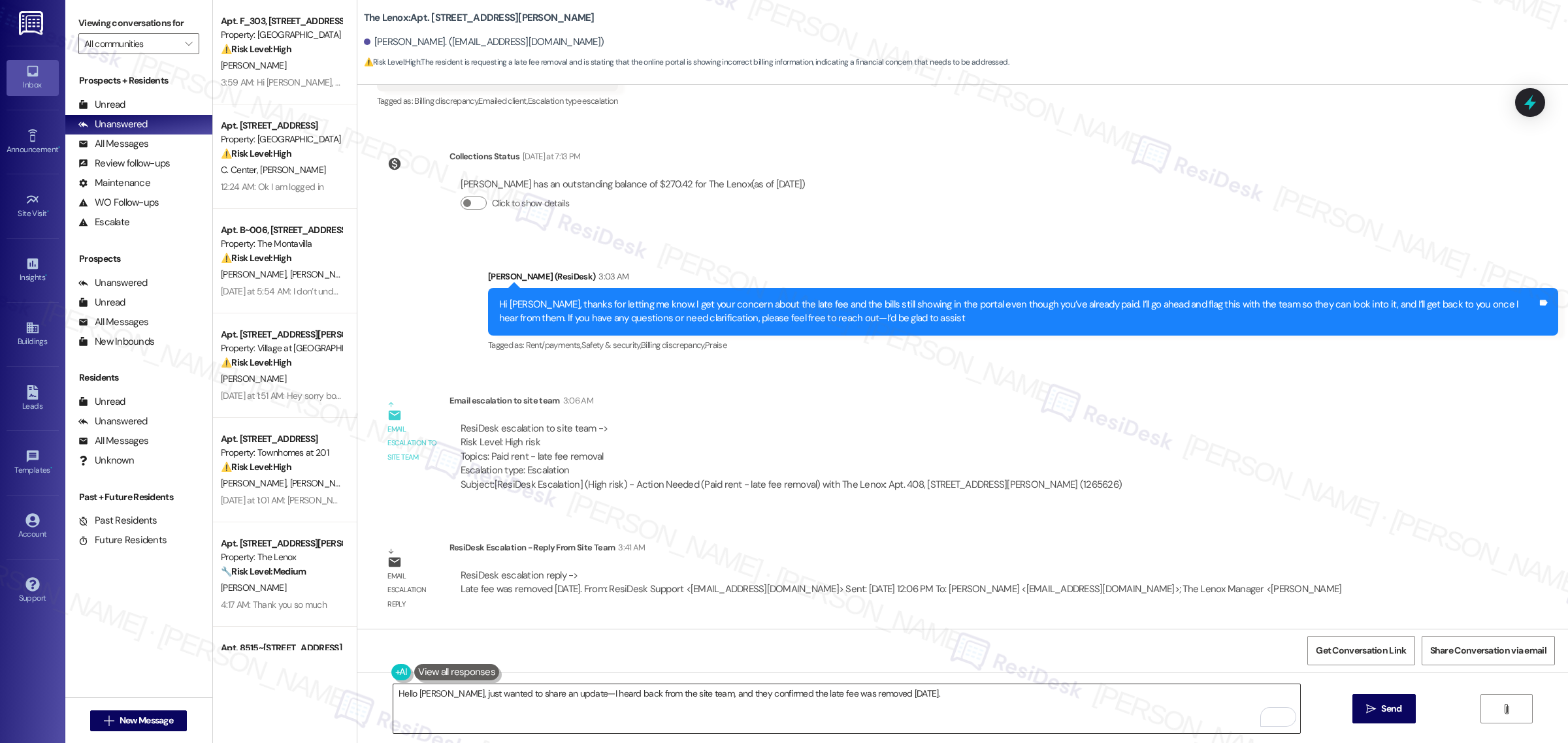
click at [952, 691] on textarea "Hello [PERSON_NAME], just wanted to share an update—I heard back from the site …" at bounding box center [847, 708] width 907 height 49
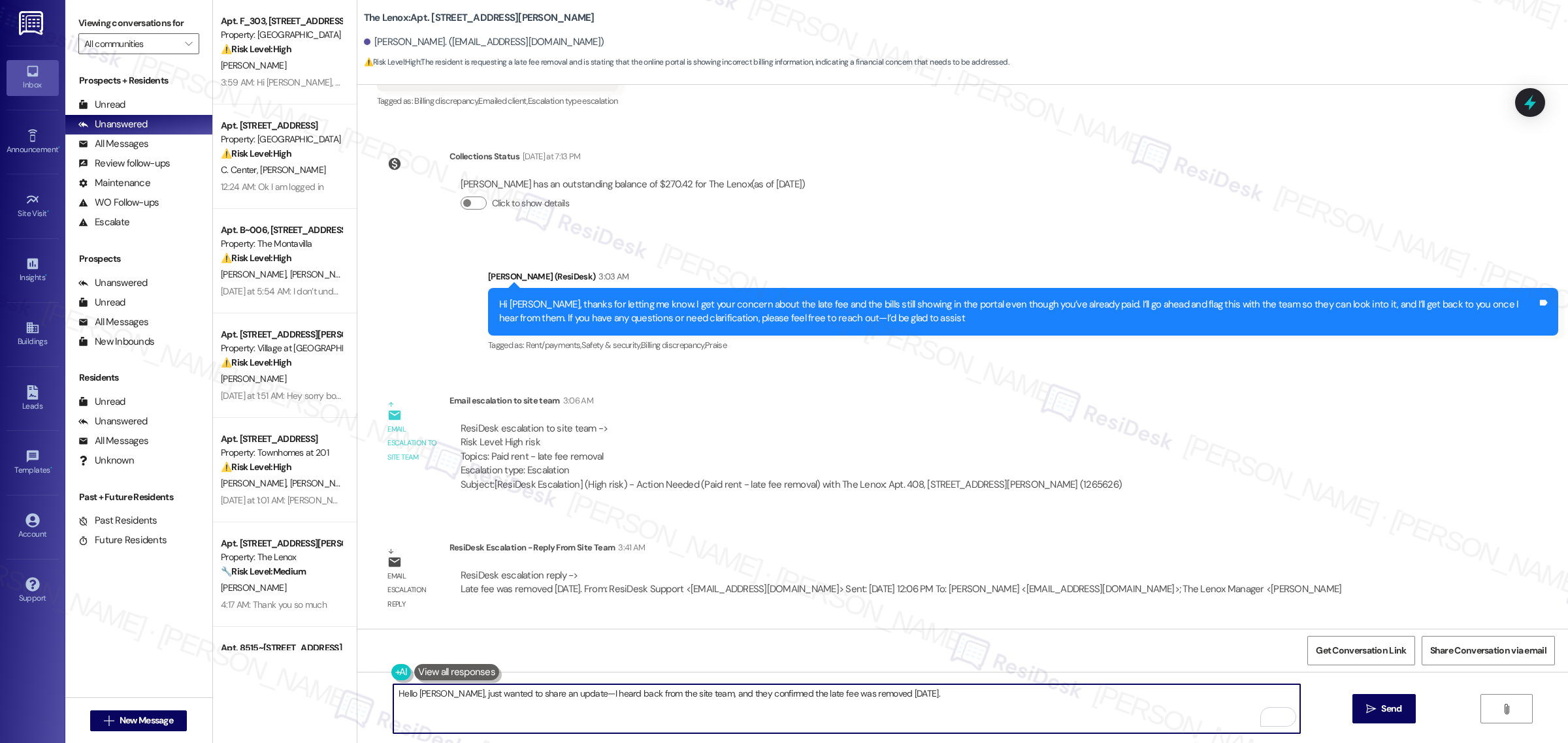
click at [960, 696] on textarea "Hello [PERSON_NAME], just wanted to share an update—I heard back from the site …" at bounding box center [847, 708] width 907 height 49
click at [998, 712] on textarea "Hello [PERSON_NAME], just wanted to share an update—I heard back from the site …" at bounding box center [847, 708] width 907 height 49
click at [958, 701] on textarea "Hello [PERSON_NAME], just wanted to share an update—I heard back from the site …" at bounding box center [847, 708] width 907 height 49
paste textarea "Thanks so much for your patience while this was being sorted out!"
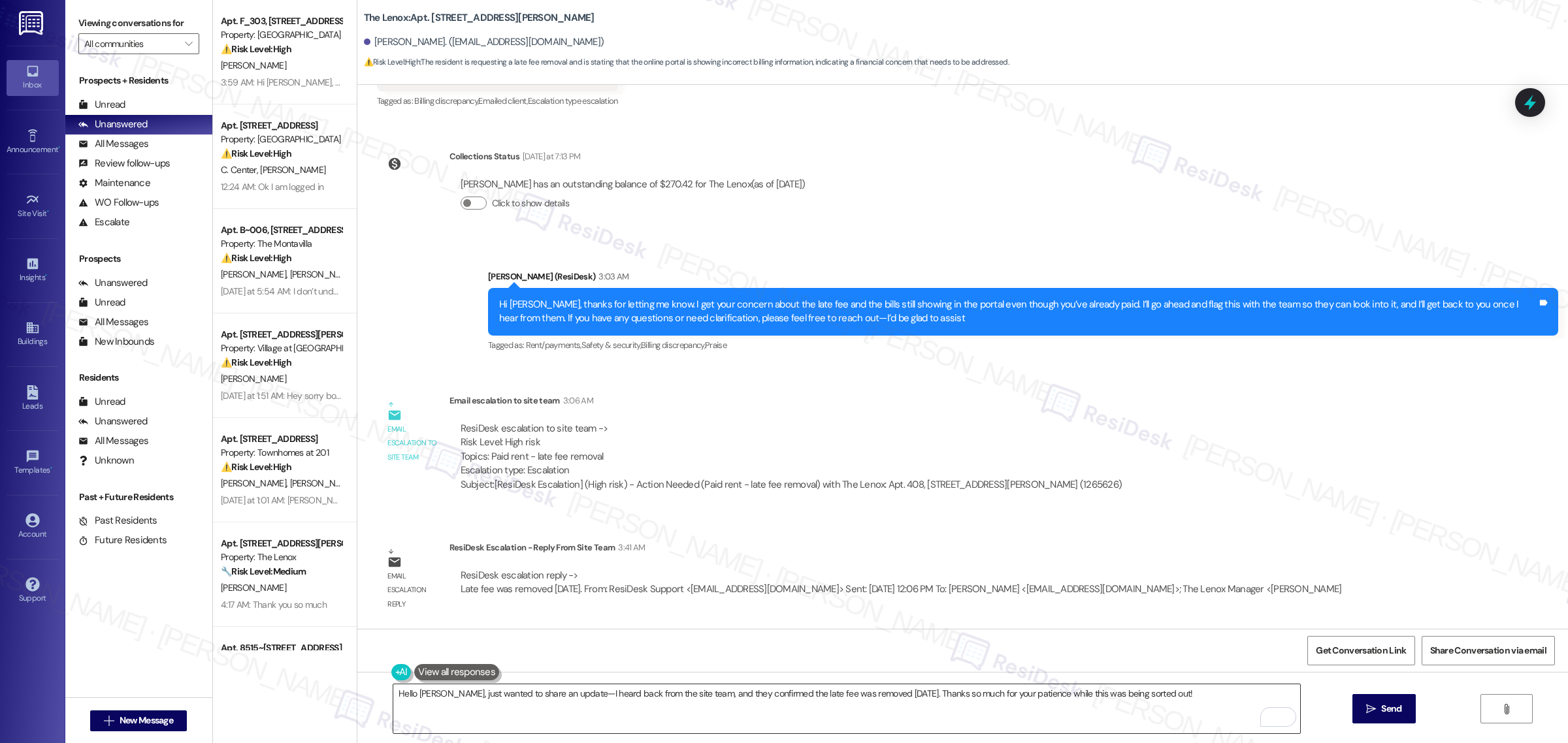
click at [1178, 695] on textarea "Hello [PERSON_NAME], just wanted to share an update—I heard back from the site …" at bounding box center [847, 708] width 907 height 49
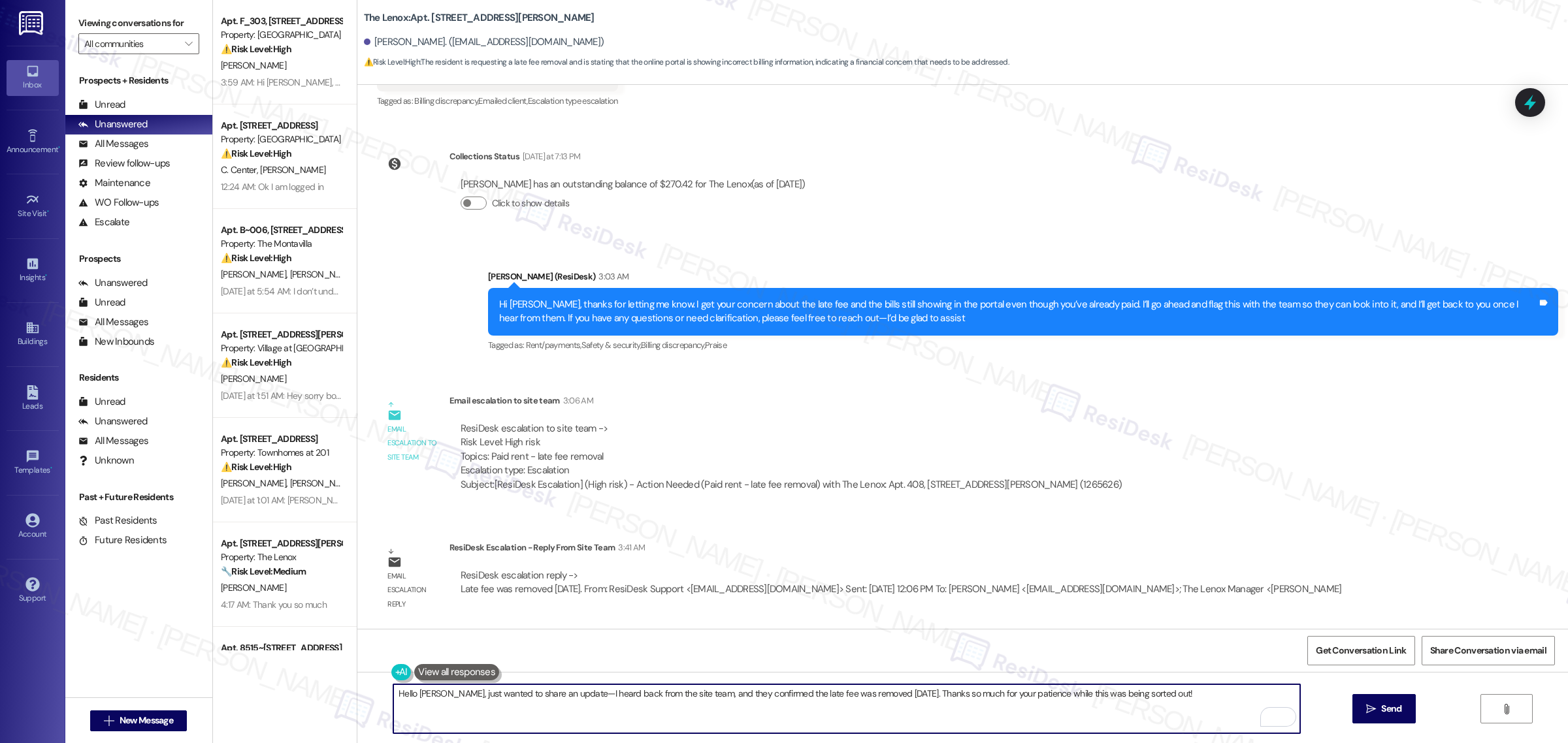
paste textarea "Feel free to let me know if you have any questions"
click at [1144, 708] on textarea "Hello [PERSON_NAME], just wanted to share an update—I heard back from the site …" at bounding box center [847, 708] width 907 height 49
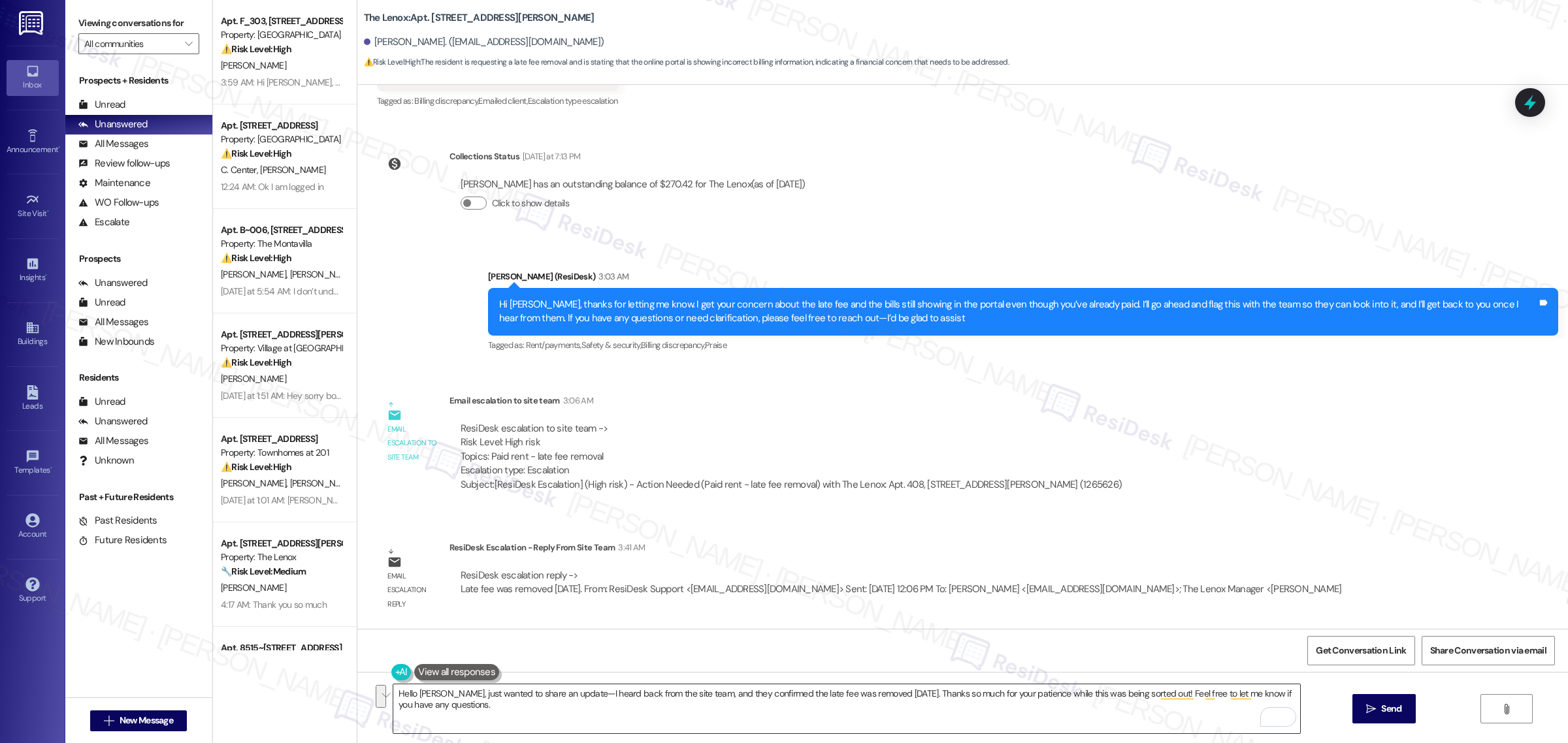
click at [843, 687] on textarea "Hello [PERSON_NAME], just wanted to share an update—I heard back from the site …" at bounding box center [847, 708] width 907 height 49
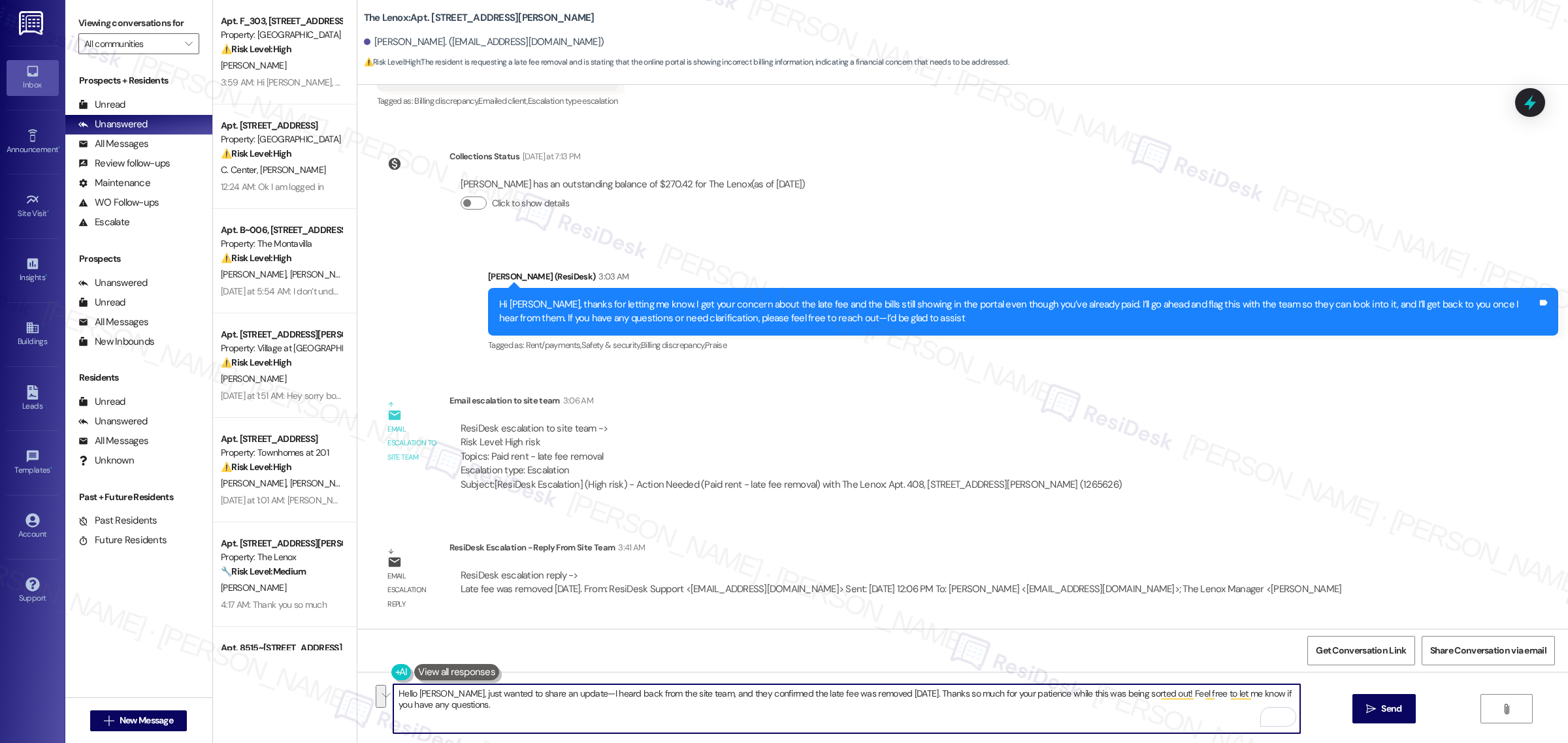
click at [439, 696] on textarea "Hello [PERSON_NAME], just wanted to share an update—I heard back from the site …" at bounding box center [847, 708] width 907 height 49
drag, startPoint x: 440, startPoint y: 693, endPoint x: 454, endPoint y: 708, distance: 20.5
click at [454, 708] on textarea "Hello [PERSON_NAME], just wanted to share an update—I heard back from the site …" at bounding box center [847, 708] width 907 height 49
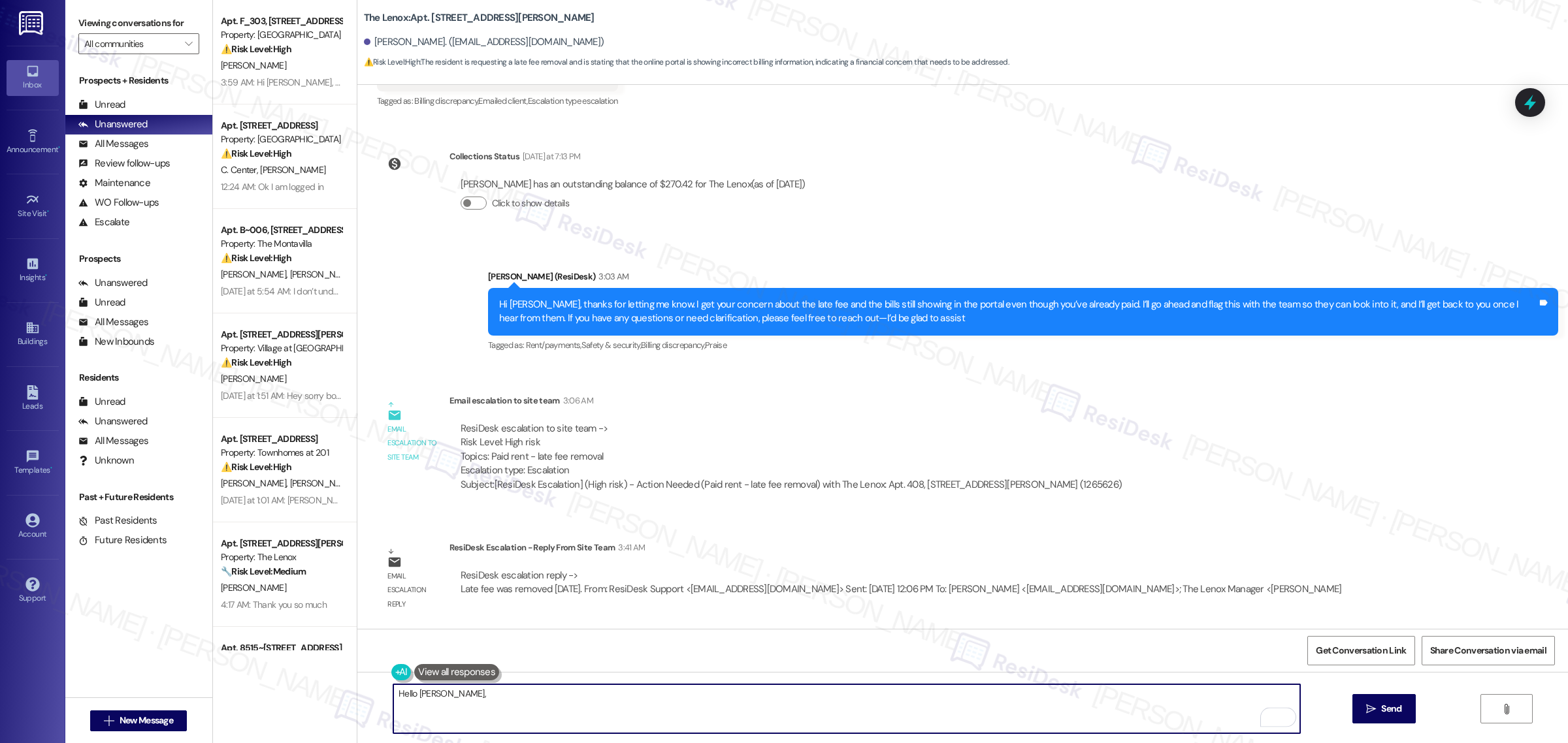
paste textarea "Just wanted to share an update—I heard back from the site team, and they confir…"
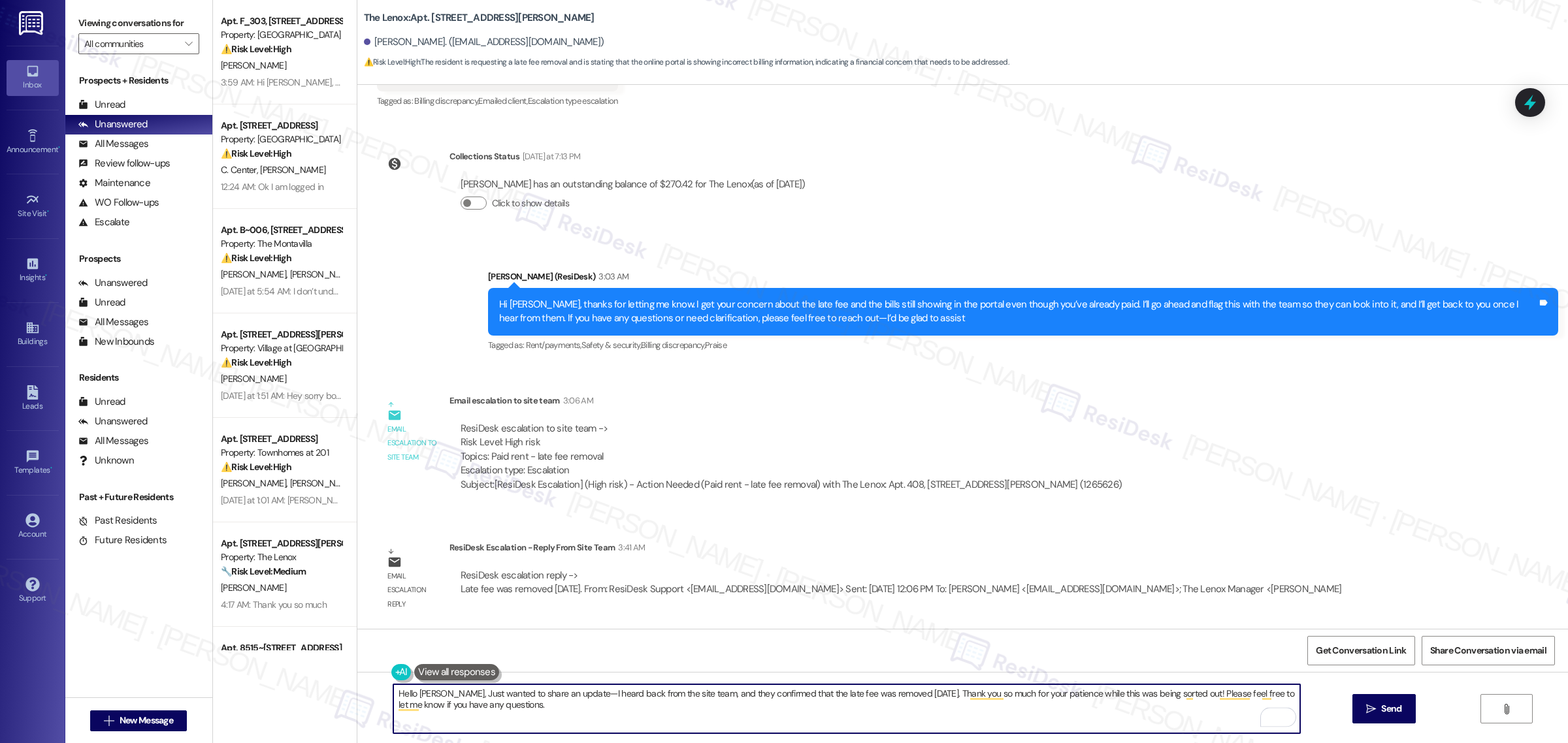
drag, startPoint x: 446, startPoint y: 696, endPoint x: 471, endPoint y: 686, distance: 26.9
click at [446, 696] on textarea "Hello [PERSON_NAME], Just wanted to share an update—I heard back from the site …" at bounding box center [847, 708] width 907 height 49
click at [531, 718] on textarea "Hello [PERSON_NAME], just wanted to share an update—I heard back from the site …" at bounding box center [847, 708] width 907 height 49
click at [971, 693] on textarea "Hello [PERSON_NAME], just wanted to share an update—I heard back from the site …" at bounding box center [847, 708] width 907 height 49
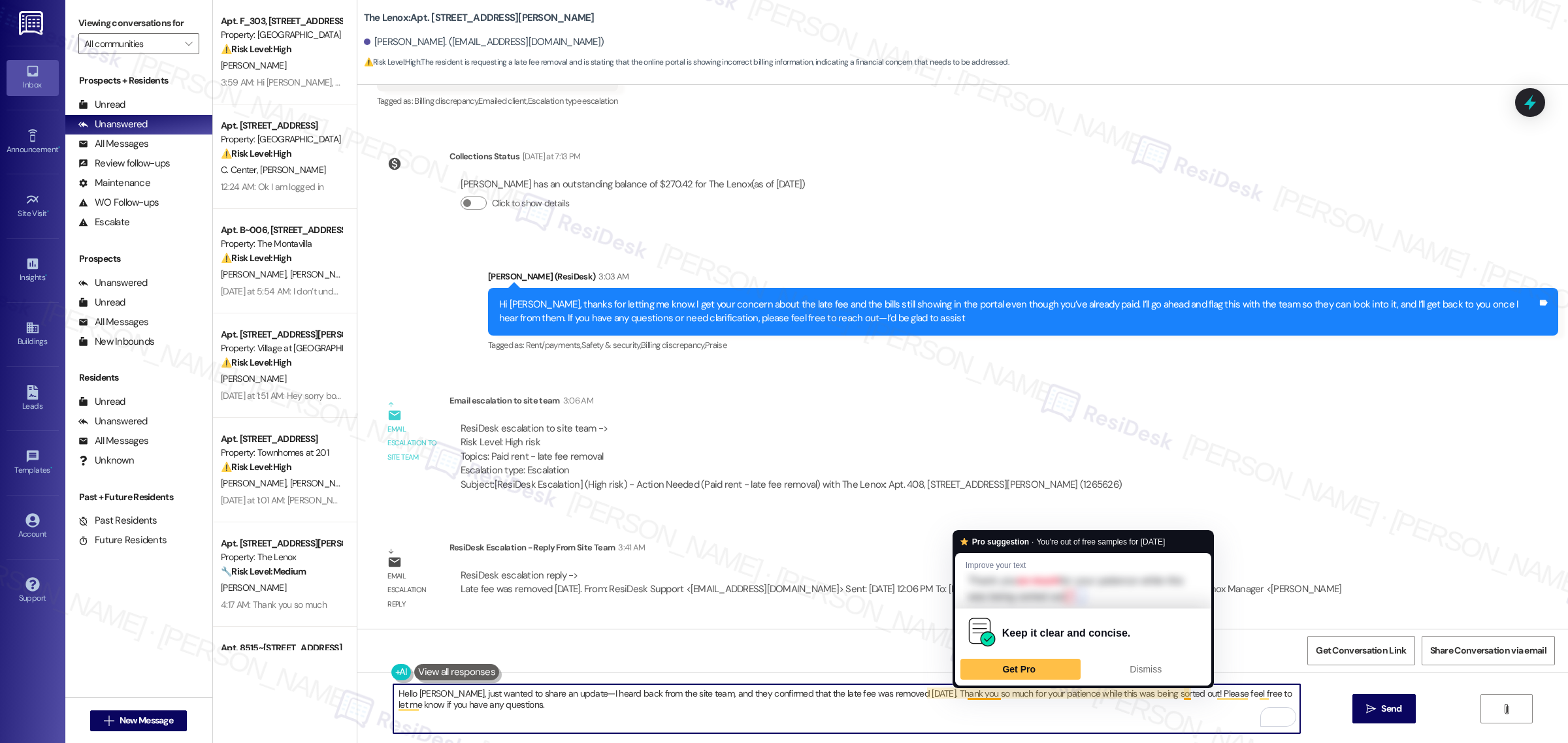
click at [959, 730] on textarea "Hello [PERSON_NAME], just wanted to share an update—I heard back from the site …" at bounding box center [847, 708] width 907 height 49
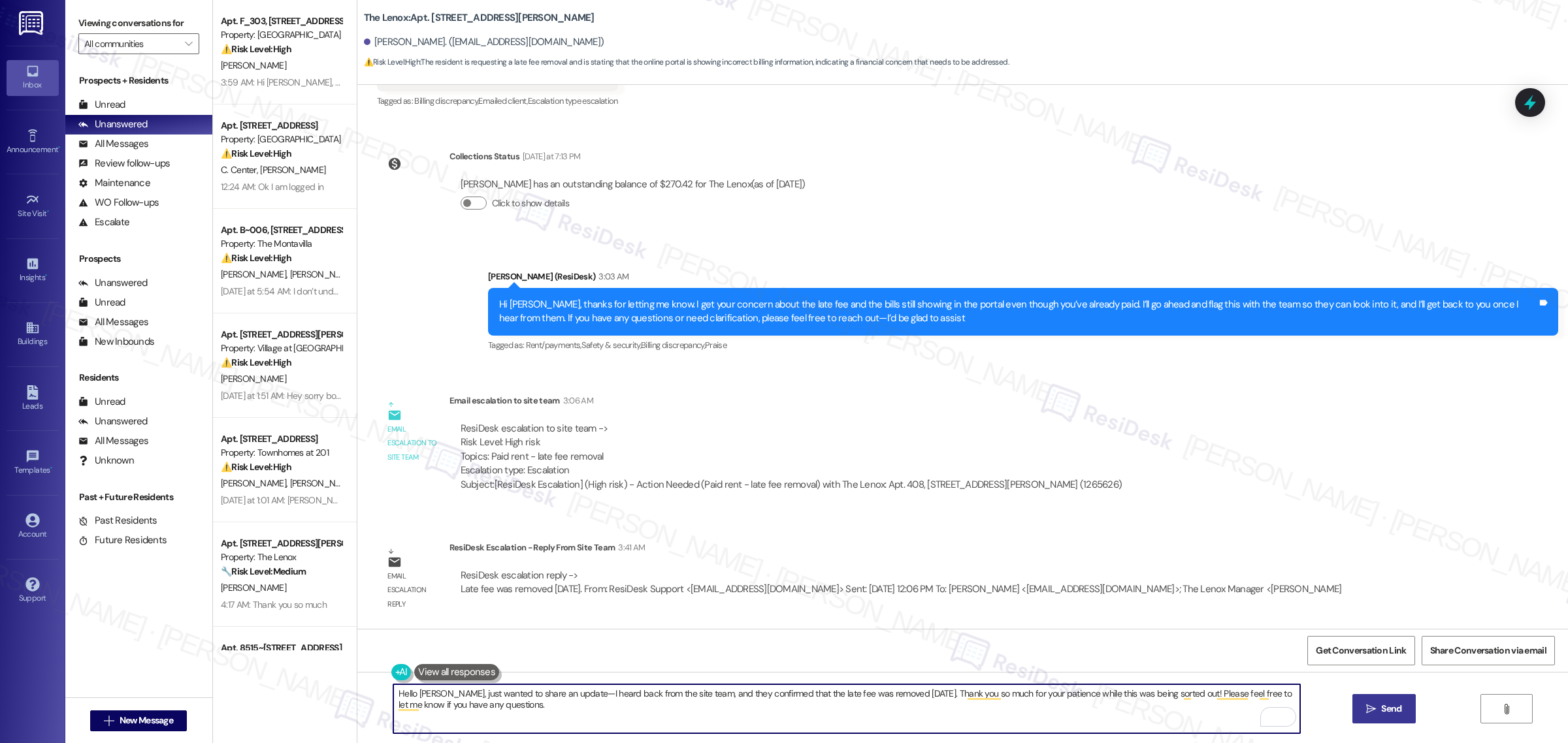
type textarea "Hello [PERSON_NAME], just wanted to share an update—I heard back from the site …"
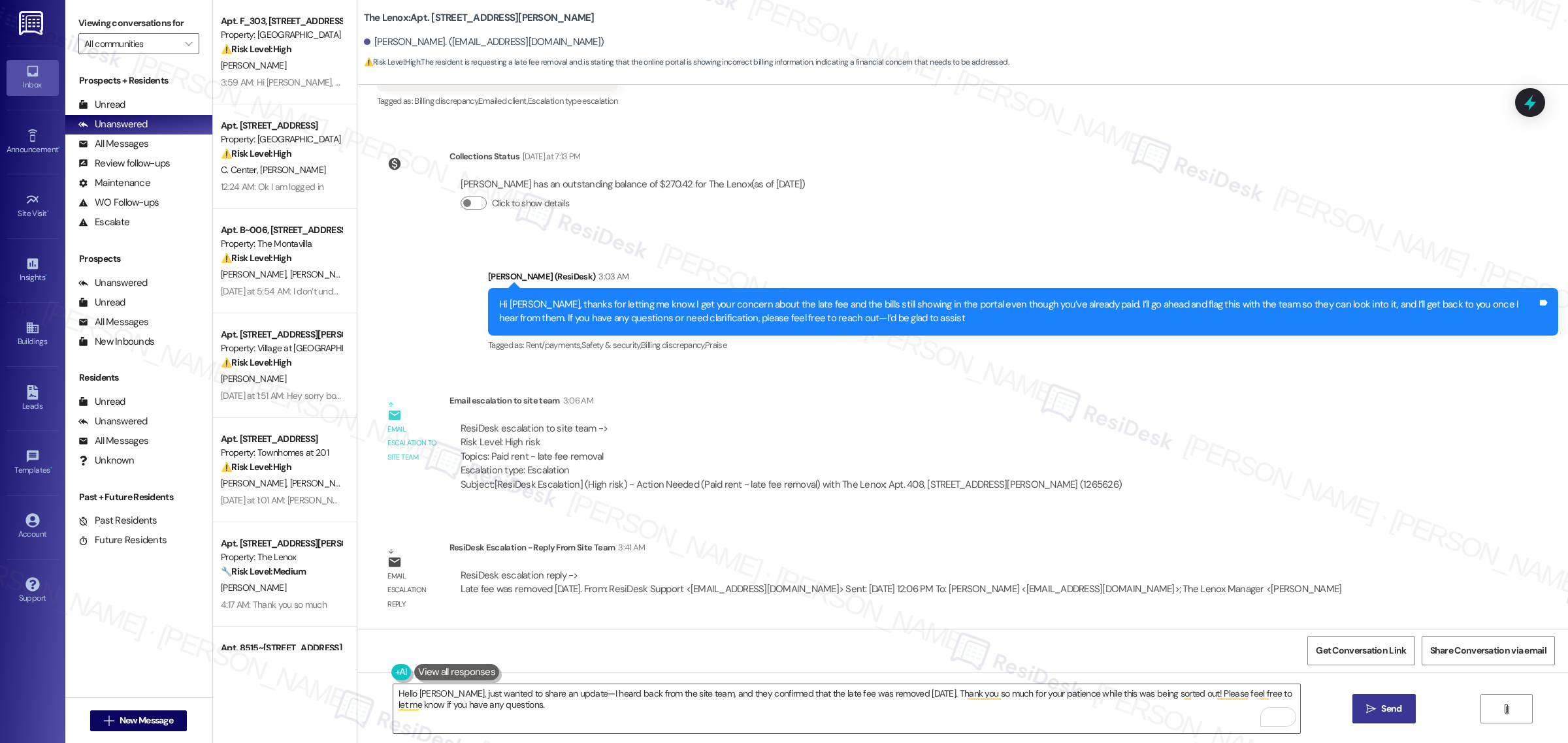
click at [1381, 706] on span "Send" at bounding box center [1391, 709] width 20 height 13
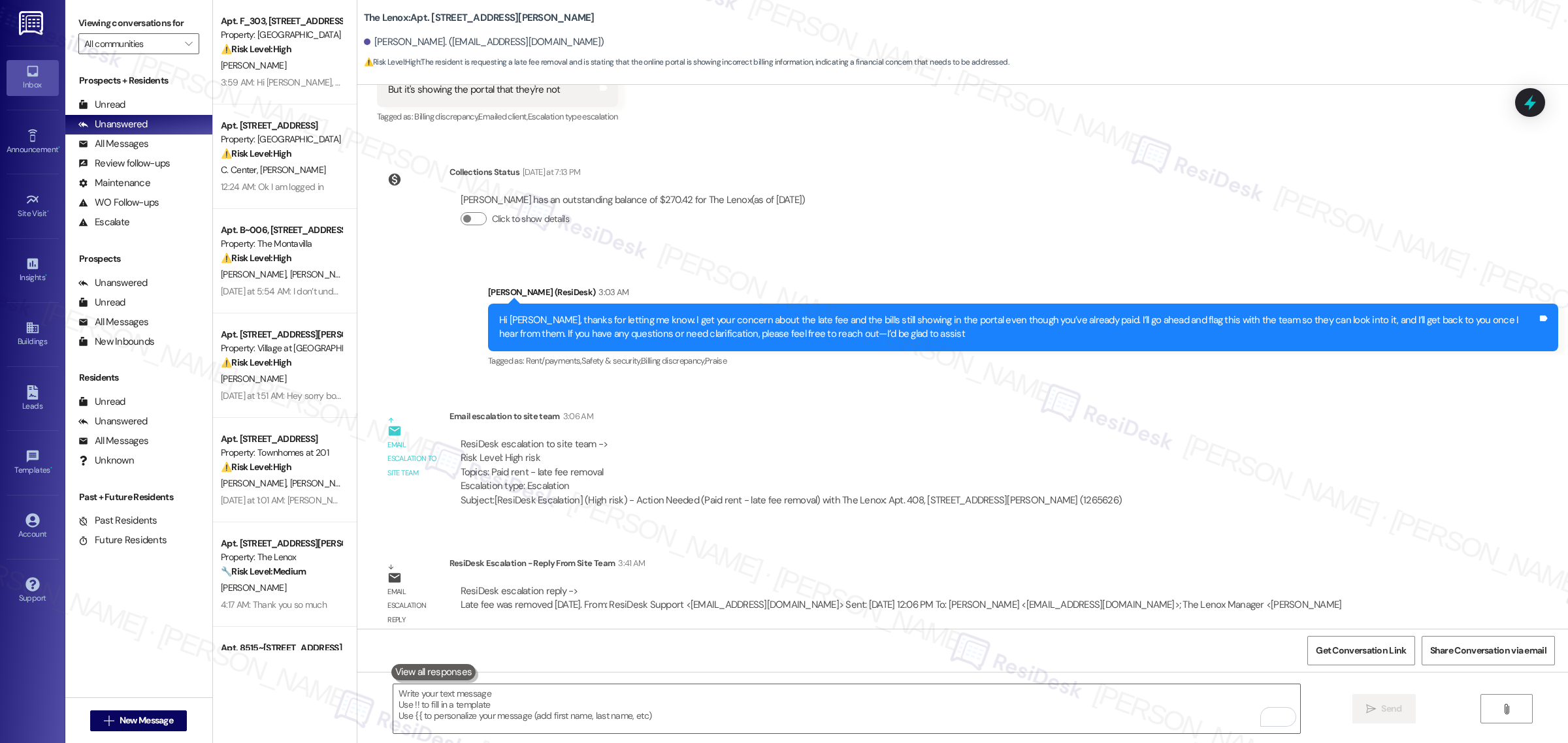
scroll to position [8085, 0]
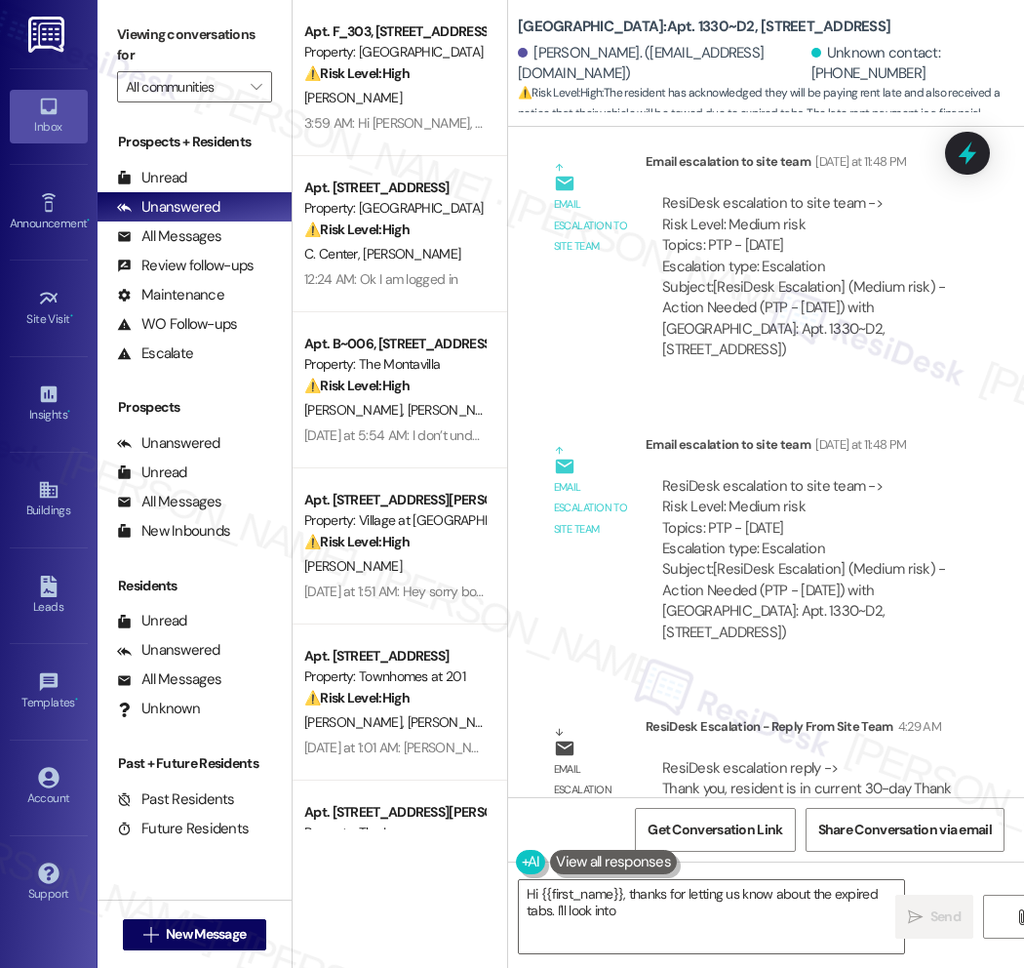
scroll to position [7545, 0]
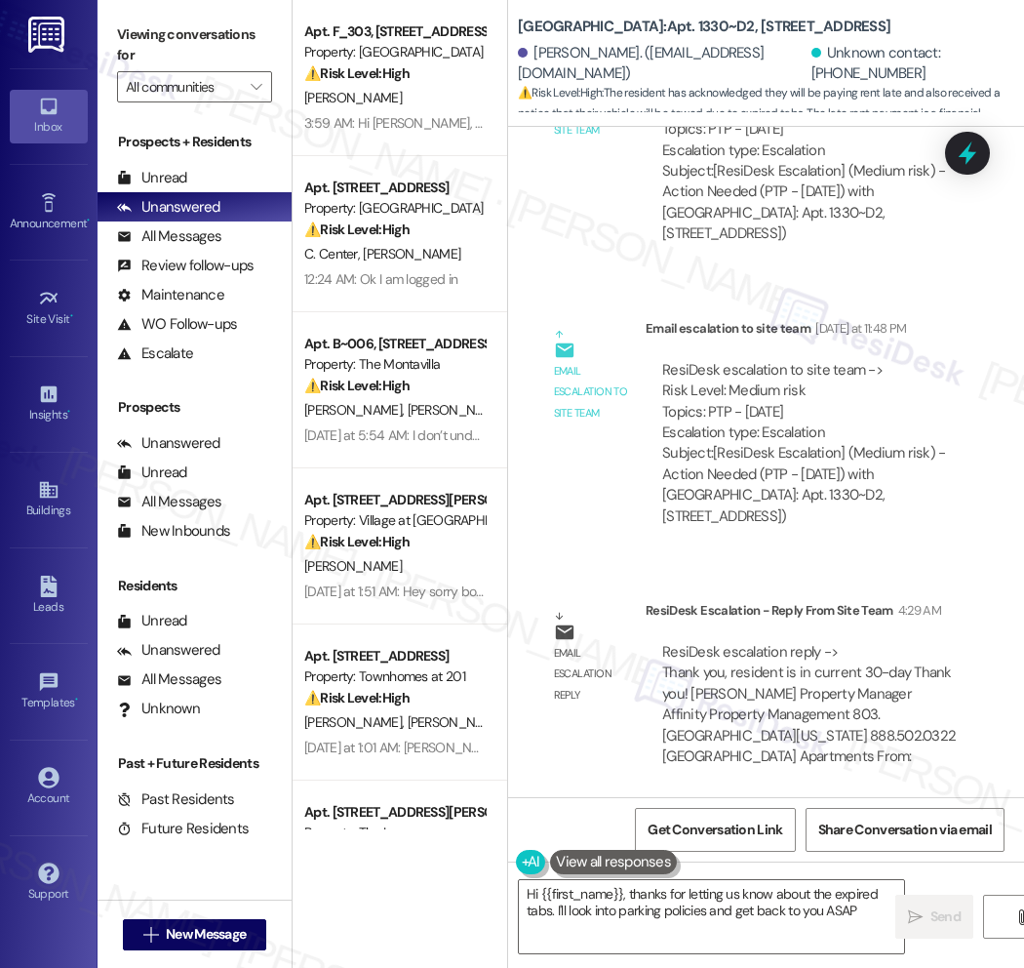
type textarea "Hi {{first_name}}, thanks for letting us know about the expired tabs. I'll look…"
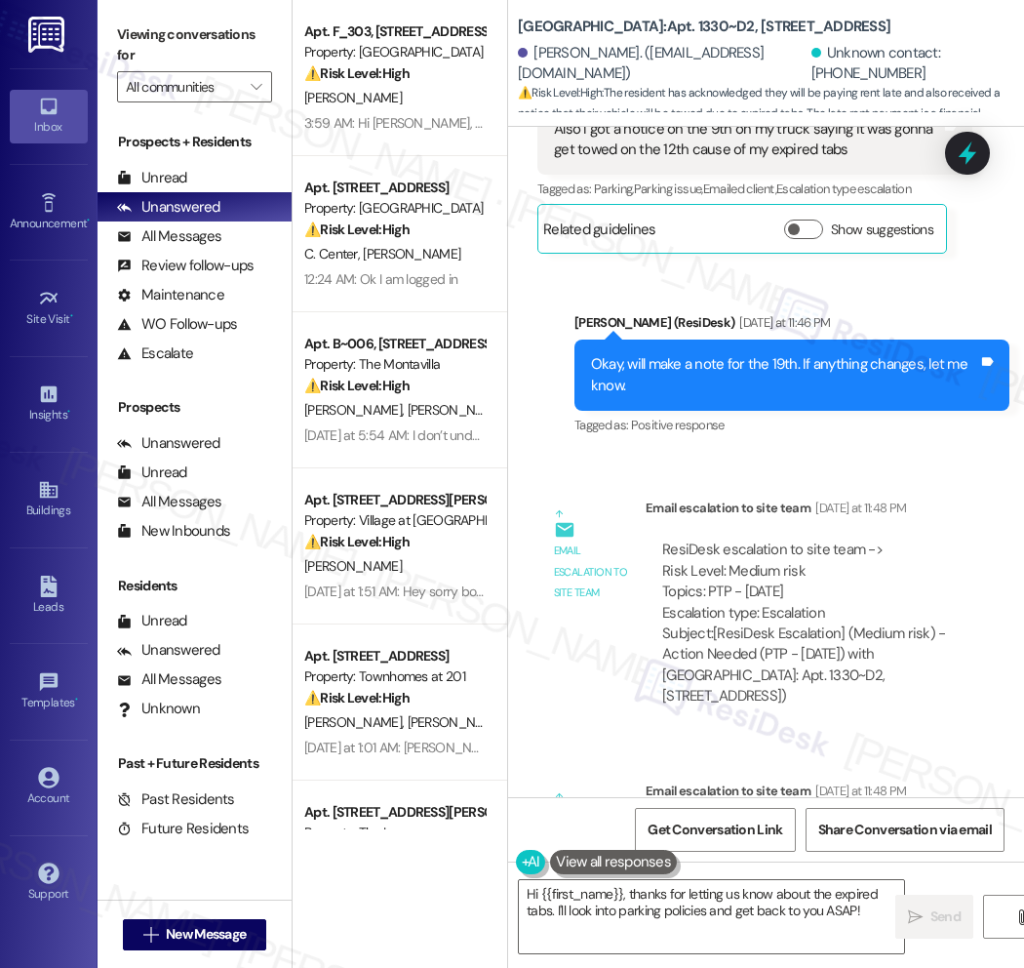
scroll to position [7057, 0]
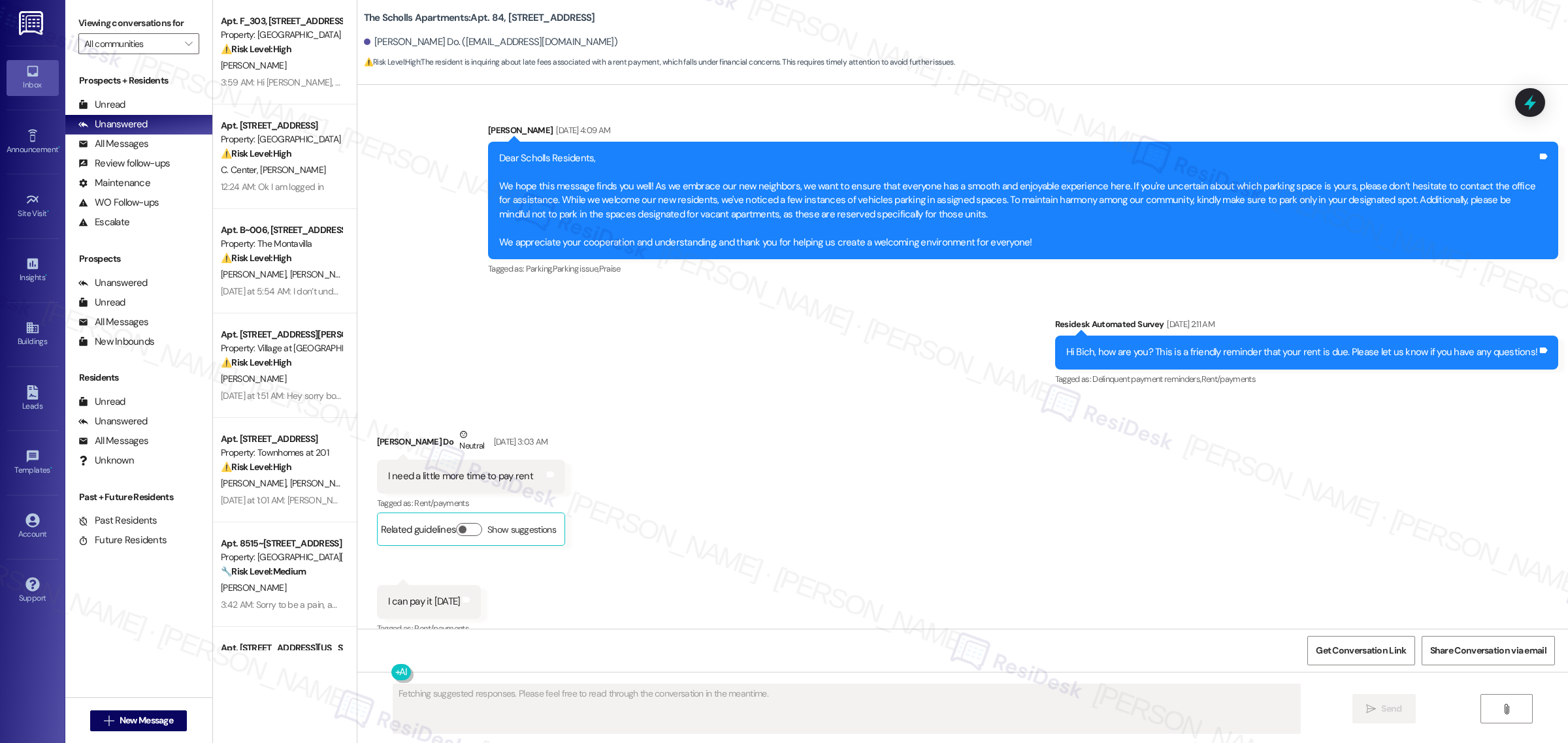
scroll to position [5830, 0]
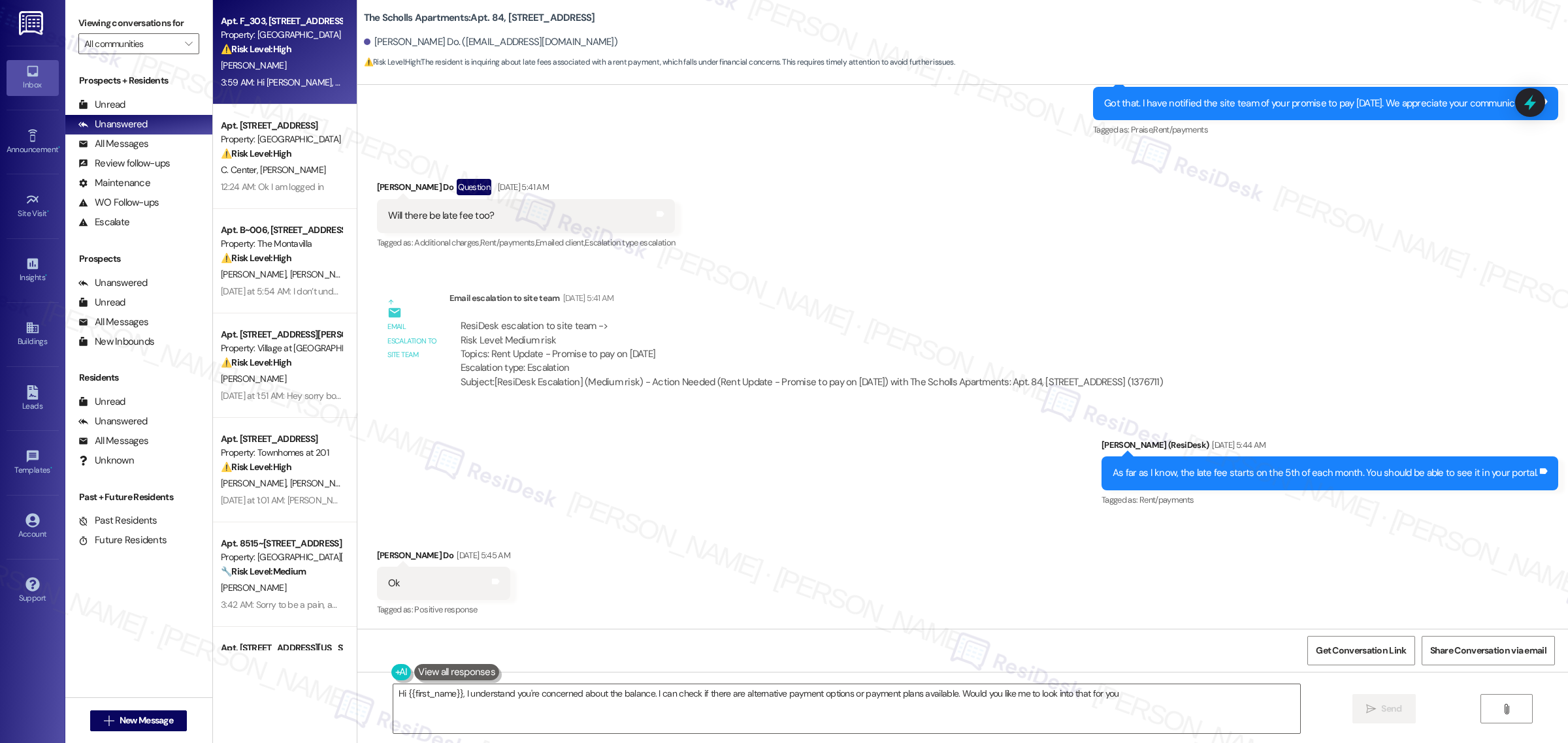
type textarea "Hi {{first_name}}, I understand you're concerned about the balance. I can check…"
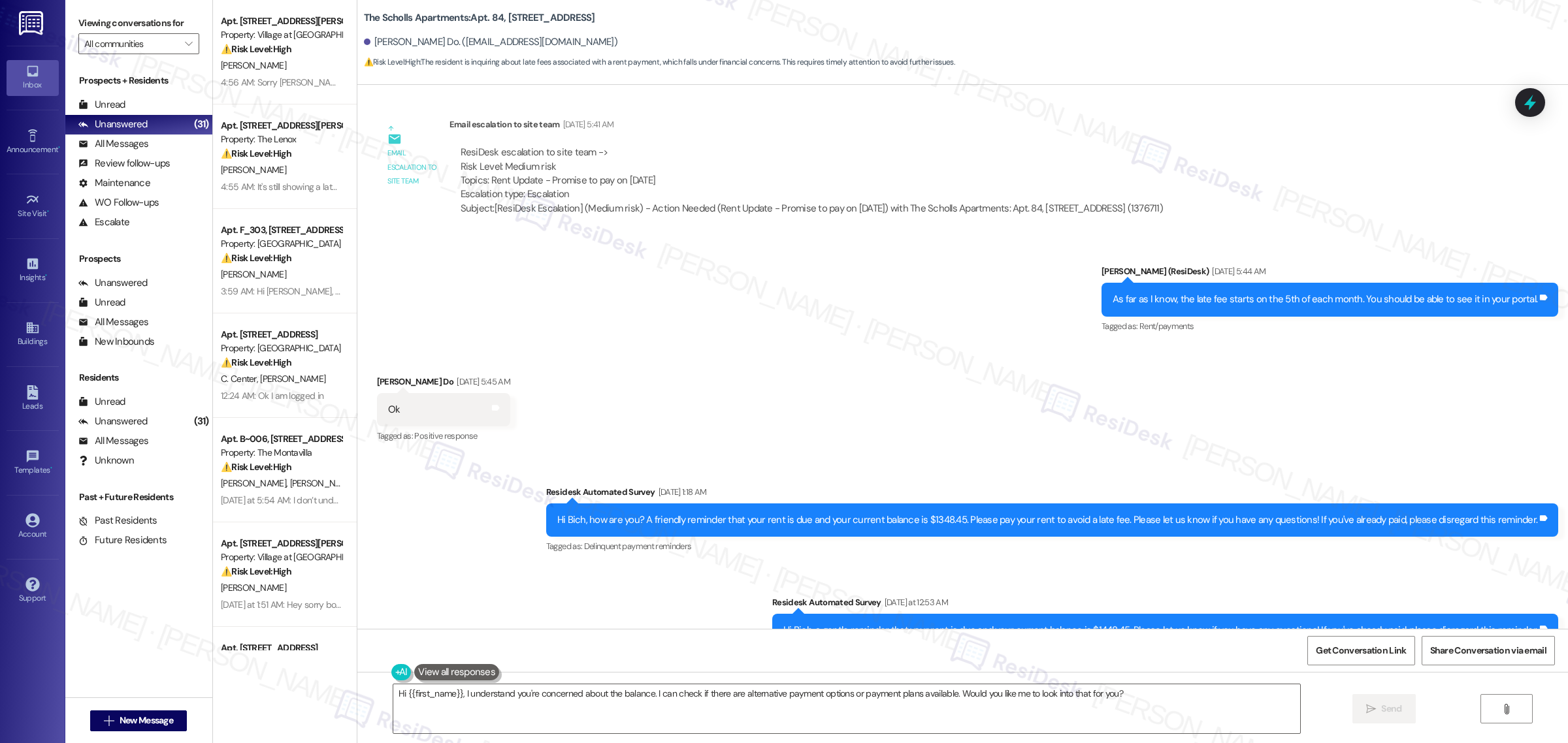
scroll to position [6171, 0]
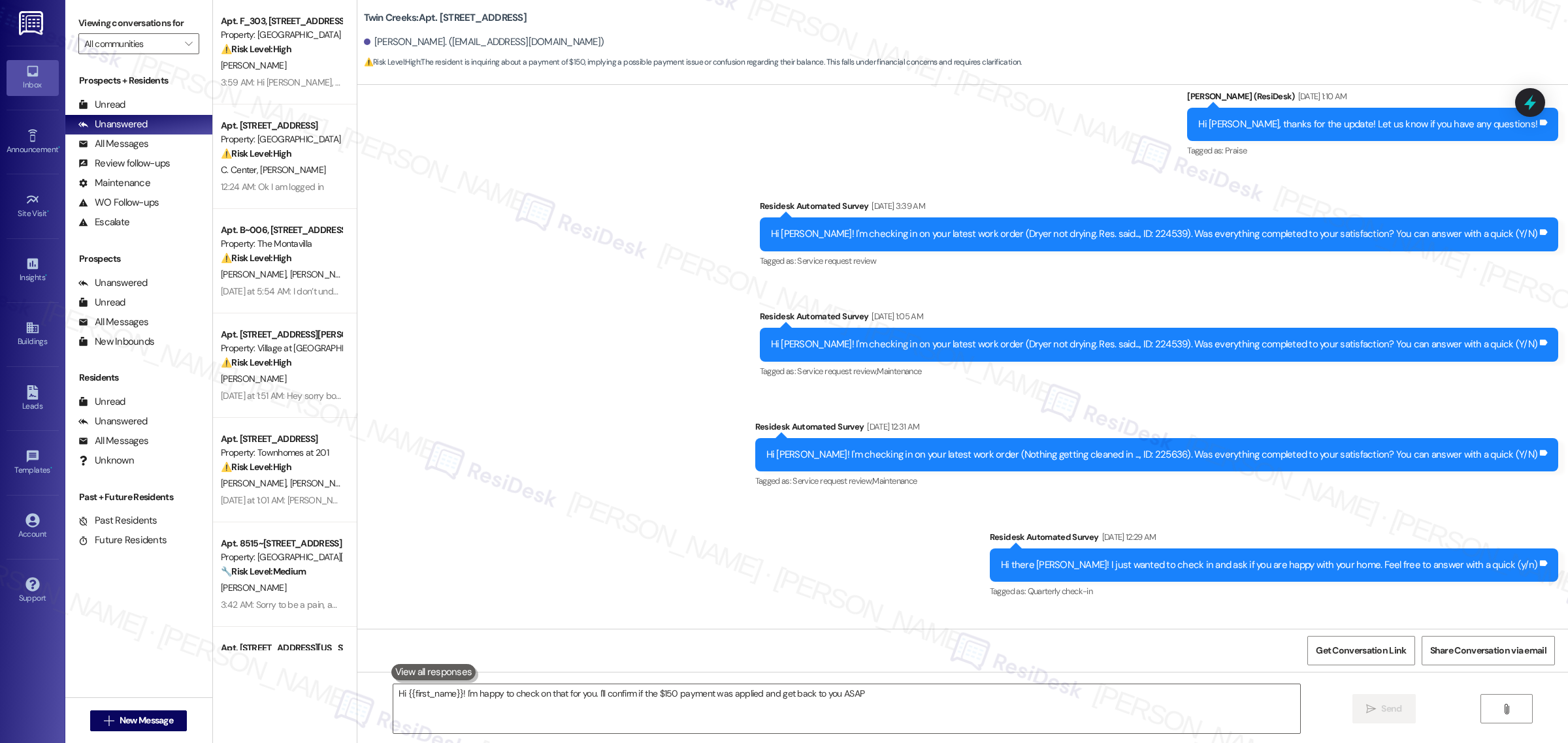
type textarea "Hi {{first_name}}! I'm happy to check on that for you. I'll confirm if the $150…"
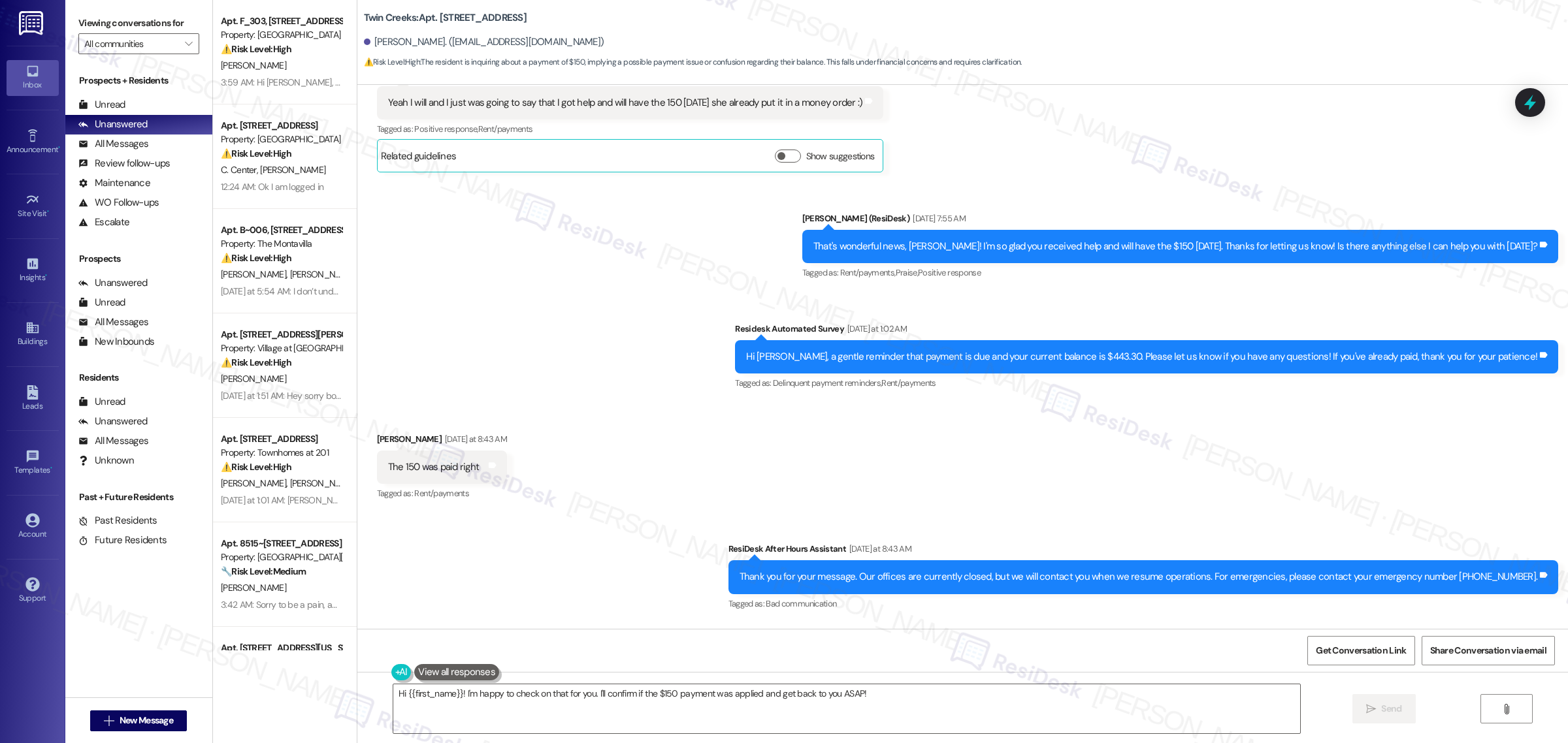
scroll to position [1930, 0]
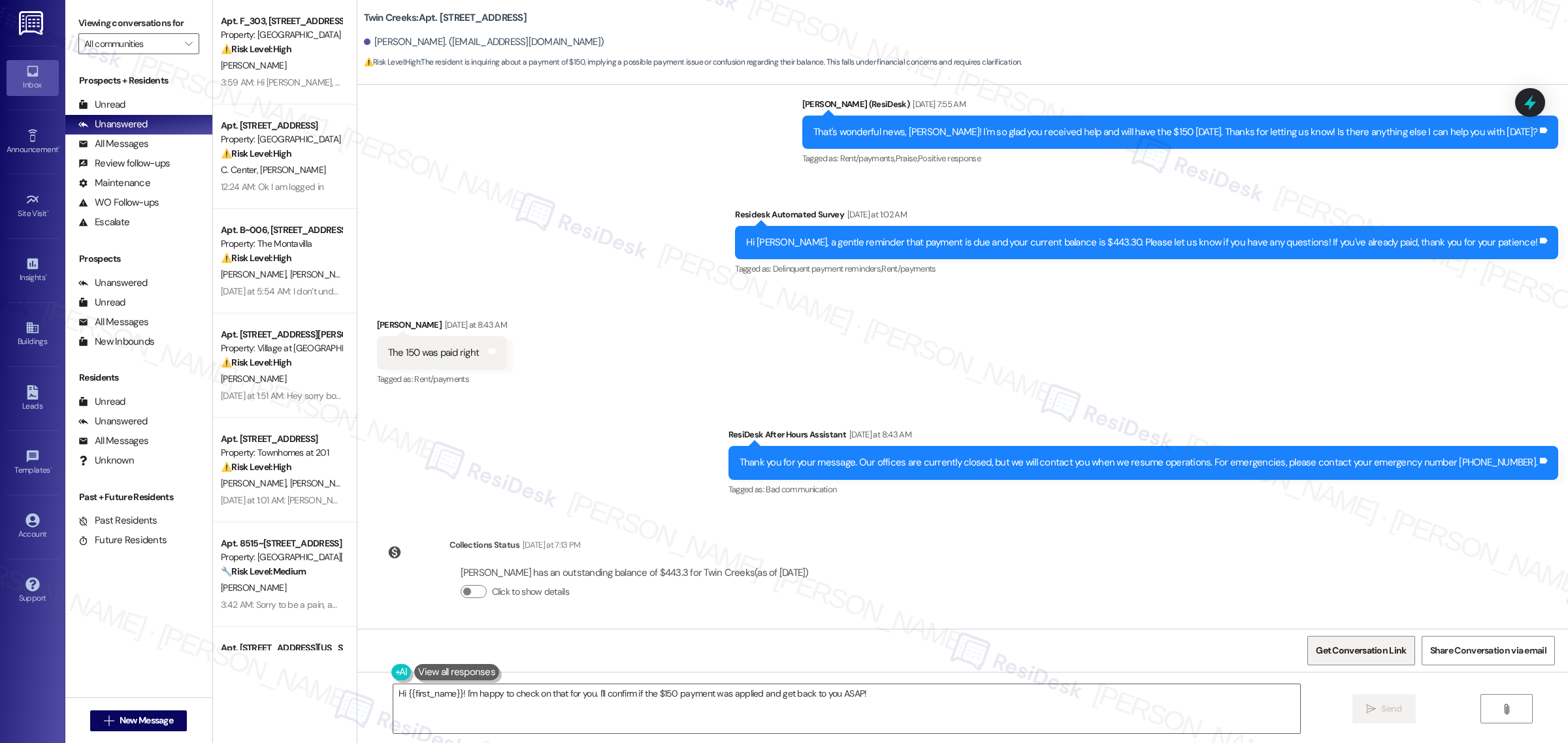
click at [1352, 658] on span "Get Conversation Link" at bounding box center [1361, 651] width 95 height 28
